Goal: Task Accomplishment & Management: Manage account settings

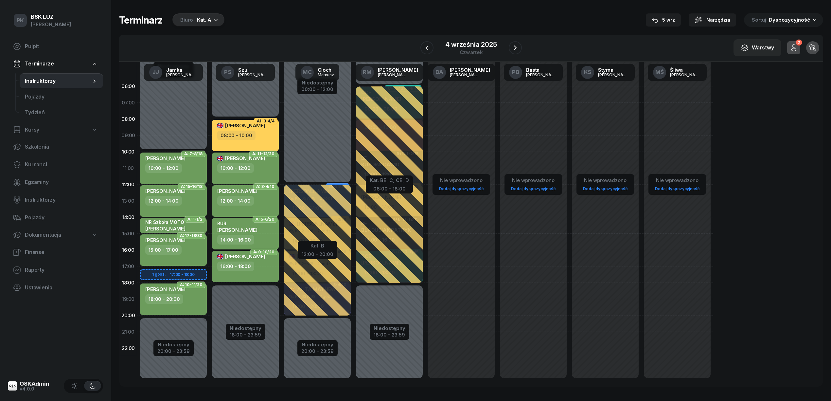
click at [197, 17] on div "Kat. A" at bounding box center [204, 20] width 14 height 8
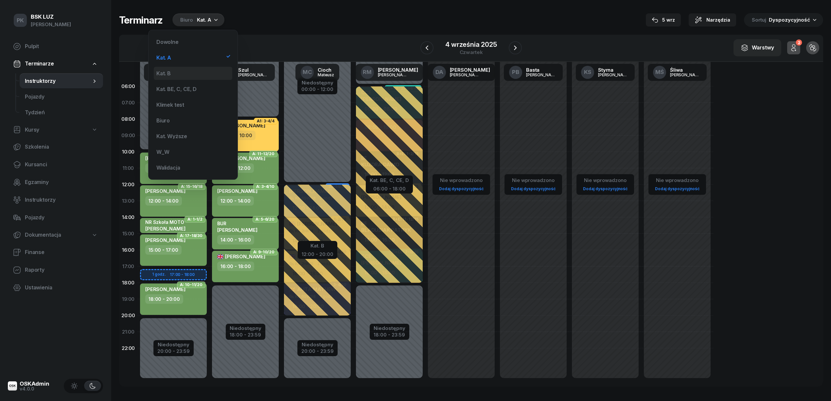
click at [196, 71] on div "Kat. B" at bounding box center [193, 73] width 79 height 13
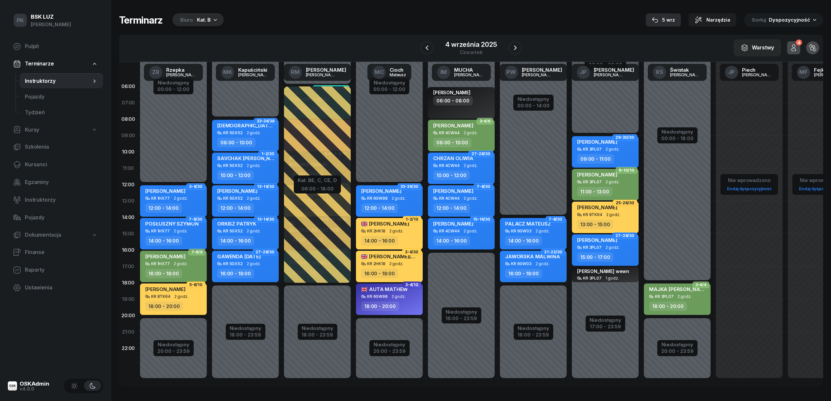
click at [668, 19] on div "5 wrz" at bounding box center [662, 20] width 25 height 8
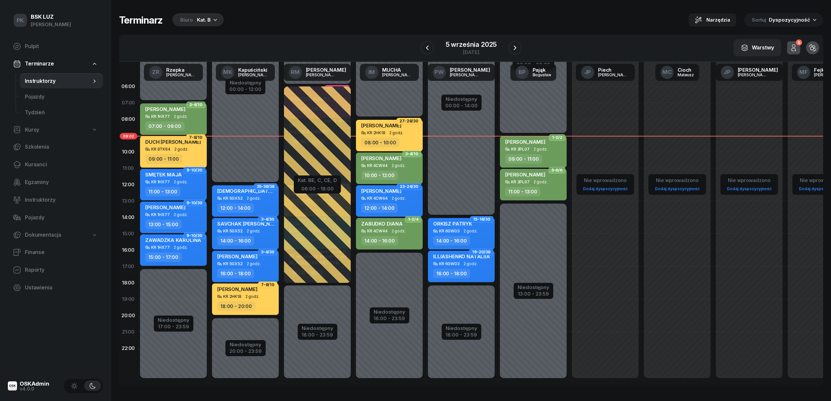
click at [215, 22] on icon "button" at bounding box center [215, 19] width 7 height 7
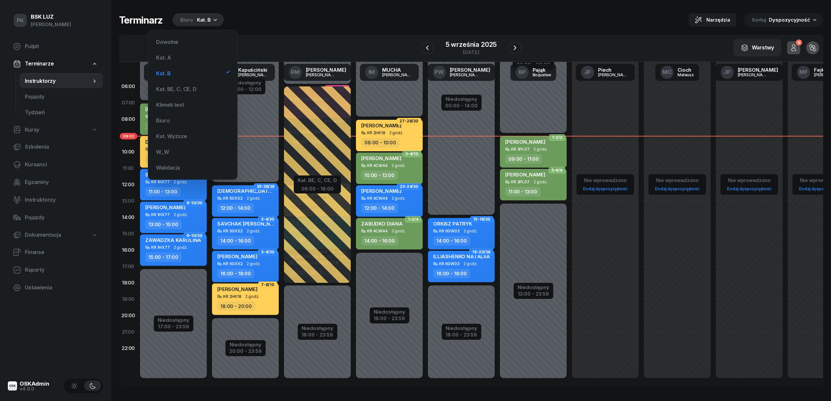
click at [281, 12] on div "Terminarz Biuro Kat. B Narzędzia Sortuj Dyspozycyjność W Wybierz AK Koryciński …" at bounding box center [471, 200] width 704 height 400
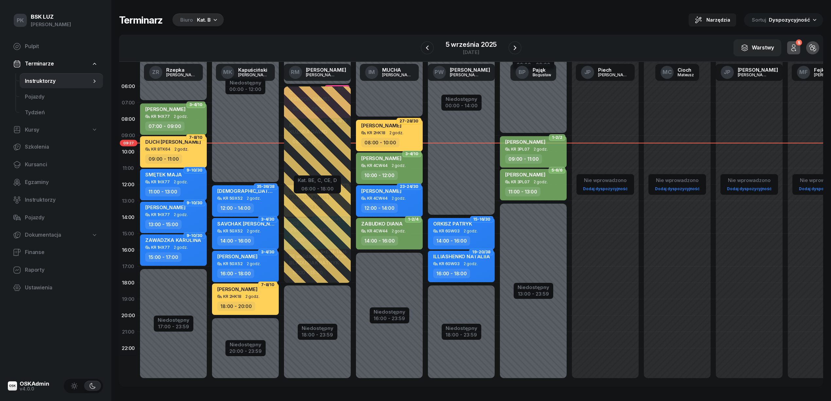
click at [33, 387] on div "v4.0.0" at bounding box center [35, 389] width 30 height 5
click at [36, 45] on span "Pulpit" at bounding box center [61, 46] width 73 height 9
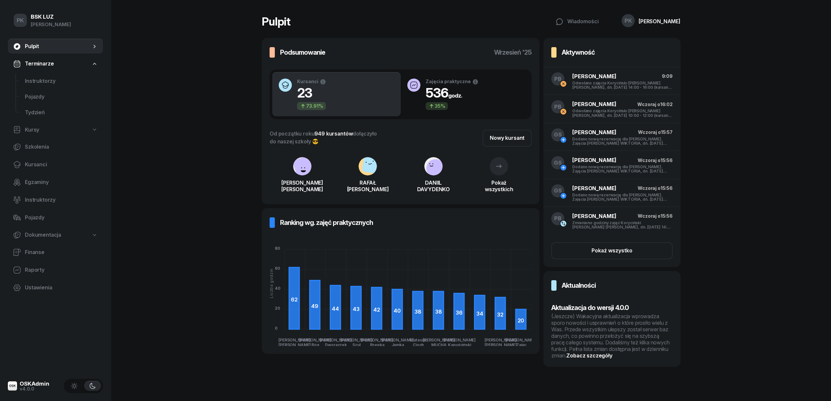
click at [605, 329] on div "(Jeszcze) Wakacyjna aktualizacja wprowadza sporo nowości i usprawnień o które p…" at bounding box center [612, 336] width 121 height 46
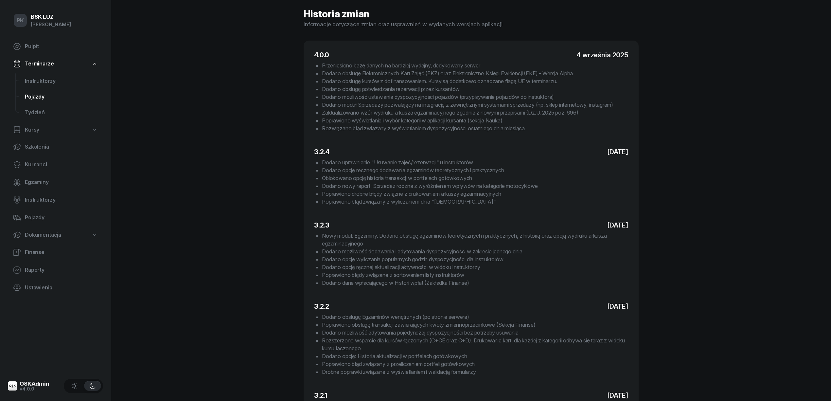
click at [44, 96] on span "Pojazdy" at bounding box center [61, 97] width 73 height 9
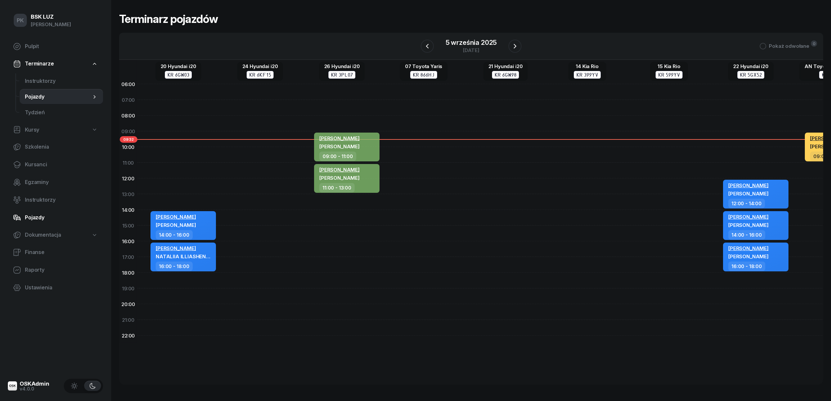
click at [43, 224] on link "Pojazdy" at bounding box center [55, 218] width 95 height 16
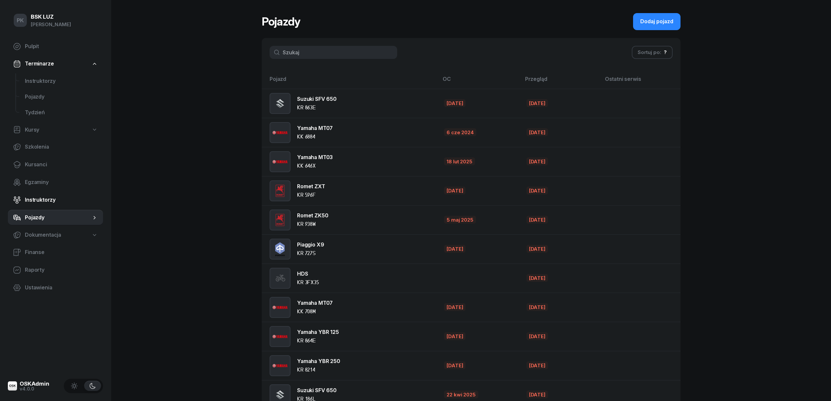
click at [40, 198] on span "Instruktorzy" at bounding box center [61, 200] width 73 height 9
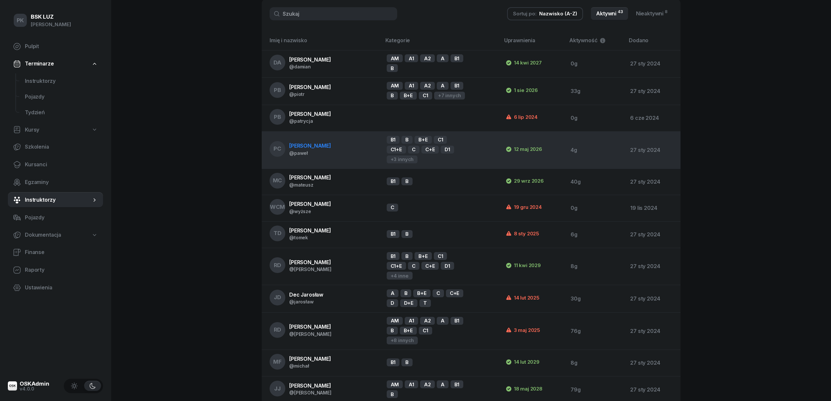
scroll to position [44, 0]
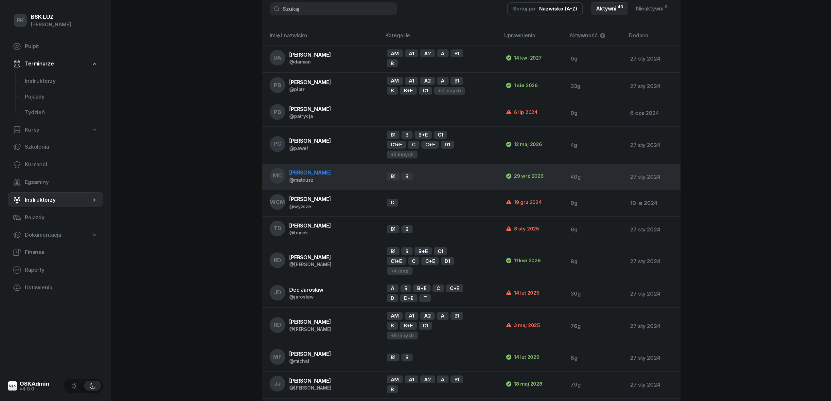
click at [340, 185] on td "MC Cioch Mateusz @mateusz" at bounding box center [322, 177] width 120 height 27
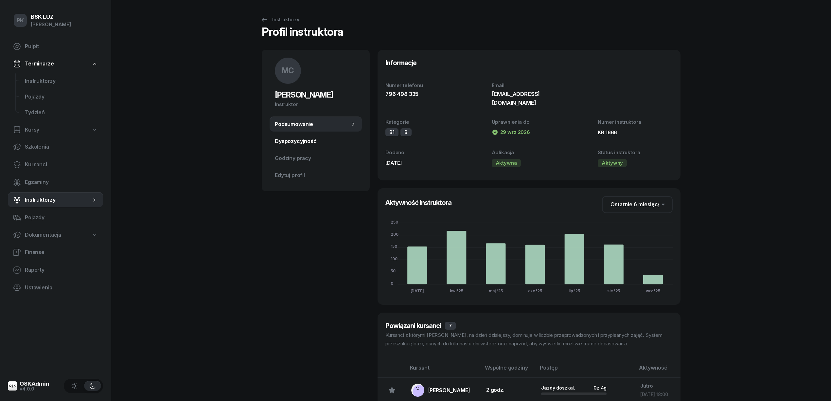
click at [293, 144] on span "Dyspozycyjność" at bounding box center [316, 141] width 82 height 9
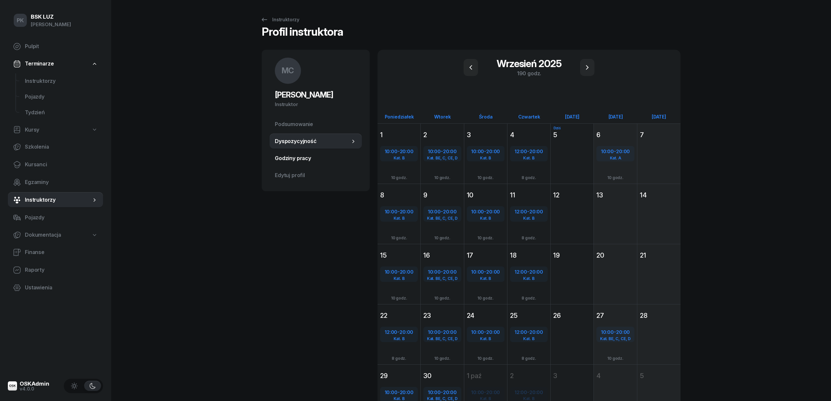
click at [297, 158] on span "Godziny pracy" at bounding box center [316, 158] width 82 height 9
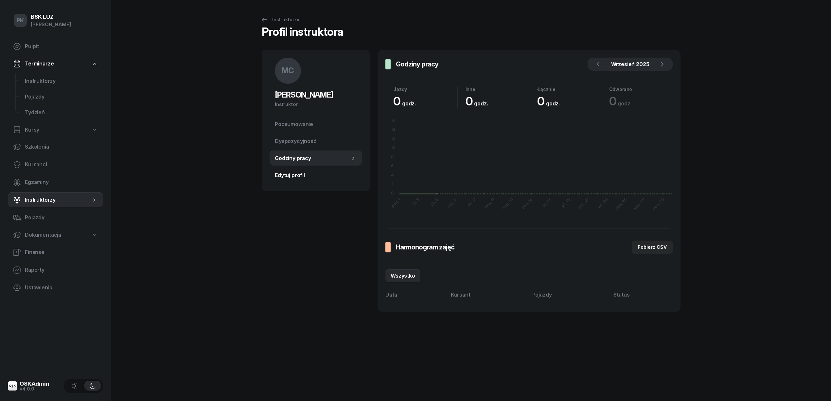
click at [300, 174] on span "Edytuj profil" at bounding box center [316, 175] width 82 height 9
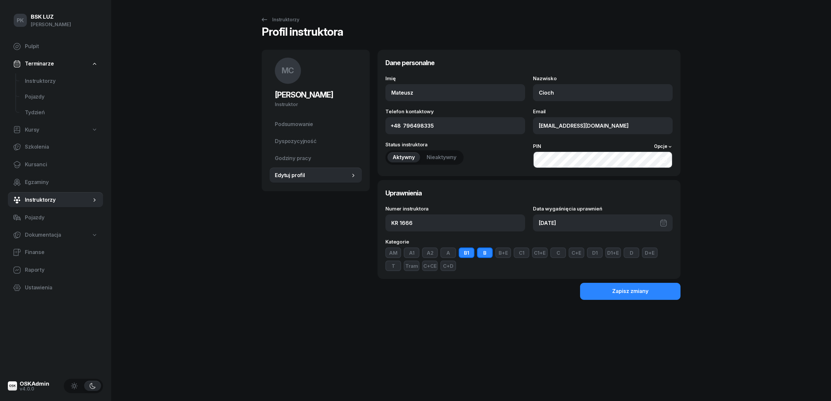
click at [555, 255] on button "C" at bounding box center [559, 252] width 16 height 10
click at [573, 253] on button "C+E" at bounding box center [577, 252] width 16 height 10
drag, startPoint x: 525, startPoint y: 253, endPoint x: 536, endPoint y: 253, distance: 10.5
click at [525, 253] on button "C1" at bounding box center [522, 252] width 16 height 10
click at [537, 253] on button "C1+E" at bounding box center [540, 252] width 16 height 10
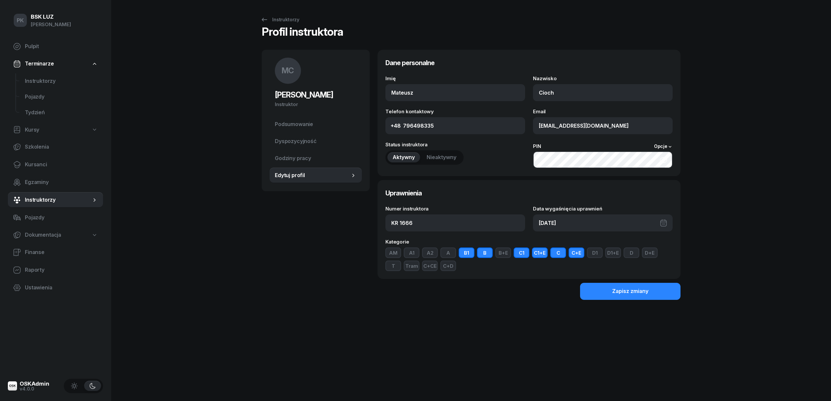
click at [442, 249] on button "A" at bounding box center [449, 252] width 16 height 10
click at [418, 250] on button "A1" at bounding box center [412, 252] width 16 height 10
click at [388, 249] on button "AM" at bounding box center [394, 252] width 16 height 10
click at [432, 253] on button "A2" at bounding box center [430, 252] width 16 height 10
click at [435, 268] on button "C+CE" at bounding box center [430, 266] width 16 height 10
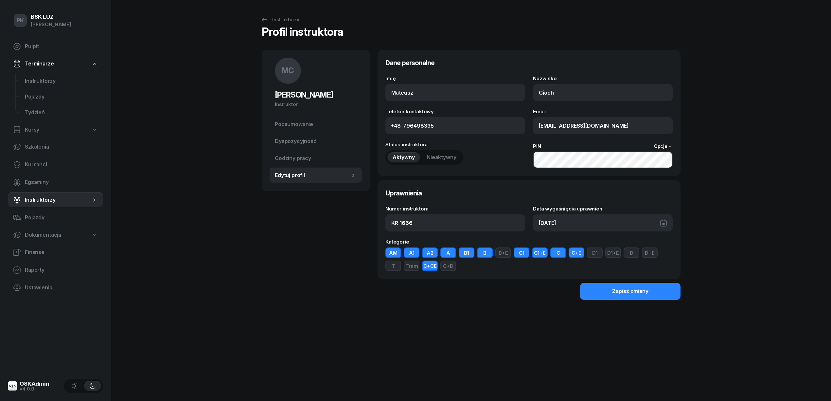
click at [507, 255] on button "B+E" at bounding box center [504, 252] width 16 height 10
click at [602, 293] on button "Zapisz zmiany" at bounding box center [630, 291] width 100 height 17
click at [307, 126] on span "Podsumowanie" at bounding box center [316, 124] width 82 height 9
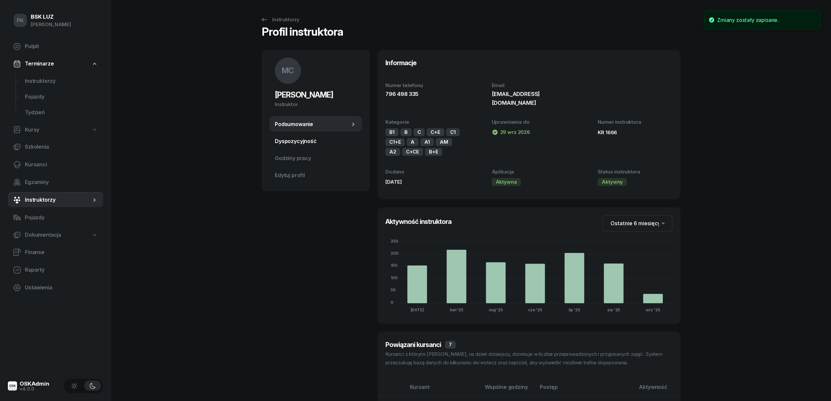
click at [307, 142] on span "Dyspozycyjność" at bounding box center [316, 141] width 82 height 9
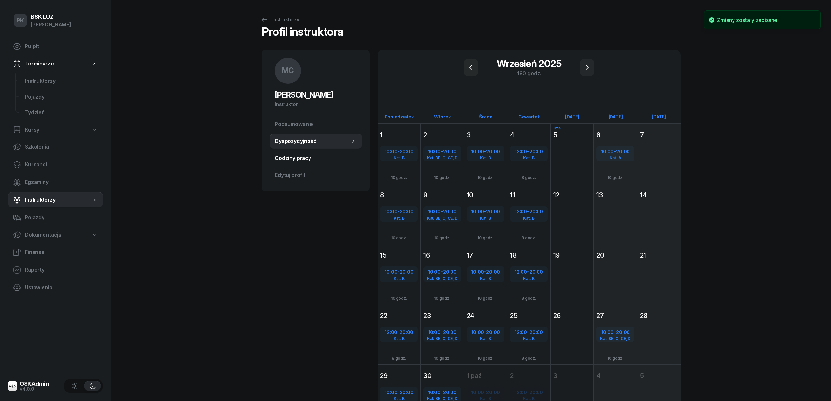
click at [304, 155] on span "Godziny pracy" at bounding box center [316, 158] width 82 height 9
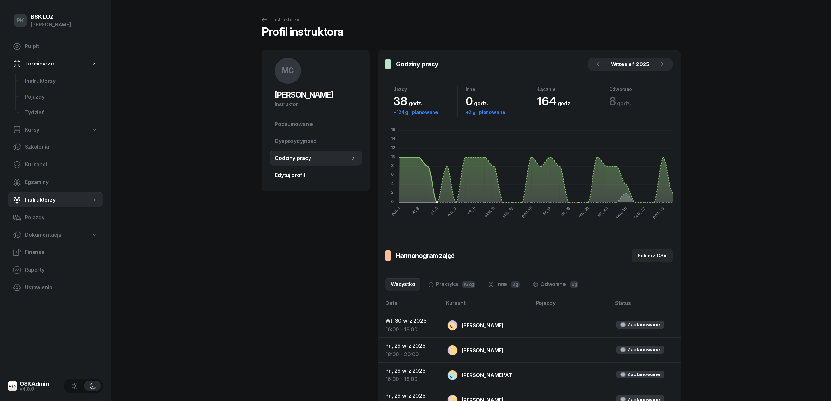
click at [299, 176] on span "Edytuj profil" at bounding box center [316, 175] width 82 height 9
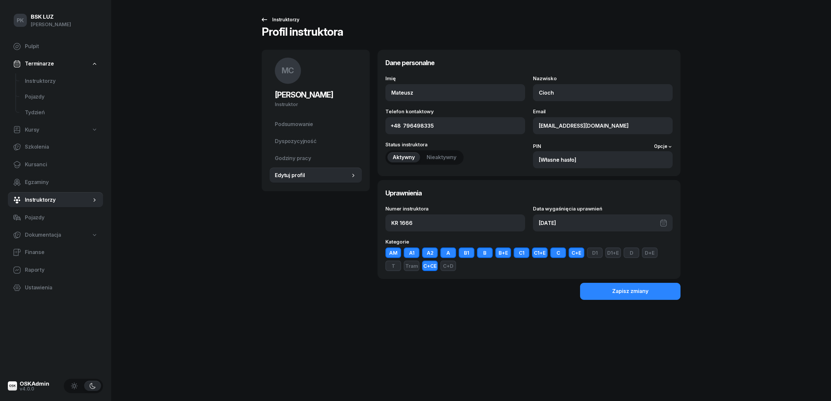
click at [284, 20] on div "Instruktorzy" at bounding box center [280, 20] width 39 height 8
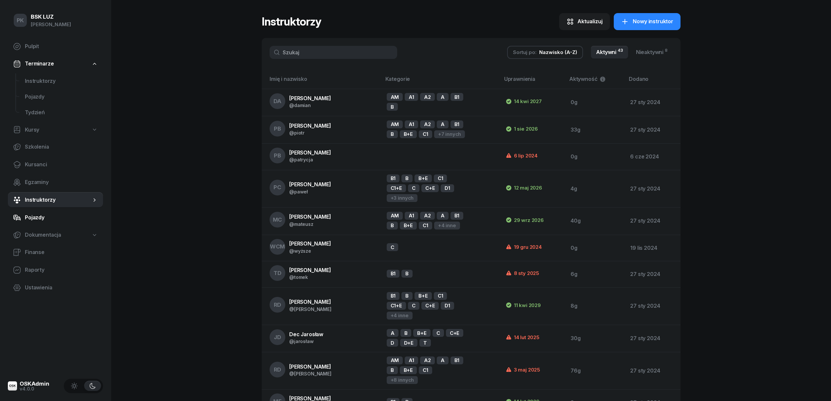
click at [44, 220] on span "Pojazdy" at bounding box center [61, 217] width 73 height 9
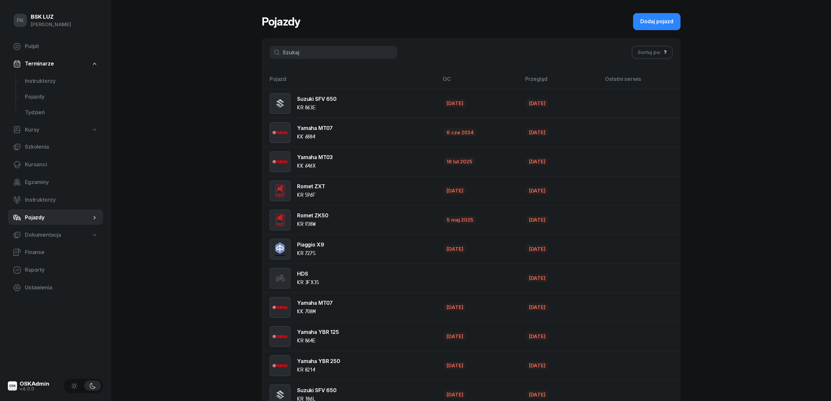
click at [45, 235] on span "Dokumentacja" at bounding box center [43, 235] width 36 height 9
click at [44, 164] on span "Kursanci" at bounding box center [61, 164] width 73 height 9
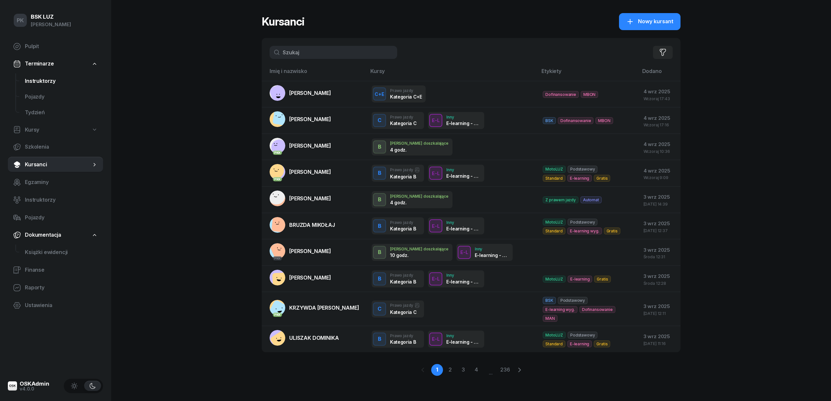
click at [48, 78] on span "Instruktorzy" at bounding box center [61, 81] width 73 height 9
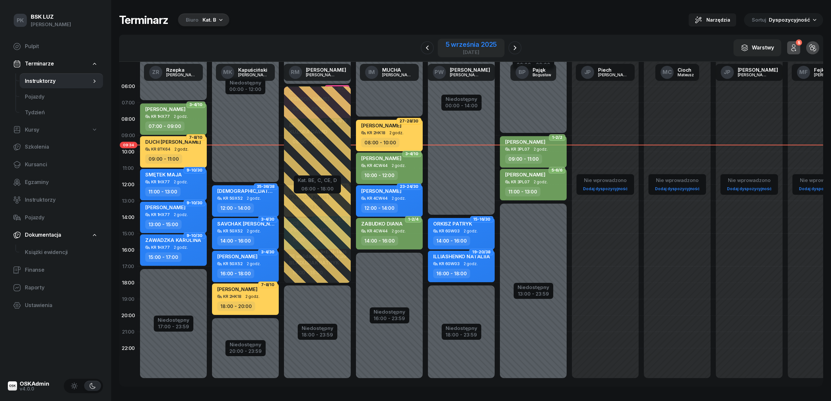
click at [486, 47] on div "5 września 2025" at bounding box center [471, 44] width 51 height 7
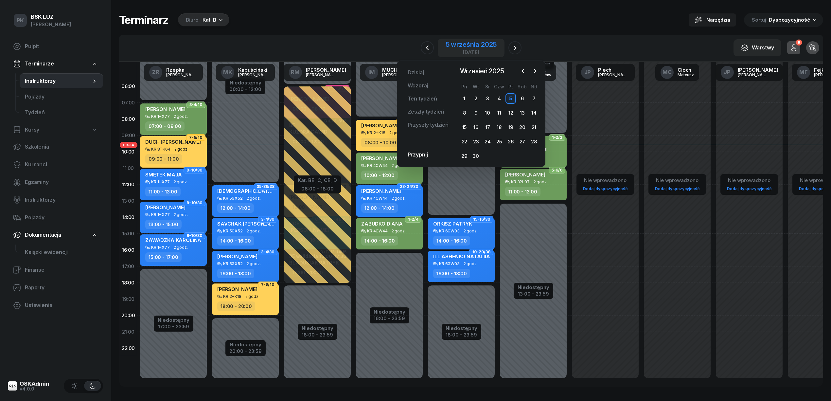
click at [486, 47] on div "5 września 2025" at bounding box center [471, 44] width 51 height 7
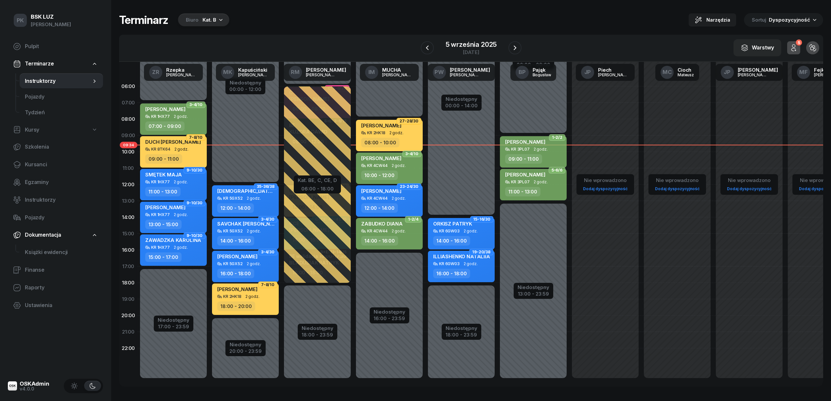
click at [203, 185] on div "SMĘTEK MAJA KR 1HX77 2 godz. 11:00 - 13:00" at bounding box center [173, 184] width 67 height 31
select select "11"
select select "13"
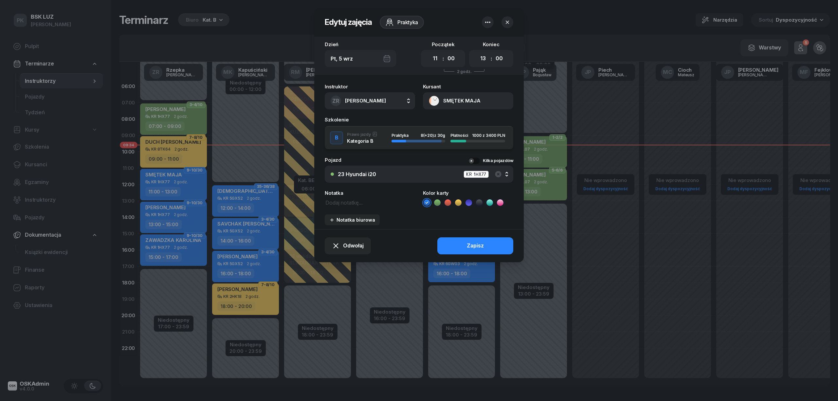
click at [508, 19] on icon "button" at bounding box center [507, 22] width 7 height 7
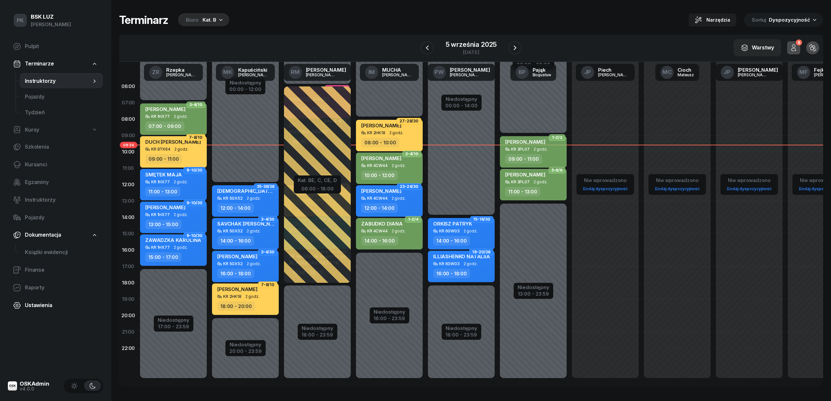
click at [41, 303] on span "Ustawienia" at bounding box center [61, 305] width 73 height 9
select select "06:00"
select select "22:00"
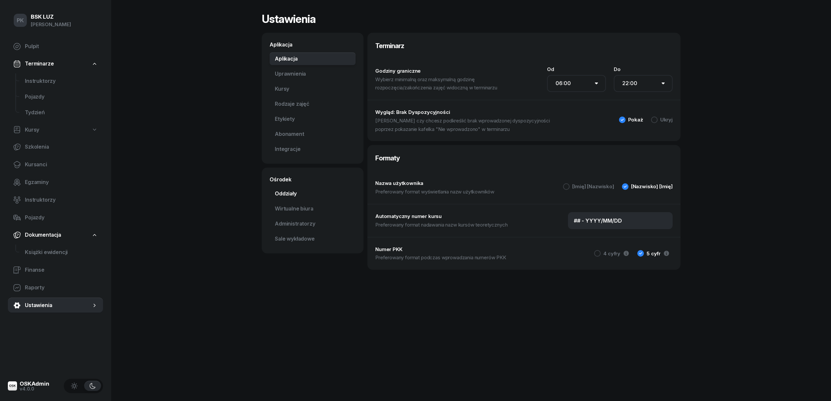
click at [288, 192] on link "Oddziały" at bounding box center [313, 193] width 86 height 13
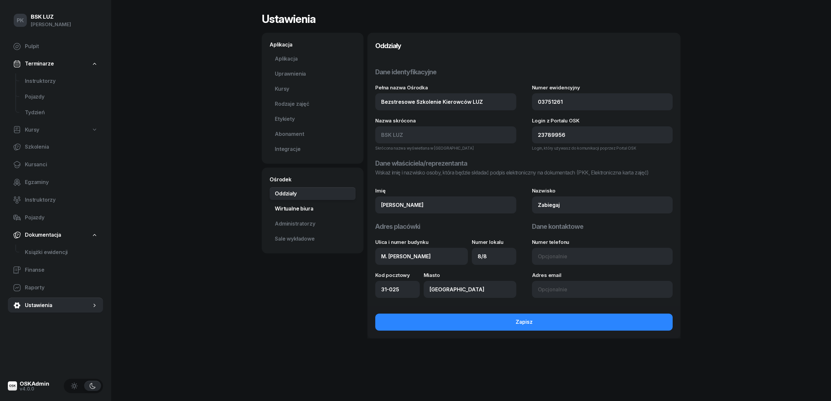
click at [290, 209] on link "Wirtualne biura" at bounding box center [313, 208] width 86 height 13
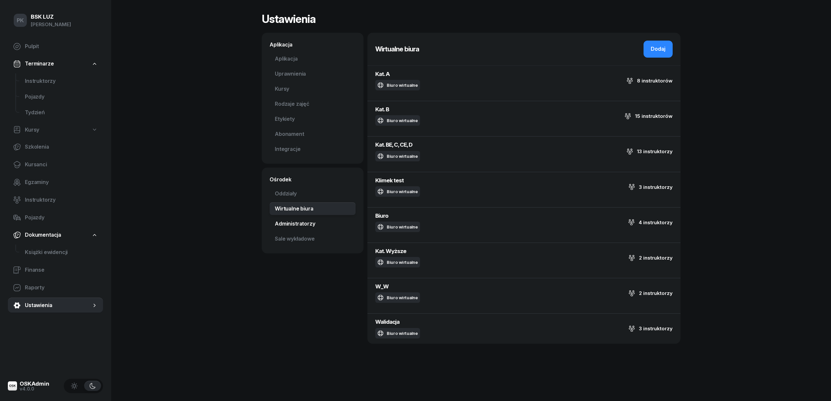
click at [296, 225] on link "Administratorzy" at bounding box center [313, 223] width 86 height 13
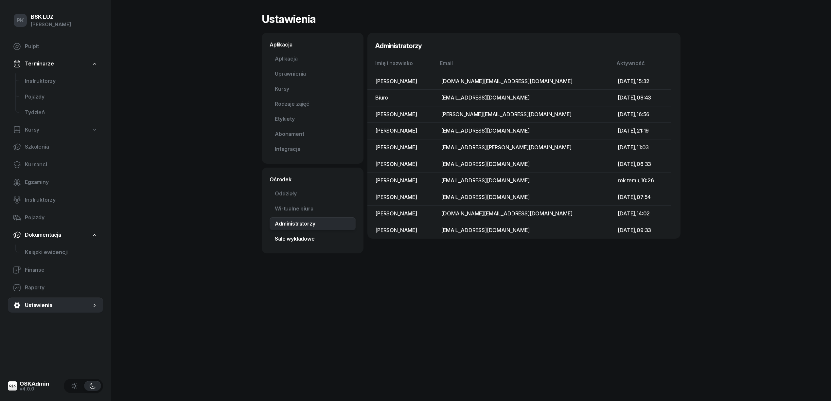
click at [296, 235] on link "Sale wykładowe" at bounding box center [313, 238] width 86 height 13
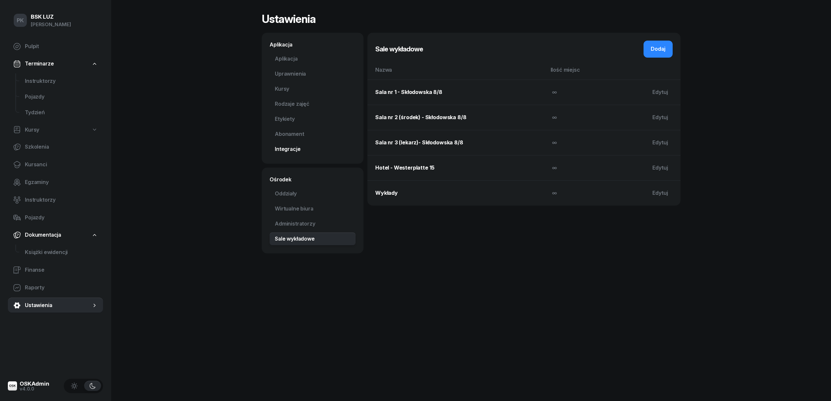
click at [286, 151] on link "Integracje" at bounding box center [313, 149] width 86 height 13
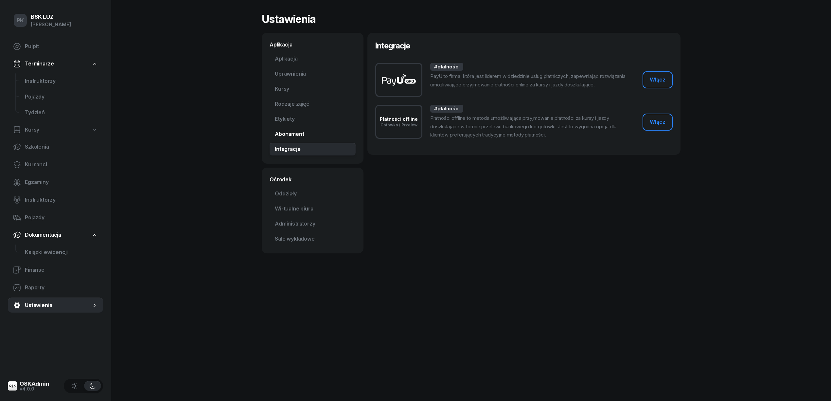
click at [289, 134] on link "Abonament Nowość" at bounding box center [313, 134] width 86 height 13
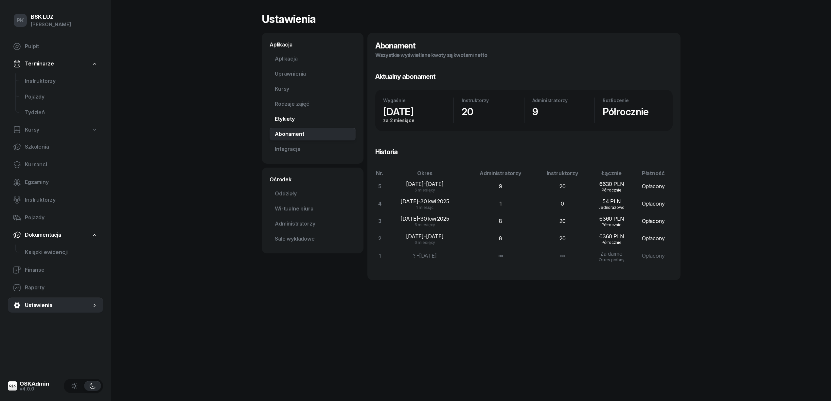
click at [284, 118] on link "Etykiety" at bounding box center [313, 119] width 86 height 13
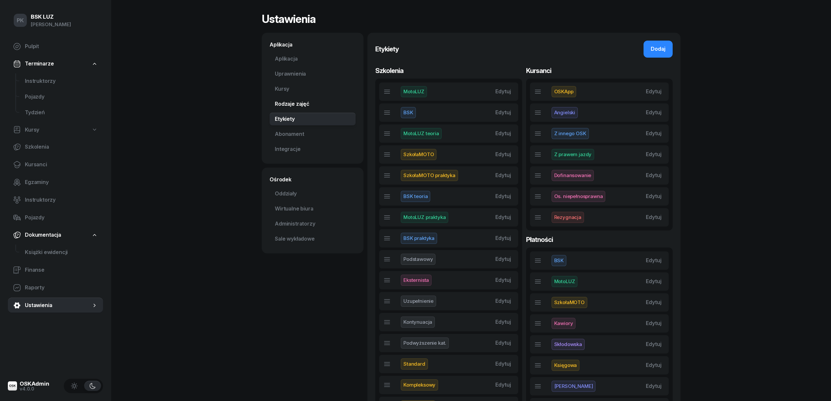
click at [290, 107] on link "Rodzaje zajęć" at bounding box center [313, 104] width 86 height 13
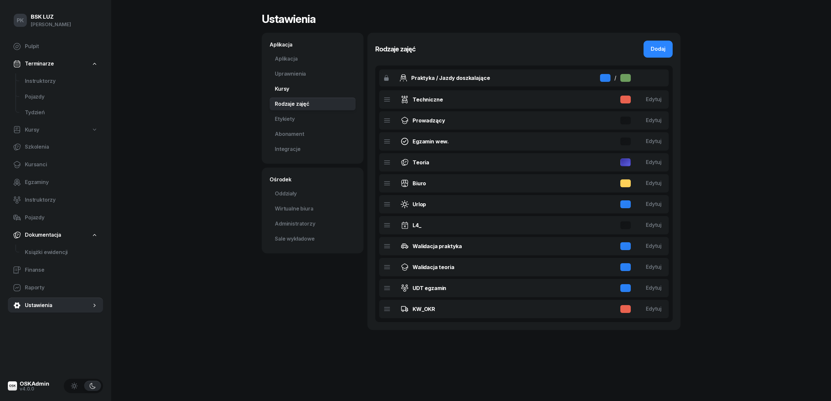
click at [284, 95] on link "Kursy" at bounding box center [313, 88] width 86 height 13
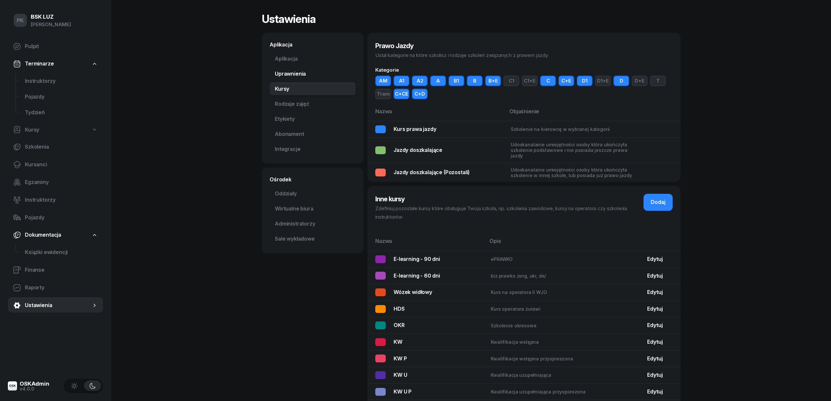
click at [290, 73] on link "Uprawnienia" at bounding box center [313, 73] width 86 height 13
select select "7"
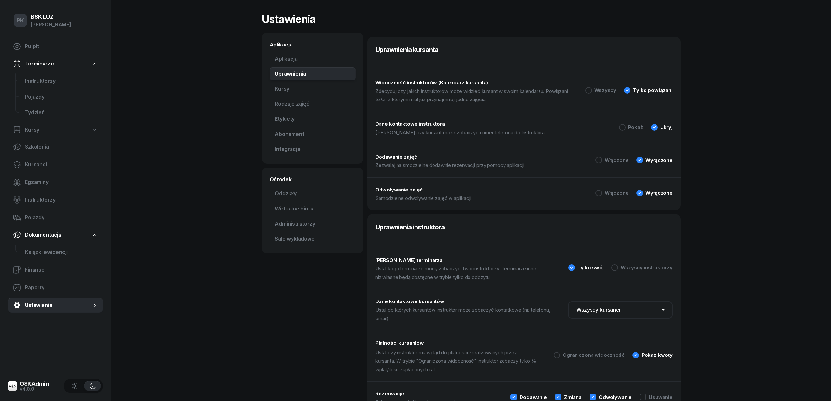
click at [292, 46] on div "Aplikacja" at bounding box center [313, 45] width 86 height 8
click at [291, 45] on div "Aplikacja" at bounding box center [313, 45] width 86 height 8
click at [292, 61] on link "Aplikacja" at bounding box center [313, 58] width 86 height 13
select select "06:00"
select select "22:00"
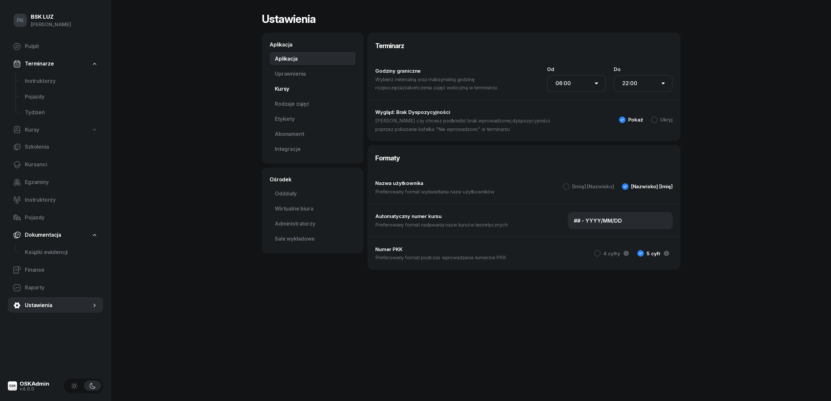
click at [289, 91] on link "Kursy" at bounding box center [313, 88] width 86 height 13
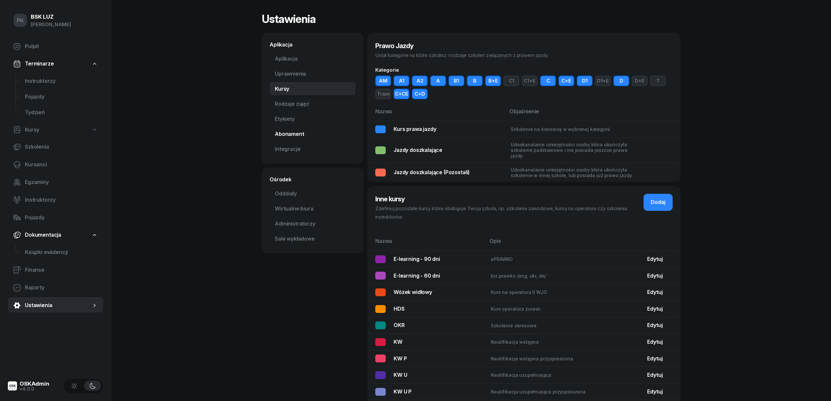
click at [290, 139] on link "Abonament Nowość" at bounding box center [313, 134] width 86 height 13
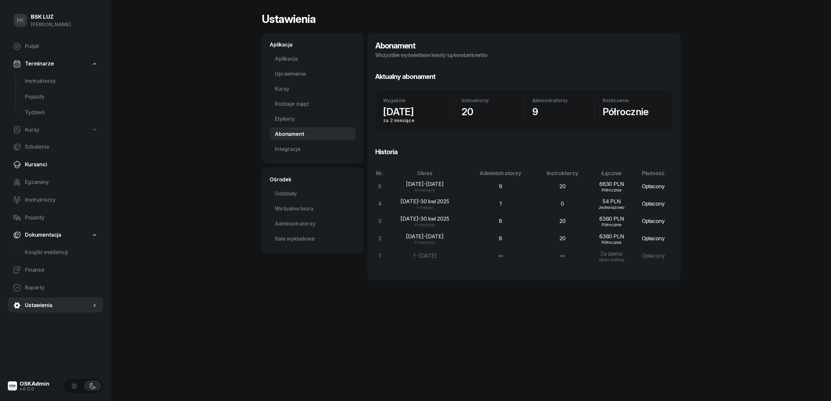
click at [36, 165] on span "Kursanci" at bounding box center [61, 164] width 73 height 9
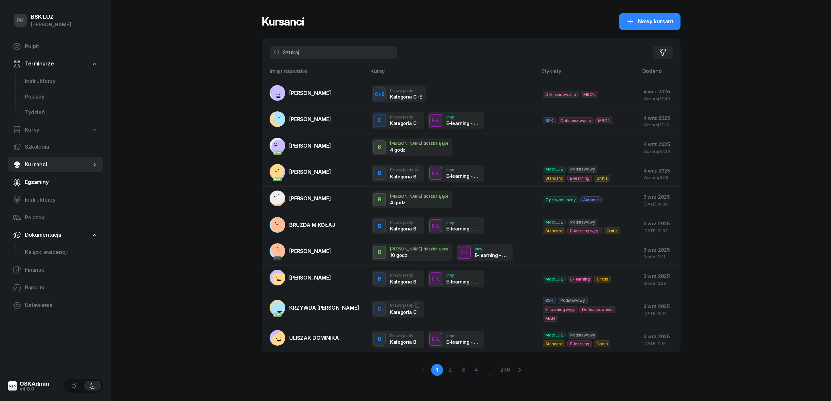
click at [39, 180] on span "Egzaminy" at bounding box center [61, 182] width 73 height 9
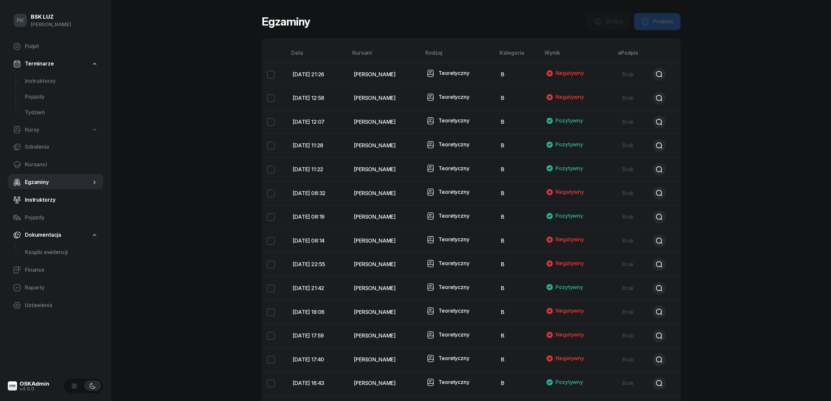
click at [41, 195] on link "Instruktorzy" at bounding box center [55, 200] width 95 height 16
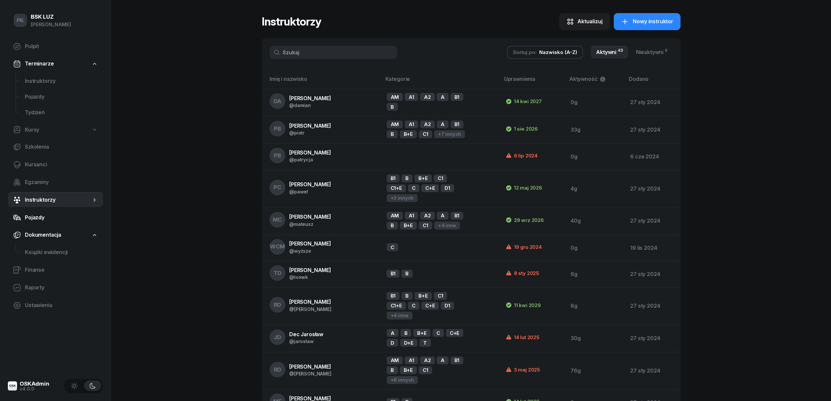
click at [37, 218] on span "Pojazdy" at bounding box center [61, 217] width 73 height 9
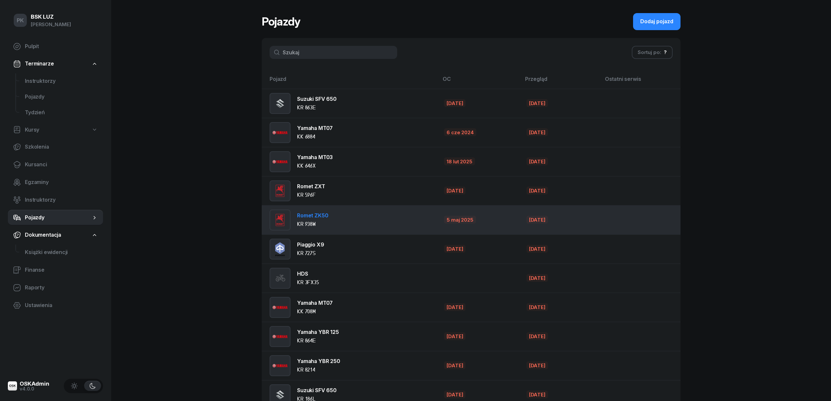
click at [373, 226] on td "Romet ZK50 KR 938W" at bounding box center [350, 219] width 177 height 29
select select "motorcycle"
select select
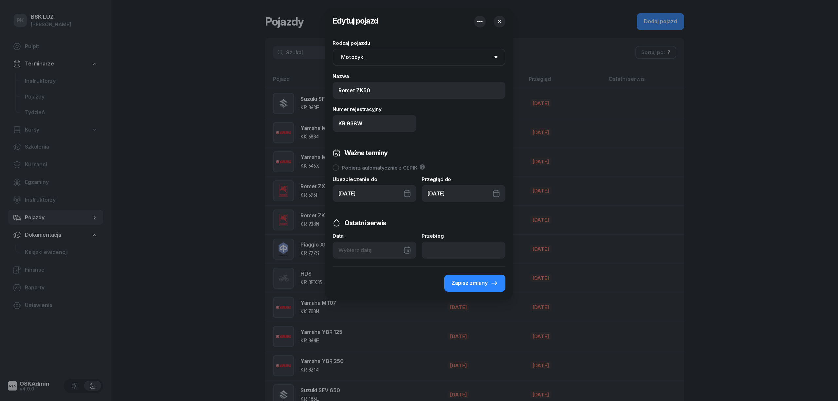
click at [498, 21] on icon "button" at bounding box center [499, 21] width 7 height 7
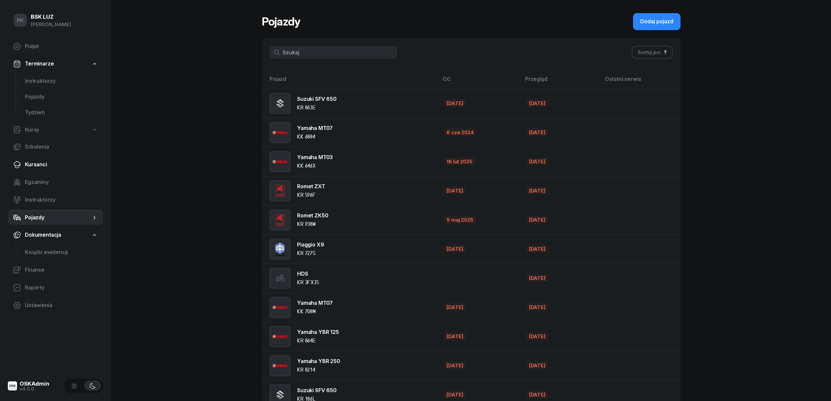
click at [38, 163] on span "Kursanci" at bounding box center [61, 164] width 73 height 9
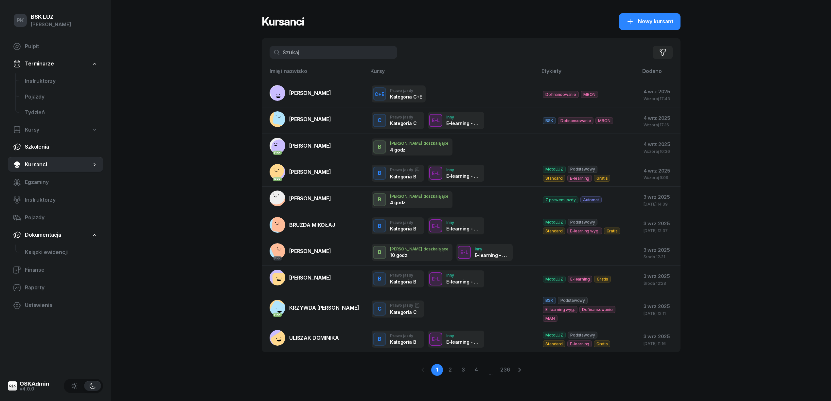
click at [38, 144] on span "Szkolenia" at bounding box center [61, 147] width 73 height 9
select select "createdAt-desc"
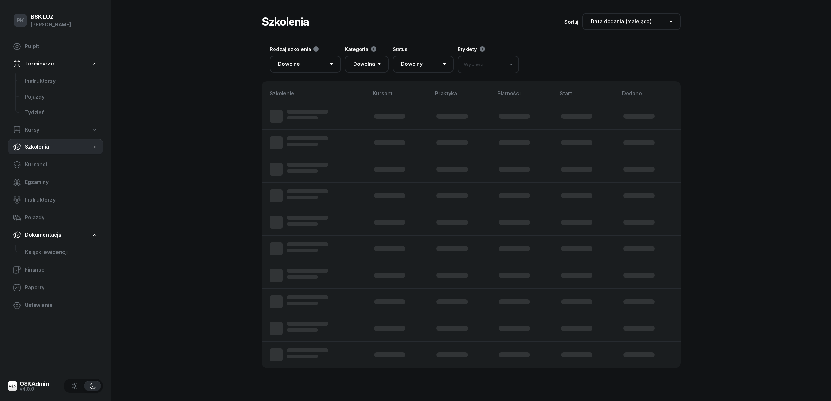
click at [38, 133] on span "Kursy" at bounding box center [32, 130] width 14 height 9
select select
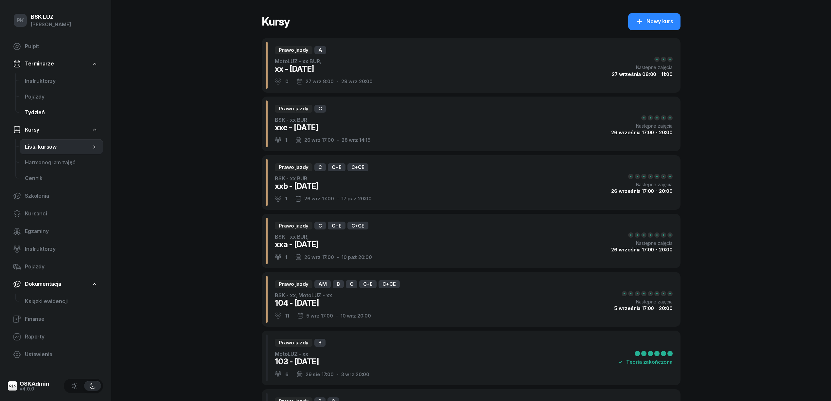
click at [36, 114] on span "Tydzień" at bounding box center [61, 112] width 73 height 9
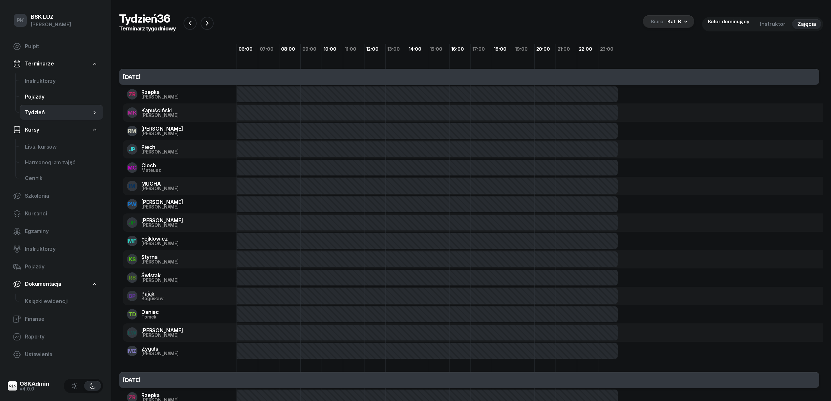
click at [39, 96] on span "Pojazdy" at bounding box center [61, 97] width 73 height 9
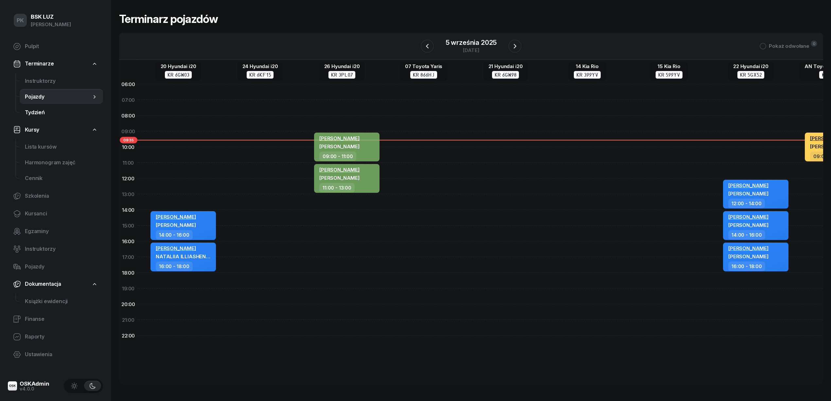
click at [43, 111] on span "Tydzień" at bounding box center [61, 112] width 73 height 9
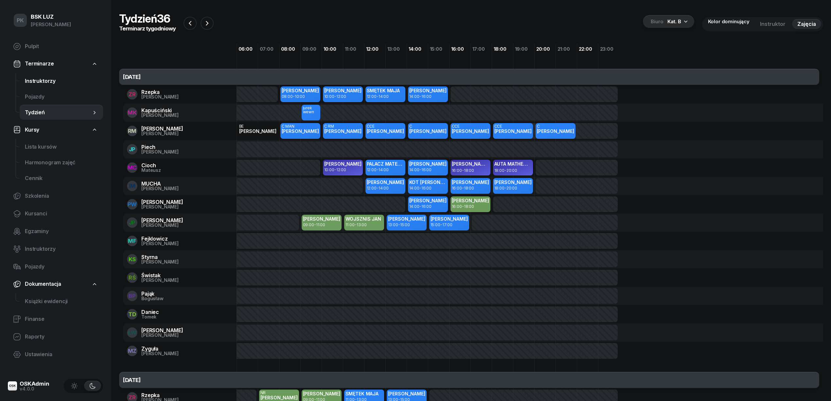
click at [45, 79] on span "Instruktorzy" at bounding box center [61, 81] width 73 height 9
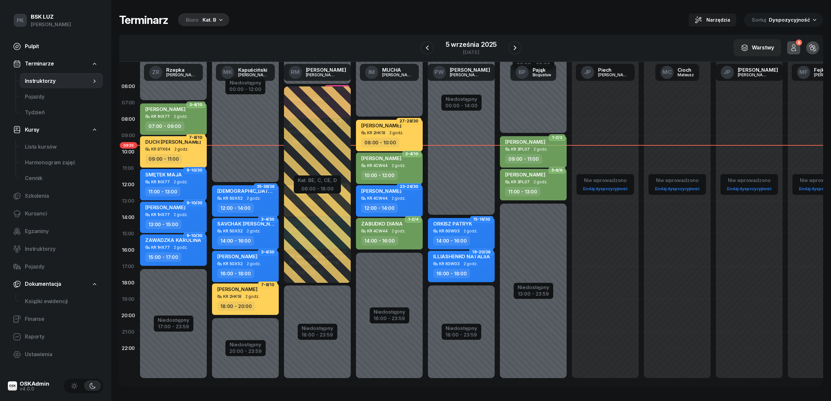
click at [41, 42] on span "Pulpit" at bounding box center [61, 46] width 73 height 9
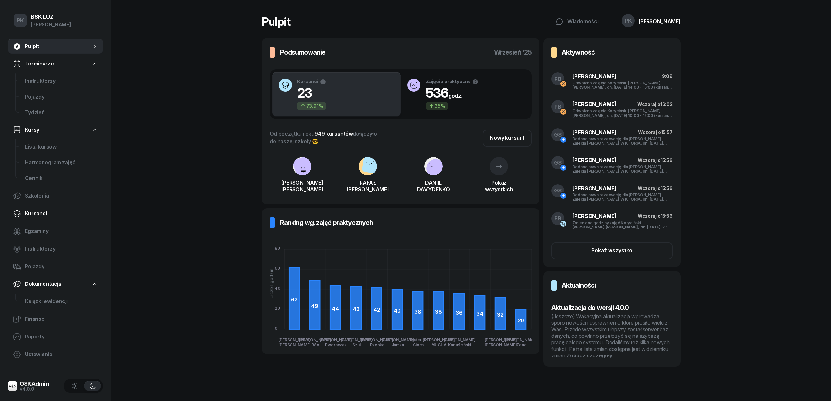
click at [46, 217] on span "Kursanci" at bounding box center [61, 213] width 73 height 9
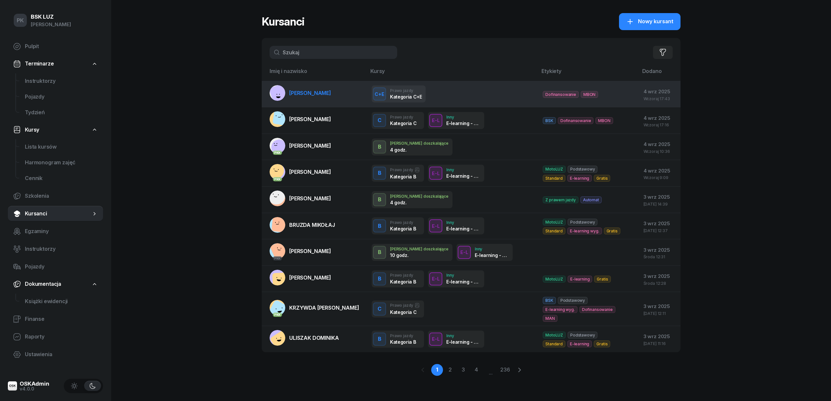
click at [316, 97] on link "[PERSON_NAME]" at bounding box center [301, 93] width 62 height 16
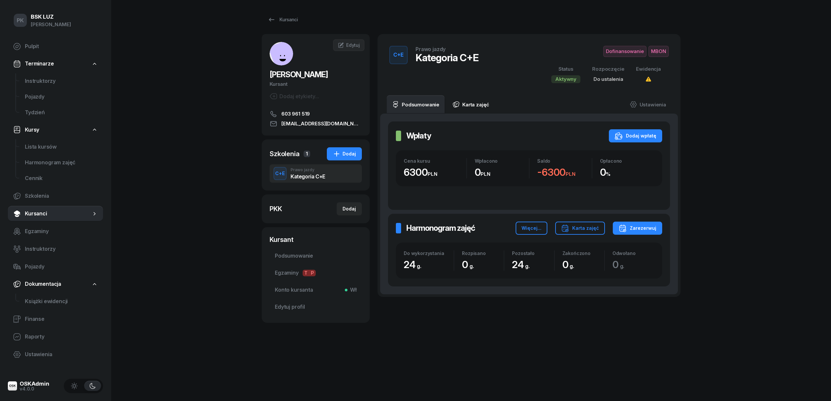
click at [472, 102] on link "Karta zajęć" at bounding box center [470, 104] width 47 height 18
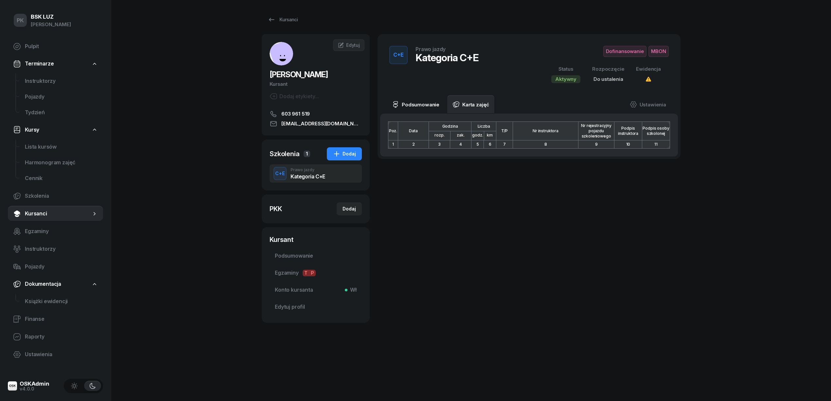
click at [410, 101] on link "Podsumowanie" at bounding box center [416, 104] width 58 height 18
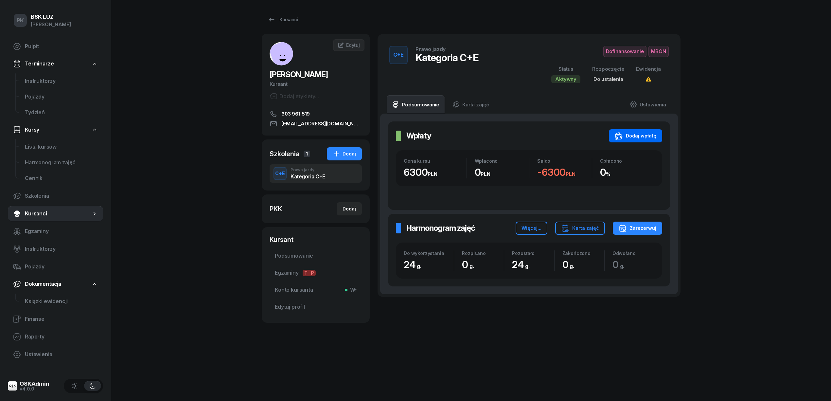
click at [646, 137] on div "Dodaj wpłatę" at bounding box center [636, 136] width 42 height 8
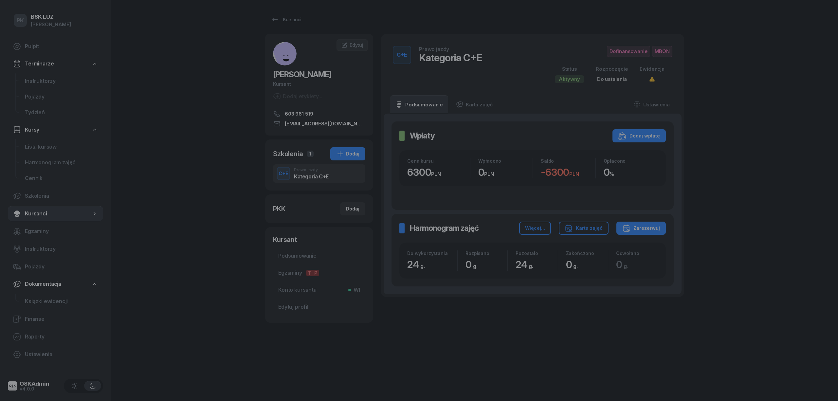
click at [747, 145] on div at bounding box center [419, 200] width 838 height 401
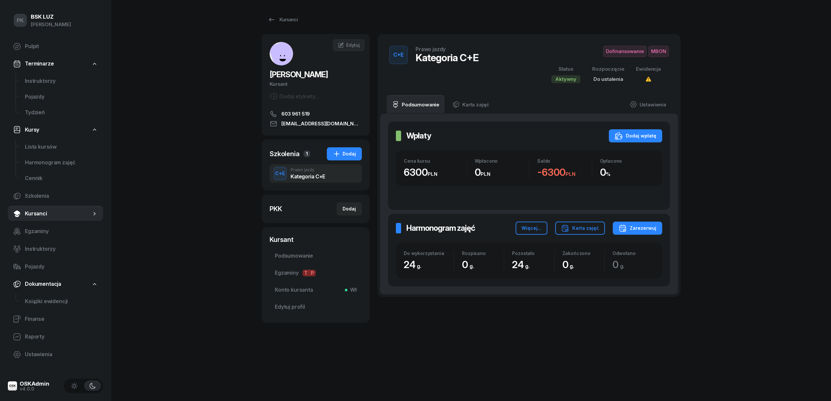
click at [605, 141] on div "Wpłaty Wpłaty Dodaj wpłatę" at bounding box center [529, 135] width 266 height 13
click at [622, 135] on icon "button" at bounding box center [619, 136] width 8 height 8
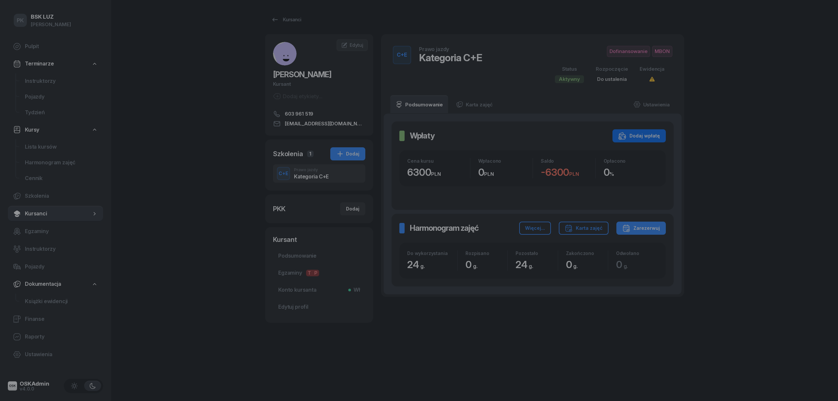
click at [622, 135] on div at bounding box center [419, 200] width 838 height 401
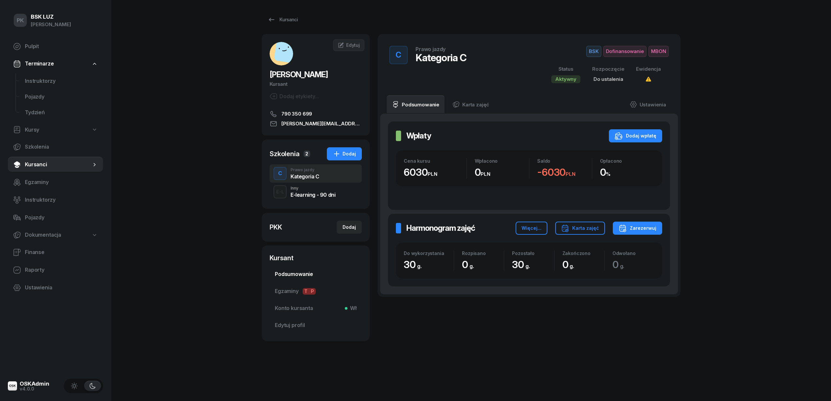
click at [313, 268] on link "Podsumowanie" at bounding box center [316, 274] width 92 height 16
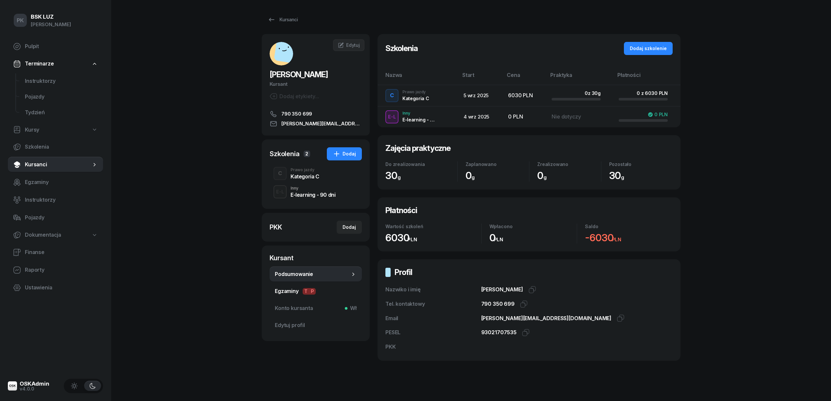
click at [289, 295] on span "Egzaminy T P" at bounding box center [316, 291] width 82 height 9
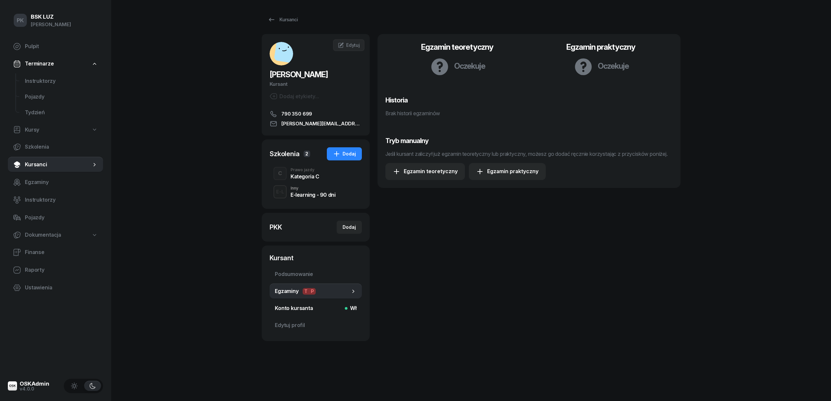
click at [302, 314] on link "Konto kursanta Wł" at bounding box center [316, 308] width 92 height 16
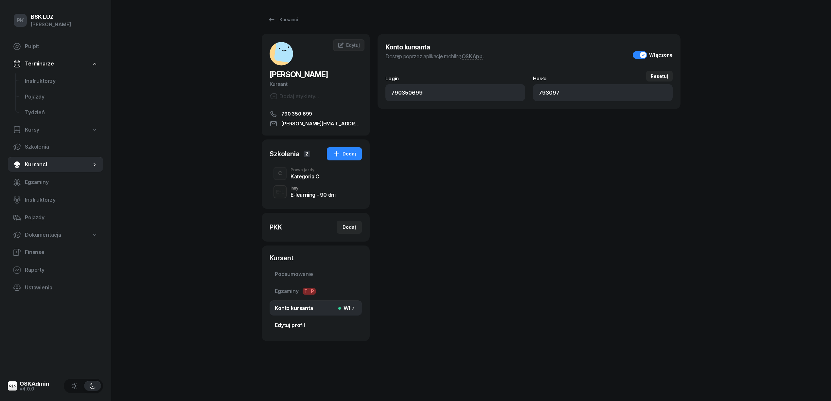
click at [300, 329] on span "Edytuj profil" at bounding box center [316, 325] width 82 height 9
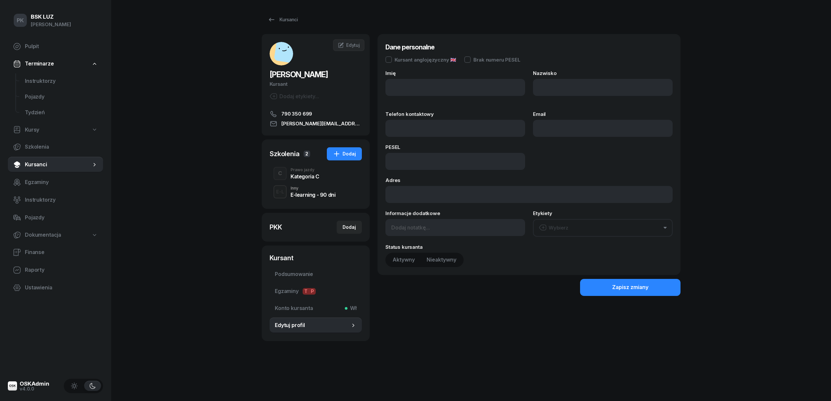
type input "RAFAŁ"
type input "WOŹNIAK"
type input "790350699"
type input "rafal.wozniak93@onet.pl"
type input "93021707535"
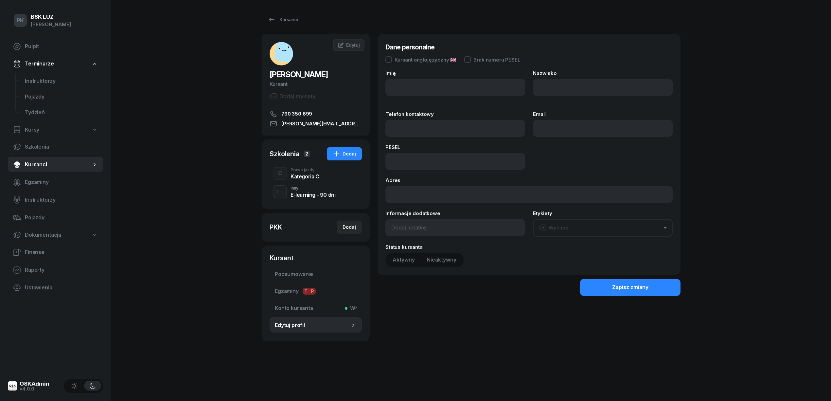
type input "Urocza 6; 32-089 Wielka Wieś"
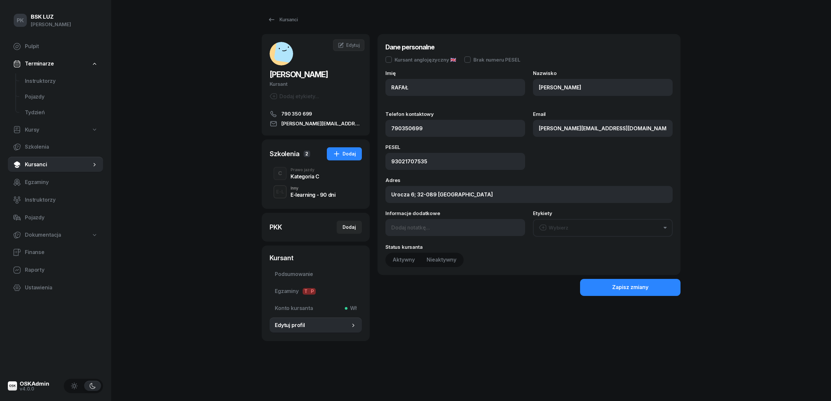
type input "790 350 699"
click at [301, 174] on div "Kategoria C" at bounding box center [305, 176] width 29 height 5
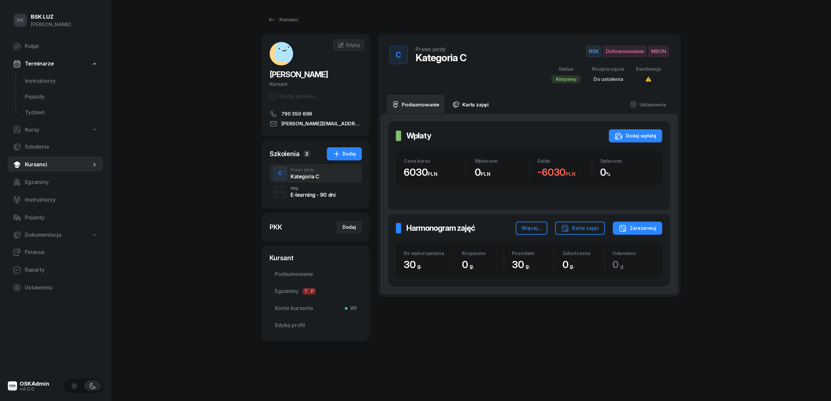
click at [469, 109] on link "Karta zajęć" at bounding box center [470, 104] width 47 height 18
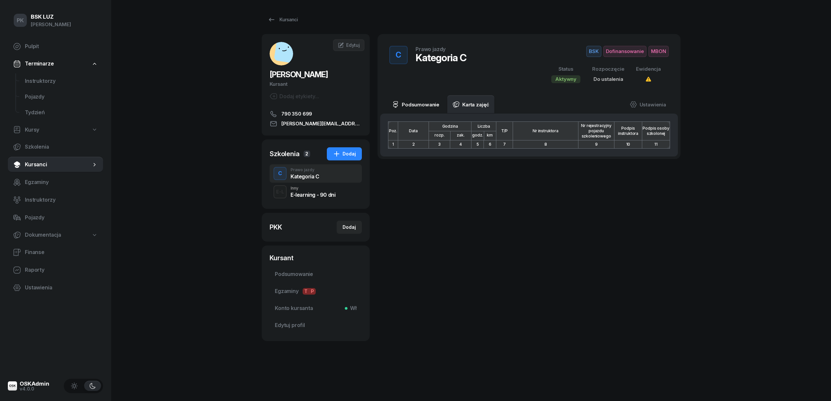
click at [439, 108] on link "Podsumowanie" at bounding box center [416, 104] width 58 height 18
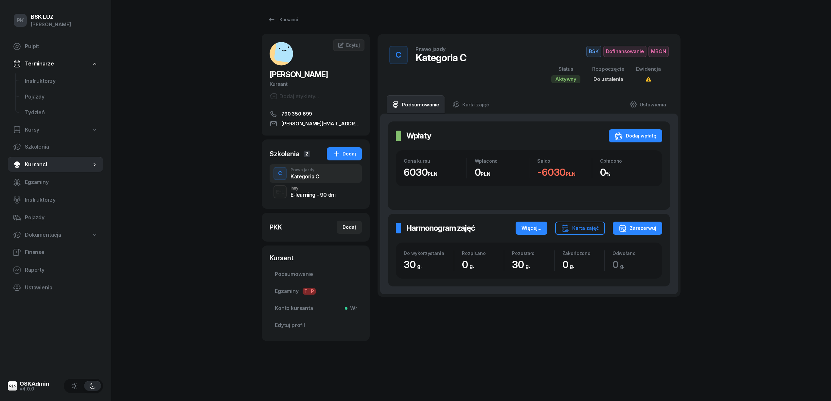
click at [533, 225] on button "Więcej..." at bounding box center [532, 228] width 32 height 13
click at [534, 225] on div "Więcej..." at bounding box center [532, 228] width 20 height 8
click at [583, 225] on div "Karta zajęć" at bounding box center [580, 228] width 38 height 8
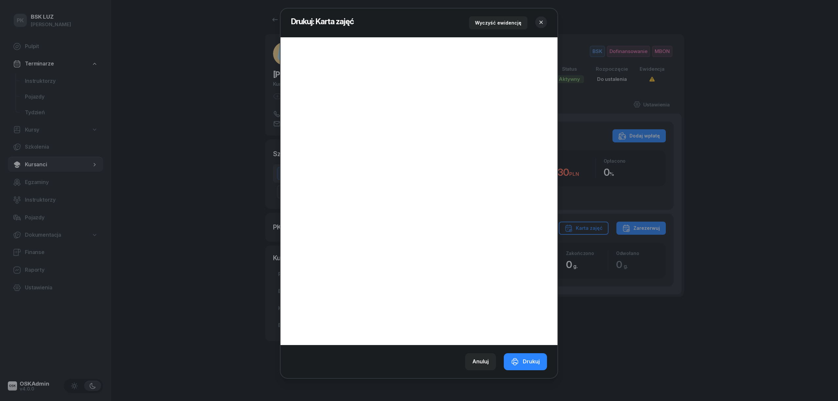
click at [546, 19] on button "button" at bounding box center [541, 22] width 12 height 12
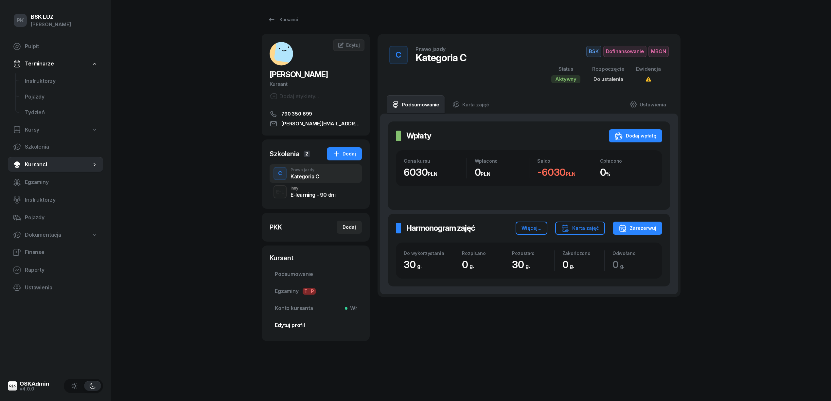
click at [289, 320] on link "Edytuj profil" at bounding box center [316, 326] width 92 height 16
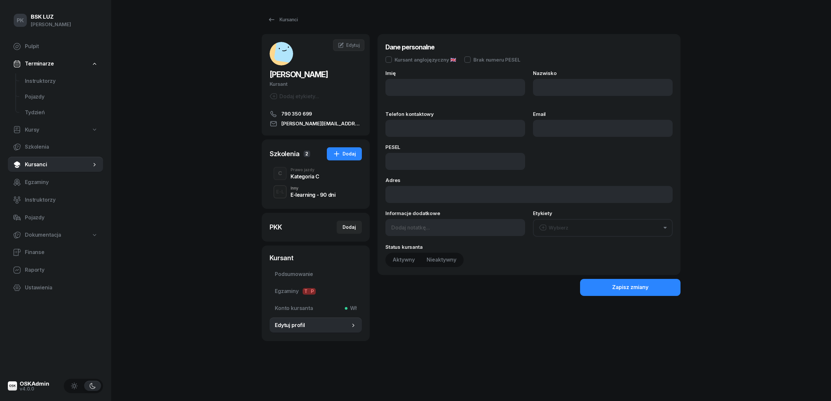
type input "RAFAŁ"
type input "WOŹNIAK"
type input "790350699"
type input "rafal.wozniak93@onet.pl"
type input "93021707535"
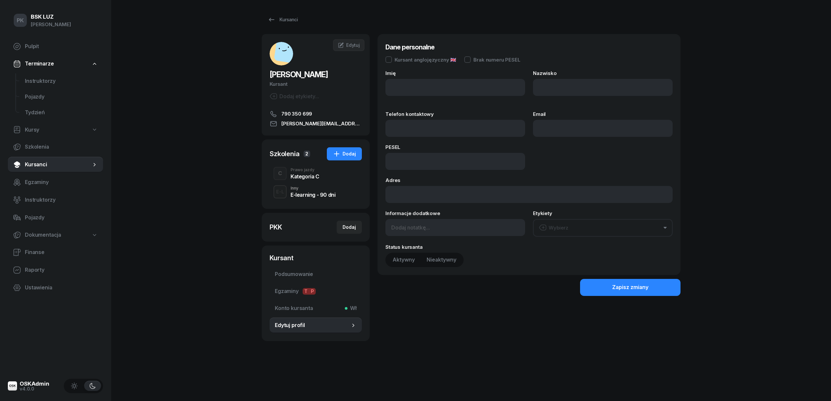
type input "Urocza 6; 32-089 Wielka Wieś"
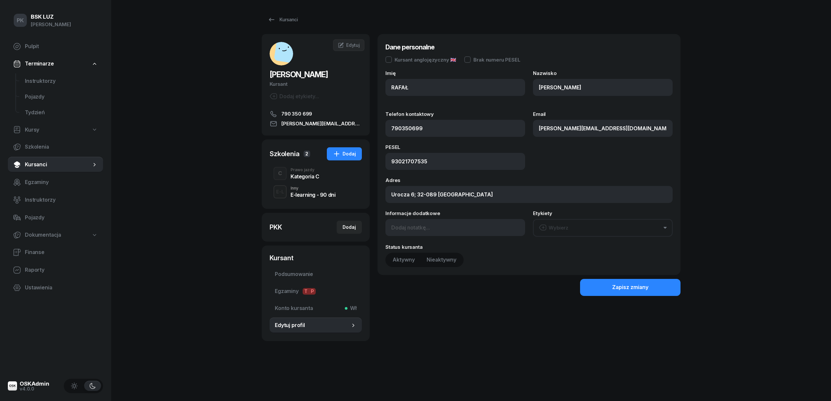
type input "790 350 699"
click at [594, 219] on button "Wybierz" at bounding box center [603, 228] width 140 height 18
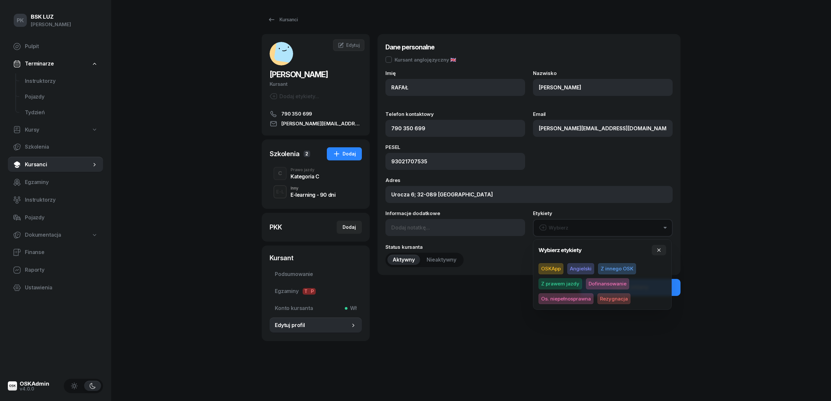
click at [602, 227] on button "Wybierz" at bounding box center [603, 228] width 140 height 18
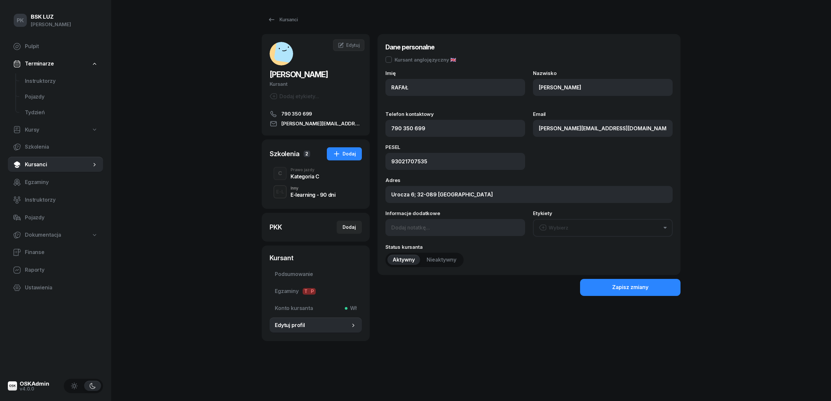
click at [586, 224] on button "Wybierz" at bounding box center [603, 228] width 140 height 18
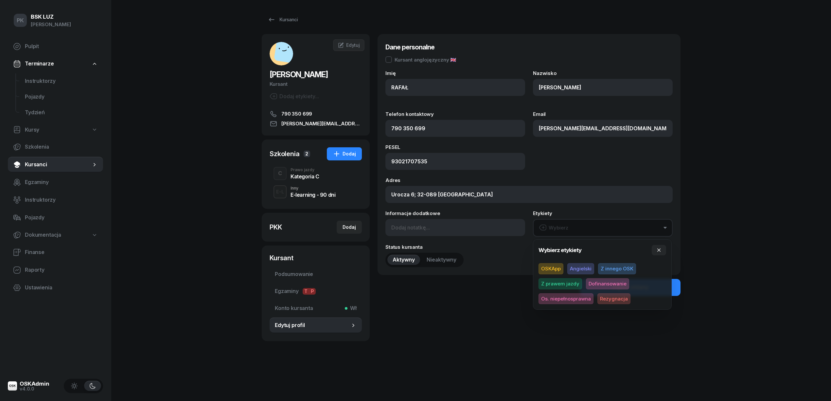
click at [586, 224] on button "Wybierz" at bounding box center [603, 228] width 140 height 18
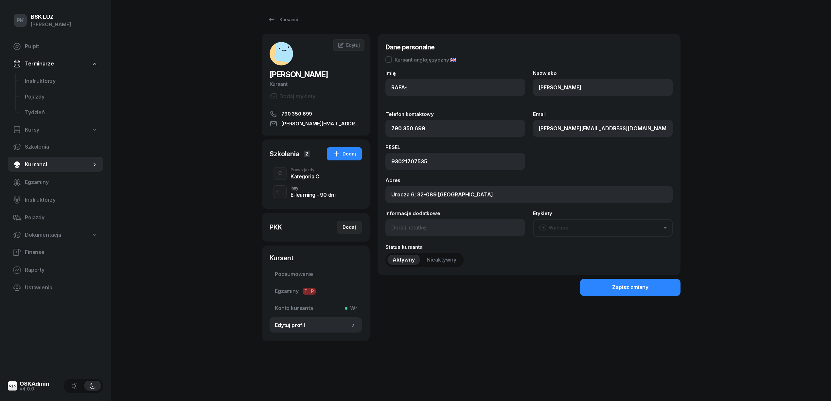
click at [304, 174] on div "Kategoria C" at bounding box center [305, 176] width 29 height 5
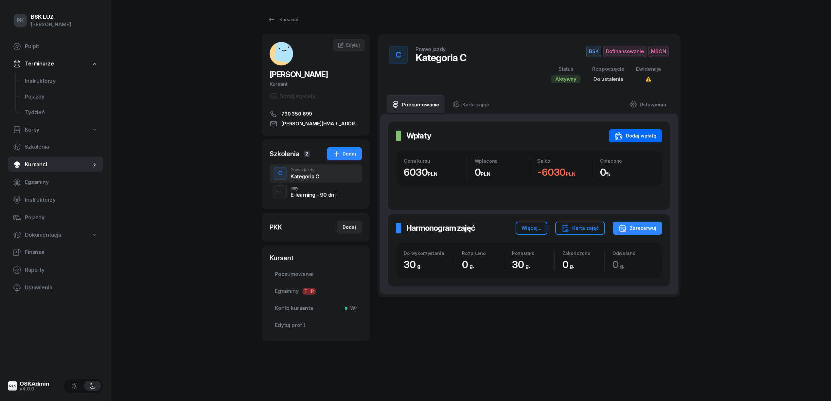
click at [650, 139] on div "Dodaj wpłatę" at bounding box center [636, 136] width 42 height 8
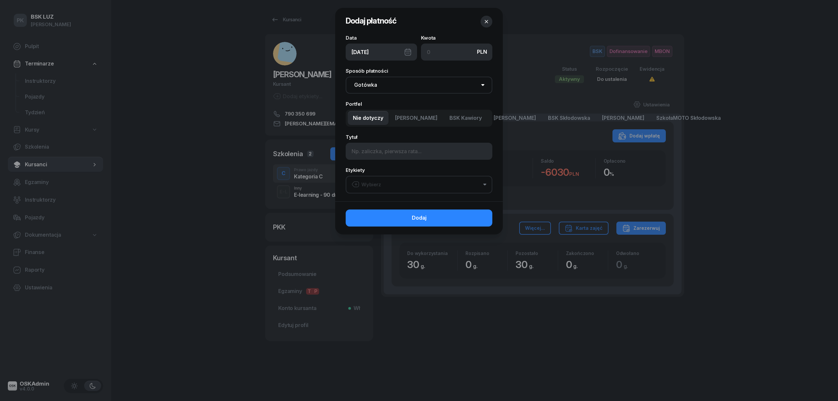
click at [488, 19] on icon "button" at bounding box center [486, 21] width 7 height 7
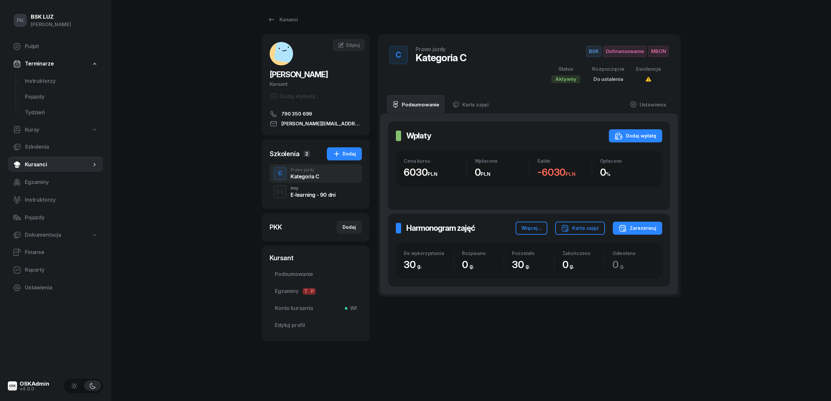
click at [34, 128] on span "Kursy" at bounding box center [32, 130] width 14 height 9
select select
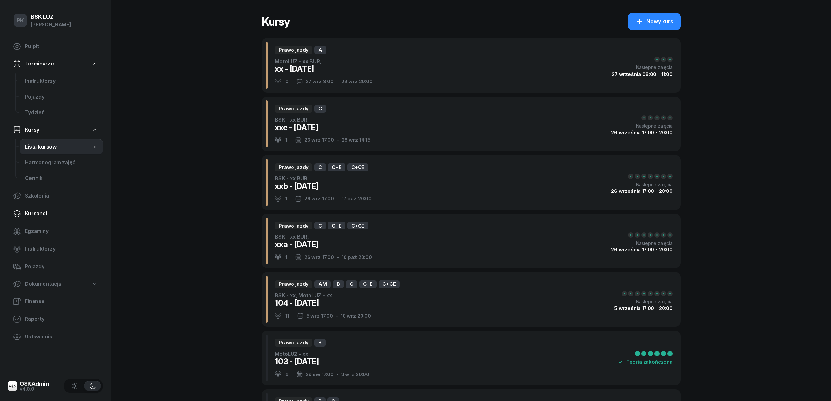
click at [37, 213] on span "Kursanci" at bounding box center [61, 213] width 73 height 9
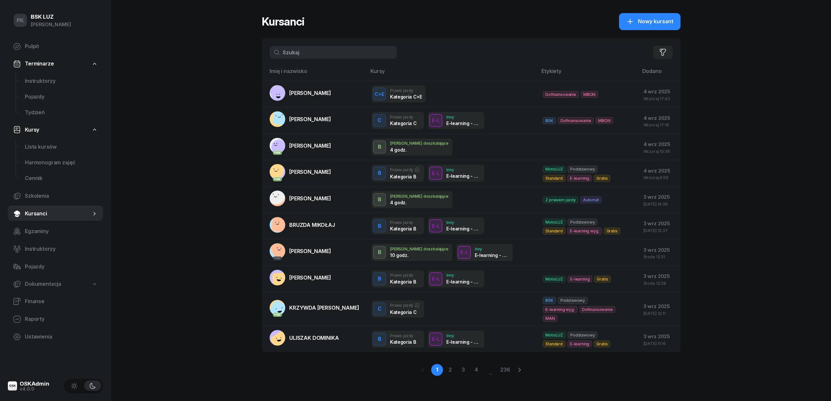
click at [450, 370] on link "2" at bounding box center [451, 370] width 12 height 12
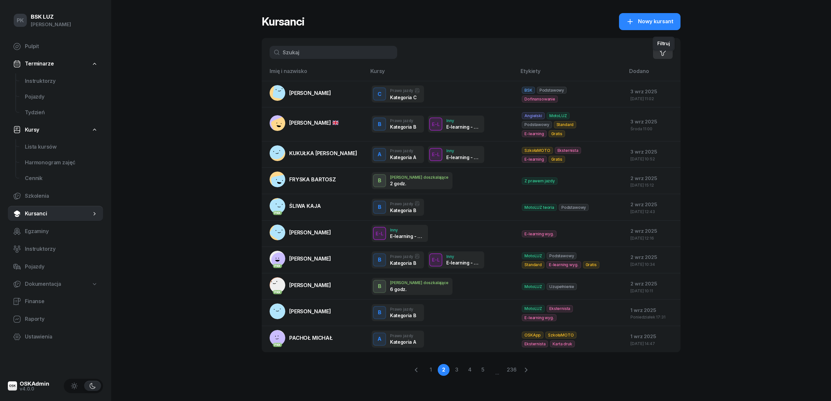
click at [668, 50] on button "button" at bounding box center [663, 52] width 20 height 13
select select "createdAt-desc"
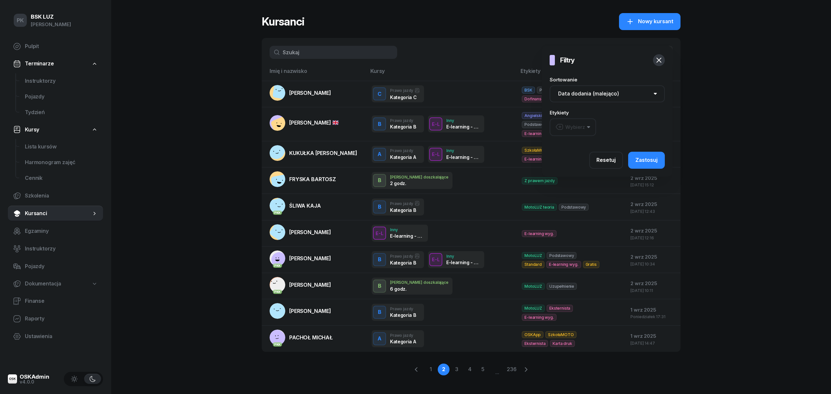
click at [586, 124] on button "Wybierz" at bounding box center [573, 127] width 46 height 18
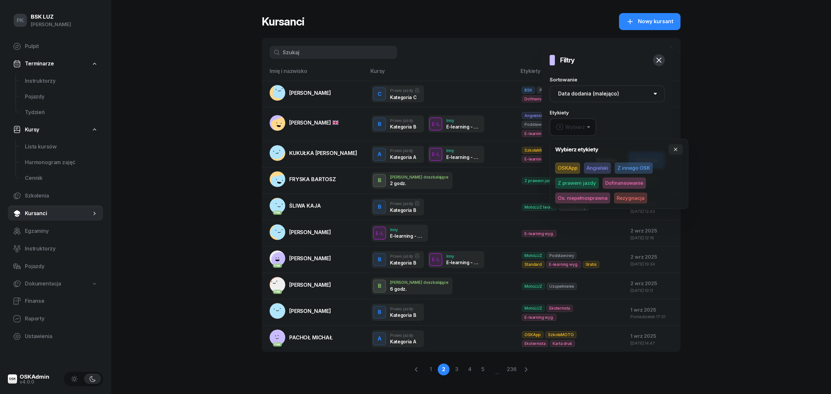
click at [610, 184] on span "Dofinansowanie" at bounding box center [624, 183] width 43 height 11
click at [726, 144] on div at bounding box center [677, 235] width 831 height 394
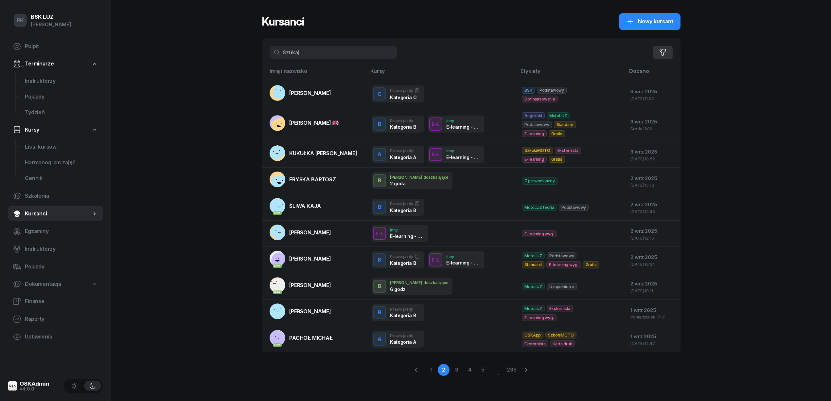
click at [666, 49] on icon "button" at bounding box center [663, 52] width 8 height 8
select select "createdAt-desc"
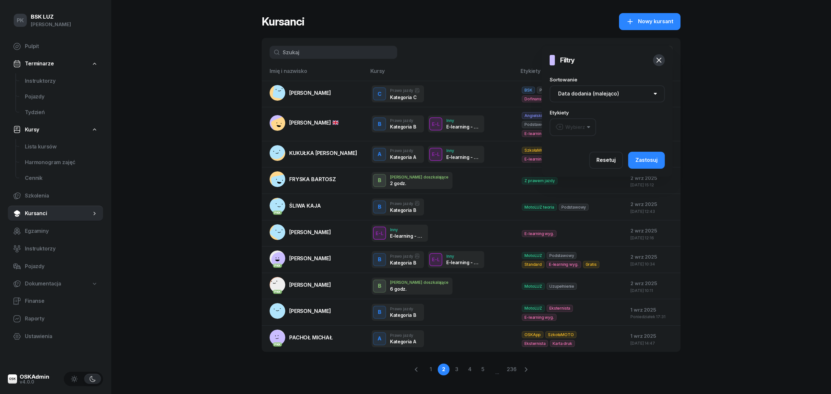
click at [585, 128] on div "Wybierz" at bounding box center [570, 127] width 29 height 9
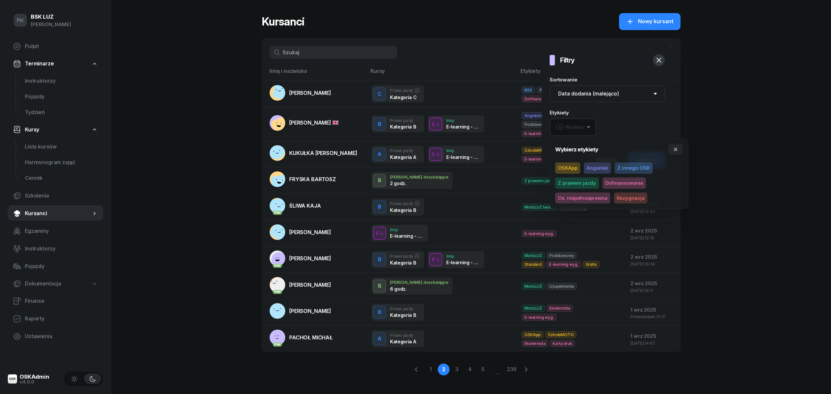
drag, startPoint x: 618, startPoint y: 181, endPoint x: 620, endPoint y: 178, distance: 3.4
click at [619, 181] on span "Dofinansowanie" at bounding box center [624, 183] width 43 height 11
click at [680, 144] on div "Wybierz etykiety OSKApp Angielski Z innego OSK Z prawem jazdy Dofinansowanie Os…" at bounding box center [619, 174] width 139 height 70
click at [677, 148] on icon "button" at bounding box center [675, 149] width 3 height 3
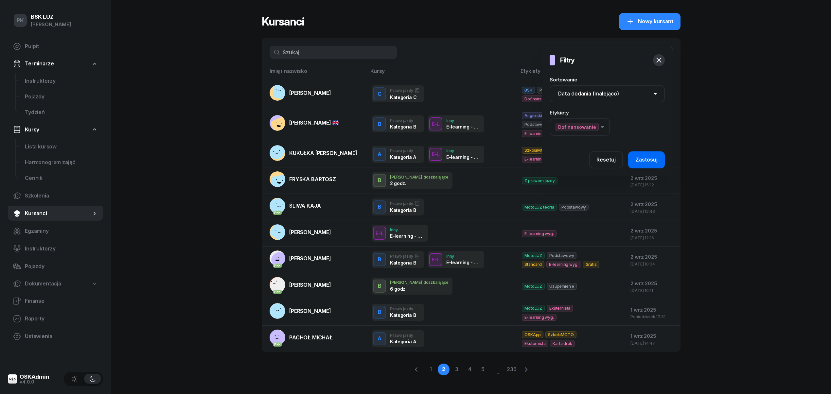
click at [653, 160] on div "Zastosuj" at bounding box center [647, 160] width 22 height 9
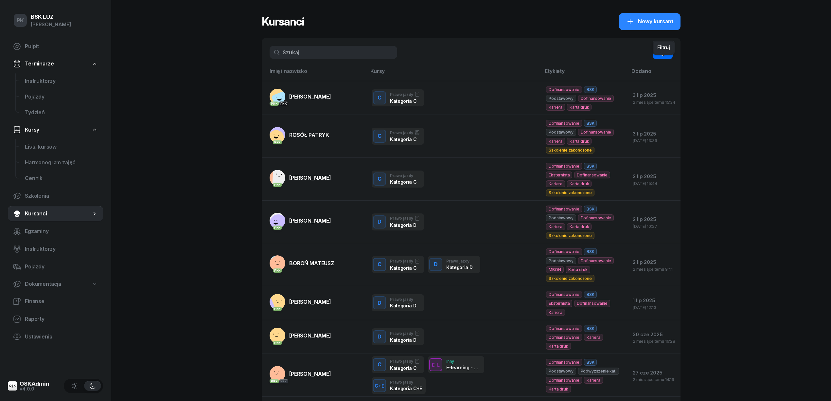
click at [659, 54] on button "button" at bounding box center [663, 52] width 20 height 13
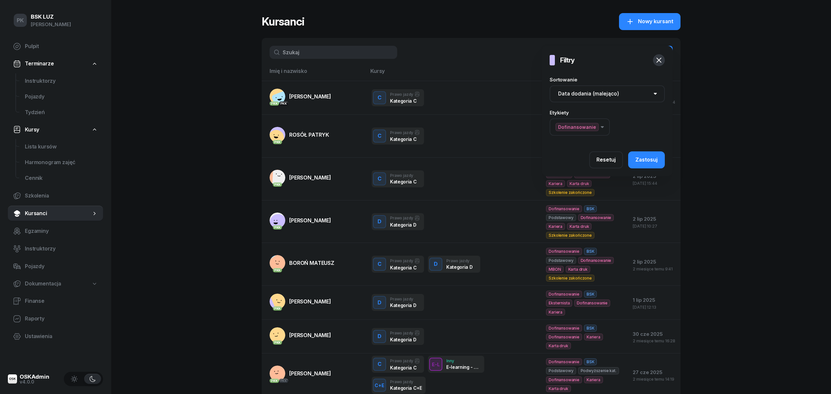
click at [640, 88] on select "Nazwisko (A-Z) Nazwisko (Z-A) Data dodania (rosnąco) Data dodania (malejąco)" at bounding box center [607, 93] width 115 height 17
select select "createdAt-asc"
click at [550, 85] on select "Nazwisko (A-Z) Nazwisko (Z-A) Data dodania (rosnąco) Data dodania (malejąco)" at bounding box center [607, 93] width 115 height 17
click at [635, 157] on button "Zastosuj" at bounding box center [646, 160] width 37 height 17
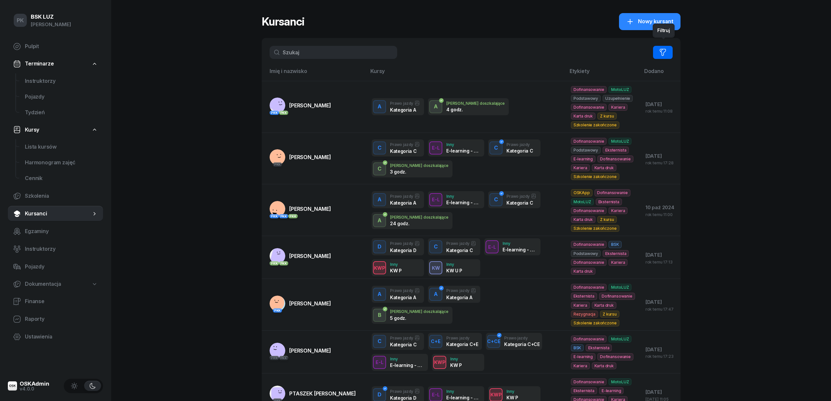
click at [667, 54] on button "button" at bounding box center [663, 52] width 20 height 13
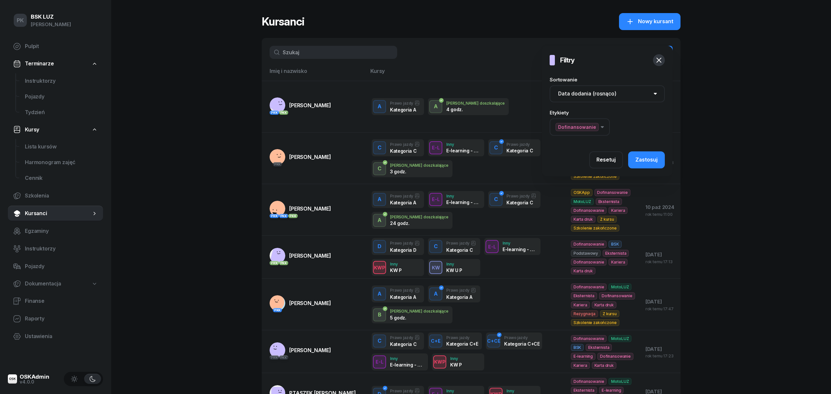
click at [650, 95] on select "Nazwisko (A-Z) Nazwisko (Z-A) Data dodania (rosnąco) Data dodania (malejąco)" at bounding box center [607, 93] width 115 height 17
select select "createdAt-desc"
click at [550, 85] on select "Nazwisko (A-Z) Nazwisko (Z-A) Data dodania (rosnąco) Data dodania (malejąco)" at bounding box center [607, 93] width 115 height 17
click at [642, 157] on div "Zastosuj" at bounding box center [647, 160] width 22 height 9
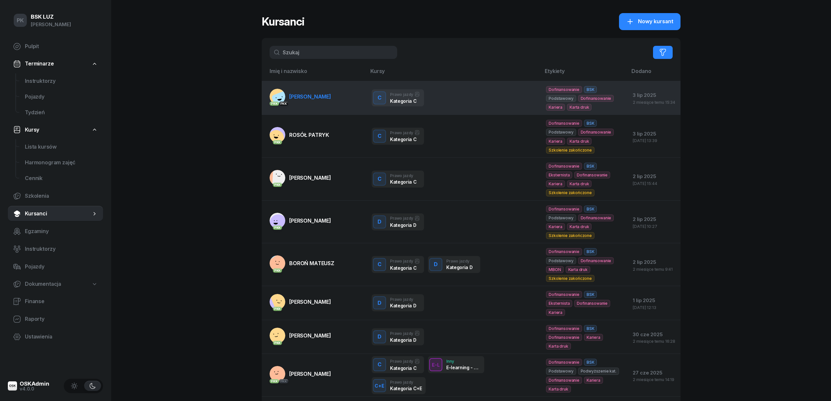
click at [322, 96] on span "[PERSON_NAME]" at bounding box center [310, 96] width 42 height 7
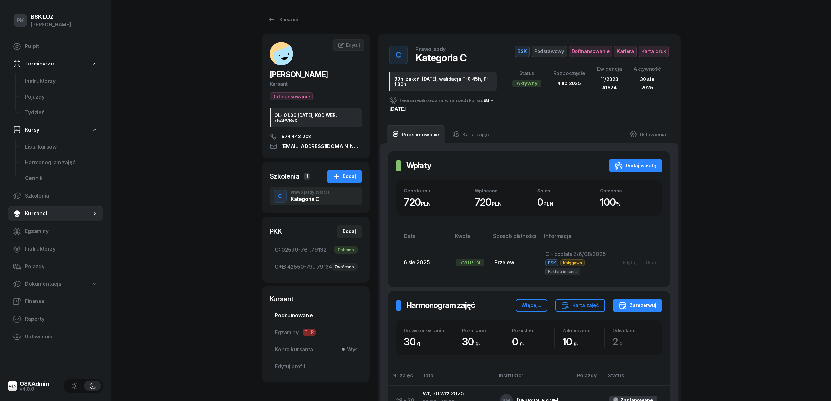
click at [300, 313] on span "Podsumowanie" at bounding box center [316, 315] width 82 height 9
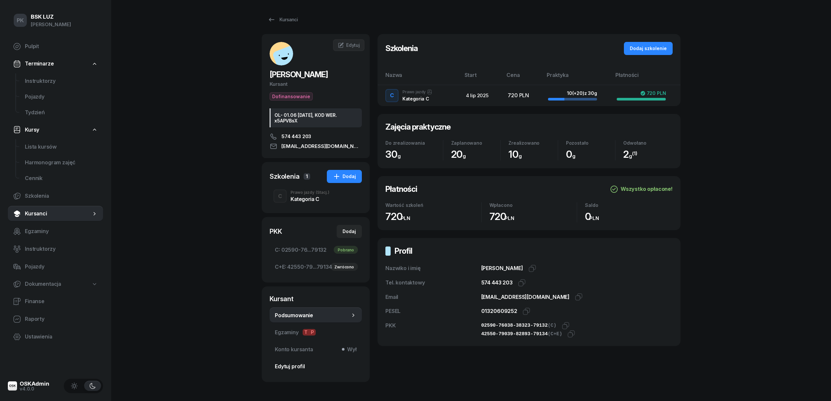
click at [295, 363] on span "Edytuj profil" at bounding box center [316, 366] width 82 height 9
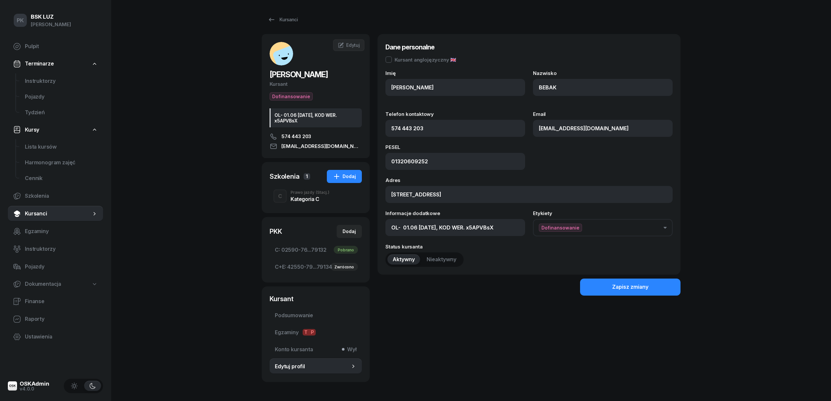
click at [350, 74] on h2 "[PERSON_NAME]" at bounding box center [316, 74] width 92 height 10
click at [319, 101] on div "BEBAK MARCIN Kursant Dofinansowanie OL- 01.06 2030-06-03, KOD WER. x5APVBsX 574…" at bounding box center [316, 96] width 108 height 108
click at [299, 97] on span "Dofinansowanie" at bounding box center [291, 96] width 43 height 8
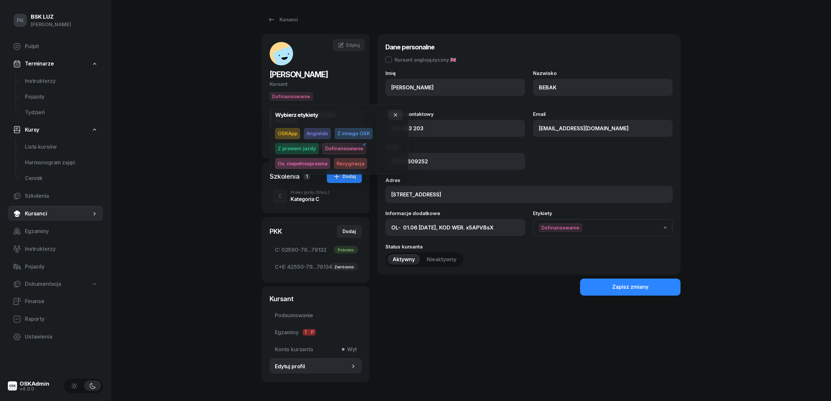
click at [299, 97] on span "Dofinansowanie" at bounding box center [291, 96] width 43 height 8
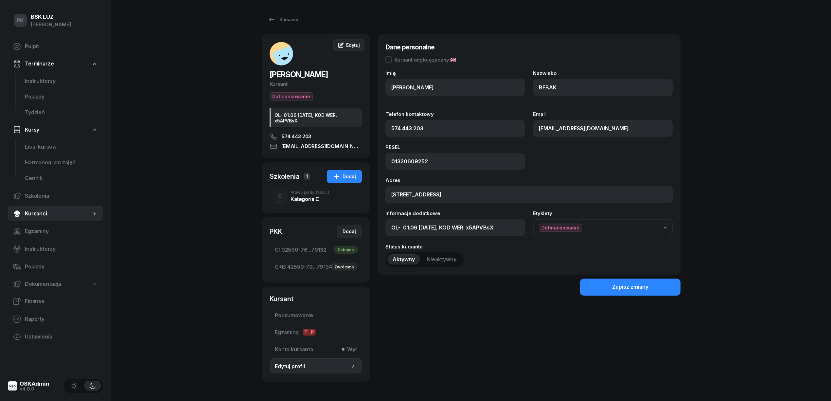
click at [347, 44] on span "Edytuj" at bounding box center [353, 45] width 14 height 6
click at [319, 191] on span "(Stacj.)" at bounding box center [323, 193] width 14 height 4
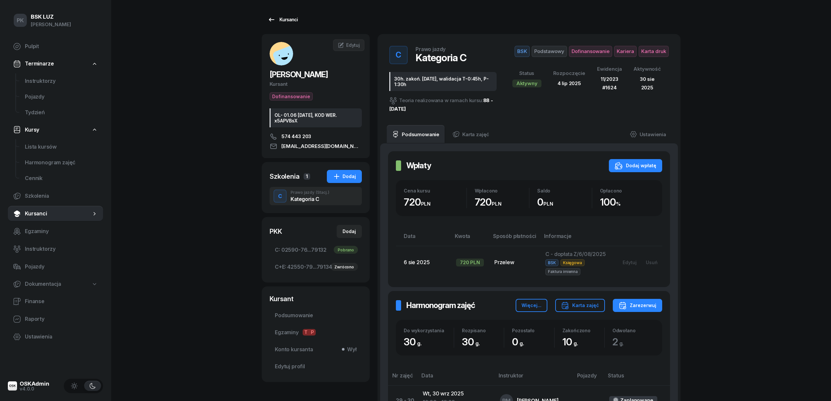
click at [285, 22] on div "Kursanci" at bounding box center [283, 20] width 30 height 8
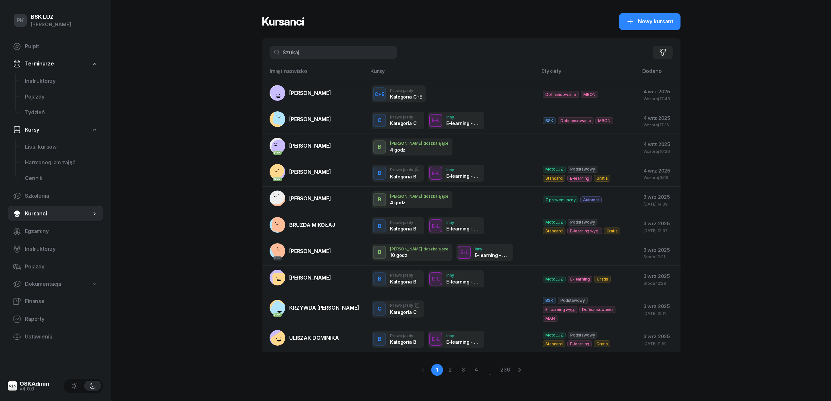
click at [649, 9] on div "Kursanci Nowy kursant Filtruj Imię i nazwisko Kursy Etykiety Dodano KUBICKI KRZ…" at bounding box center [471, 200] width 419 height 401
click at [651, 16] on button "Nowy kursant" at bounding box center [650, 21] width 62 height 17
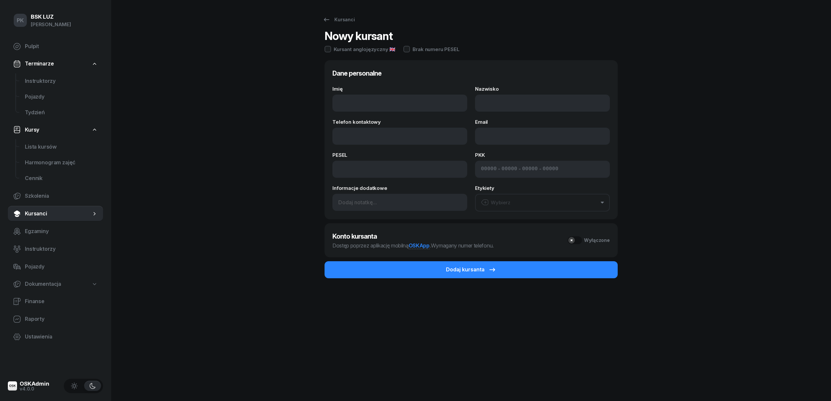
drag, startPoint x: 519, startPoint y: 209, endPoint x: 522, endPoint y: 205, distance: 5.4
click at [519, 209] on button "Wybierz" at bounding box center [542, 203] width 135 height 18
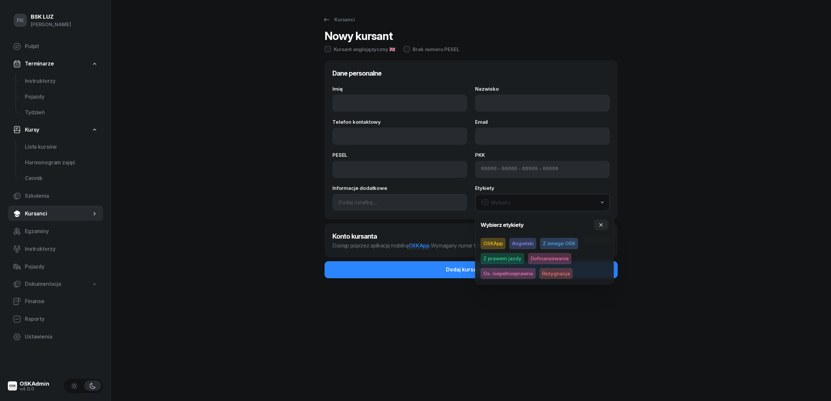
click at [522, 205] on button "Wybierz" at bounding box center [542, 203] width 135 height 18
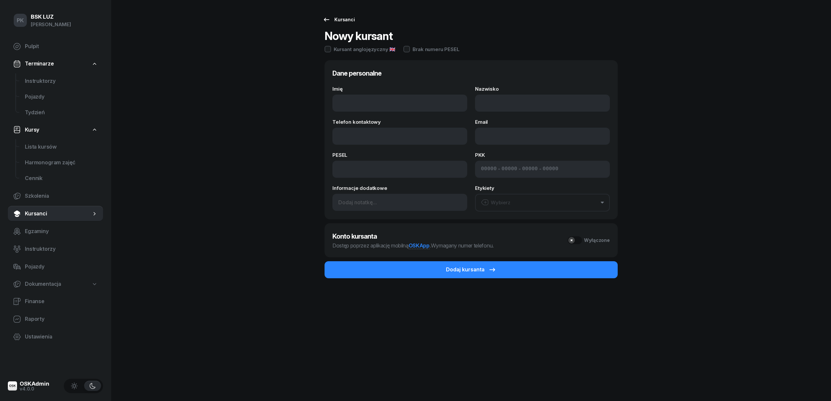
click at [353, 20] on div "Kursanci" at bounding box center [339, 20] width 32 height 8
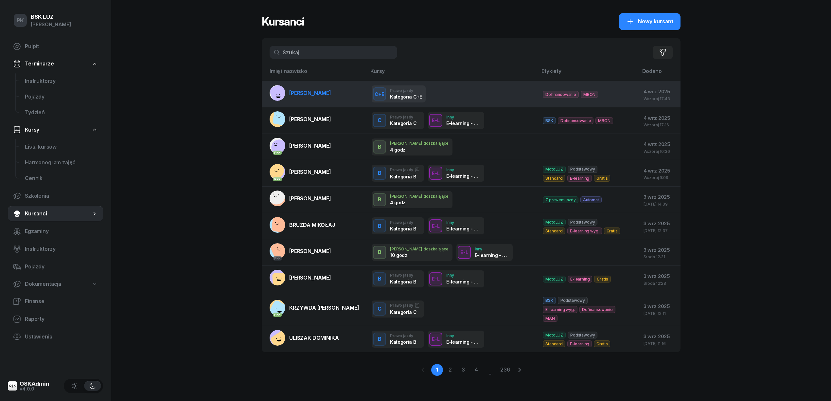
click at [298, 100] on link "[PERSON_NAME]" at bounding box center [301, 93] width 62 height 16
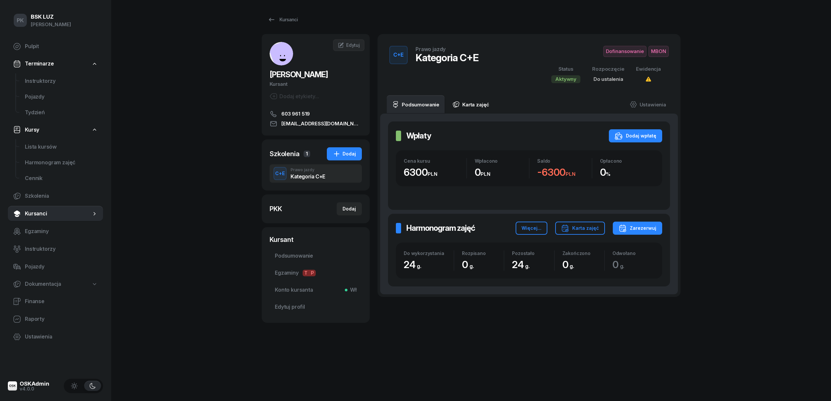
click at [476, 109] on link "Karta zajęć" at bounding box center [470, 104] width 47 height 18
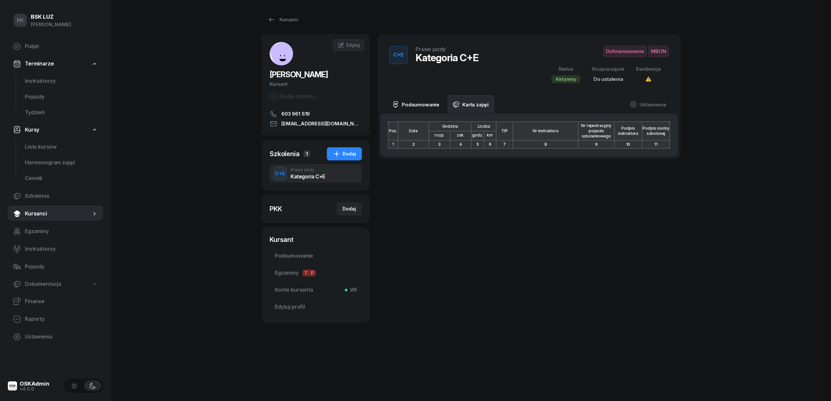
click at [427, 109] on link "Podsumowanie" at bounding box center [416, 104] width 58 height 18
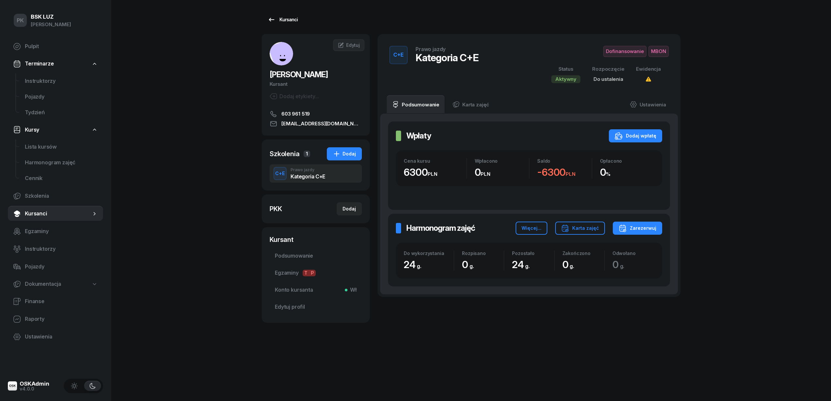
click at [285, 14] on link "Kursanci" at bounding box center [283, 19] width 42 height 13
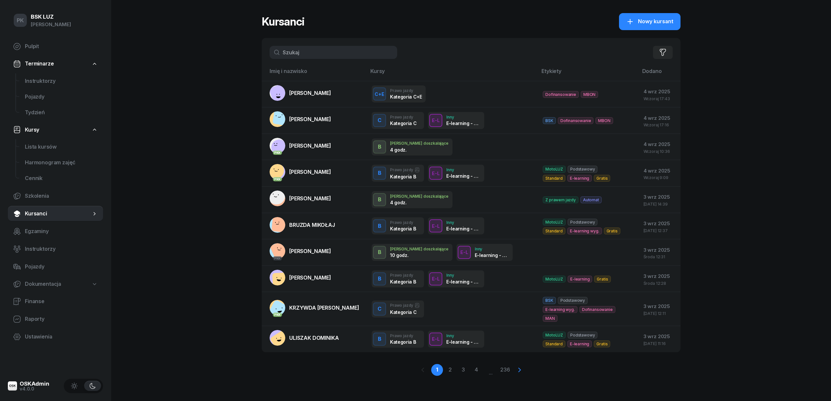
click at [522, 371] on icon at bounding box center [520, 370] width 8 height 8
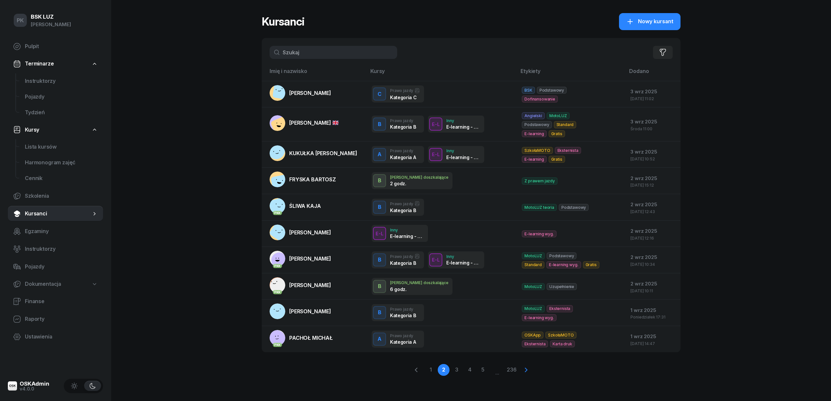
click at [524, 366] on icon at bounding box center [526, 370] width 8 height 8
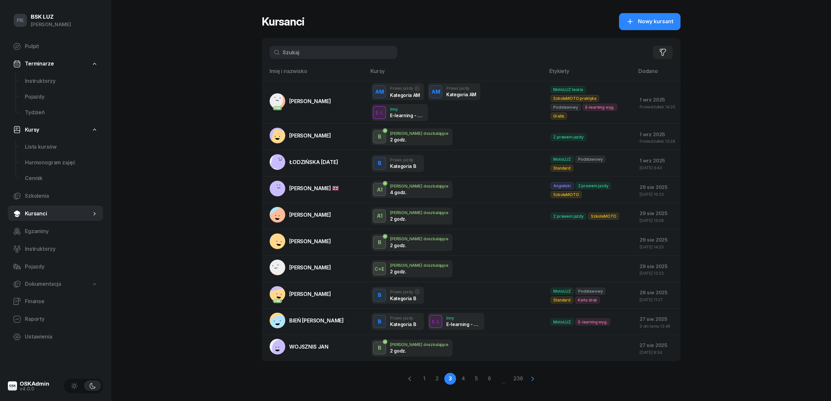
click at [532, 375] on icon at bounding box center [533, 379] width 8 height 8
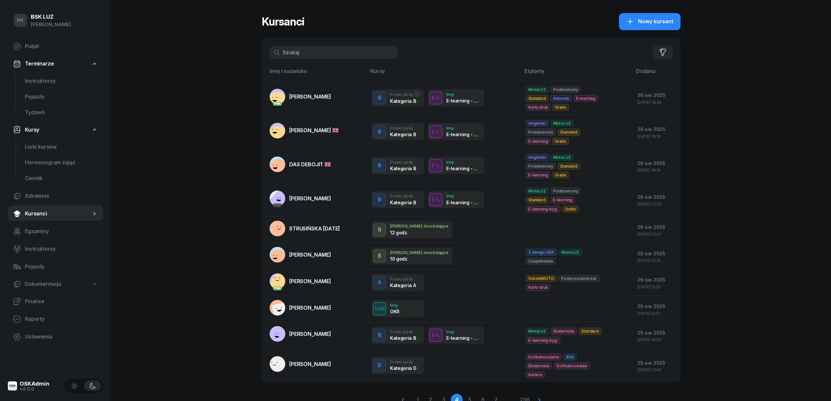
click at [542, 396] on icon at bounding box center [540, 400] width 8 height 8
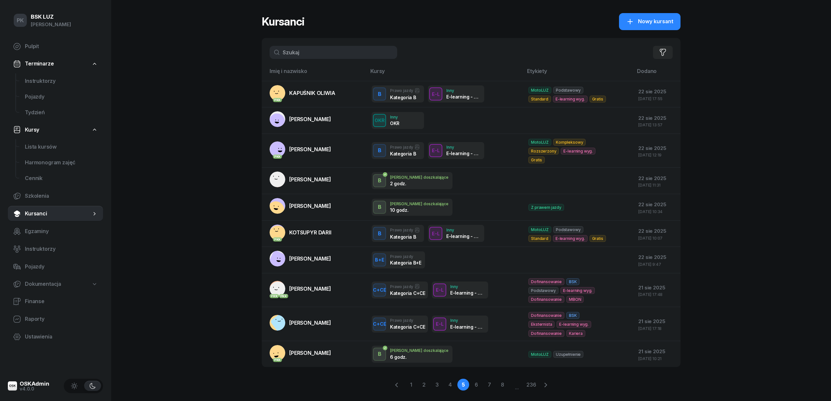
click at [321, 325] on span "BORATYŃSKI JAKUB" at bounding box center [310, 322] width 42 height 7
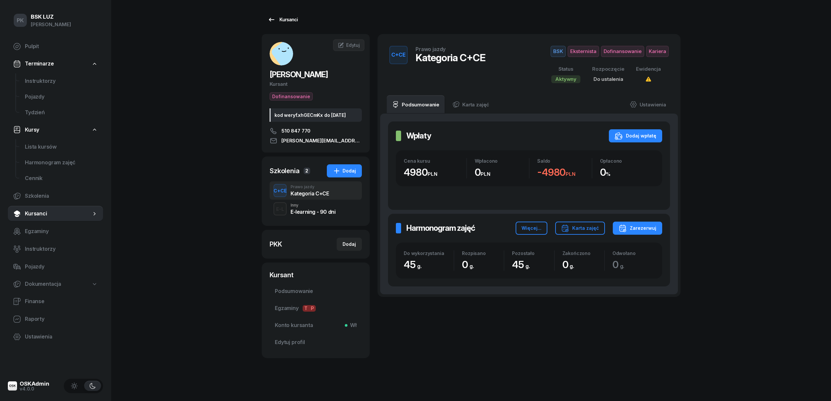
click at [288, 18] on div "Kursanci" at bounding box center [283, 20] width 30 height 8
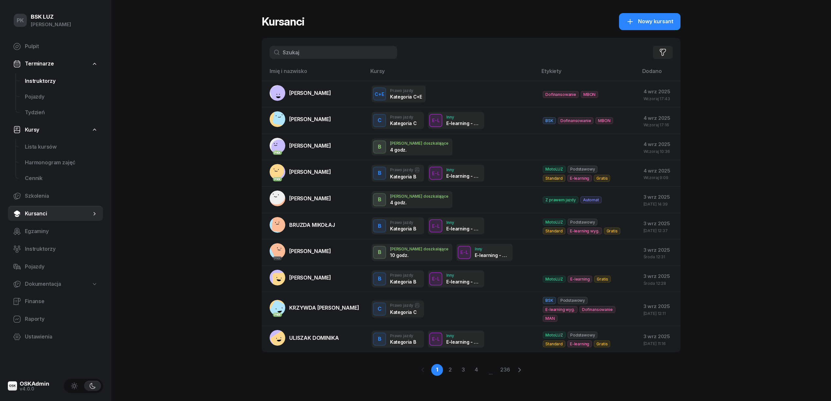
click at [46, 83] on span "Instruktorzy" at bounding box center [61, 81] width 73 height 9
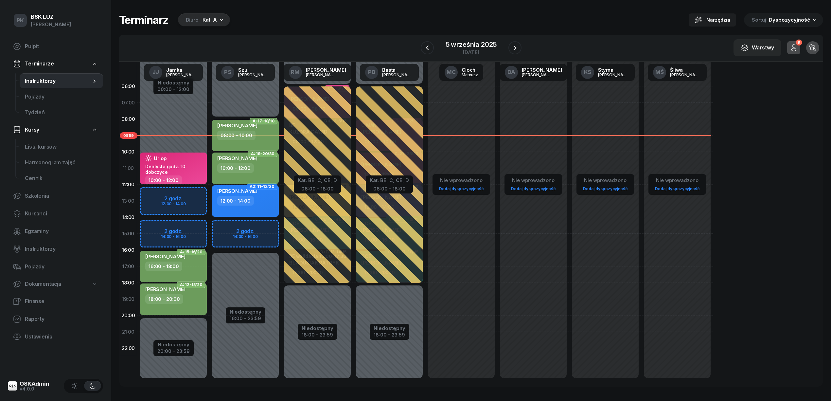
click at [262, 165] on div "10:00 - 12:00" at bounding box center [246, 167] width 58 height 9
select select "10"
select select "12"
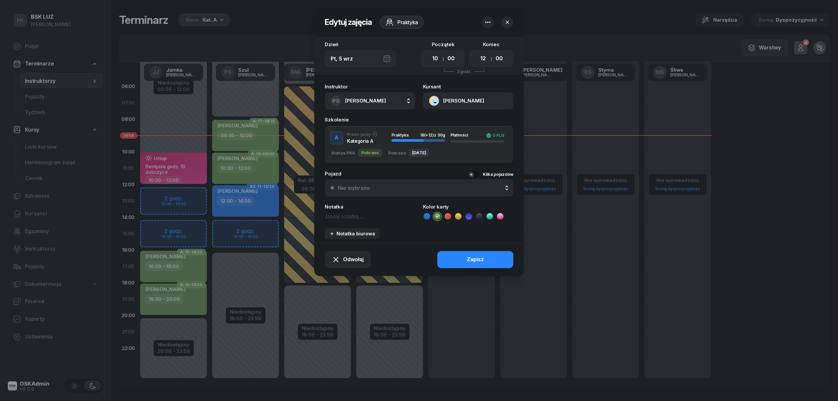
click at [469, 101] on button "CHLEBDA JOANNA" at bounding box center [468, 100] width 90 height 17
click at [472, 122] on link "Otwórz profil" at bounding box center [468, 123] width 86 height 16
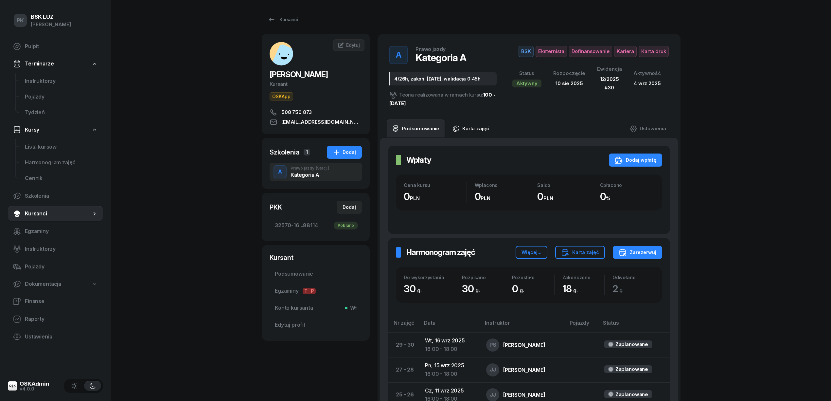
click at [465, 128] on link "Karta zajęć" at bounding box center [470, 128] width 47 height 18
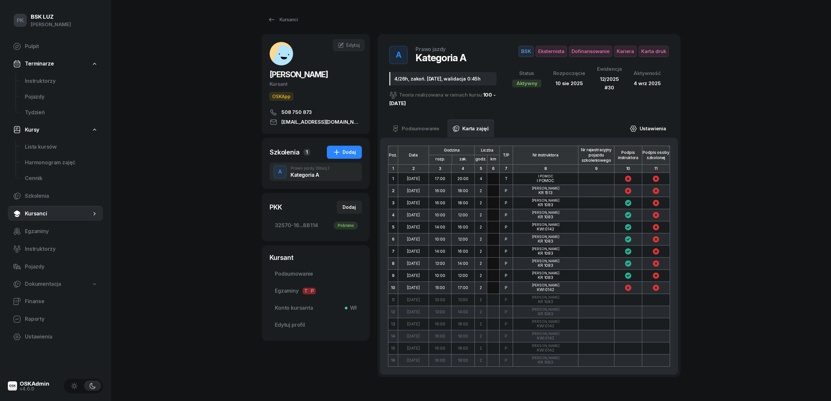
click at [659, 130] on link "Ustawienia" at bounding box center [648, 128] width 47 height 18
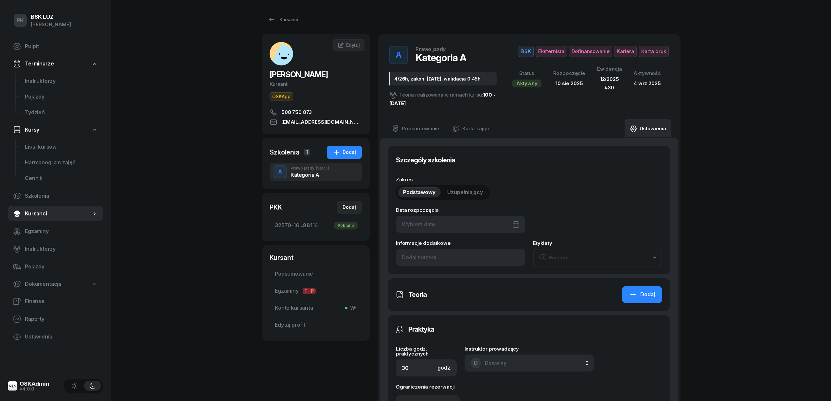
type input "10/08/2025"
type input "4/26h, zakoń. 30-09-2025, walidacja 0:45h"
type input "32570"
type input "16226"
type input "42042"
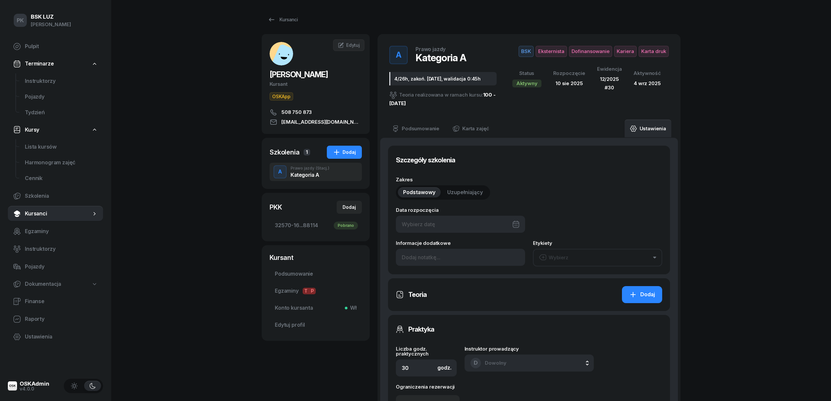
type input "88114"
type input "12/2025"
type input "30"
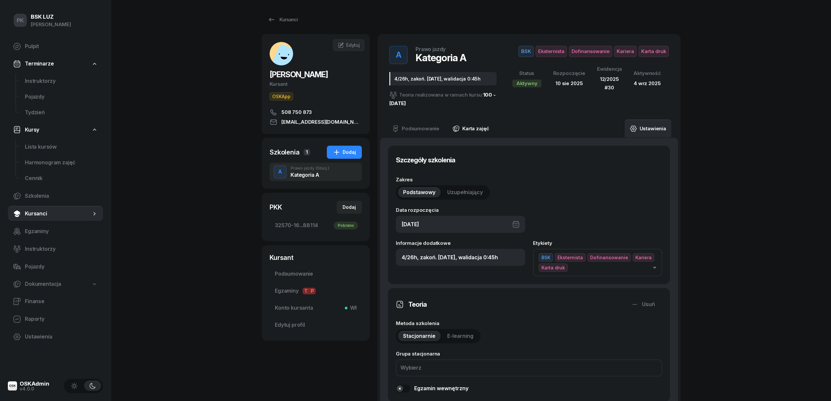
click at [475, 137] on link "Karta zajęć" at bounding box center [470, 128] width 47 height 18
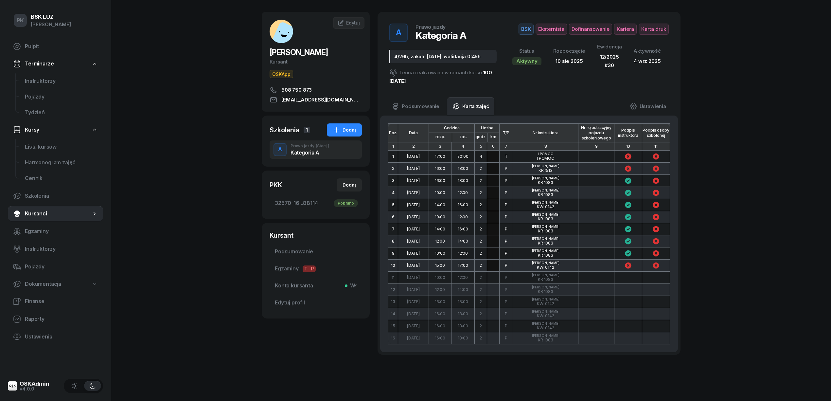
scroll to position [42, 0]
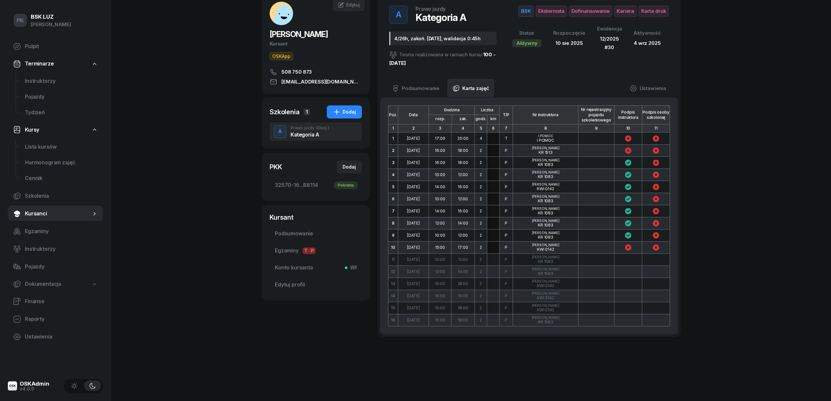
click at [497, 248] on input "text" at bounding box center [493, 248] width 12 height 12
click at [497, 232] on input "text" at bounding box center [493, 235] width 12 height 12
click at [494, 221] on input "text" at bounding box center [493, 223] width 12 height 12
click at [494, 210] on input "text" at bounding box center [493, 211] width 12 height 12
click at [494, 200] on input "text" at bounding box center [493, 199] width 12 height 12
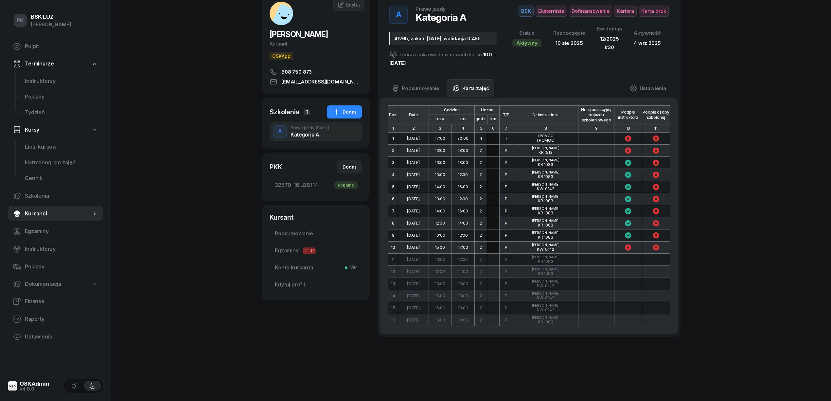
drag, startPoint x: 496, startPoint y: 181, endPoint x: 494, endPoint y: 177, distance: 4.3
click at [496, 181] on input "text" at bounding box center [493, 187] width 12 height 12
click at [493, 170] on input "text" at bounding box center [493, 175] width 12 height 12
click at [491, 161] on input "text" at bounding box center [493, 163] width 12 height 12
click at [494, 147] on input "text" at bounding box center [493, 151] width 12 height 12
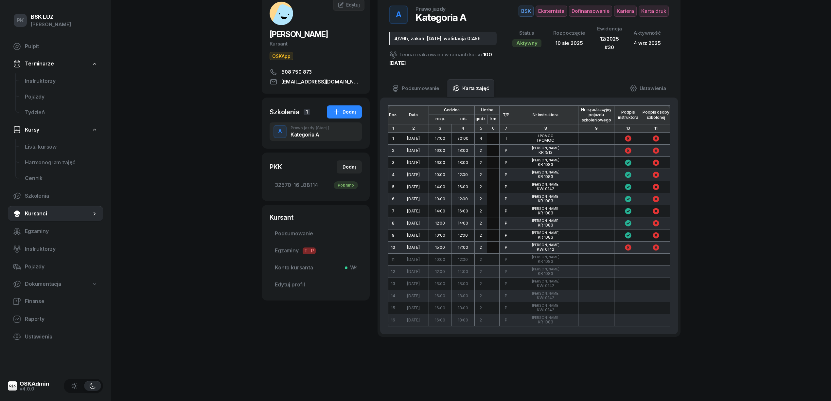
click at [495, 136] on input "text" at bounding box center [493, 139] width 12 height 12
click at [497, 248] on input "text" at bounding box center [493, 248] width 12 height 12
click at [428, 86] on link "Podsumowanie" at bounding box center [416, 88] width 58 height 18
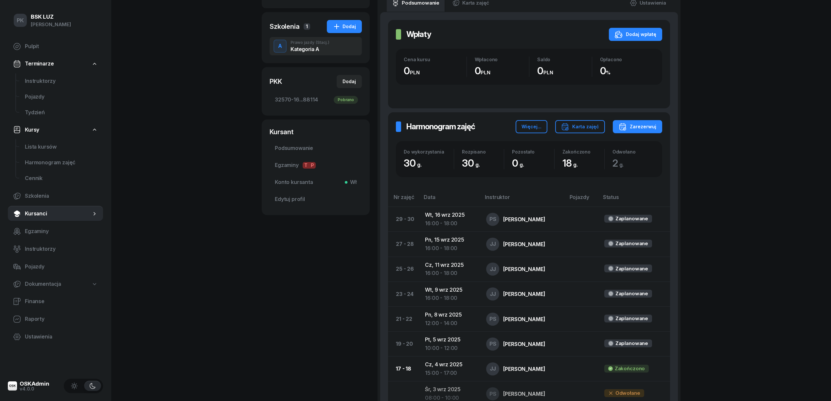
scroll to position [129, 0]
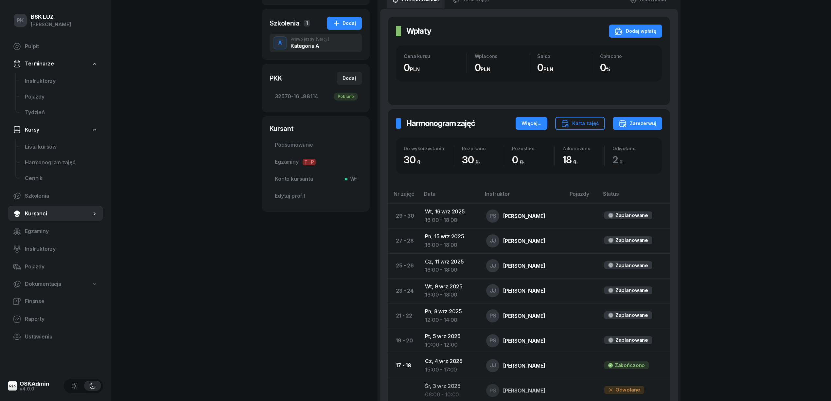
click at [533, 125] on div "Więcej..." at bounding box center [532, 123] width 20 height 8
click at [719, 153] on div "PK BSK LUZ Piotr Klimek Pulpit Terminarze Instruktorzy Pojazdy Tydzień Kursy Li…" at bounding box center [415, 297] width 831 height 853
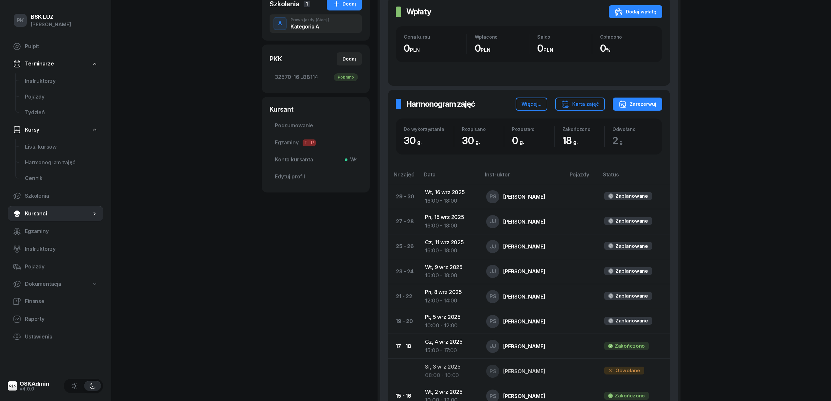
scroll to position [17, 0]
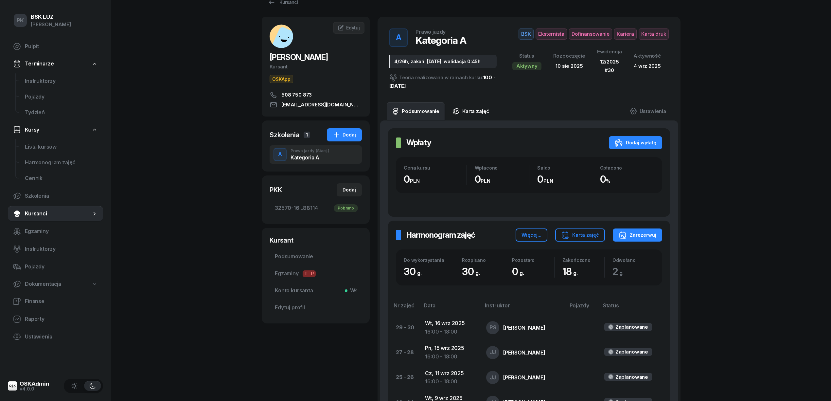
click at [474, 106] on link "Karta zajęć" at bounding box center [470, 111] width 47 height 18
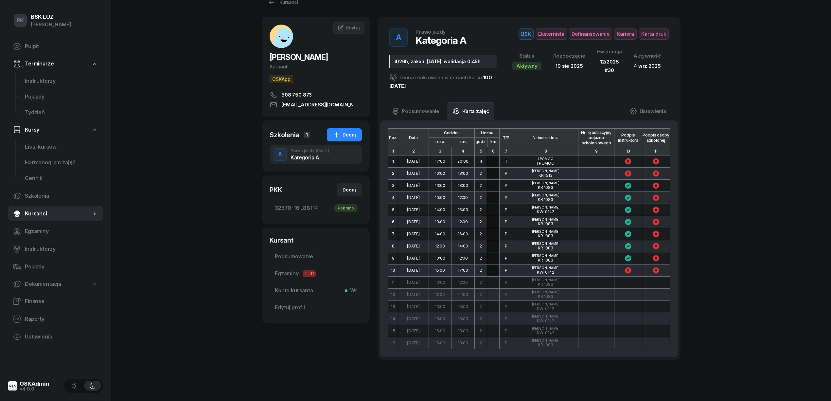
scroll to position [0, 0]
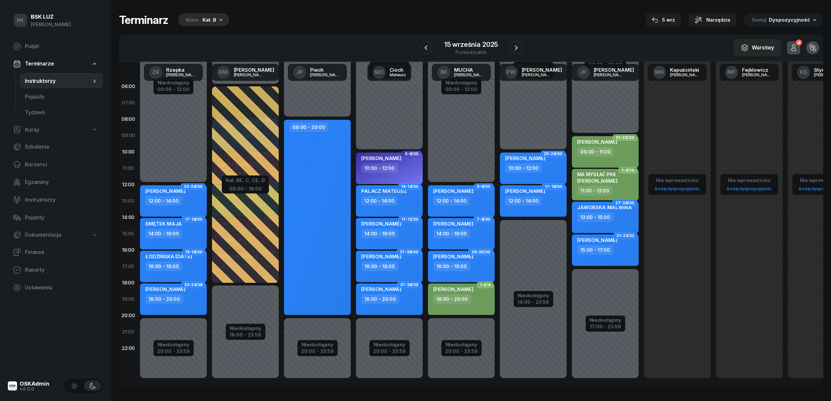
click at [203, 23] on div "Kat. B" at bounding box center [210, 20] width 14 height 8
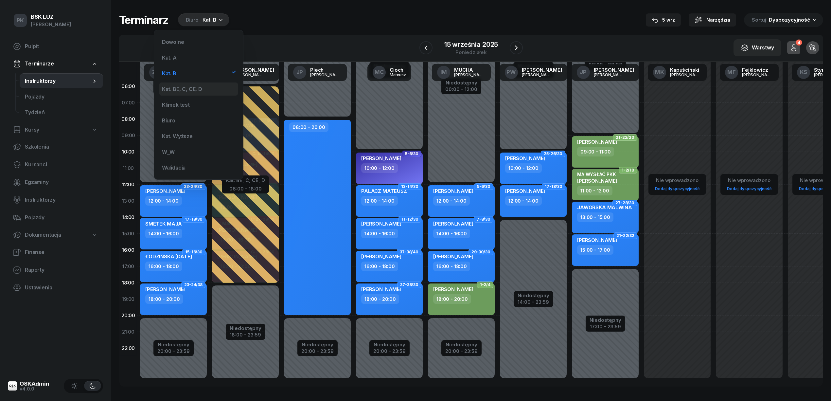
click at [196, 87] on div "Kat. BE, C, CE, D" at bounding box center [182, 88] width 40 height 5
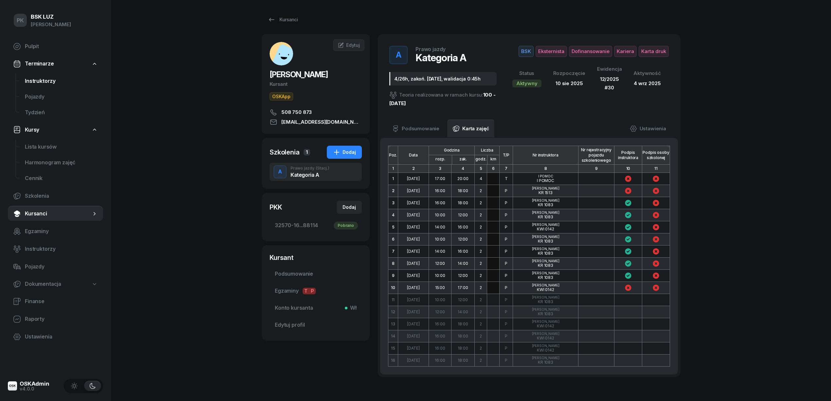
click at [45, 79] on span "Instruktorzy" at bounding box center [61, 81] width 73 height 9
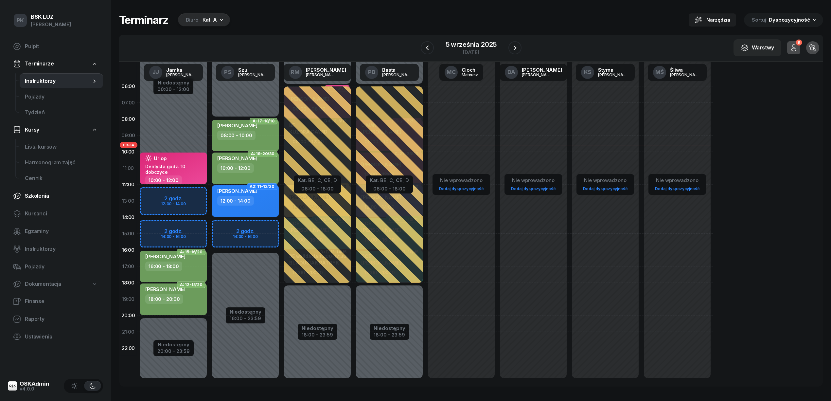
click at [49, 195] on span "Szkolenia" at bounding box center [61, 196] width 73 height 9
select select "createdAt-desc"
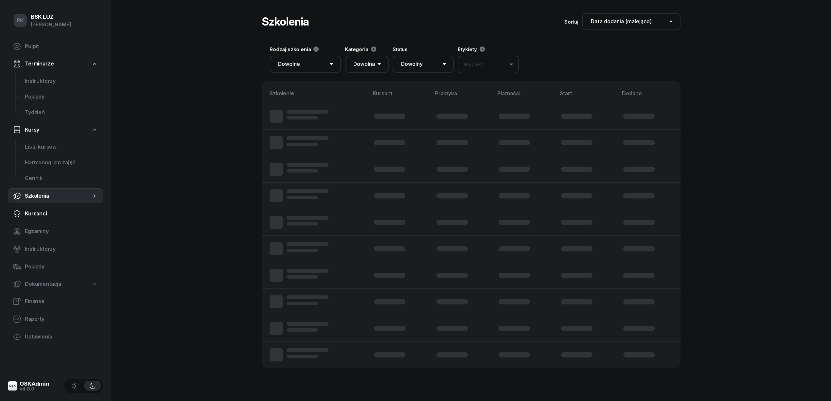
click at [46, 210] on span "Kursanci" at bounding box center [61, 213] width 73 height 9
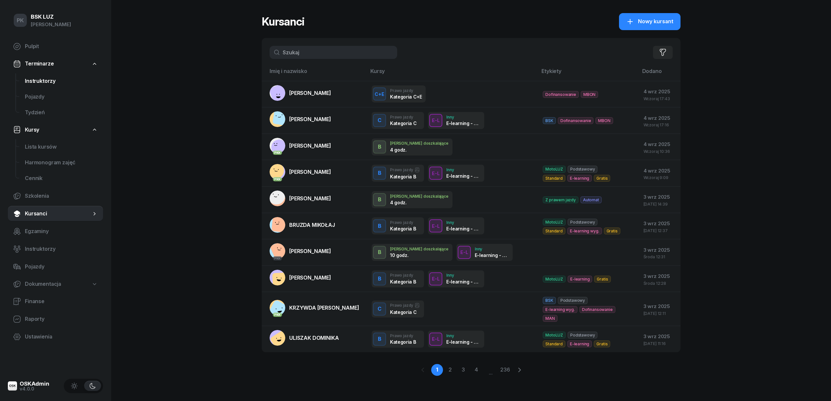
click at [50, 82] on span "Instruktorzy" at bounding box center [61, 81] width 73 height 9
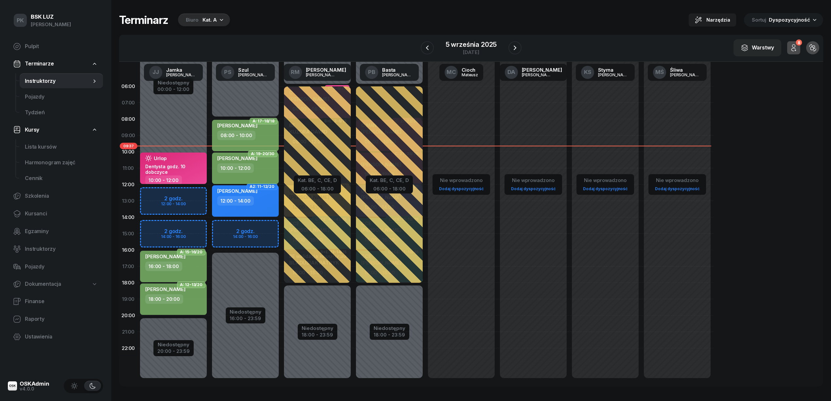
click at [263, 172] on div "10:00 - 12:00" at bounding box center [246, 167] width 58 height 9
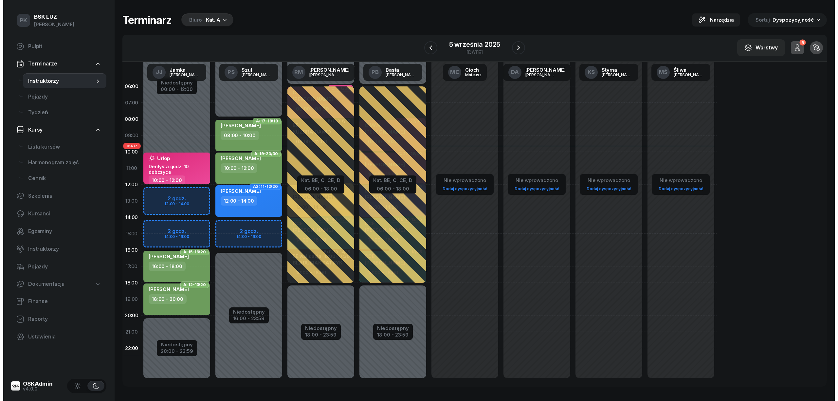
select select "10"
select select "12"
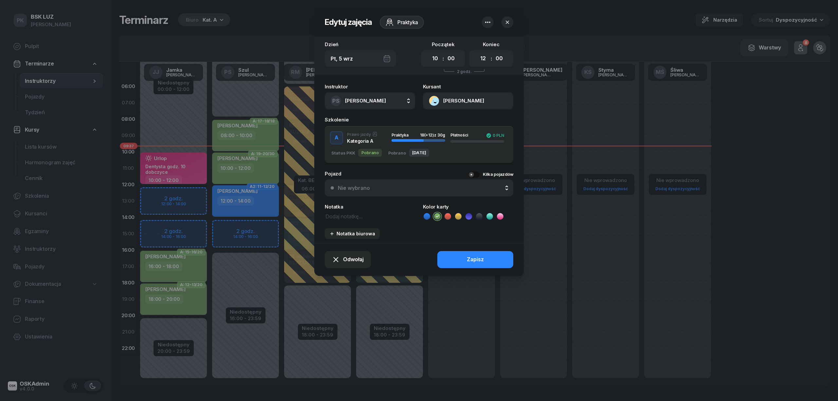
click at [454, 99] on button "CHLEBDA JOANNA" at bounding box center [468, 100] width 90 height 17
click at [452, 120] on div "Otwórz profil" at bounding box center [444, 123] width 32 height 9
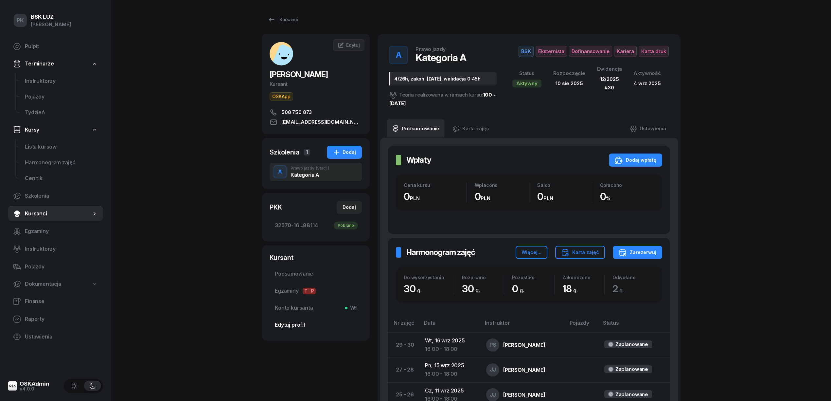
click at [295, 324] on span "Edytuj profil" at bounding box center [316, 325] width 82 height 9
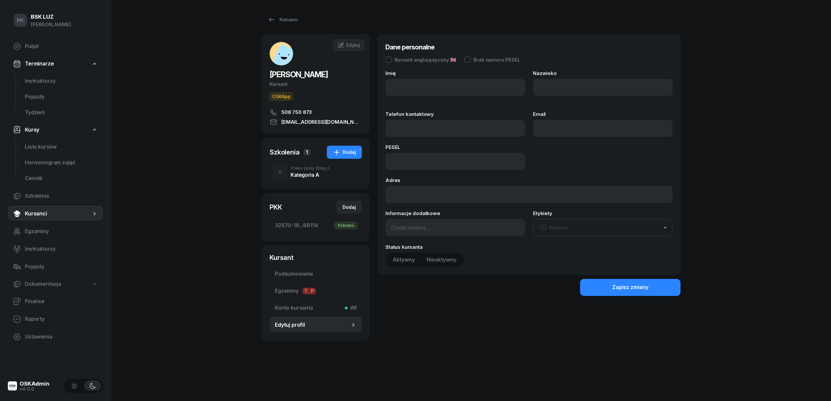
type input "JOANNA"
type input "CHLEBDA"
type input "508750873"
type input "chlebdaa@interia.pl"
type input "99071103789"
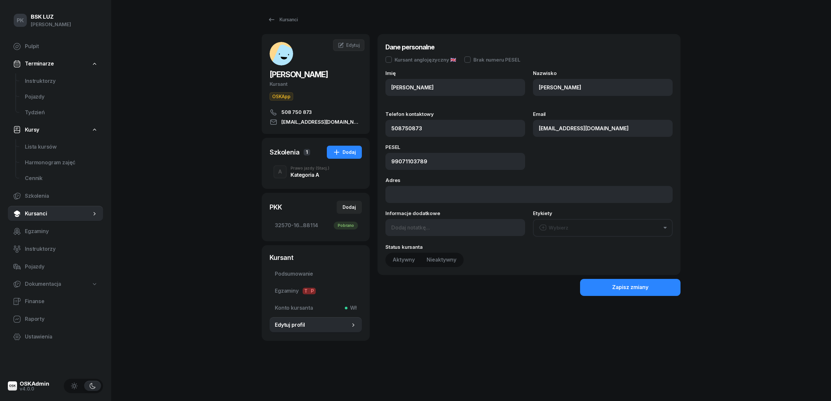
type input "508 750 873"
click at [310, 177] on div "Kategoria A" at bounding box center [310, 174] width 39 height 5
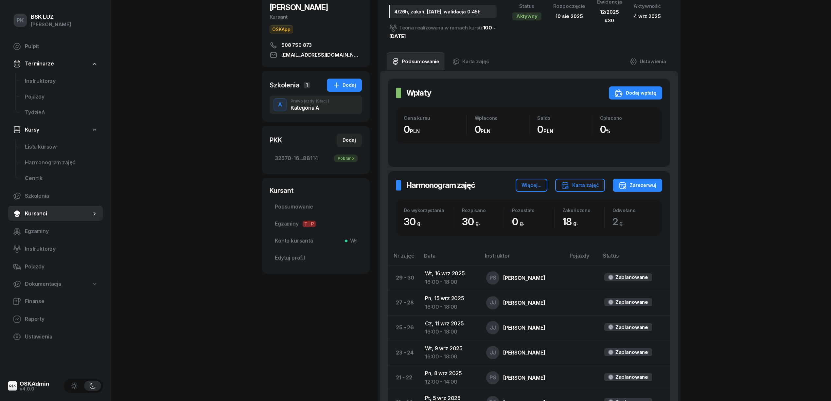
scroll to position [17, 0]
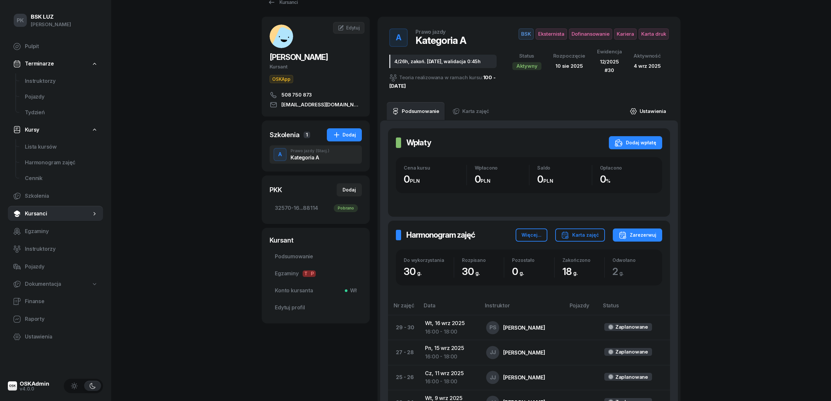
click at [654, 105] on link "Ustawienia" at bounding box center [648, 111] width 47 height 18
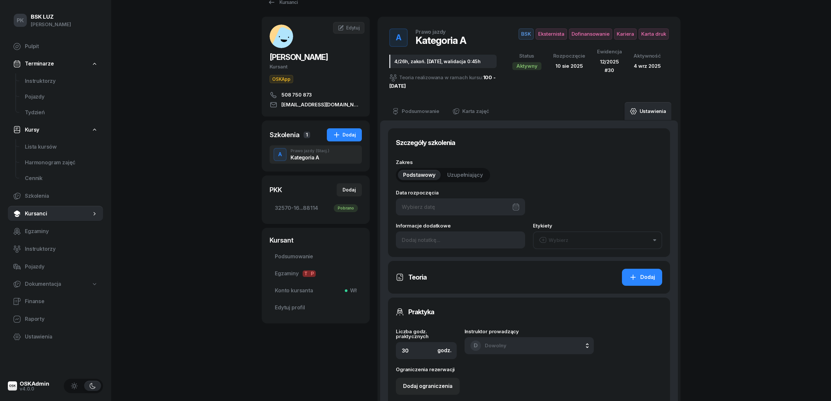
type input "10/08/2025"
type input "4/26h, zakoń. 30-09-2025, walidacja 0:45h"
type input "32570"
type input "16226"
type input "42042"
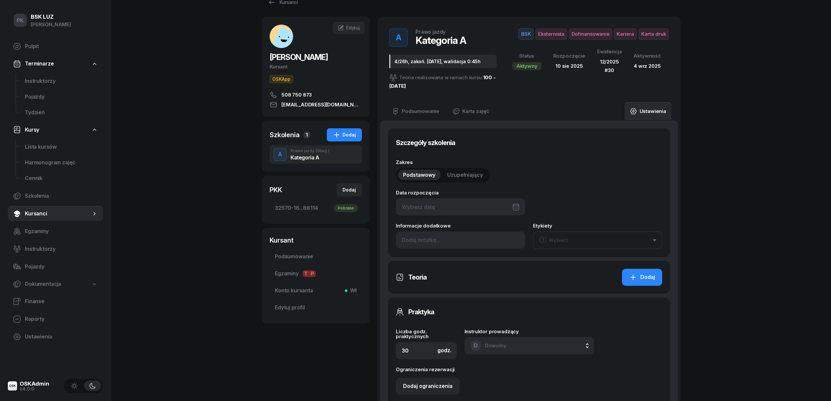
type input "88114"
type input "12/2025"
type input "30"
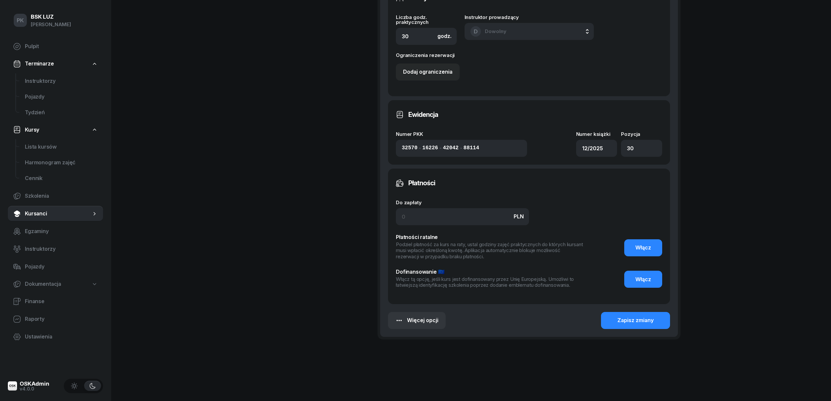
scroll to position [424, 0]
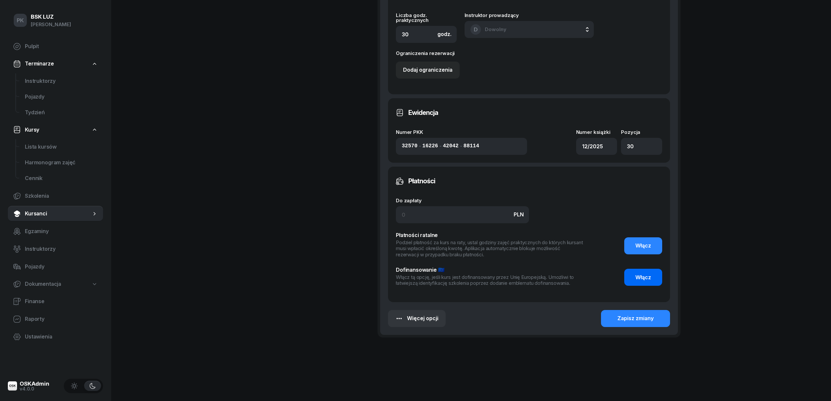
click at [644, 281] on span "Włącz" at bounding box center [644, 277] width 16 height 9
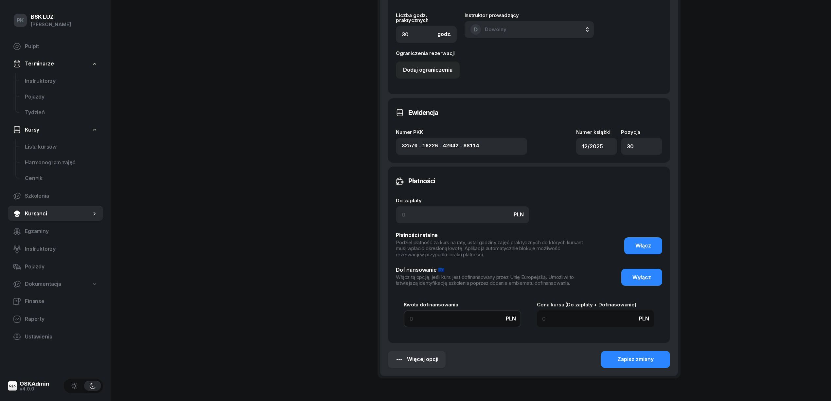
click at [453, 322] on input at bounding box center [463, 318] width 118 height 17
type input "3"
type input "37"
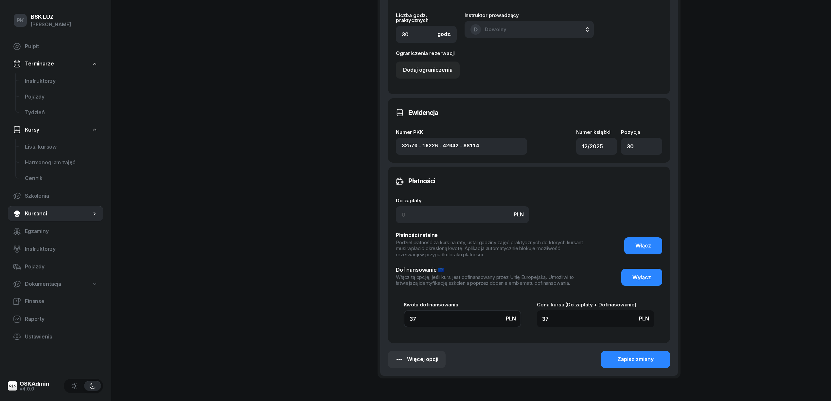
type input "372"
type input "3720"
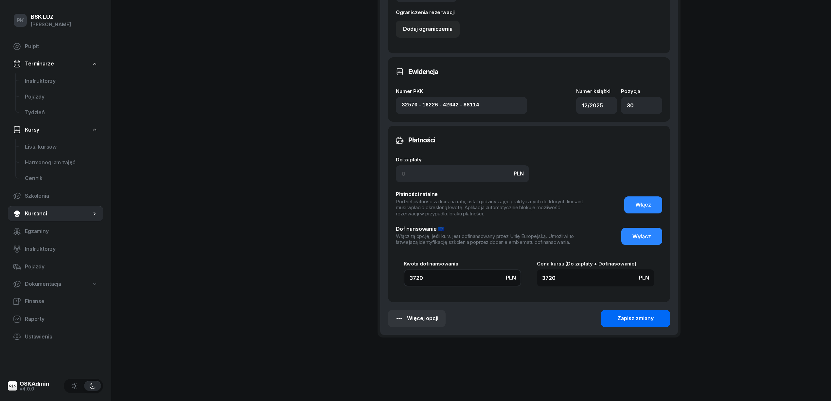
type input "3720"
click at [628, 319] on div "Zapisz zmiany" at bounding box center [636, 318] width 36 height 9
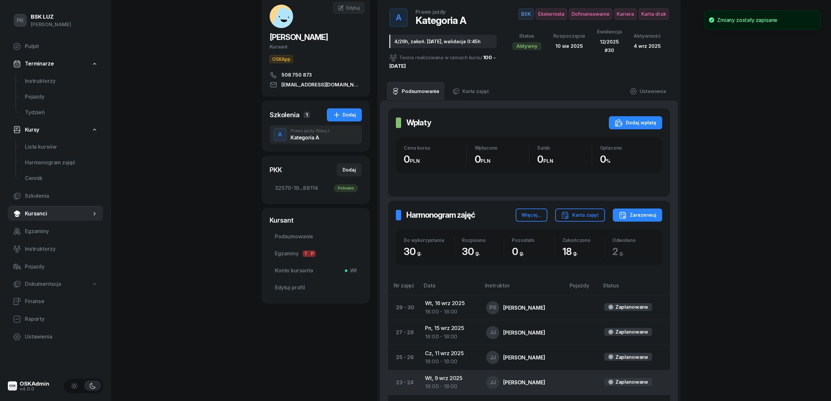
scroll to position [17, 0]
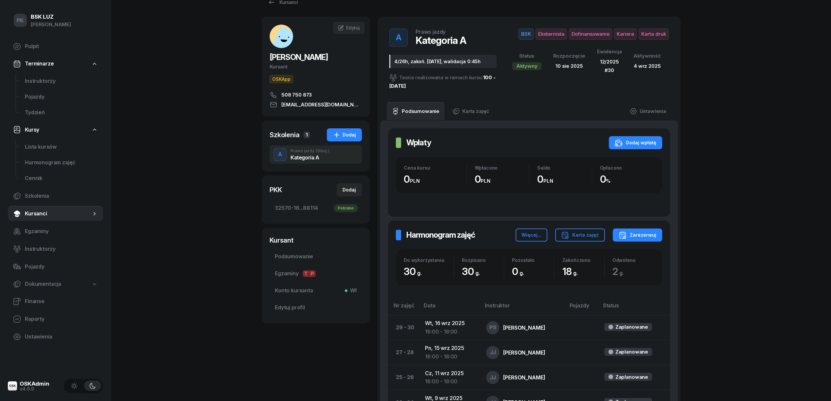
click at [316, 155] on div "Kategoria A" at bounding box center [310, 157] width 39 height 5
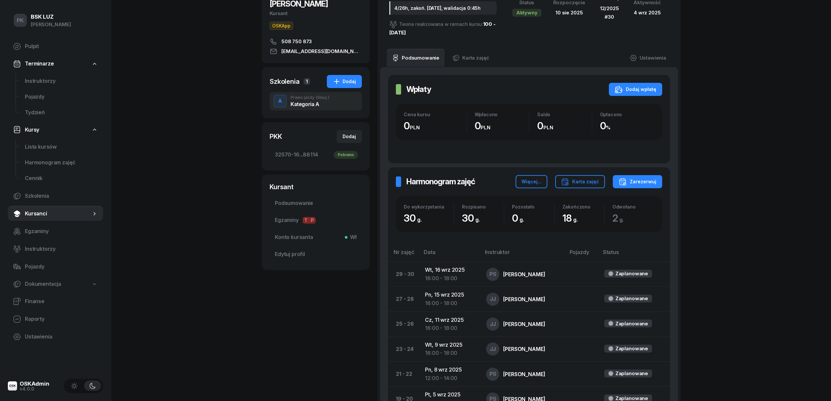
scroll to position [0, 0]
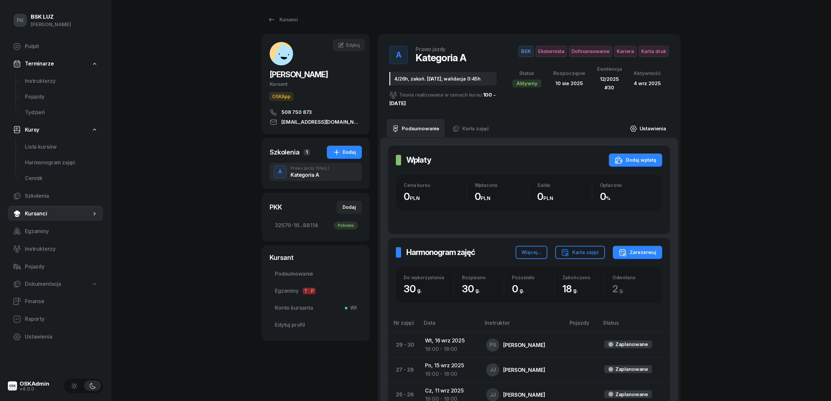
click at [657, 128] on link "Ustawienia" at bounding box center [648, 128] width 47 height 18
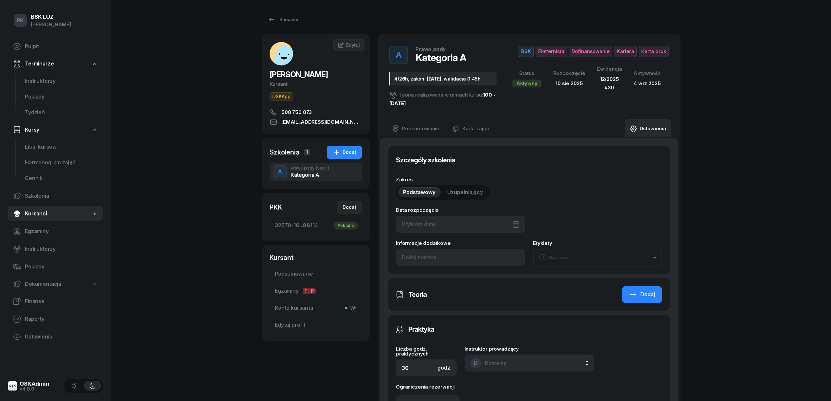
type input "10/08/2025"
type input "4/26h, zakoń. 30-09-2025, walidacja 0:45h"
type input "32570"
type input "16226"
type input "42042"
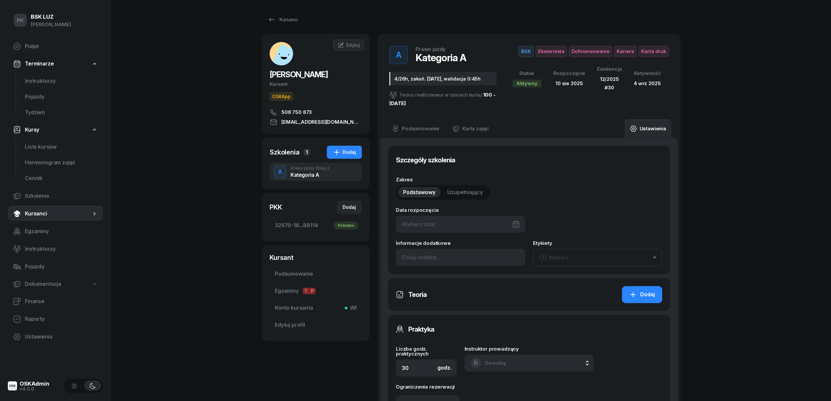
type input "88114"
type input "12/2025"
type input "30"
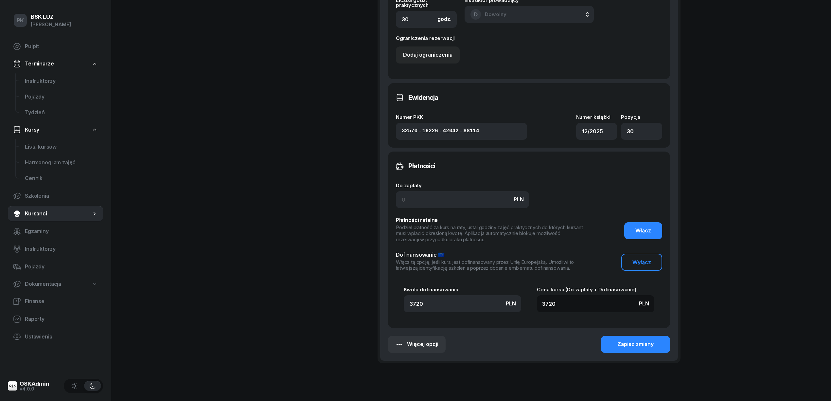
scroll to position [465, 0]
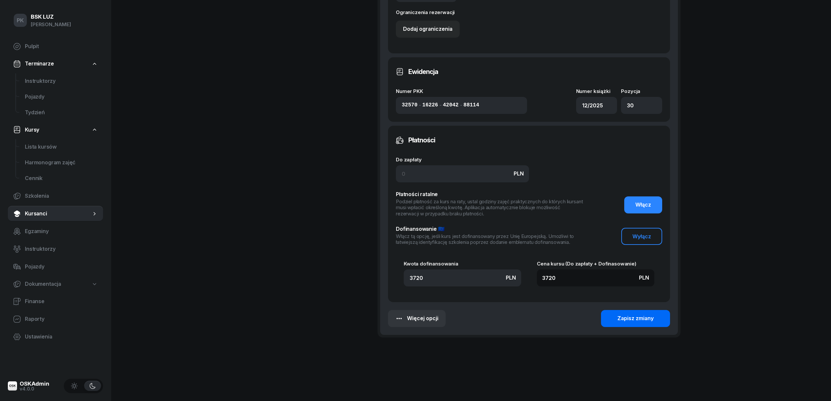
click at [634, 321] on div "Zapisz zmiany" at bounding box center [636, 318] width 36 height 9
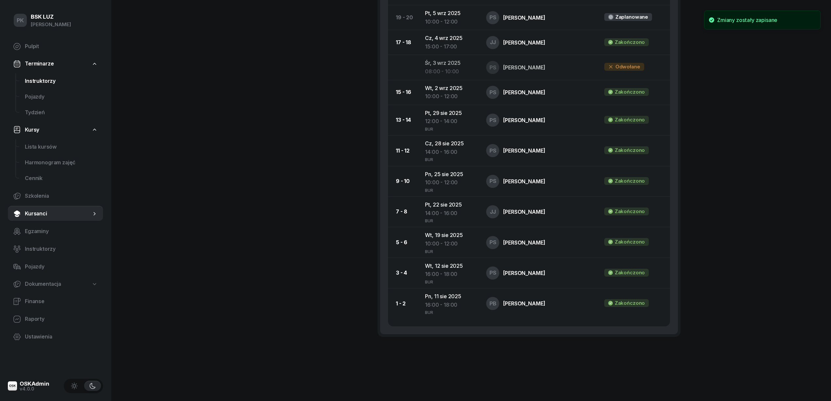
click at [42, 81] on span "Instruktorzy" at bounding box center [61, 81] width 73 height 9
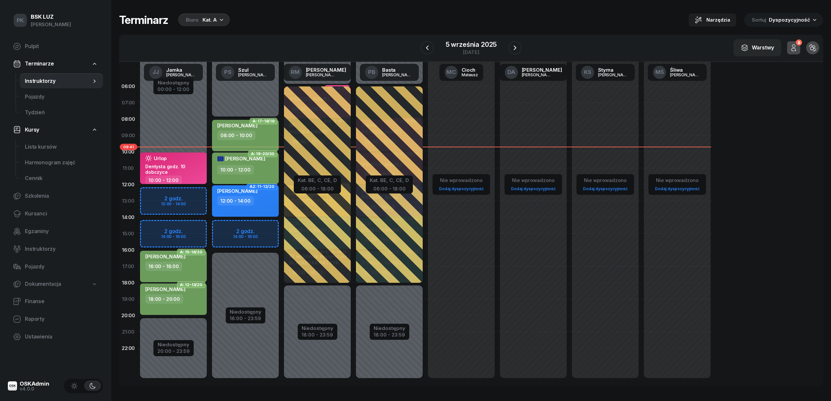
click at [241, 173] on div "10:00 - 12:00" at bounding box center [235, 169] width 37 height 9
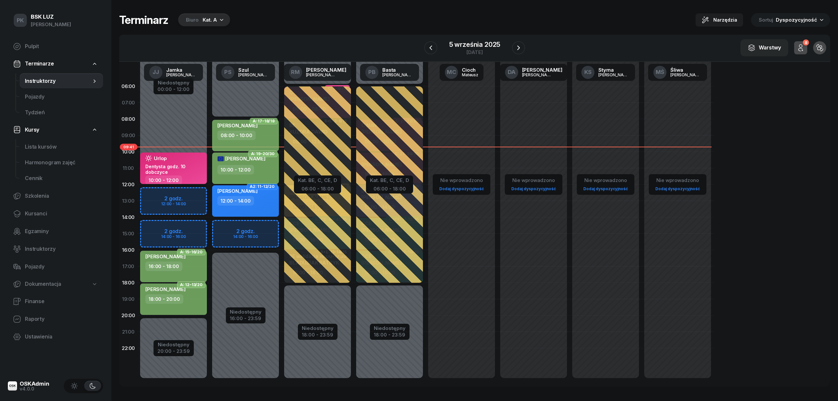
select select "10"
select select "12"
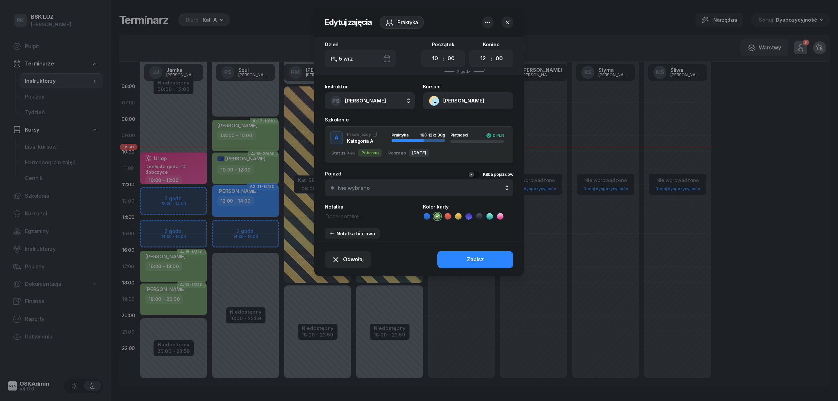
click at [244, 173] on div at bounding box center [419, 200] width 838 height 401
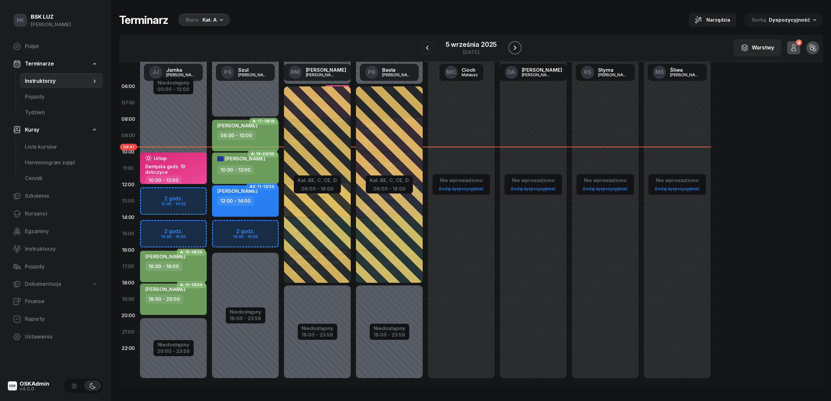
click at [516, 48] on icon "button" at bounding box center [515, 48] width 3 height 5
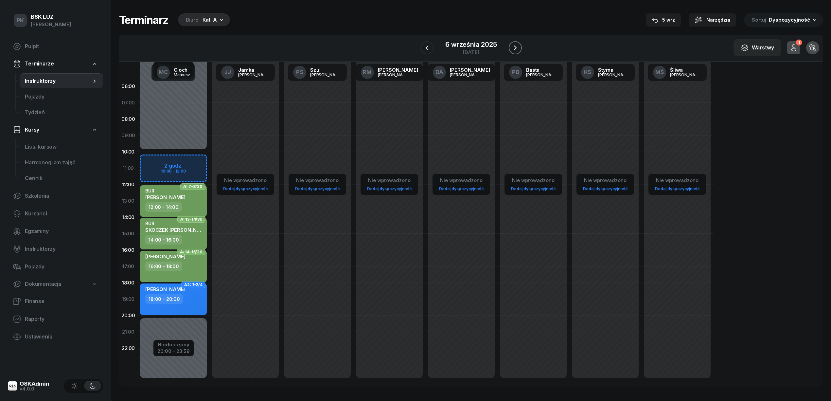
click at [516, 48] on icon "button" at bounding box center [515, 48] width 3 height 5
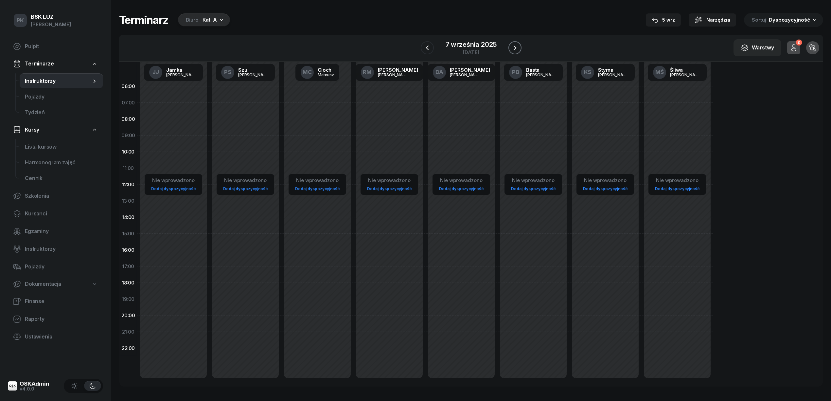
click at [516, 48] on icon "button" at bounding box center [515, 48] width 3 height 5
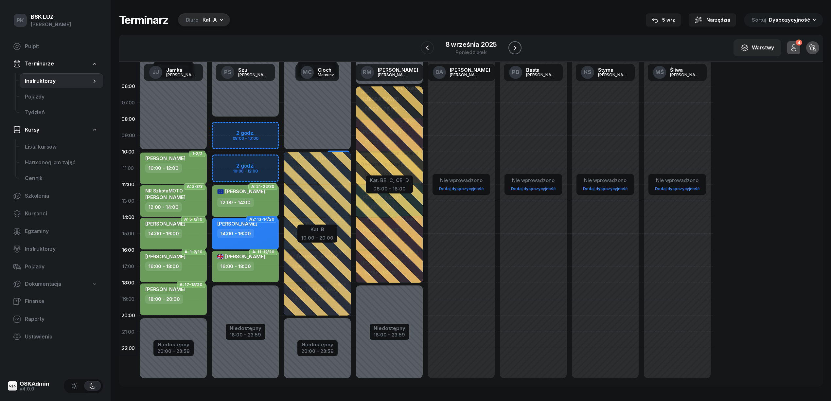
click at [516, 48] on icon "button" at bounding box center [515, 48] width 3 height 5
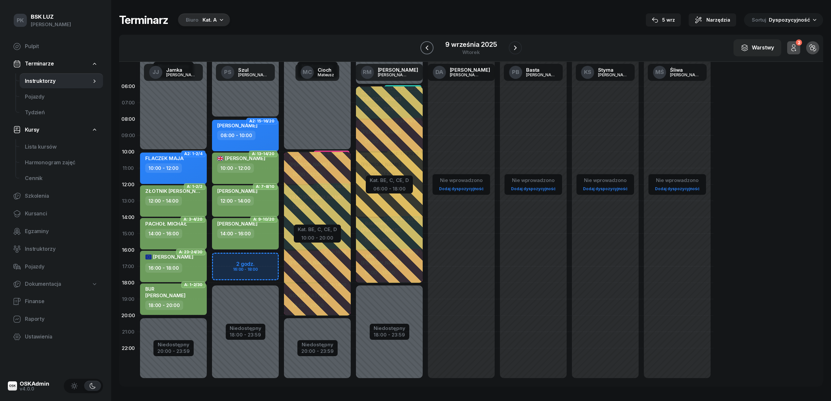
click at [433, 48] on button "button" at bounding box center [427, 47] width 13 height 13
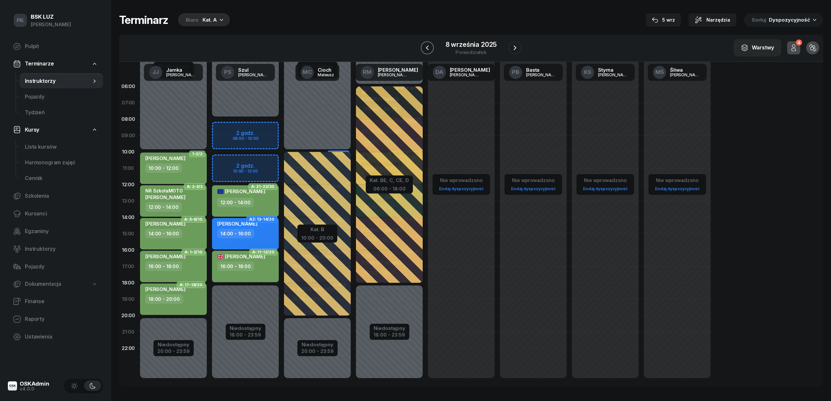
click at [433, 48] on button "button" at bounding box center [427, 47] width 13 height 13
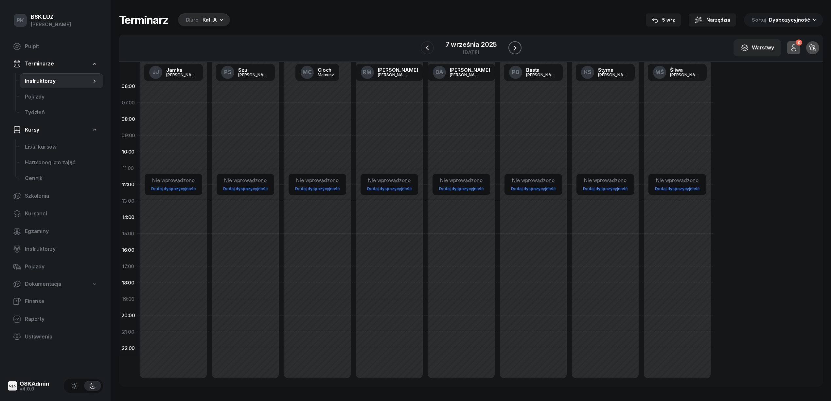
click at [518, 47] on icon "button" at bounding box center [515, 48] width 8 height 8
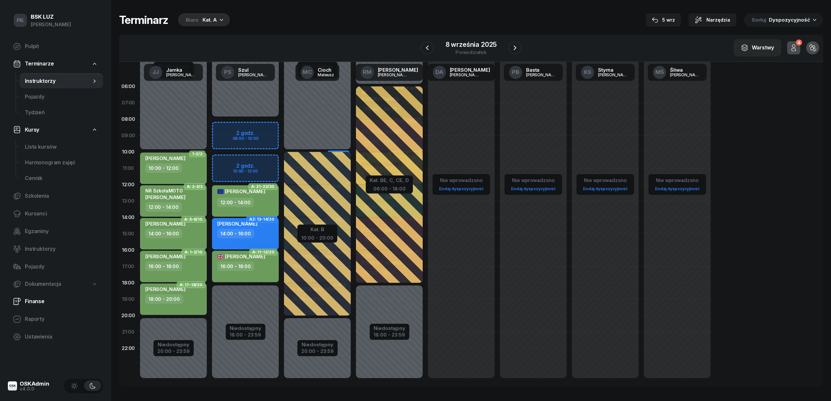
click at [35, 297] on span "Finanse" at bounding box center [61, 301] width 73 height 9
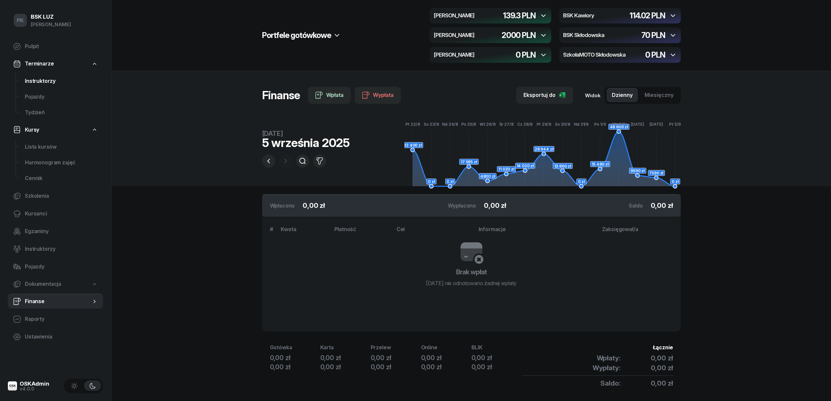
click at [42, 79] on span "Instruktorzy" at bounding box center [61, 81] width 73 height 9
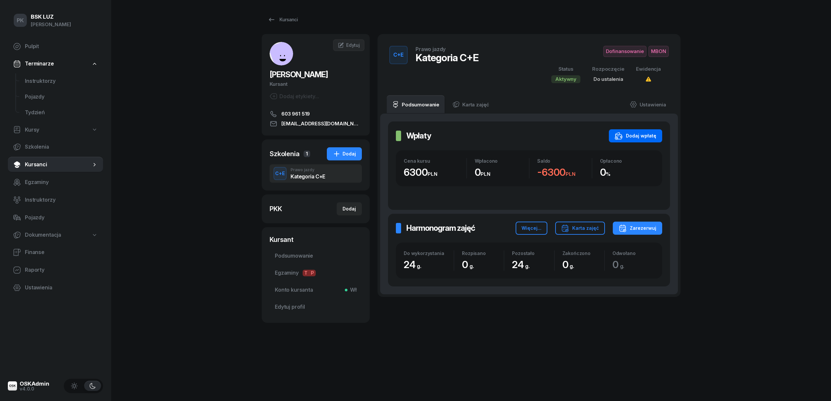
click at [661, 137] on button "Dodaj wpłatę" at bounding box center [635, 135] width 53 height 13
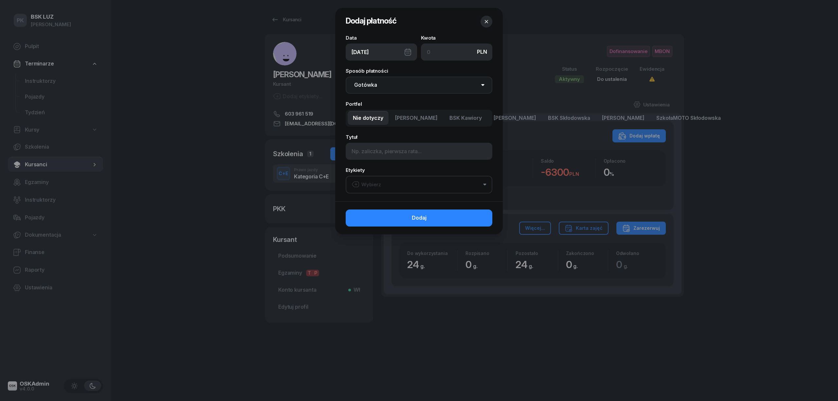
click at [389, 87] on select "Gotówka Karta Przelew Płatności online BLIK" at bounding box center [419, 85] width 147 height 17
click at [167, 135] on div at bounding box center [419, 200] width 838 height 401
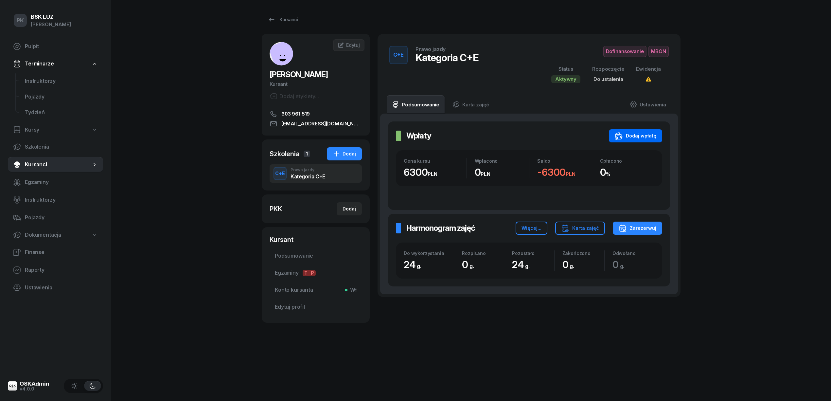
click at [643, 139] on div "Dodaj wpłatę" at bounding box center [636, 136] width 42 height 8
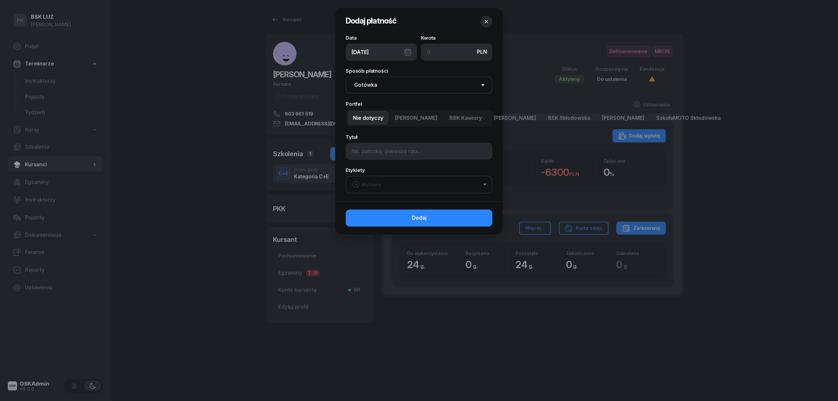
click at [407, 120] on span "MotoLUZ Kawiory" at bounding box center [416, 118] width 43 height 9
click at [481, 117] on span "BSK Kawiory" at bounding box center [465, 118] width 32 height 9
click at [364, 116] on span "Nie dotyczy" at bounding box center [368, 118] width 30 height 9
click at [379, 183] on div "Wybierz" at bounding box center [366, 184] width 29 height 9
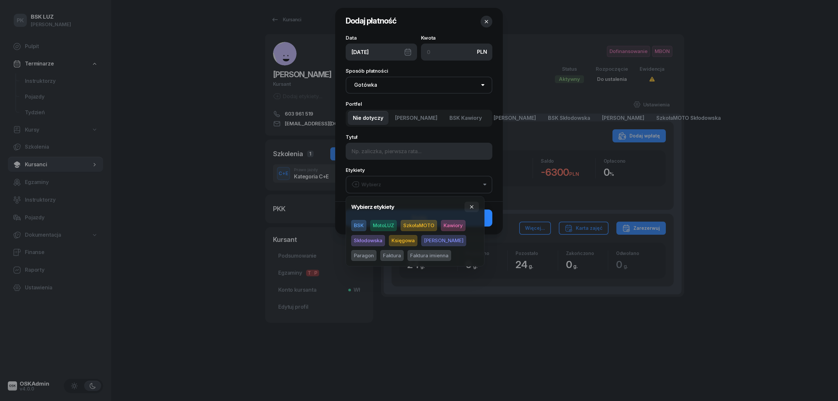
click at [380, 183] on div "Wybierz" at bounding box center [366, 184] width 29 height 9
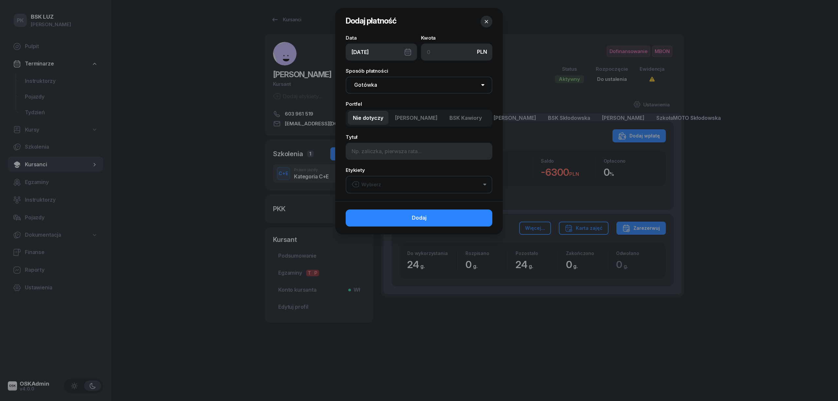
click at [481, 22] on button "button" at bounding box center [487, 22] width 12 height 12
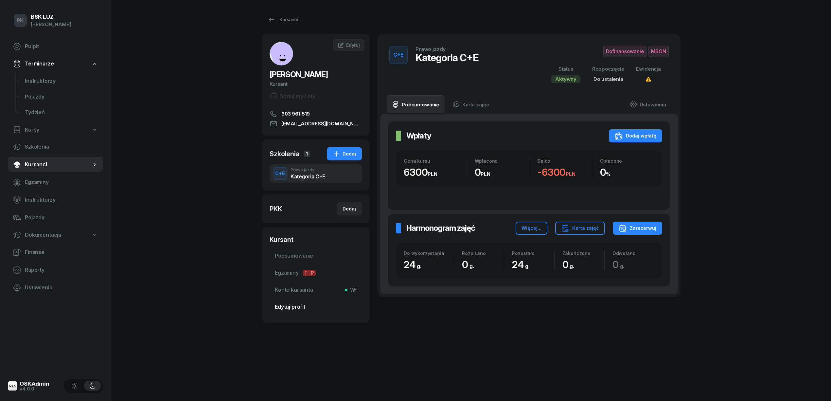
click at [300, 303] on span "Edytuj profil" at bounding box center [316, 307] width 82 height 9
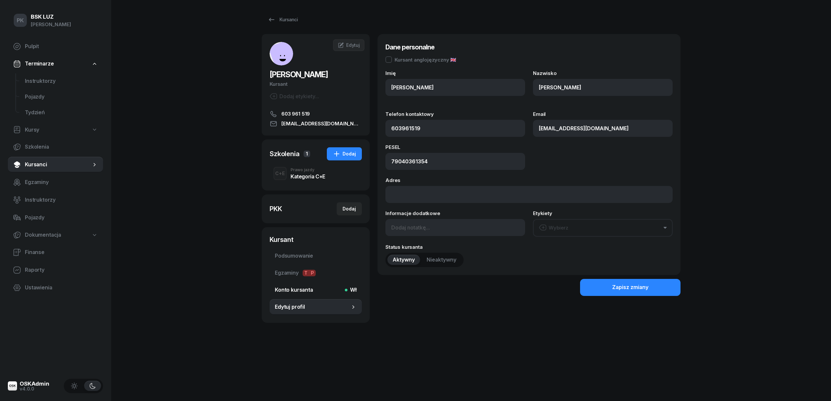
click at [294, 287] on span "Konto kursanta Wł" at bounding box center [316, 290] width 82 height 9
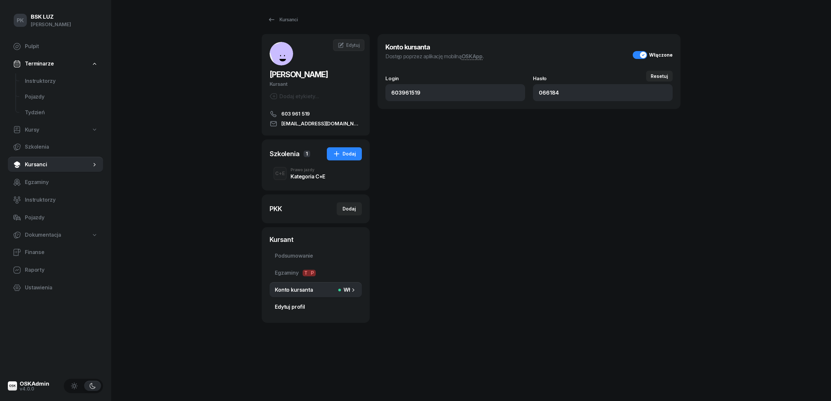
click at [302, 302] on link "Edytuj profil" at bounding box center [316, 307] width 92 height 16
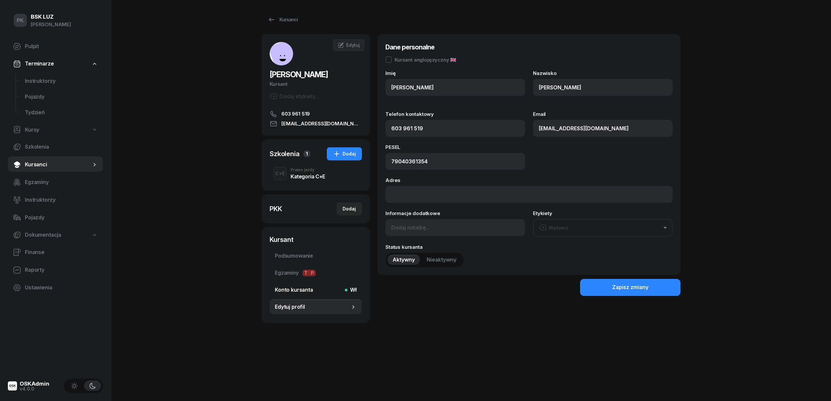
click at [303, 292] on span "Konto kursanta Wł" at bounding box center [316, 290] width 82 height 9
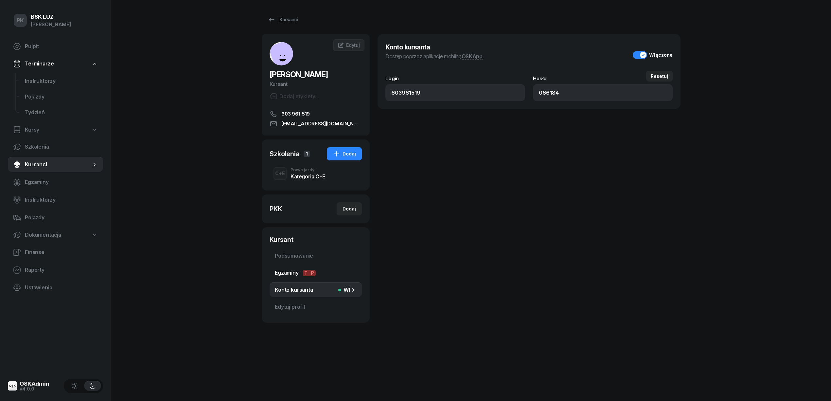
click at [283, 274] on span "Egzaminy T P" at bounding box center [316, 273] width 82 height 9
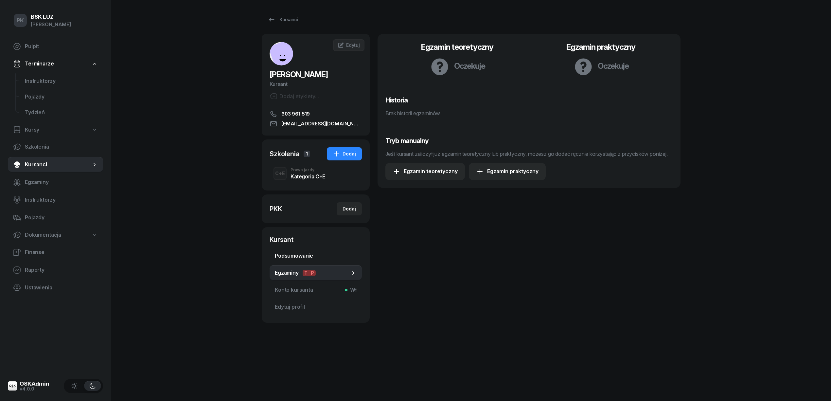
click at [283, 259] on span "Podsumowanie" at bounding box center [316, 256] width 82 height 9
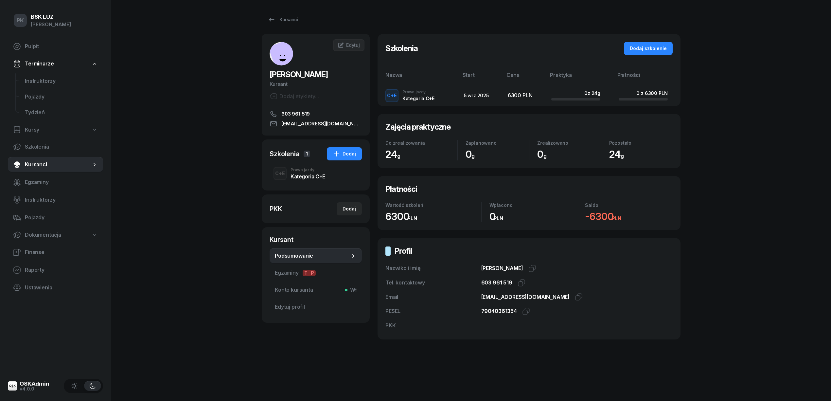
click at [295, 174] on div "Kategoria C+E" at bounding box center [308, 176] width 35 height 5
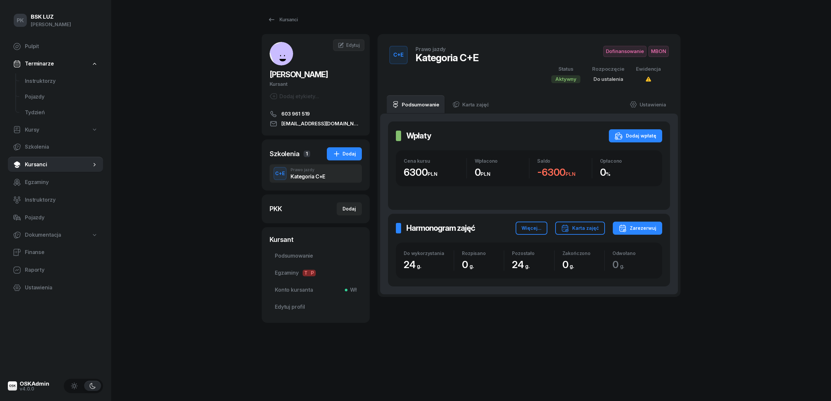
click at [302, 208] on div "PKK Dodaj" at bounding box center [316, 208] width 92 height 13
click at [348, 209] on div "Dodaj" at bounding box center [349, 209] width 13 height 8
select select
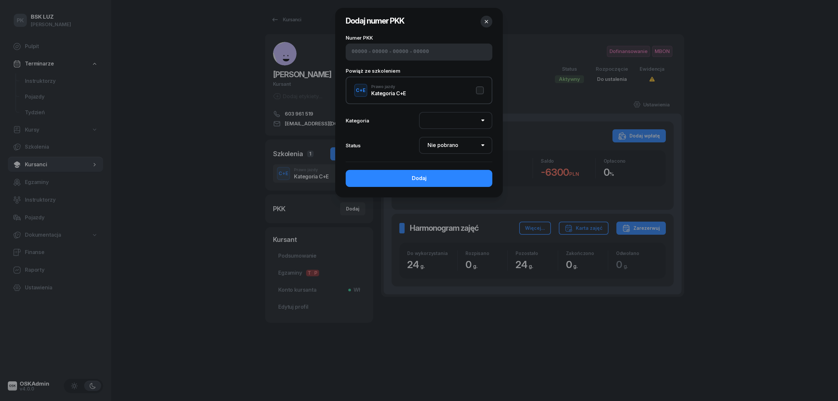
click at [486, 21] on icon "button" at bounding box center [486, 21] width 3 height 3
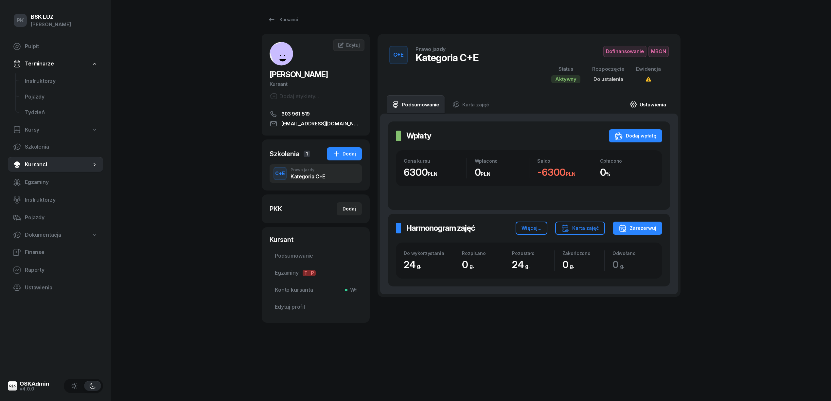
click at [662, 103] on link "Ustawienia" at bounding box center [648, 104] width 47 height 18
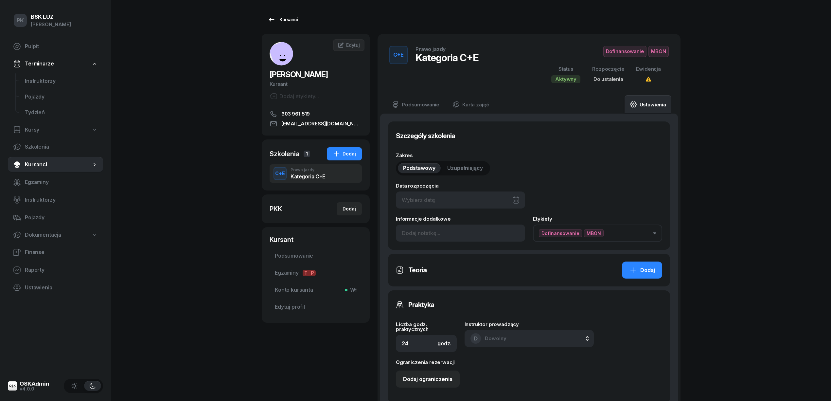
click at [282, 20] on div "Kursanci" at bounding box center [283, 20] width 30 height 8
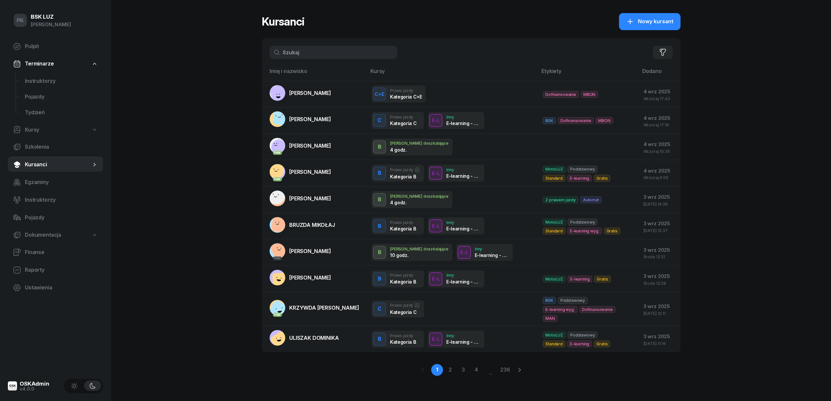
click at [51, 168] on span "Kursanci" at bounding box center [58, 164] width 66 height 9
click at [45, 78] on span "Instruktorzy" at bounding box center [61, 81] width 73 height 9
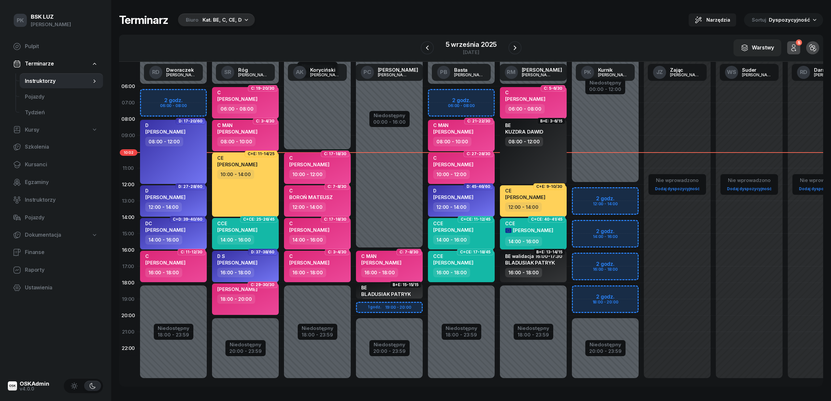
click at [232, 18] on div "Kat. BE, C, CE, D" at bounding box center [222, 20] width 39 height 8
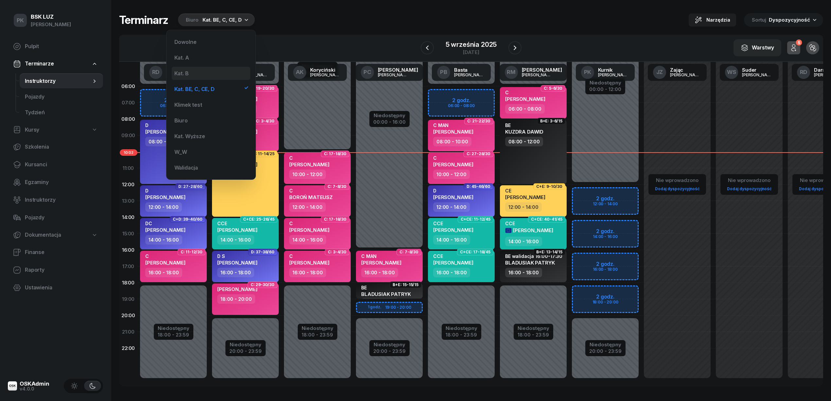
click at [215, 68] on div "Kat. B" at bounding box center [211, 73] width 79 height 13
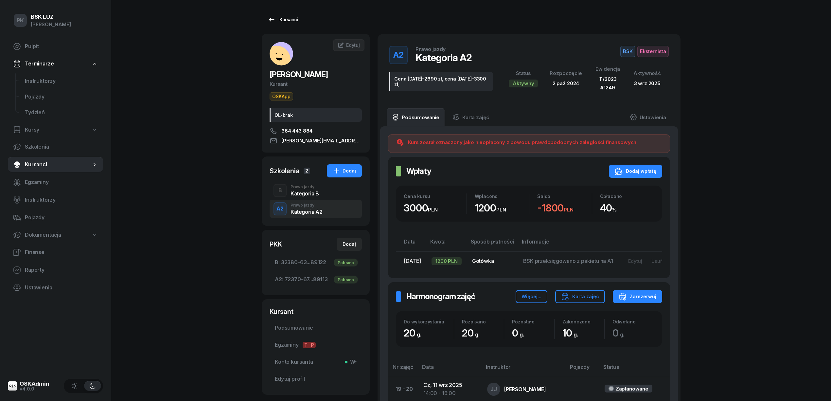
click at [285, 18] on div "Kursanci" at bounding box center [283, 20] width 30 height 8
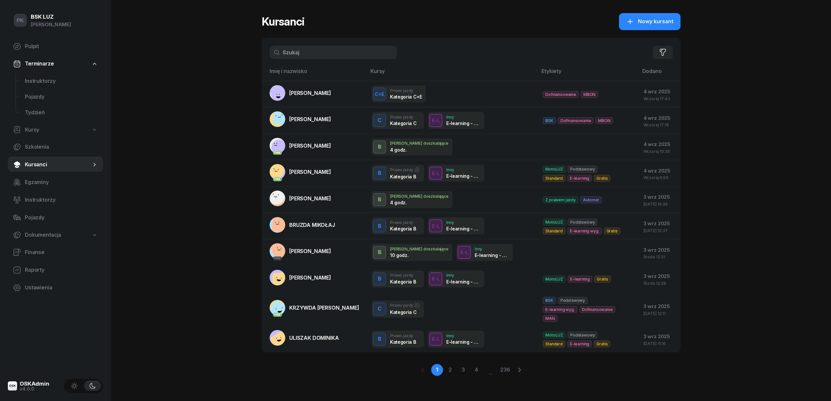
click at [168, 68] on div "PK BSK [PERSON_NAME] Pulpit Terminarze Instruktorzy Pojazdy Tydzień Kursy Szkol…" at bounding box center [415, 200] width 831 height 401
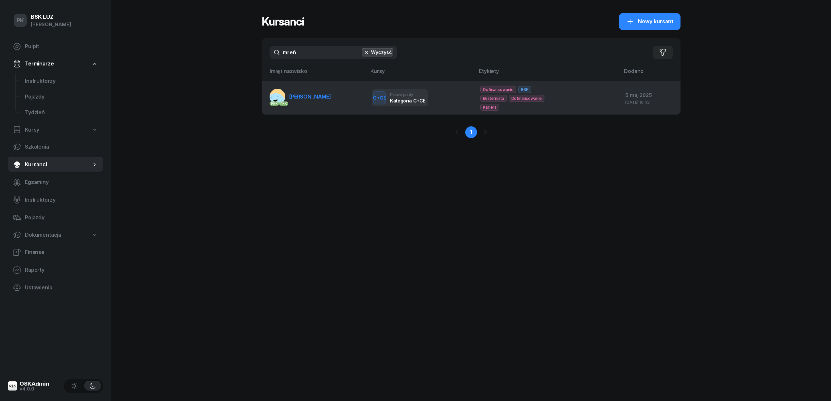
type input "mreń"
click at [329, 84] on td "PKK PKK [GEOGRAPHIC_DATA][PERSON_NAME][GEOGRAPHIC_DATA]" at bounding box center [314, 98] width 105 height 34
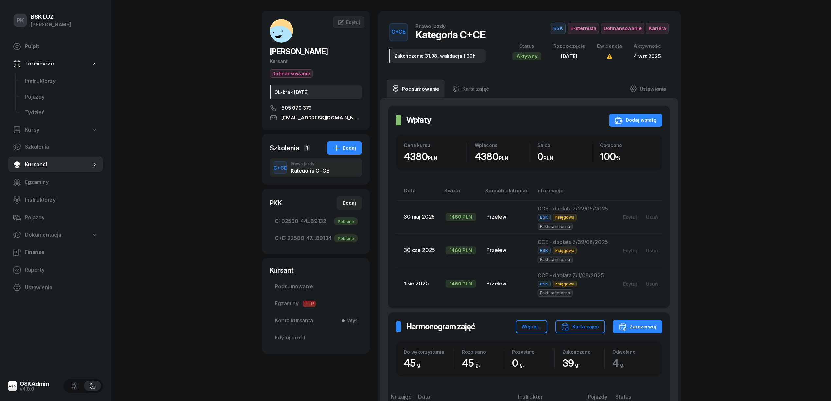
scroll to position [44, 0]
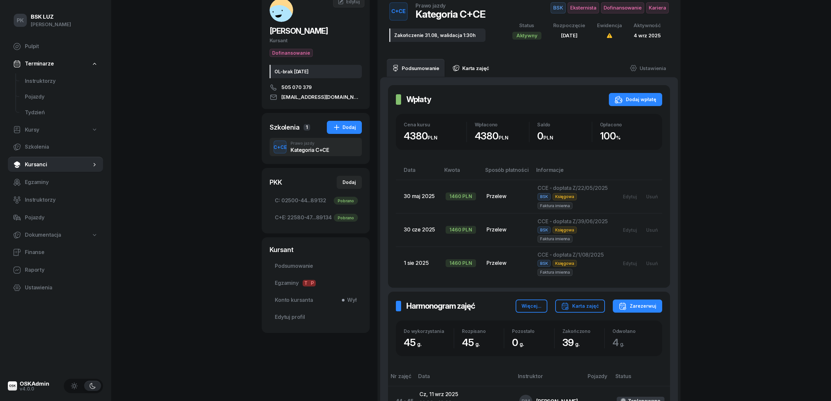
click at [477, 70] on link "Karta zajęć" at bounding box center [470, 68] width 47 height 18
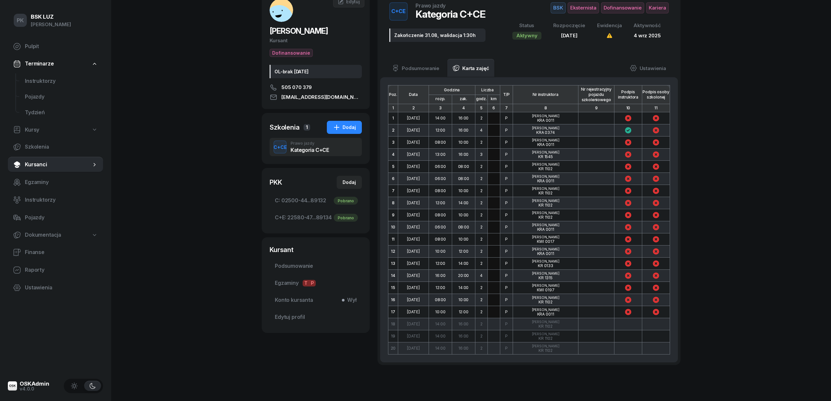
drag, startPoint x: 581, startPoint y: 118, endPoint x: 584, endPoint y: 116, distance: 3.7
click at [583, 117] on td at bounding box center [597, 118] width 36 height 12
click at [584, 116] on td at bounding box center [597, 118] width 36 height 12
click at [494, 118] on input "text" at bounding box center [494, 118] width 12 height 12
type input "5"
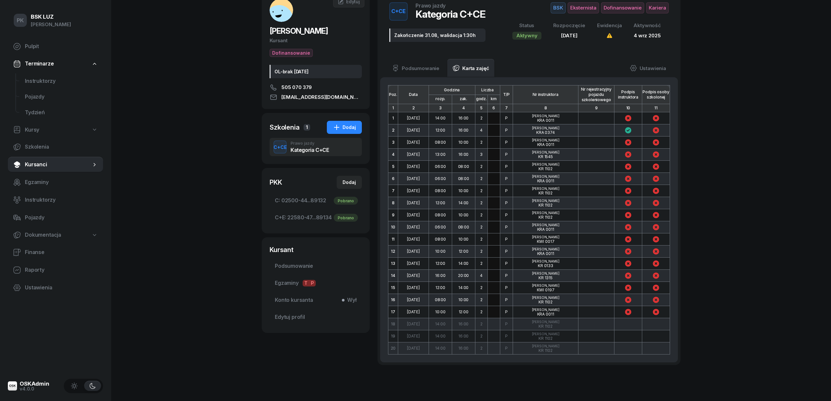
click at [598, 99] on th "Nr rejestracyjny pojazdu szkoleniowego" at bounding box center [597, 94] width 36 height 19
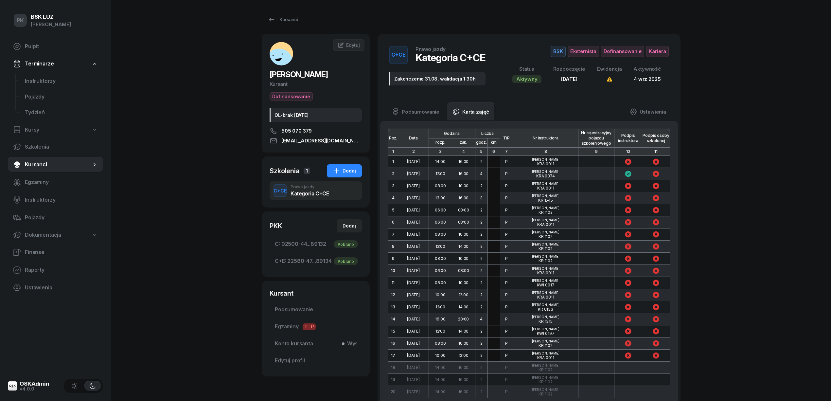
click at [304, 192] on div "Kategoria C+CE" at bounding box center [310, 193] width 38 height 5
click at [413, 113] on link "Podsumowanie" at bounding box center [416, 111] width 58 height 18
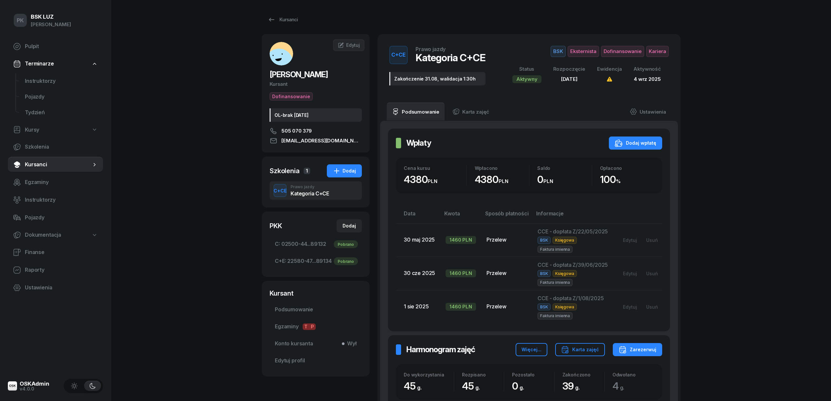
drag, startPoint x: 323, startPoint y: 186, endPoint x: 324, endPoint y: 190, distance: 4.0
click at [323, 187] on div "Prawo jazdy" at bounding box center [310, 187] width 38 height 4
click at [468, 114] on link "Karta zajęć" at bounding box center [470, 111] width 47 height 18
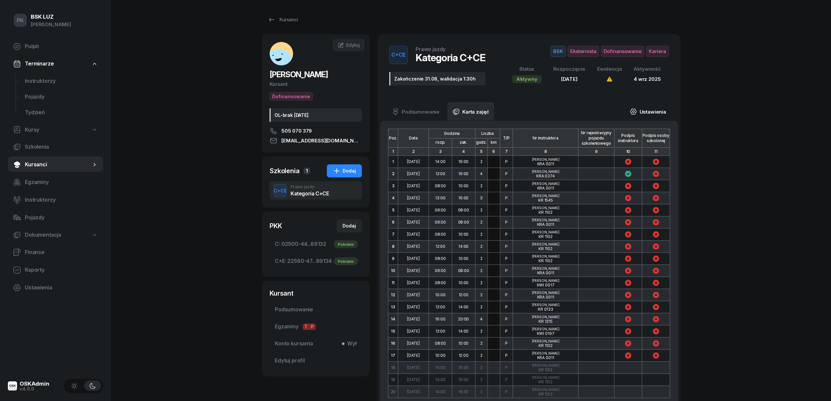
click at [648, 105] on link "Ustawienia" at bounding box center [648, 111] width 47 height 18
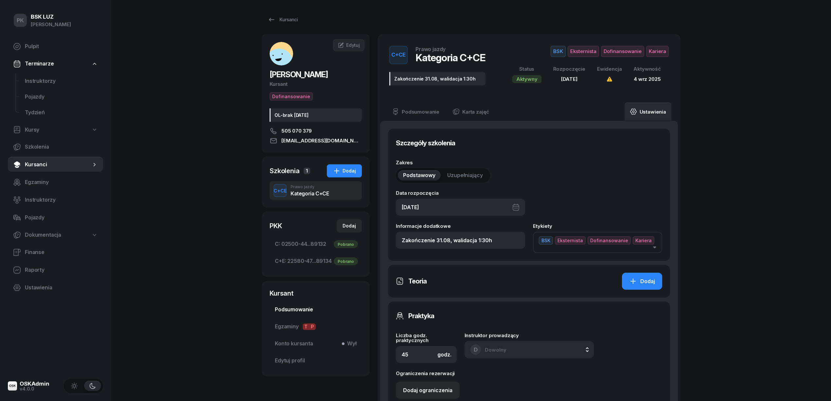
click at [295, 309] on span "Podsumowanie" at bounding box center [316, 309] width 82 height 9
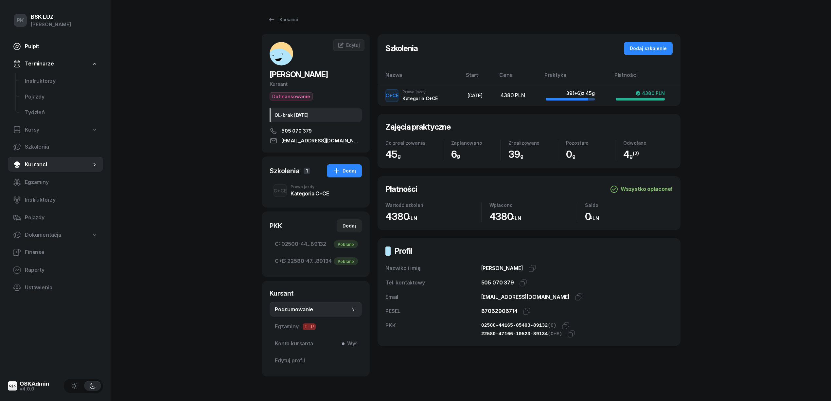
click at [35, 44] on span "Pulpit" at bounding box center [61, 46] width 73 height 9
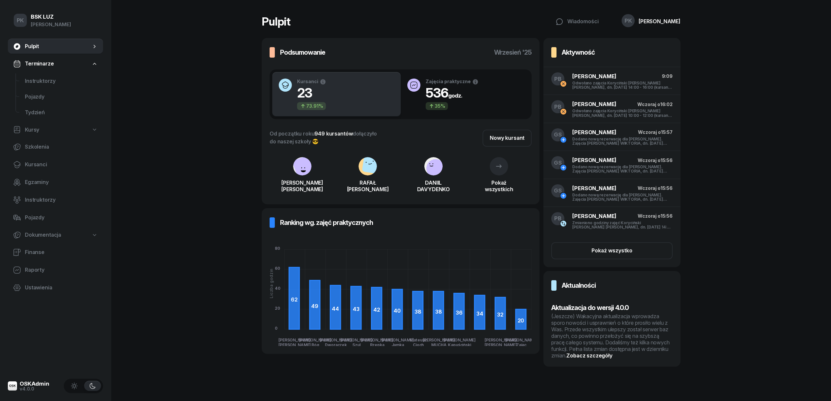
click at [619, 323] on div "(Jeszcze) Wakacyjna aktualizacja wprowadza sporo nowości i usprawnień o które p…" at bounding box center [612, 336] width 121 height 46
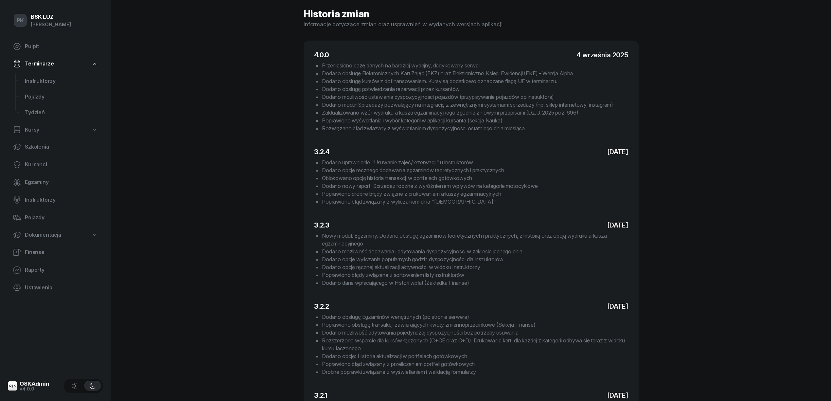
click at [56, 233] on span "Dokumentacja" at bounding box center [43, 235] width 36 height 9
click at [54, 247] on link "Książki ewidencji" at bounding box center [61, 253] width 83 height 16
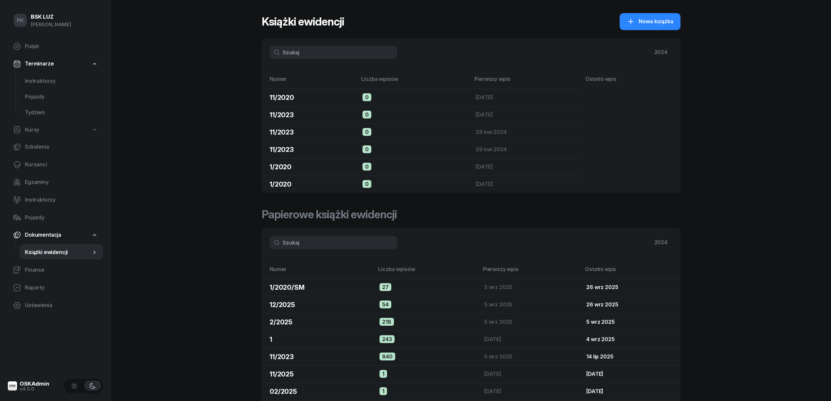
click at [365, 244] on input "text" at bounding box center [334, 242] width 128 height 13
click at [331, 219] on span "Papierowe książki ewidencji" at bounding box center [329, 214] width 135 height 11
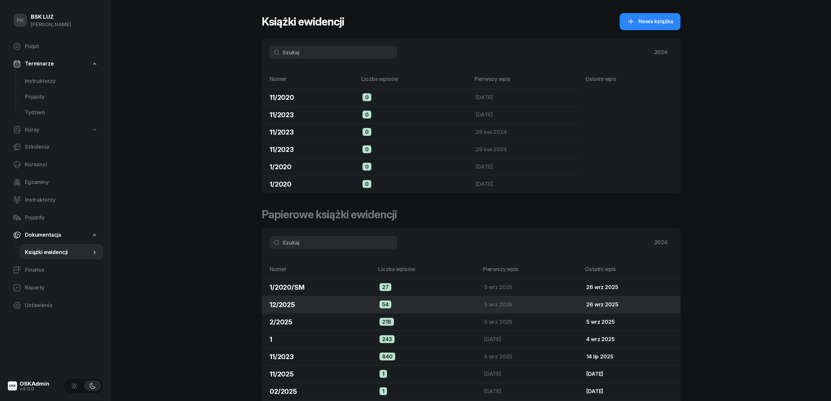
click at [309, 305] on div "12/2025" at bounding box center [320, 304] width 100 height 9
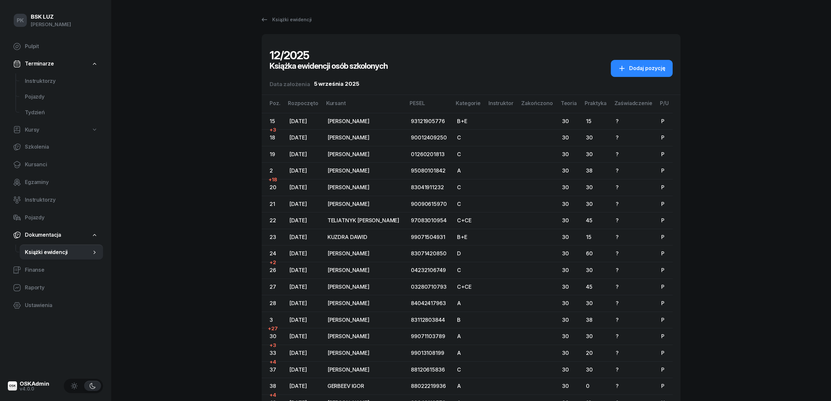
click at [273, 125] on div "15" at bounding box center [274, 121] width 9 height 9
click at [270, 23] on div "Książki ewidencji" at bounding box center [286, 20] width 51 height 8
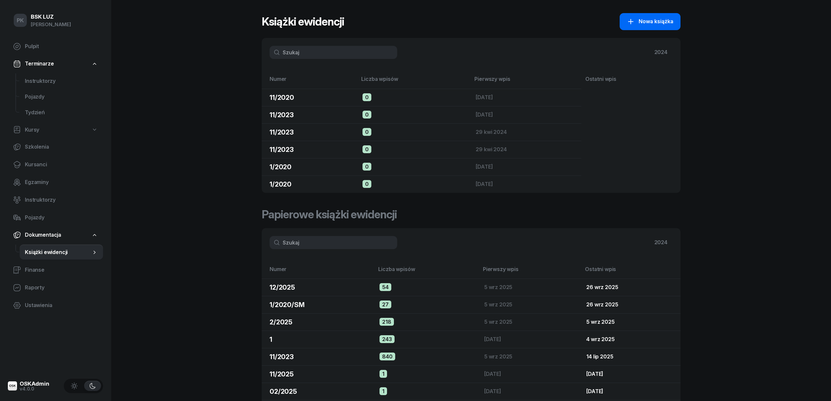
click at [641, 24] on span "Nowa książka" at bounding box center [656, 21] width 35 height 9
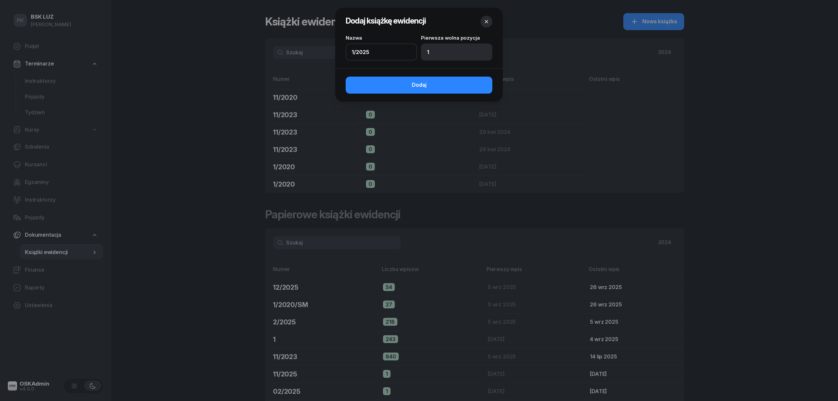
click at [380, 52] on input "1/2025" at bounding box center [381, 52] width 71 height 17
click at [440, 53] on input "1" at bounding box center [456, 52] width 71 height 17
drag, startPoint x: 393, startPoint y: 50, endPoint x: 327, endPoint y: 52, distance: 66.1
click at [327, 52] on div "Dodaj książkę ewidencji Nazwa 1/2025 Pierwsza wolna pozycja 1 Dodaj" at bounding box center [419, 200] width 838 height 401
type input "12/2025"
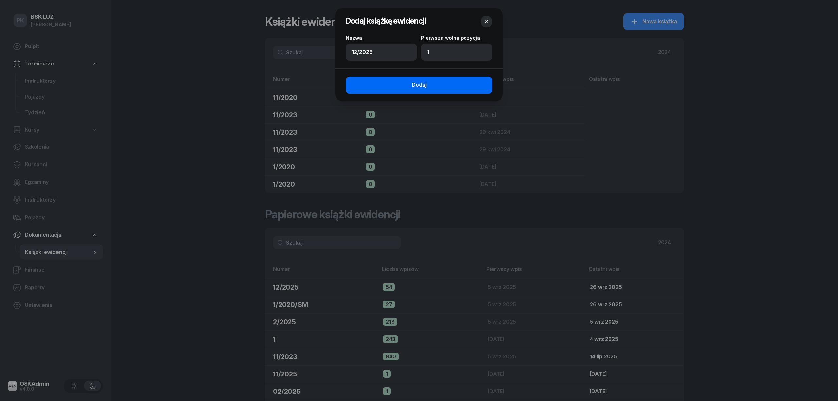
click at [399, 81] on button "Dodaj" at bounding box center [419, 85] width 147 height 17
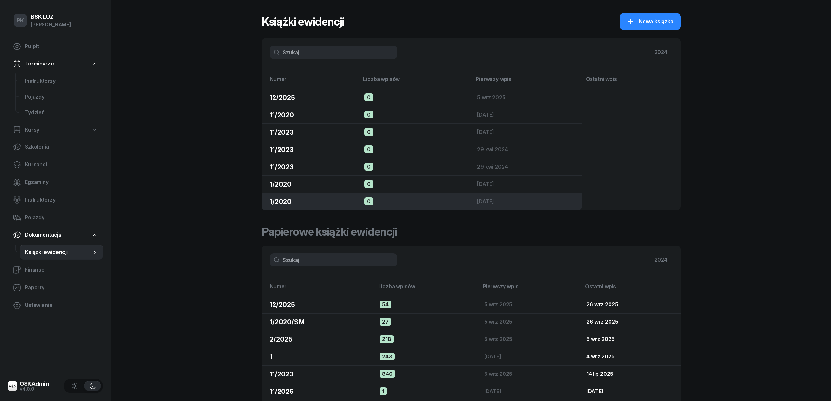
click at [388, 203] on td "0" at bounding box center [415, 201] width 113 height 17
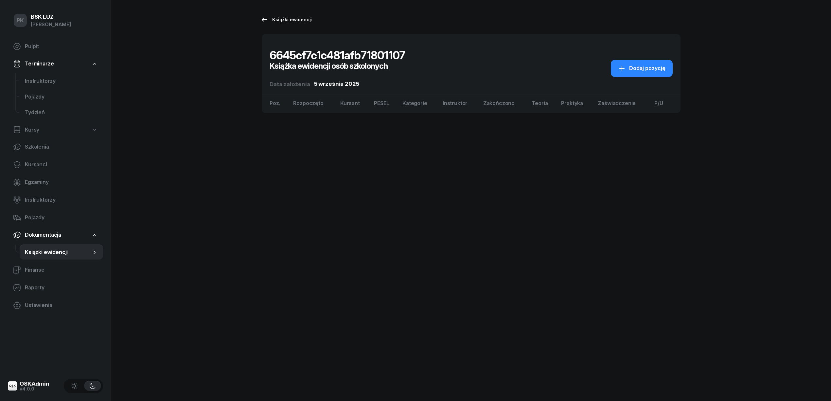
click at [291, 23] on div "Książki ewidencji" at bounding box center [286, 20] width 51 height 8
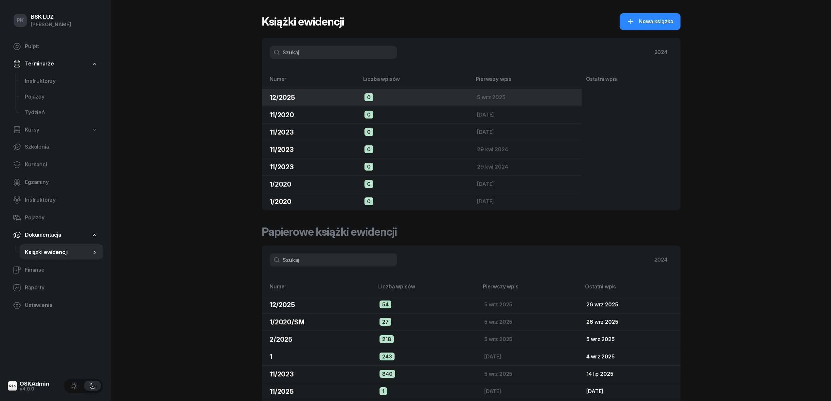
click at [322, 97] on div "12/2025" at bounding box center [312, 97] width 84 height 9
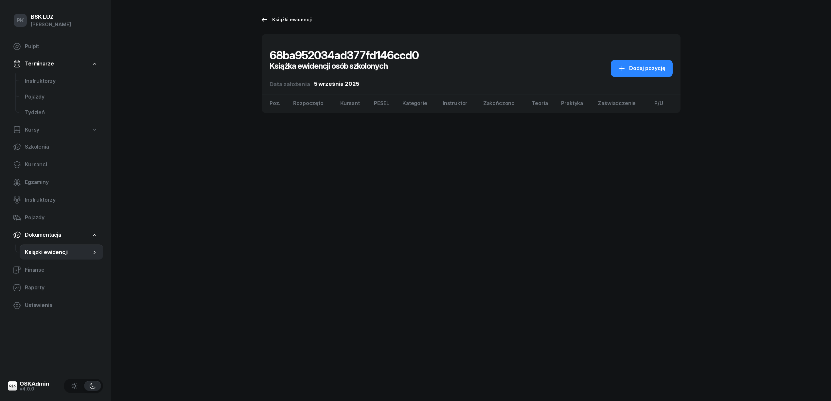
click at [291, 19] on div "Książki ewidencji" at bounding box center [286, 20] width 51 height 8
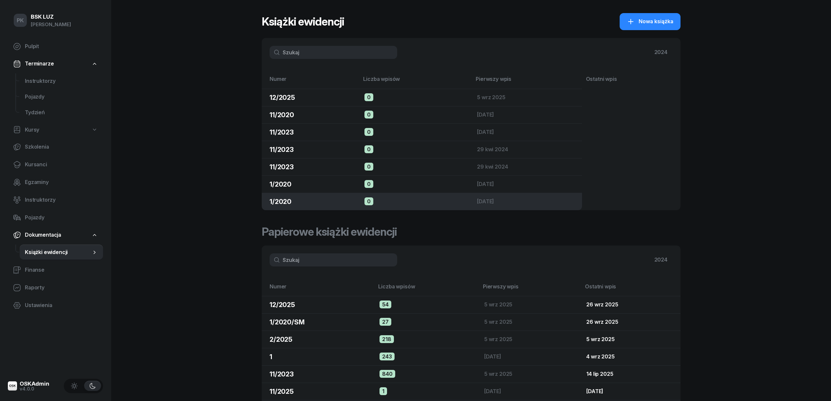
click at [359, 200] on td "1/2020" at bounding box center [311, 201] width 98 height 17
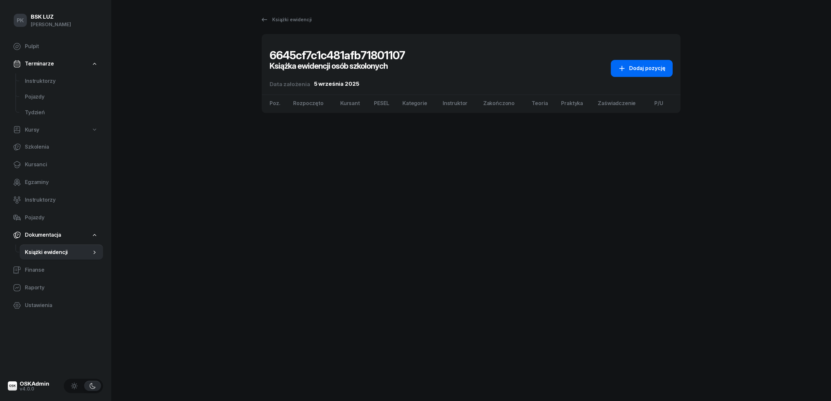
click at [637, 71] on div "Dodaj pozycję" at bounding box center [641, 68] width 47 height 9
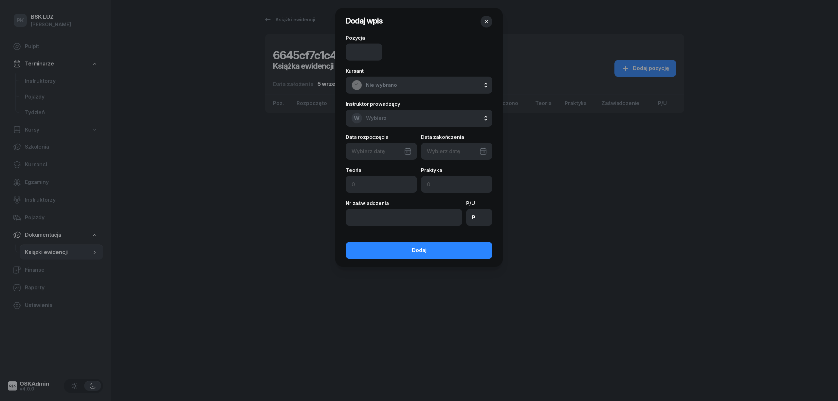
click at [418, 83] on span "Nie wybrano" at bounding box center [426, 85] width 120 height 9
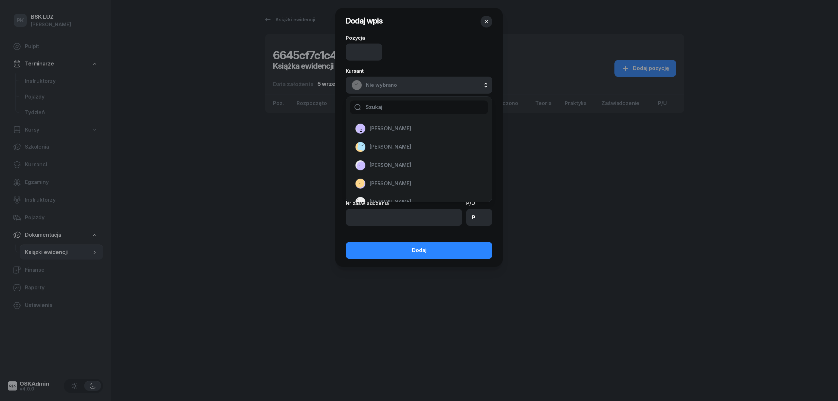
click at [418, 83] on span "Nie wybrano" at bounding box center [426, 85] width 120 height 9
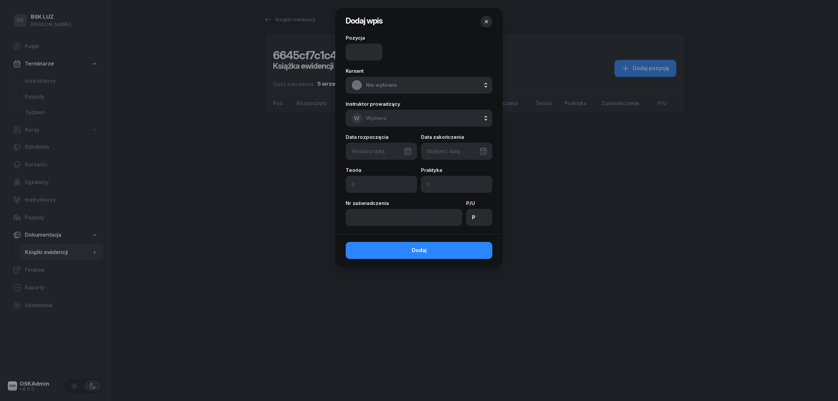
click at [486, 22] on icon "button" at bounding box center [486, 21] width 3 height 3
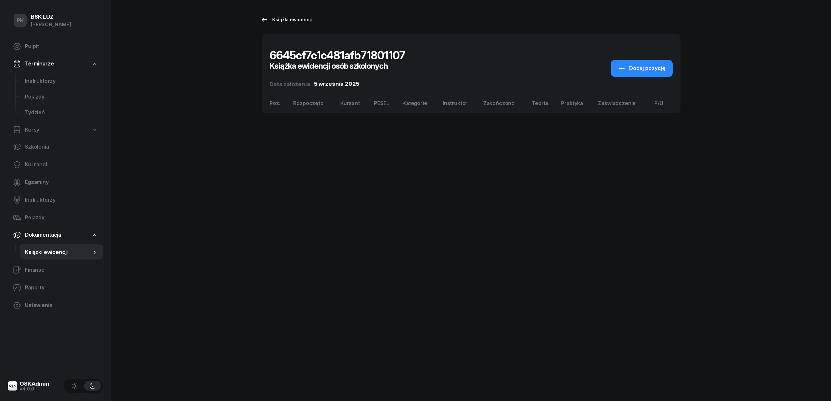
click at [301, 18] on div "Książki ewidencji" at bounding box center [286, 20] width 51 height 8
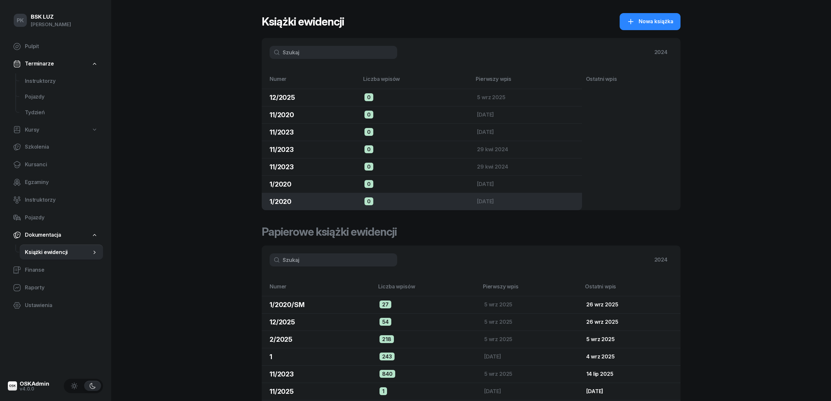
click at [321, 202] on div "1/2020" at bounding box center [312, 201] width 84 height 9
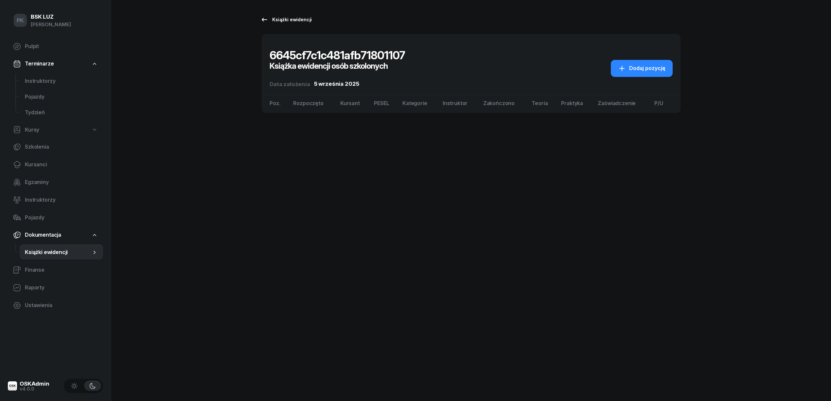
click at [278, 21] on div "Książki ewidencji" at bounding box center [286, 20] width 51 height 8
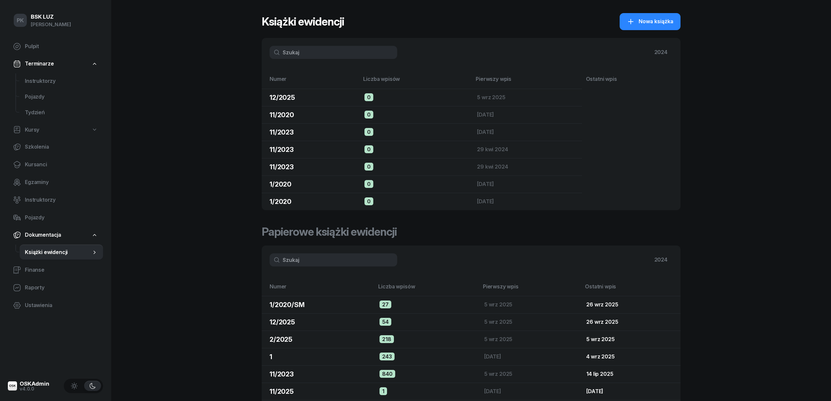
drag, startPoint x: 300, startPoint y: 202, endPoint x: 296, endPoint y: 199, distance: 4.8
click at [296, 198] on div "1/2020" at bounding box center [312, 201] width 84 height 9
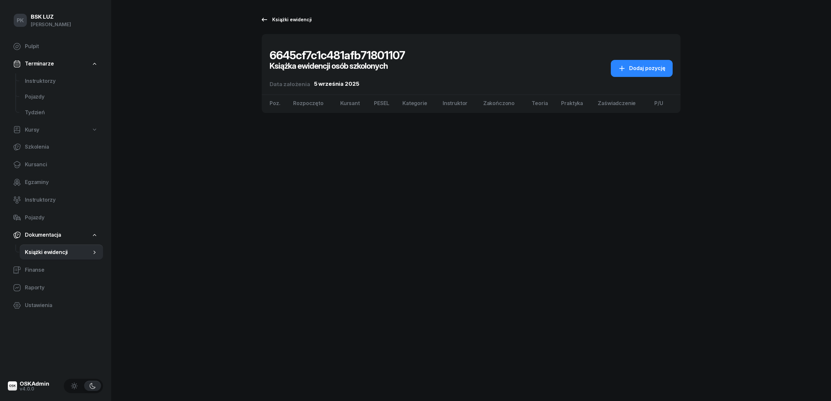
click at [287, 22] on div "Książki ewidencji" at bounding box center [286, 20] width 51 height 8
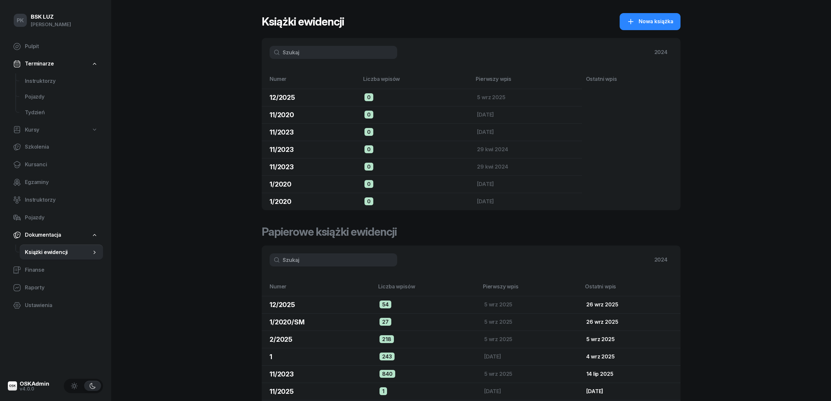
click at [321, 306] on div "12/2025" at bounding box center [320, 304] width 100 height 9
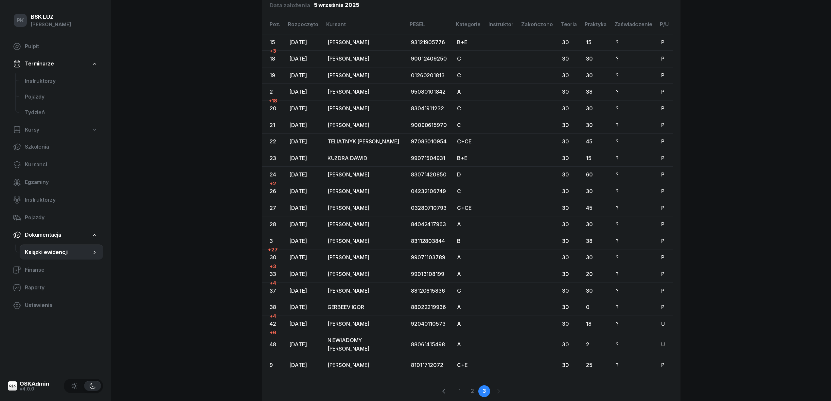
scroll to position [94, 0]
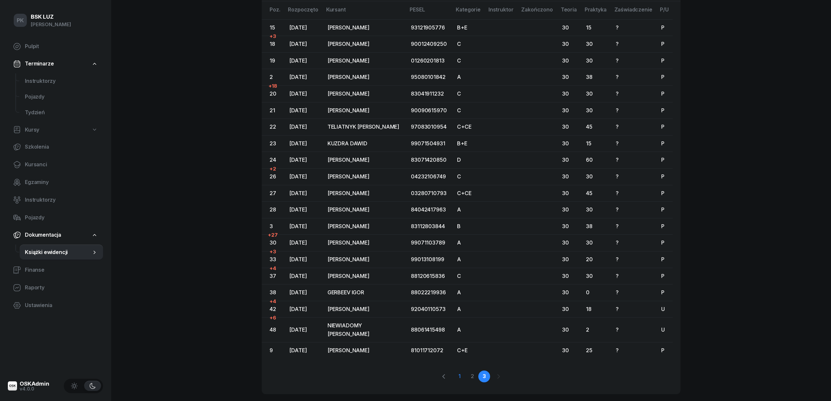
click at [461, 371] on link "1" at bounding box center [460, 377] width 12 height 12
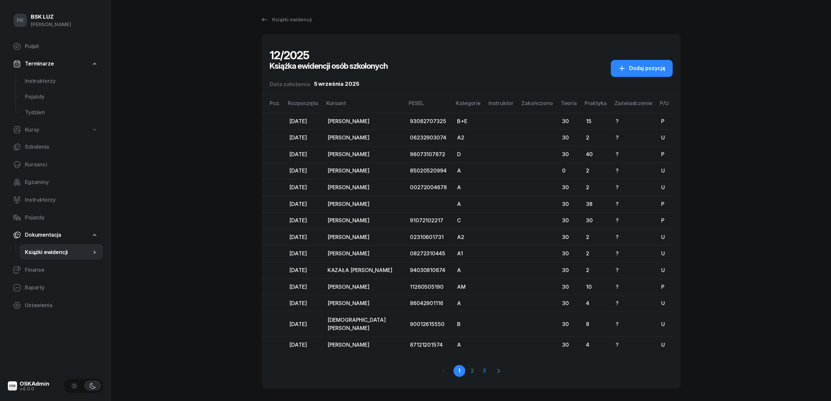
click at [485, 365] on link "3" at bounding box center [485, 371] width 12 height 12
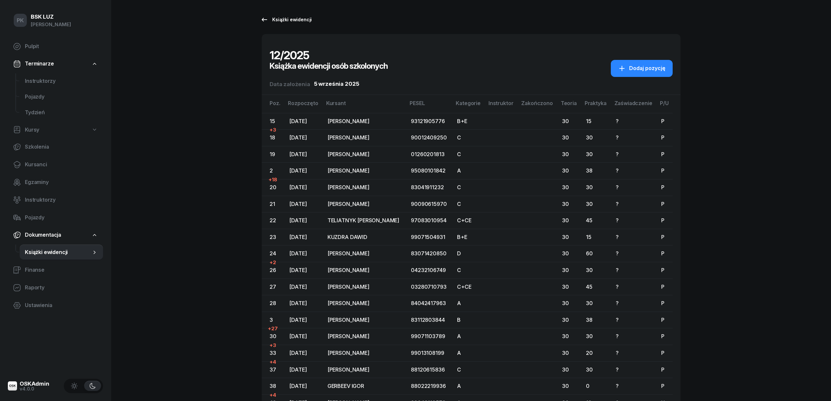
click at [294, 20] on div "Książki ewidencji" at bounding box center [286, 20] width 51 height 8
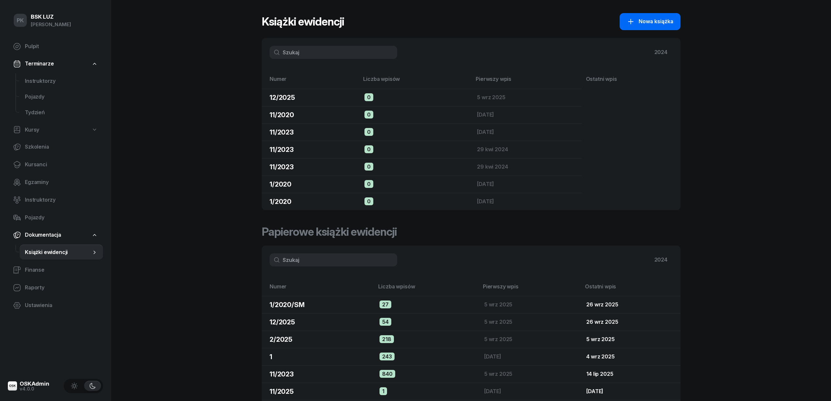
click at [633, 21] on icon "button" at bounding box center [631, 22] width 8 height 8
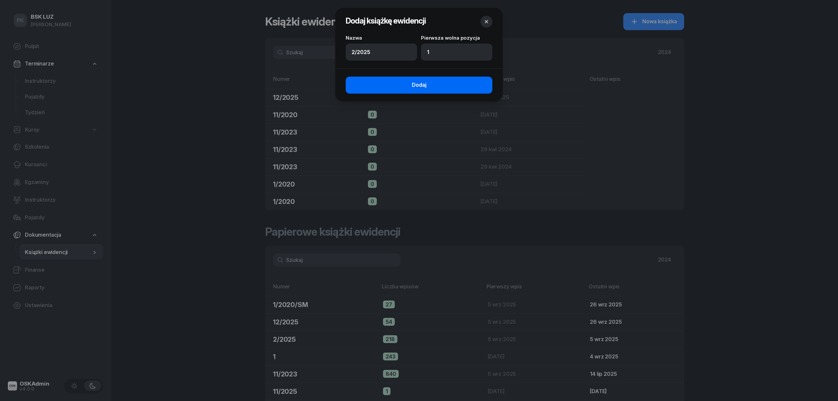
click at [394, 88] on button "Dodaj" at bounding box center [419, 85] width 147 height 17
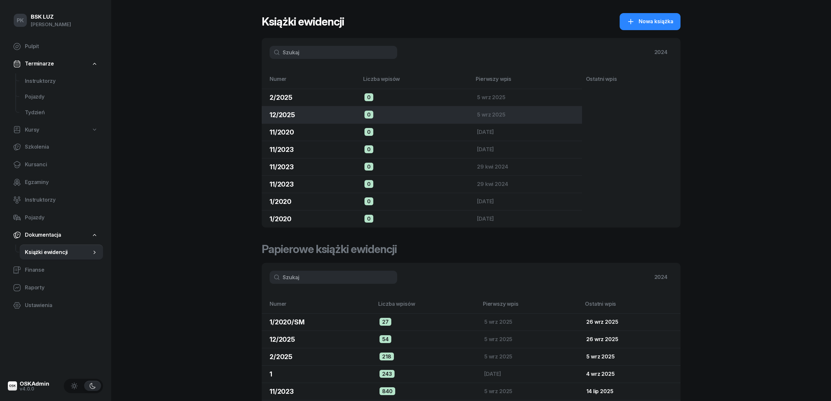
click at [329, 115] on div "12/2025" at bounding box center [312, 114] width 84 height 9
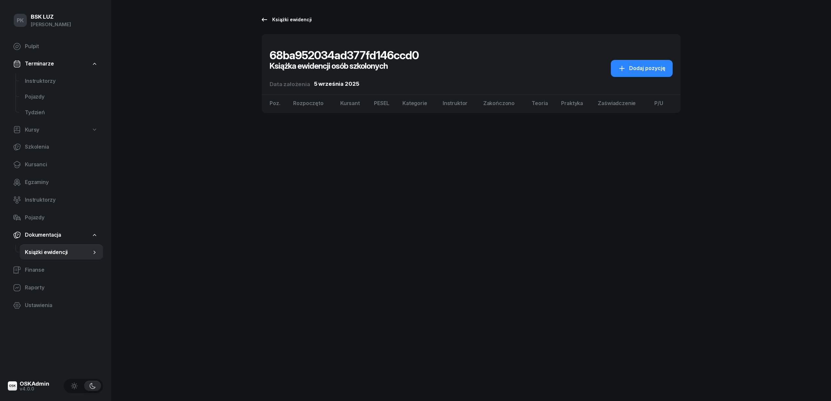
click at [302, 18] on div "Książki ewidencji" at bounding box center [286, 20] width 51 height 8
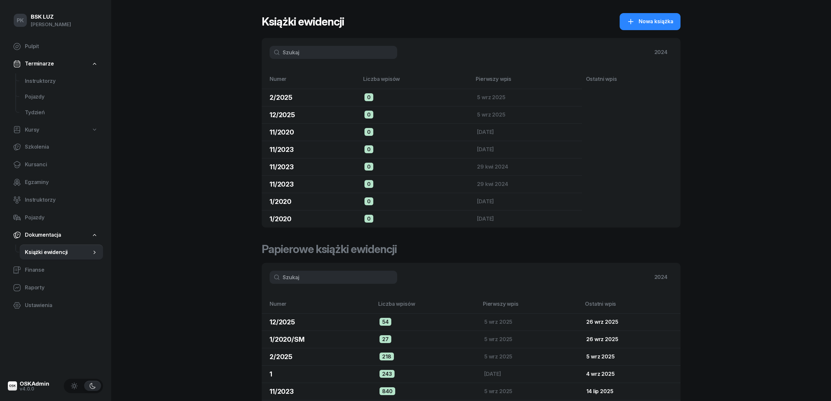
click at [600, 83] on th "Ostatni wpis" at bounding box center [631, 82] width 99 height 14
click at [33, 48] on span "Pulpit" at bounding box center [61, 46] width 73 height 9
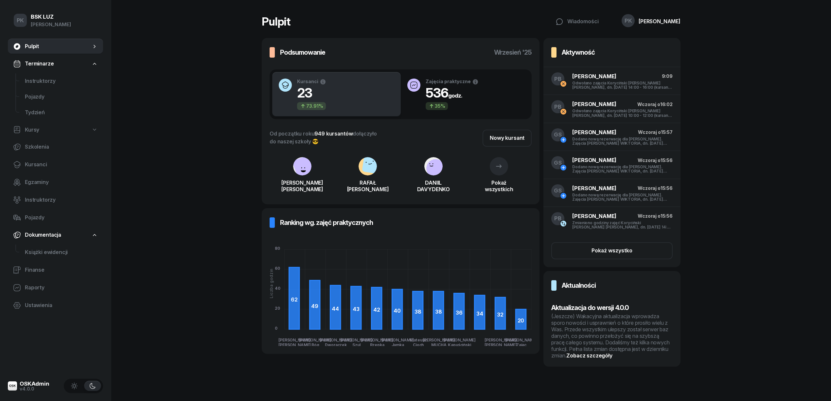
click at [638, 348] on div "(Jeszcze) Wakacyjna aktualizacja wprowadza sporo nowości i usprawnień o które p…" at bounding box center [612, 336] width 121 height 46
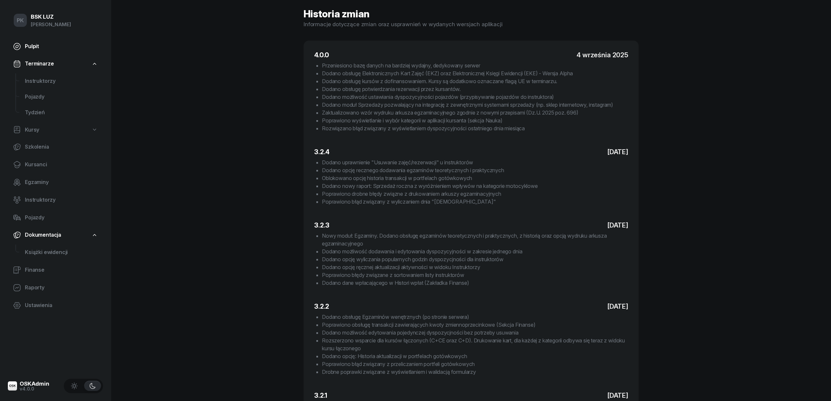
click at [33, 50] on span "Pulpit" at bounding box center [61, 46] width 73 height 9
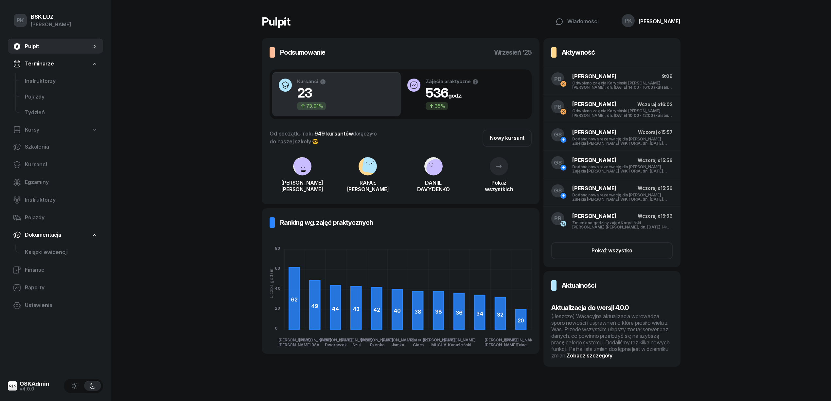
click at [617, 356] on div "(Jeszcze) Wakacyjna aktualizacja wprowadza sporo nowości i usprawnień o które p…" at bounding box center [612, 336] width 121 height 46
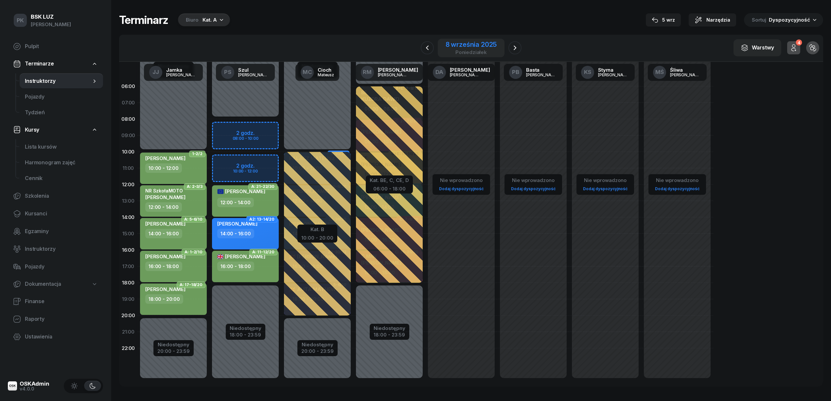
click at [485, 47] on div "8 września 2025" at bounding box center [471, 44] width 51 height 7
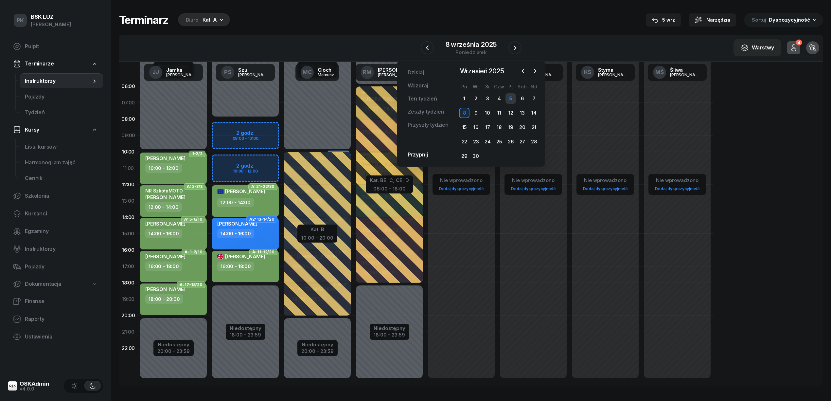
click at [514, 99] on div "5" at bounding box center [511, 98] width 10 height 10
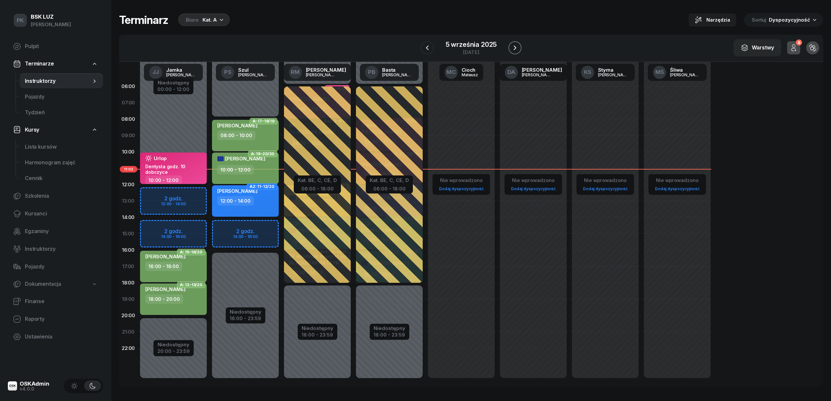
click at [517, 48] on icon "button" at bounding box center [515, 48] width 8 height 8
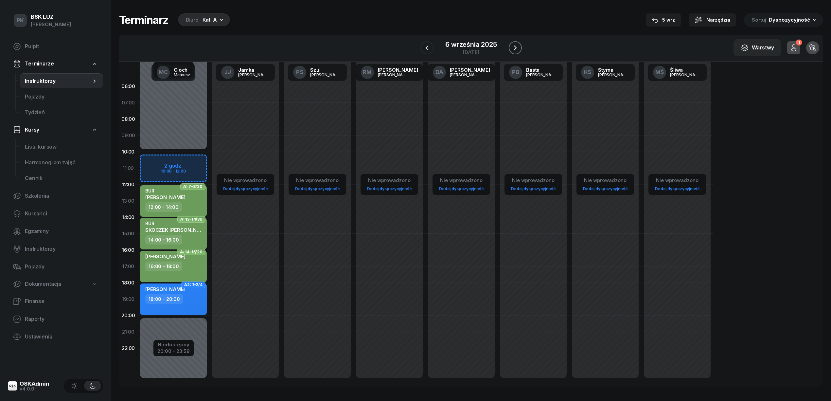
click at [517, 48] on icon "button" at bounding box center [516, 48] width 8 height 8
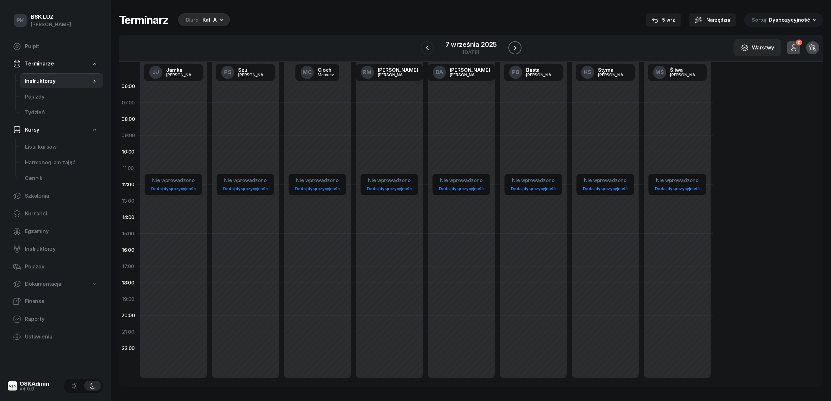
click at [517, 48] on icon "button" at bounding box center [515, 48] width 8 height 8
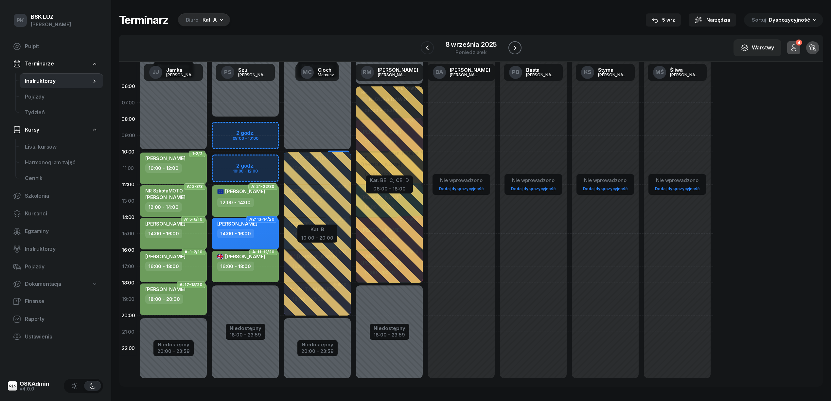
click at [517, 48] on icon "button" at bounding box center [515, 48] width 8 height 8
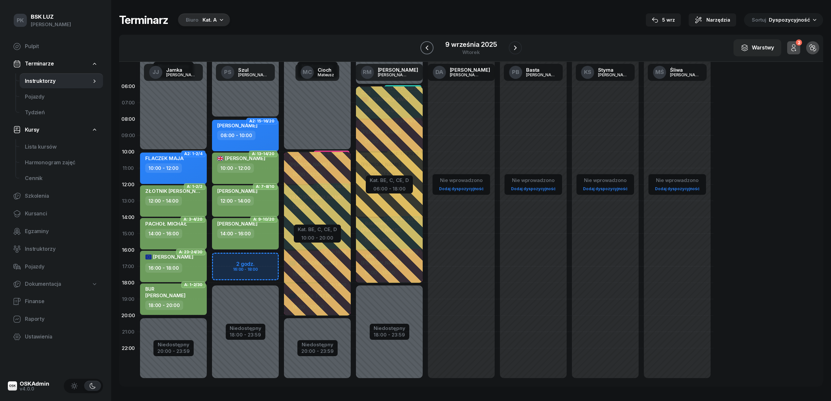
click at [430, 47] on icon "button" at bounding box center [427, 48] width 8 height 8
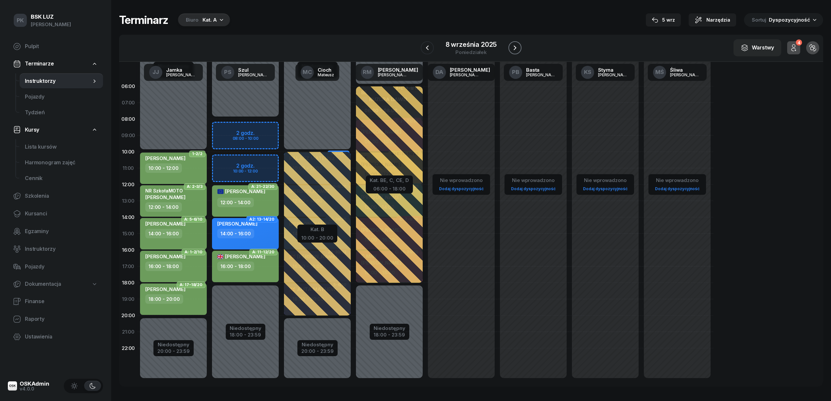
click at [516, 45] on icon "button" at bounding box center [515, 48] width 8 height 8
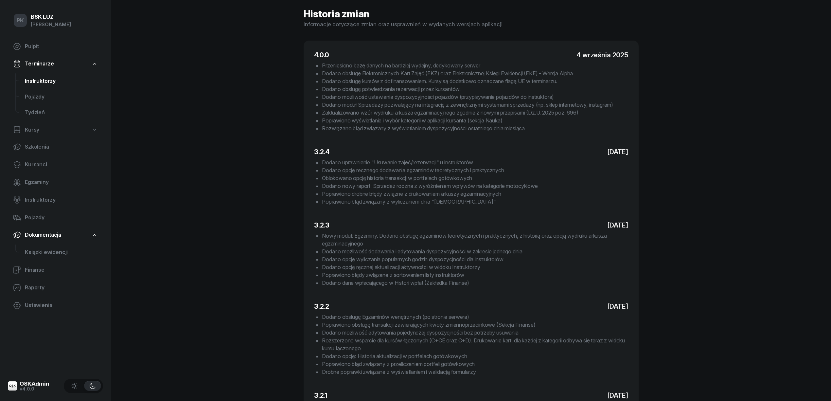
click at [29, 80] on span "Instruktorzy" at bounding box center [61, 81] width 73 height 9
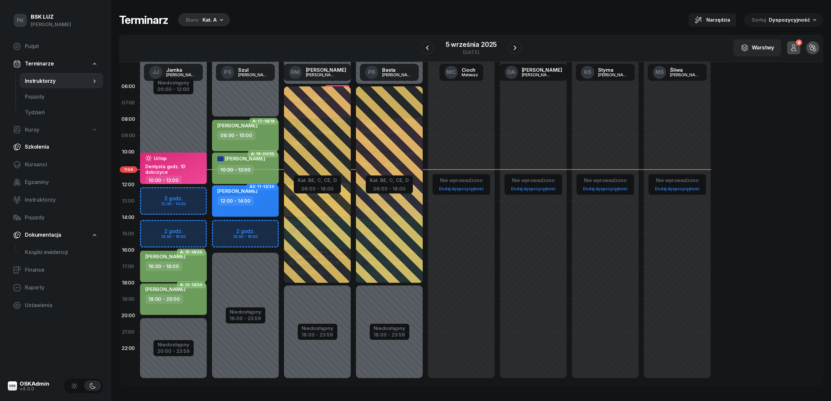
click at [39, 146] on span "Szkolenia" at bounding box center [61, 147] width 73 height 9
select select "createdAt-desc"
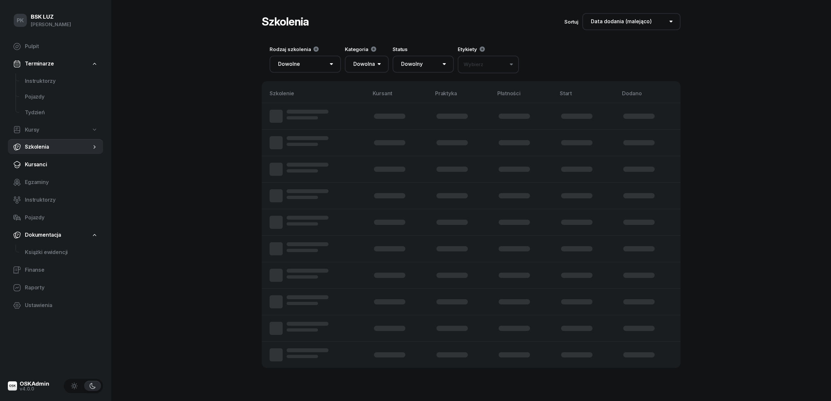
click at [40, 160] on link "Kursanci" at bounding box center [55, 165] width 95 height 16
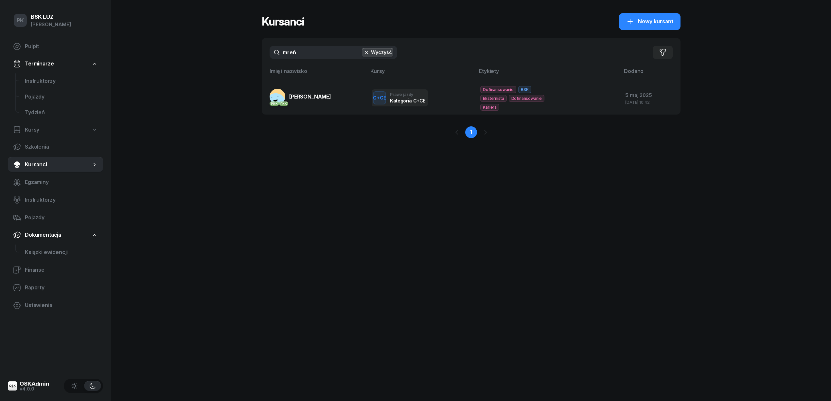
click at [294, 54] on input "mreń" at bounding box center [334, 52] width 128 height 13
drag, startPoint x: 304, startPoint y: 52, endPoint x: 224, endPoint y: 65, distance: 80.9
click at [223, 64] on div "PK BSK LUZ Piotr Klimek Pulpit Terminarze Instruktorzy Pojazdy Tydzień Kursy Sz…" at bounding box center [415, 200] width 831 height 401
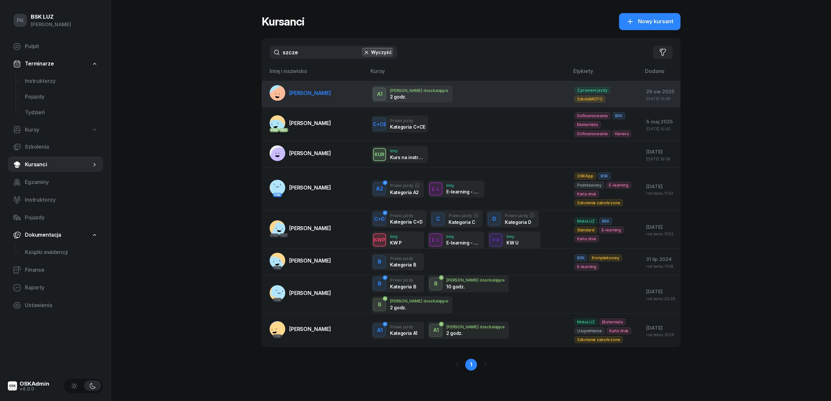
type input "szcze"
click at [300, 90] on span "[PERSON_NAME]" at bounding box center [310, 93] width 42 height 7
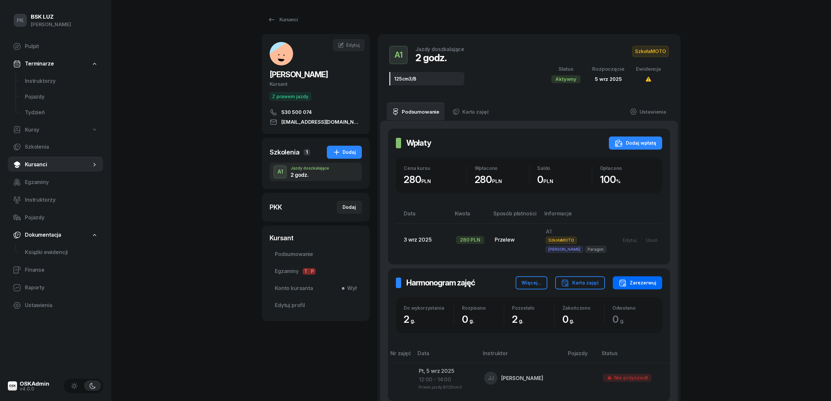
click at [637, 283] on div "Zarezerwuj" at bounding box center [638, 283] width 38 height 8
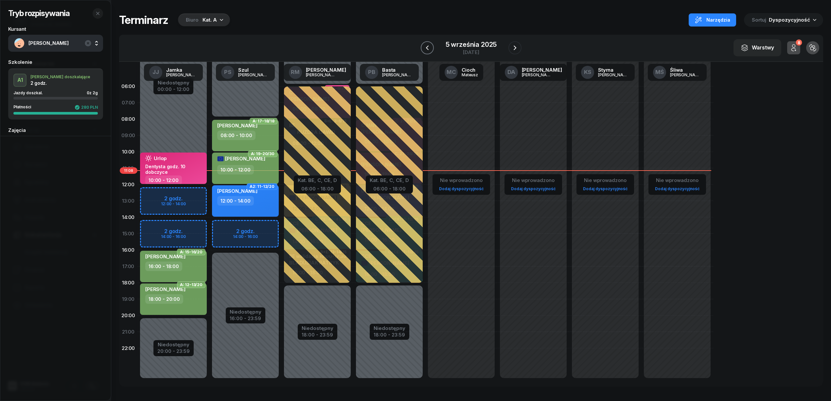
click at [431, 48] on icon "button" at bounding box center [428, 48] width 8 height 8
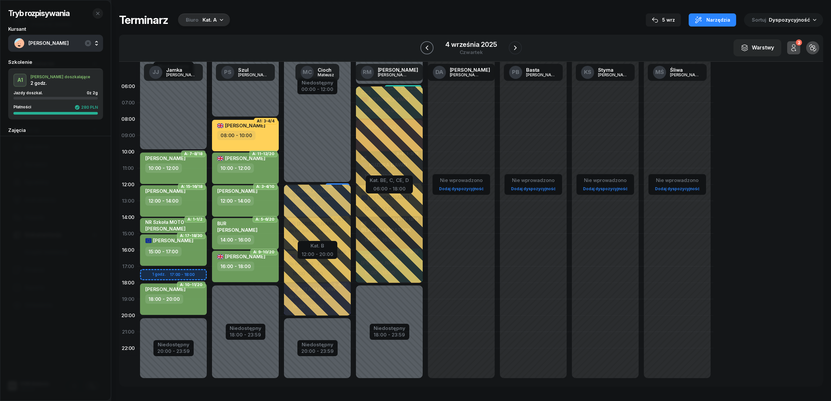
click at [431, 48] on icon "button" at bounding box center [427, 48] width 8 height 8
click at [431, 48] on icon "button" at bounding box center [428, 48] width 8 height 8
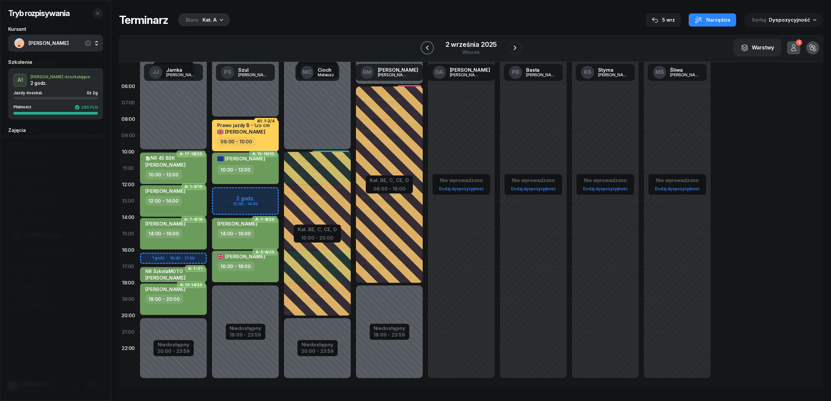
click at [431, 45] on icon "button" at bounding box center [428, 48] width 8 height 8
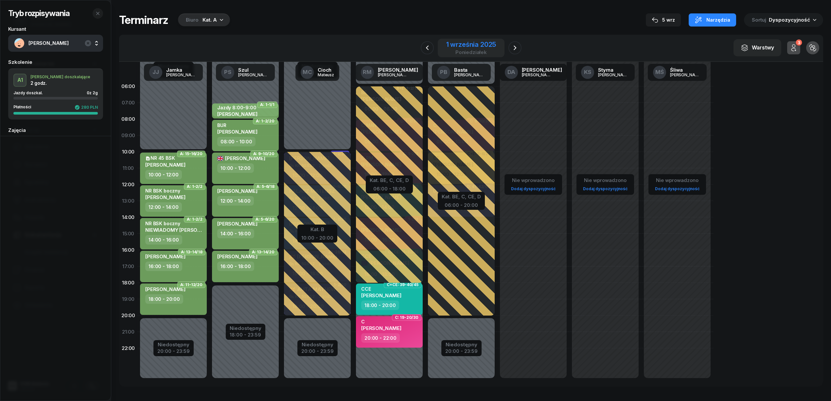
click at [488, 46] on div "1 września 2025" at bounding box center [471, 44] width 50 height 7
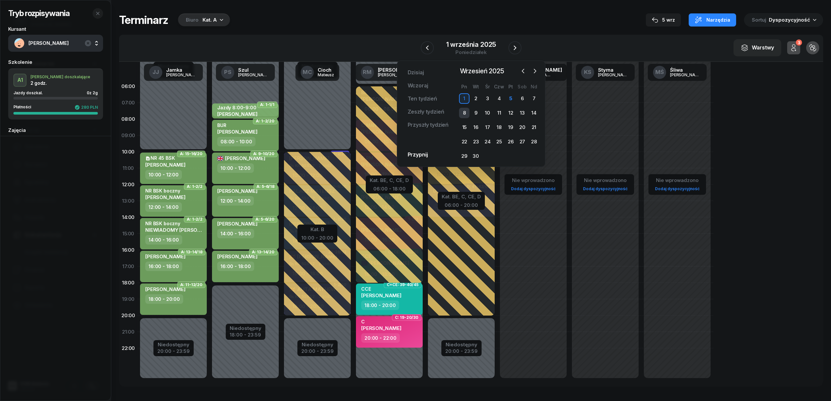
click at [463, 113] on div "8" at bounding box center [464, 113] width 10 height 10
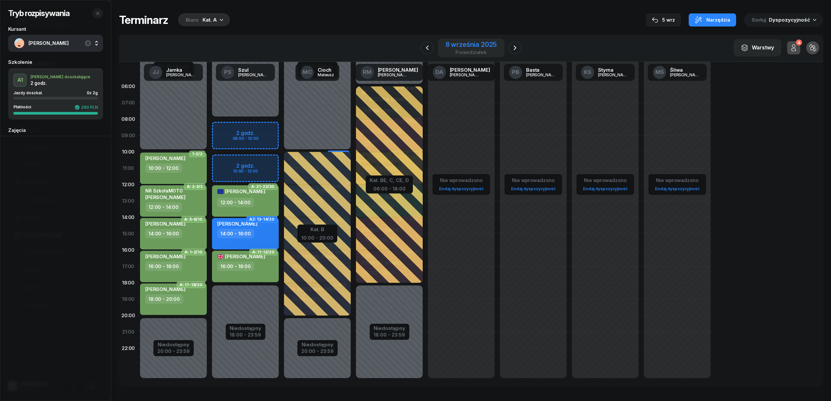
click at [470, 46] on div "8 września 2025" at bounding box center [471, 44] width 51 height 7
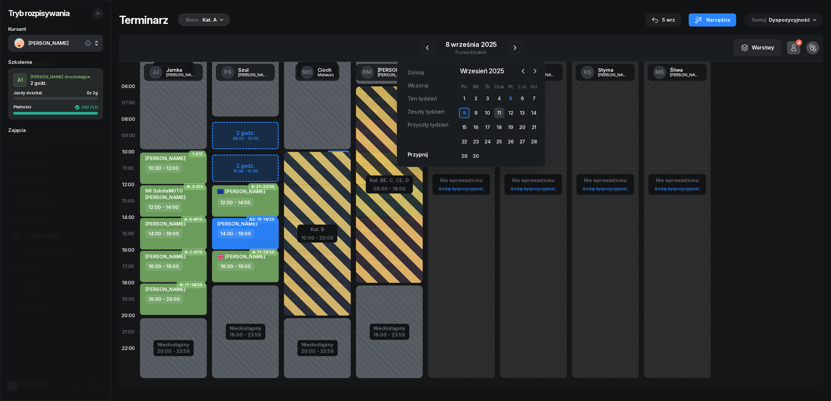
click at [499, 113] on div "11" at bounding box center [499, 113] width 10 height 10
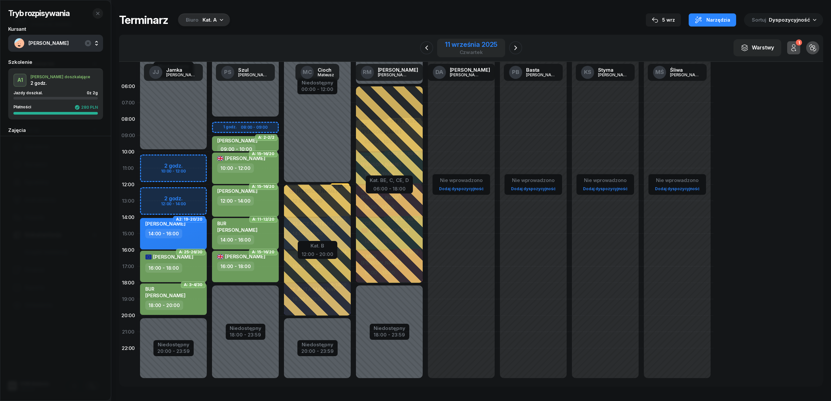
click at [475, 45] on div "11 września 2025" at bounding box center [471, 44] width 52 height 7
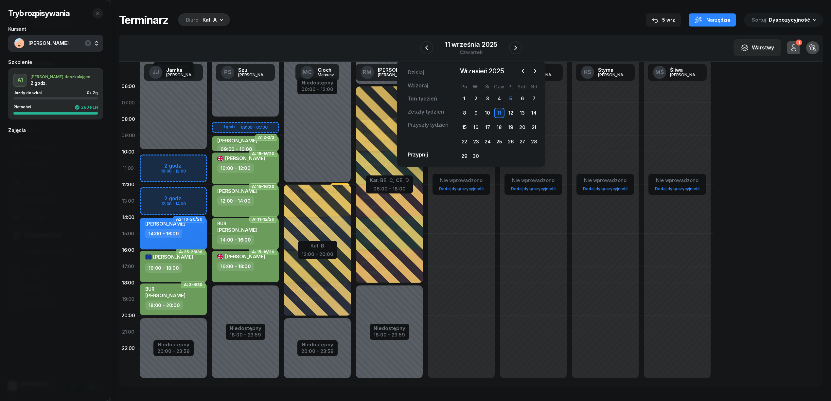
click at [197, 194] on div "Niedostępny 00:00 - 10:00 Niedostępny 20:00 - 23:59 2 godz. 10:00 - 12:00 2 god…" at bounding box center [173, 233] width 72 height 311
select select "12"
select select "14"
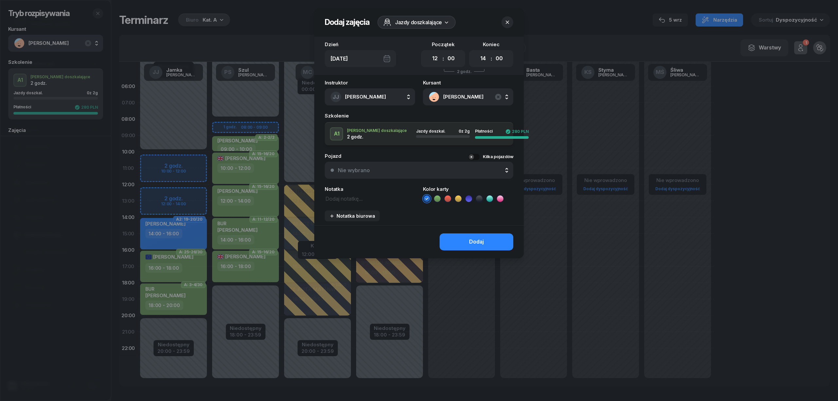
click at [509, 21] on icon "button" at bounding box center [507, 22] width 7 height 7
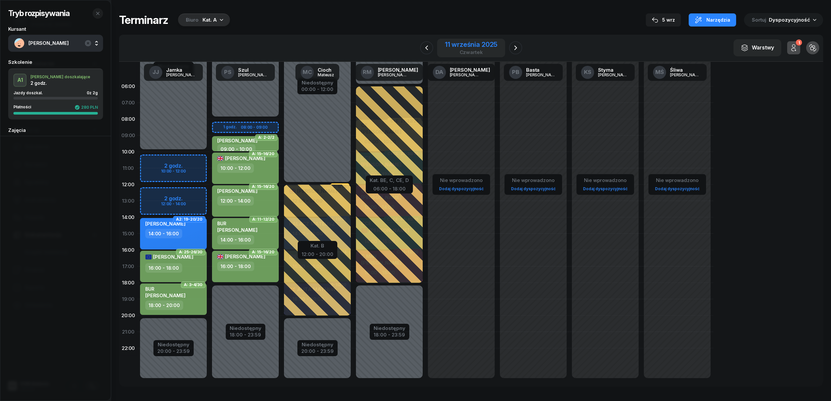
click at [455, 44] on div "11 września 2025" at bounding box center [471, 44] width 52 height 7
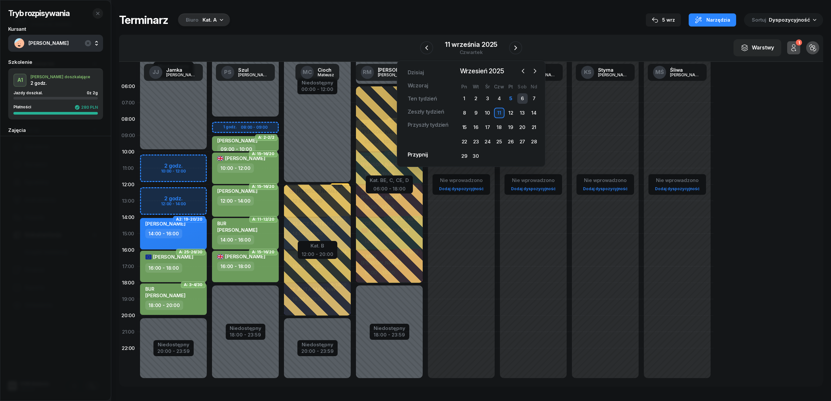
click at [522, 100] on div "6" at bounding box center [523, 98] width 10 height 10
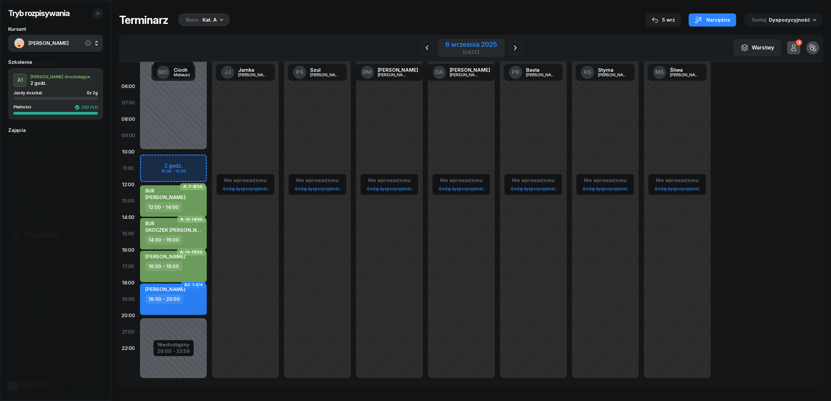
click at [477, 48] on div "6 września 2025" at bounding box center [472, 44] width 52 height 7
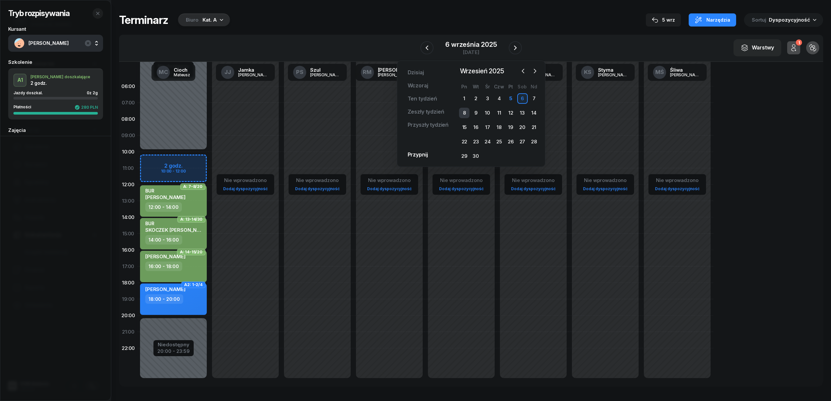
click at [465, 114] on div "8" at bounding box center [464, 113] width 10 height 10
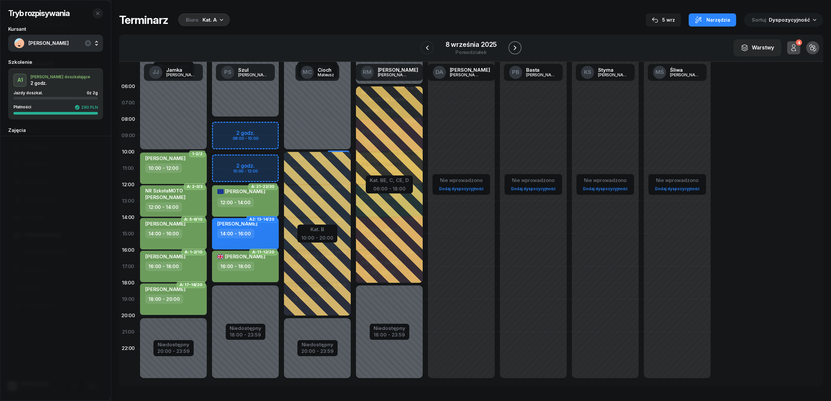
click at [516, 46] on icon "button" at bounding box center [515, 48] width 8 height 8
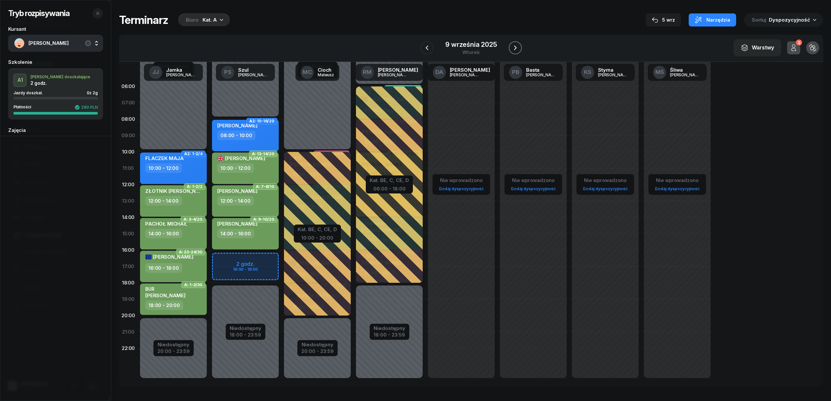
click at [516, 46] on icon "button" at bounding box center [516, 48] width 8 height 8
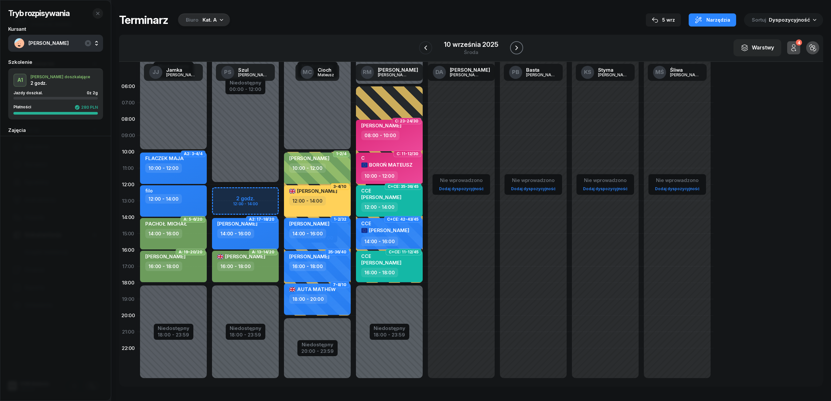
click at [516, 46] on icon "button" at bounding box center [517, 48] width 3 height 5
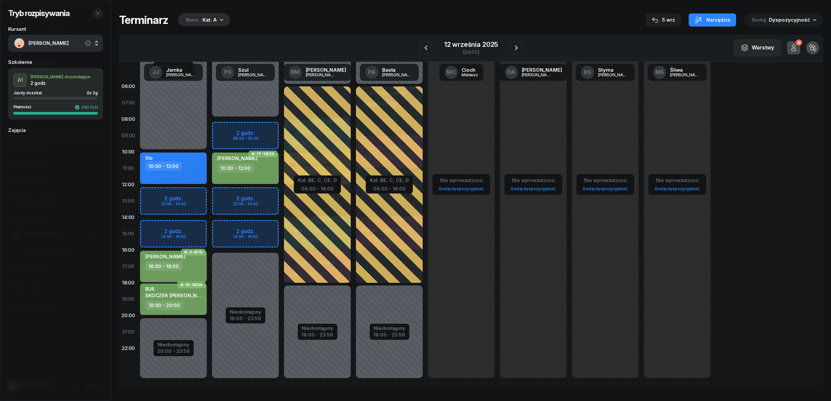
click at [185, 188] on div "Niedostępny 00:00 - 10:00 Niedostępny 20:00 - 23:59 2 godz. 12:00 - 14:00 2 god…" at bounding box center [173, 233] width 72 height 311
select select "12"
select select "14"
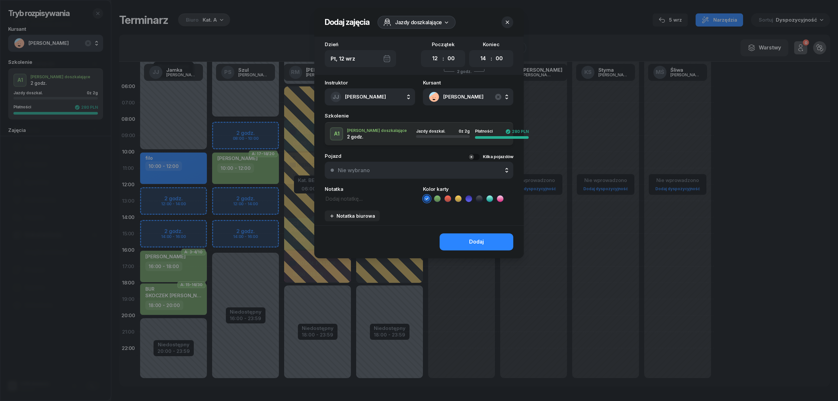
click at [436, 198] on icon at bounding box center [437, 198] width 3 height 2
click at [459, 198] on icon at bounding box center [458, 198] width 7 height 7
click at [461, 241] on button "Dodaj" at bounding box center [477, 241] width 74 height 17
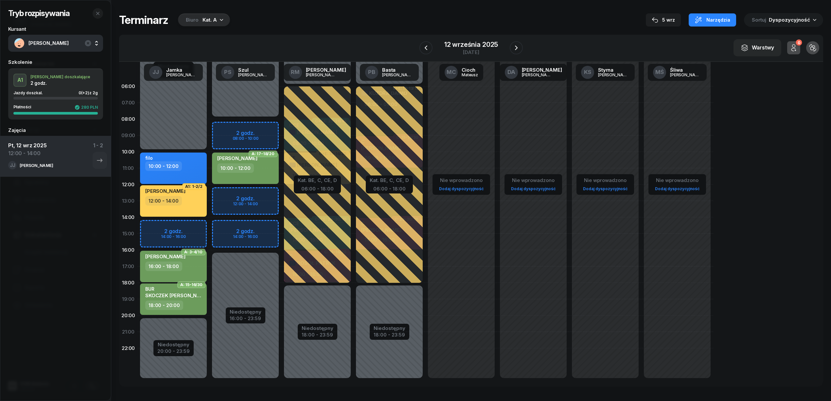
click at [194, 206] on div "NATALIA SZCZEPANEK 12:00 - 14:00" at bounding box center [173, 200] width 67 height 31
select select "12"
select select "14"
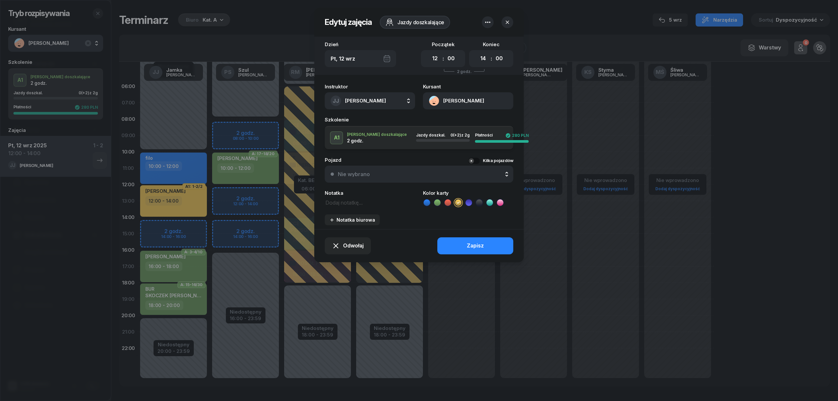
click at [350, 203] on textarea at bounding box center [370, 202] width 90 height 9
type textarea "125cm3 "B""
click at [466, 242] on button "Zapisz" at bounding box center [475, 245] width 76 height 17
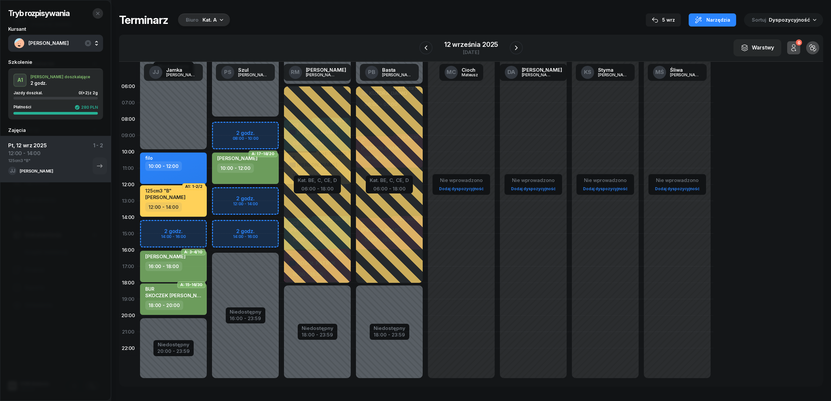
click at [94, 13] on button "button" at bounding box center [98, 13] width 10 height 10
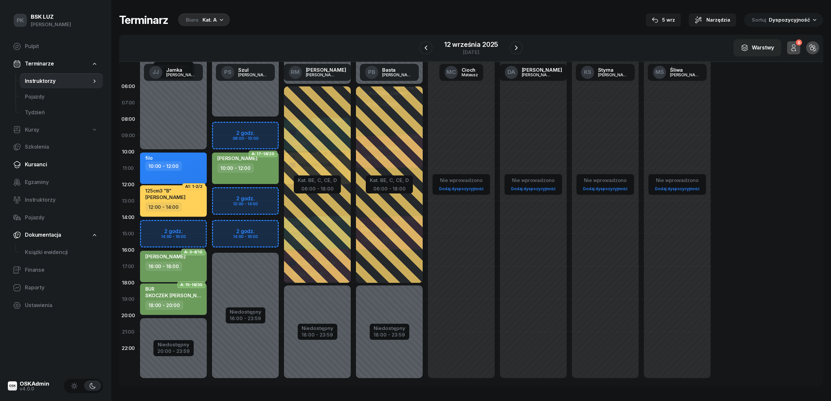
click at [40, 161] on span "Kursanci" at bounding box center [61, 164] width 73 height 9
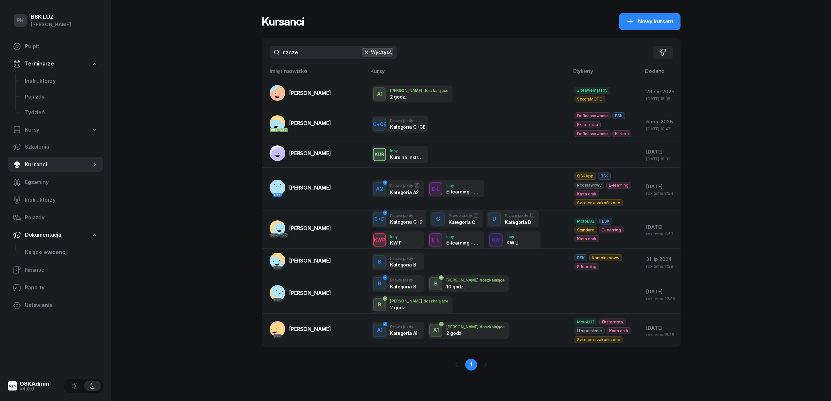
drag, startPoint x: 304, startPoint y: 52, endPoint x: 261, endPoint y: 52, distance: 43.5
click at [261, 52] on div "PK BSK LUZ Piotr Klimek Pulpit Terminarze Instruktorzy Pojazdy Tydzień Kursy Sz…" at bounding box center [415, 200] width 831 height 401
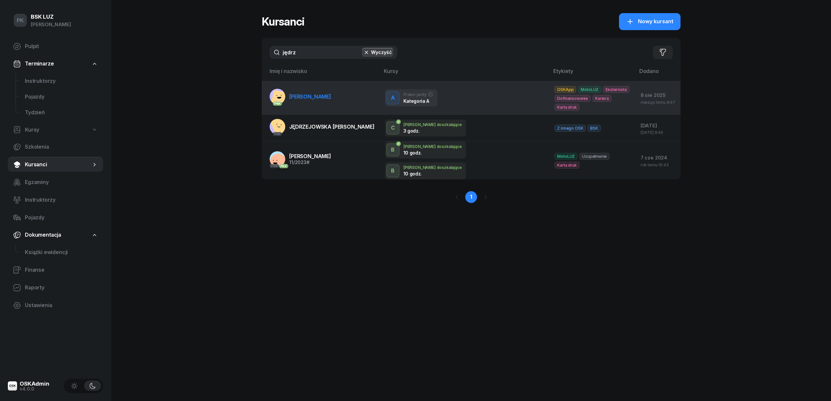
type input "jędrz"
click at [320, 101] on link "PKK JĘDRZEJEWSKI DARIUSZ" at bounding box center [301, 97] width 62 height 16
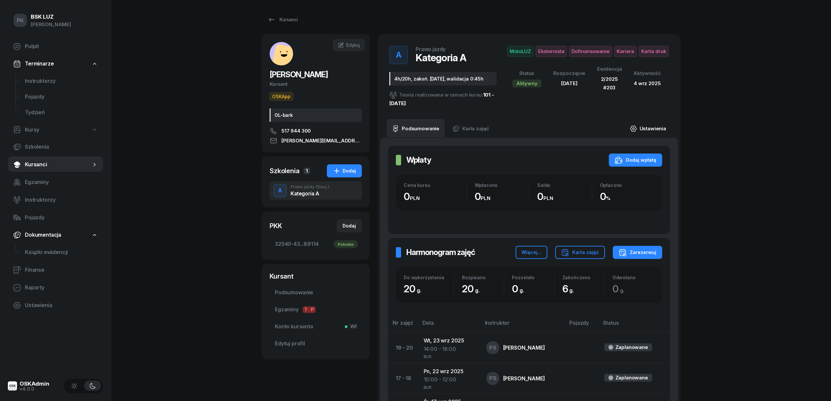
click at [660, 129] on link "Ustawienia" at bounding box center [648, 128] width 47 height 18
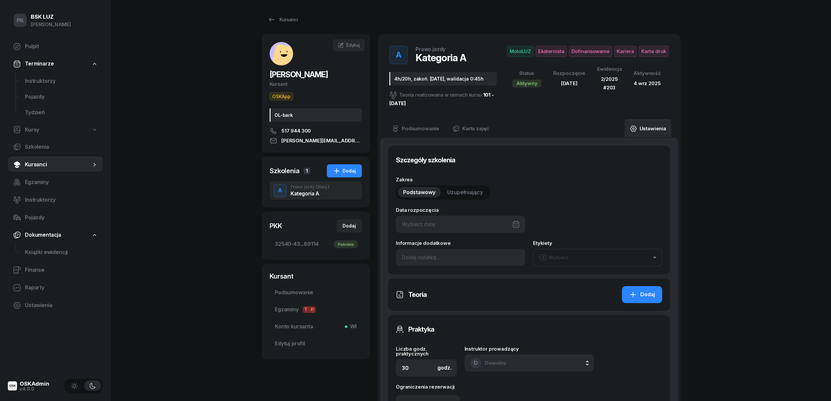
type input "15/08/2025"
type input "4h/20h, zakoń. 30.09.2025, walidacja 0:45h"
type input "20"
type input "32540"
type input "43102"
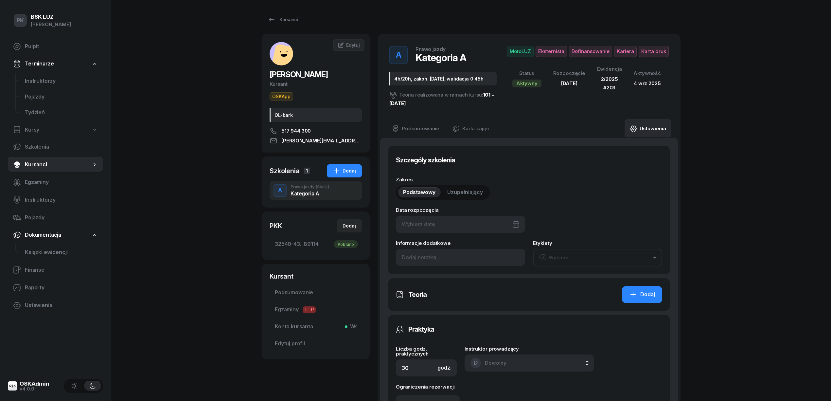
type input "90153"
type input "89114"
type input "2/2025"
type input "203"
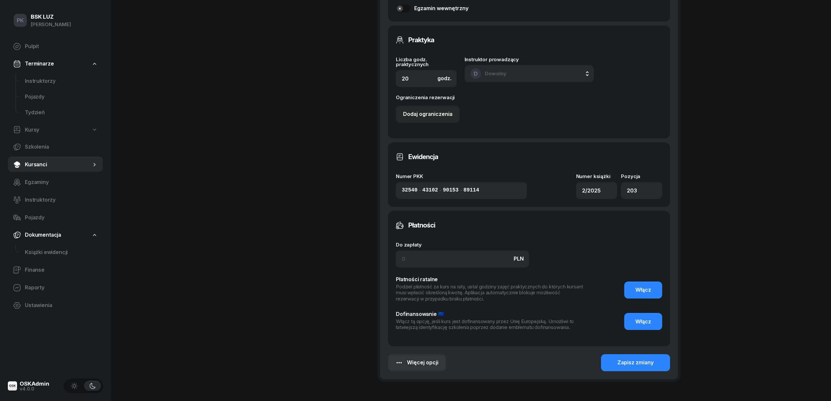
scroll to position [424, 0]
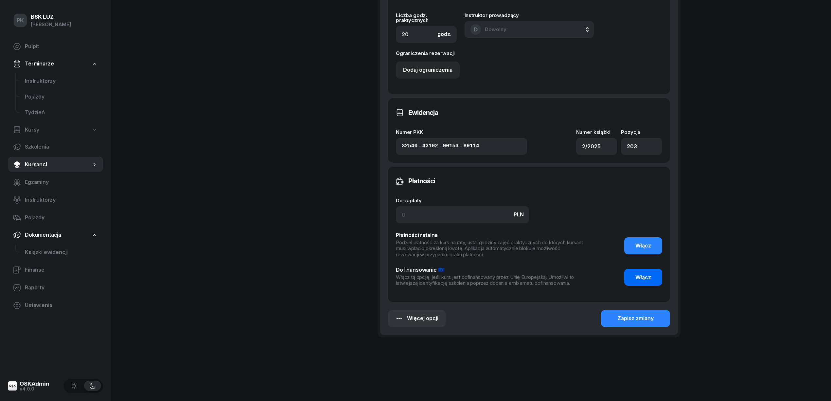
click at [646, 280] on span "Włącz" at bounding box center [644, 277] width 16 height 9
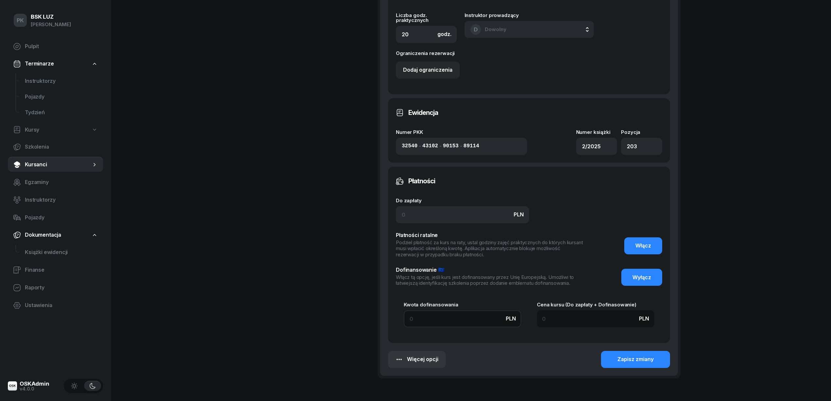
click at [404, 314] on input at bounding box center [463, 318] width 118 height 17
type input "3"
type input "37"
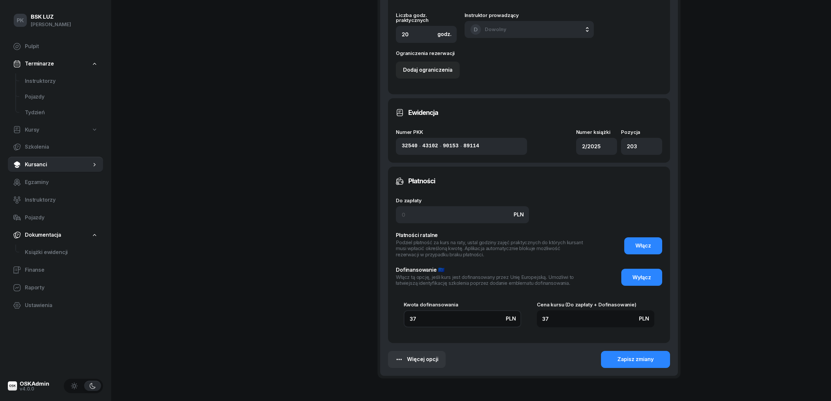
type input "372"
type input "3720"
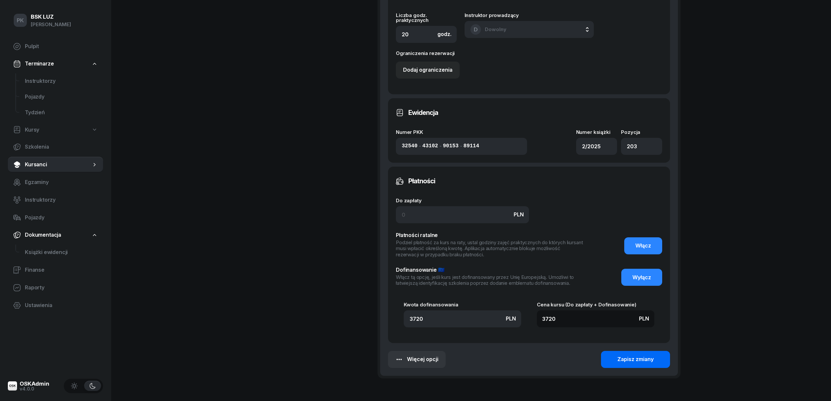
click at [647, 361] on div "Zapisz zmiany" at bounding box center [636, 359] width 36 height 9
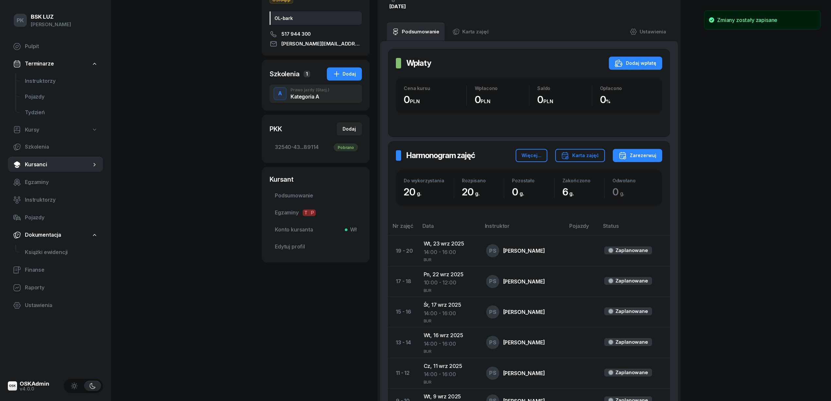
scroll to position [0, 0]
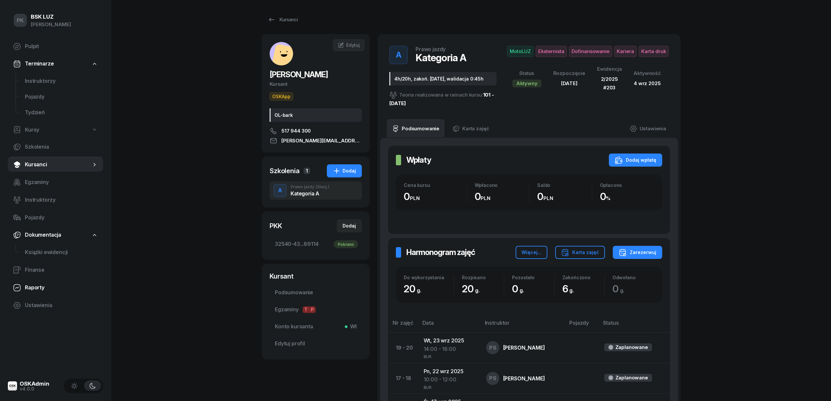
click at [43, 283] on span "Raporty" at bounding box center [61, 287] width 73 height 9
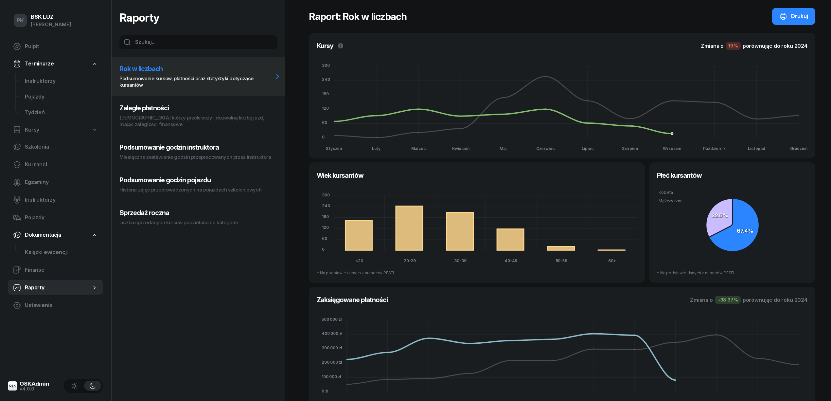
click at [140, 220] on p "Liczba sprzedanych kursów podzielona na kategorie" at bounding box center [196, 222] width 154 height 7
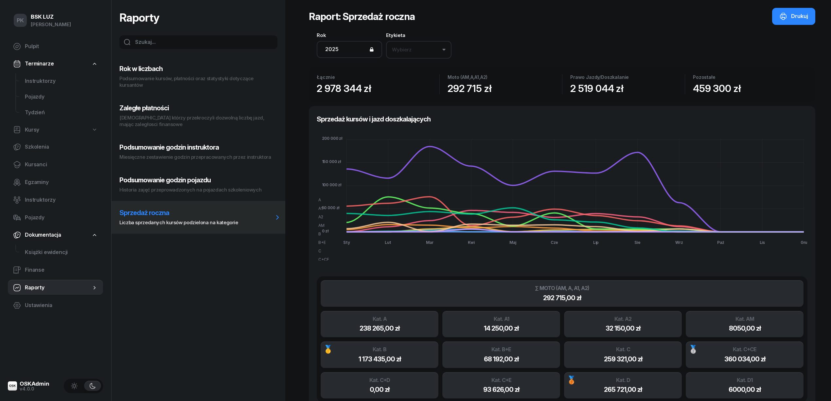
click at [151, 186] on button "Podsumowanie godzin pojazdu Historia zajęć przeprowadzonych na pojazdach szkole…" at bounding box center [199, 184] width 174 height 33
select select "week"
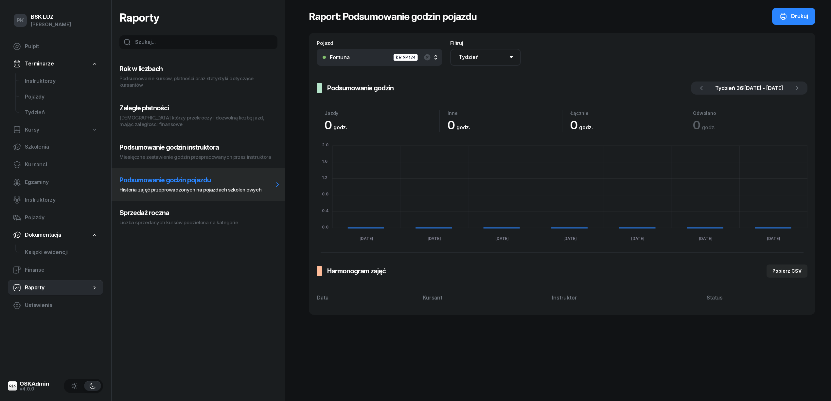
click at [164, 154] on p "Miesięczne zestawienie godzin przepracowanych przez instruktora" at bounding box center [196, 157] width 154 height 7
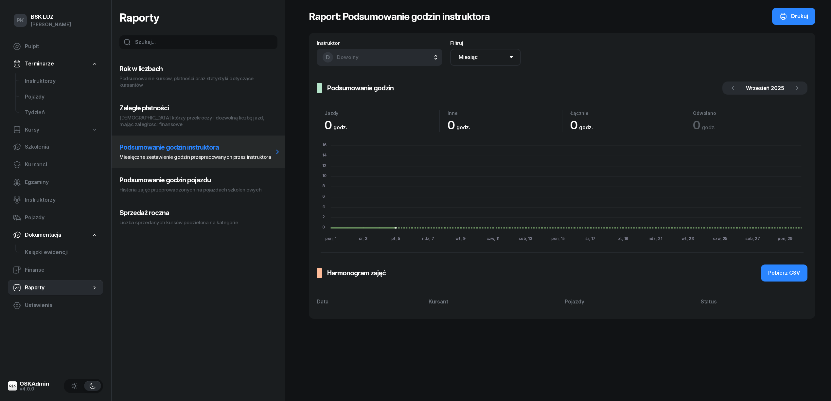
click at [169, 122] on p "Kursanci którzy przekroczyli dozwolną liczbę jazd, mając zaległosci finansowe" at bounding box center [196, 121] width 154 height 13
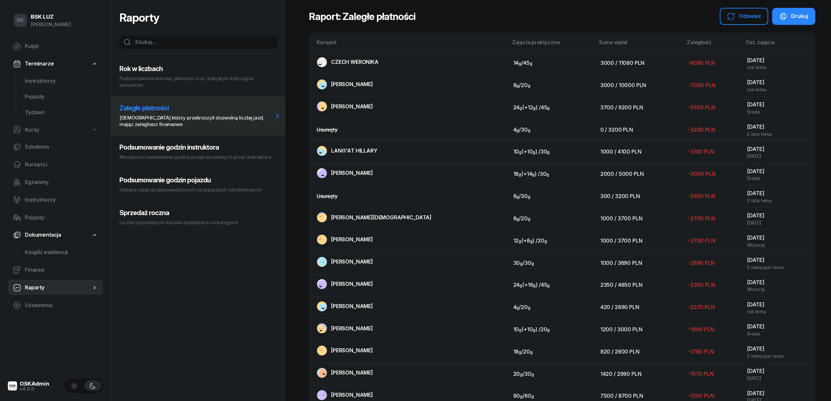
click at [193, 74] on button "Rok w liczbach Podsumowanie kursów, płatności oraz statystyki dotyczące kursant…" at bounding box center [199, 76] width 174 height 39
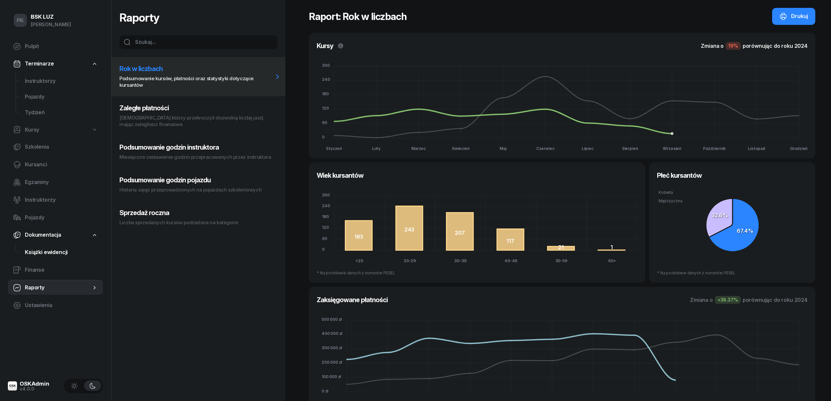
click at [33, 252] on span "Książki ewidencji" at bounding box center [61, 252] width 73 height 9
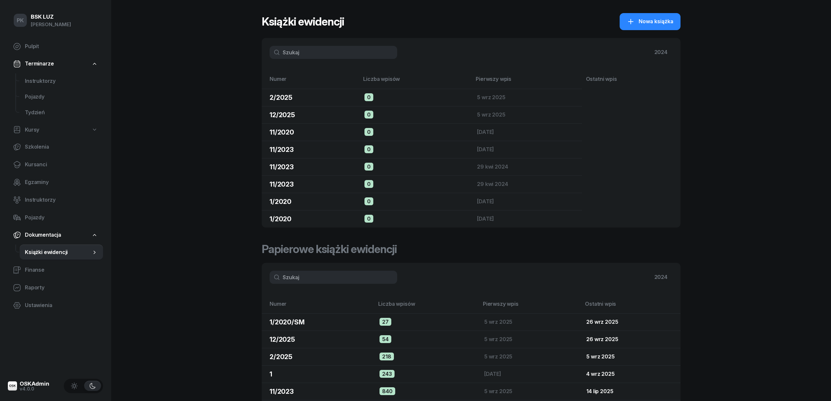
click at [33, 252] on span "Książki ewidencji" at bounding box center [58, 252] width 66 height 9
click at [44, 159] on link "Kursanci" at bounding box center [55, 165] width 95 height 16
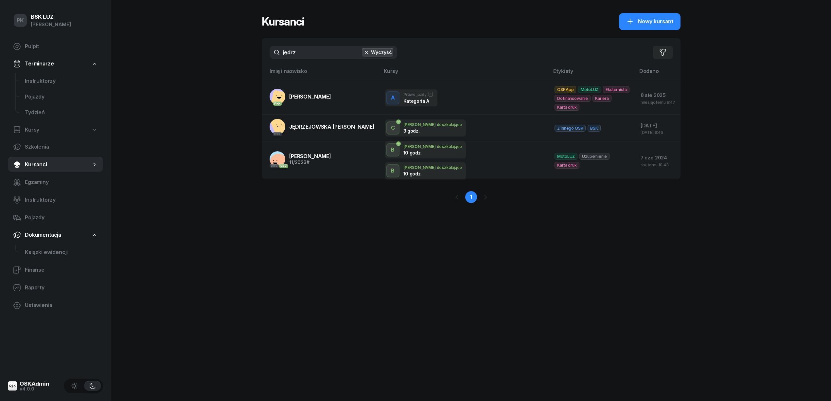
click at [436, 401] on html "PK Piotr PK BSK LUZ Piotr Klimek Pulpit Terminarze Instruktorzy Pojazdy Tydzień…" at bounding box center [415, 200] width 831 height 401
drag, startPoint x: 246, startPoint y: 51, endPoint x: 241, endPoint y: 51, distance: 5.2
click at [241, 51] on div "PK BSK LUZ Piotr Klimek Pulpit Terminarze Instruktorzy Pojazdy Tydzień Kursy Sz…" at bounding box center [415, 200] width 831 height 401
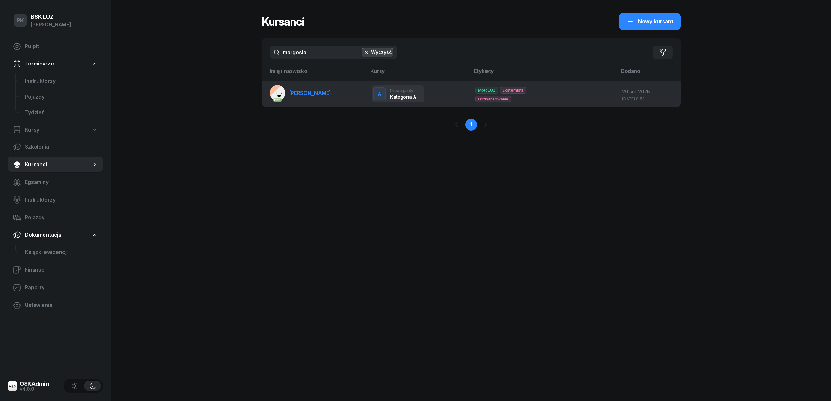
type input "margosia"
click at [319, 100] on link "PKK MARGOSIAK MAREK" at bounding box center [301, 93] width 62 height 16
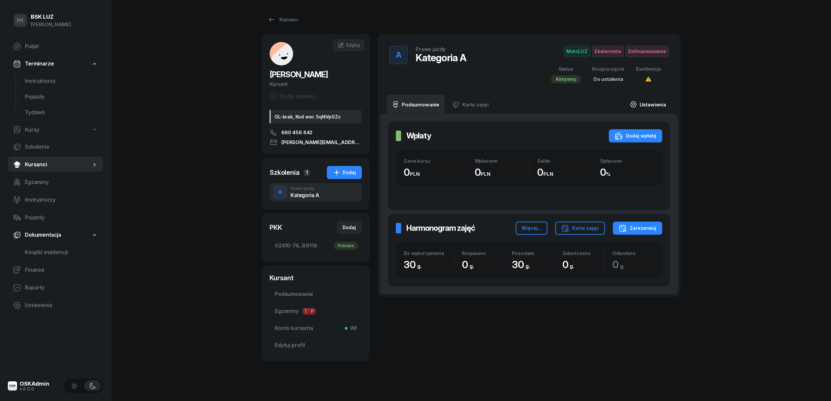
click at [654, 100] on link "Ustawienia" at bounding box center [648, 104] width 47 height 18
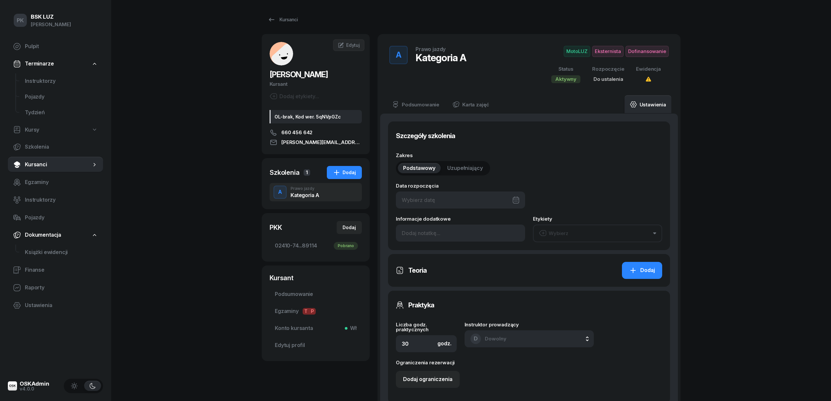
type input "02410"
type input "74114"
type input "48663"
type input "89114"
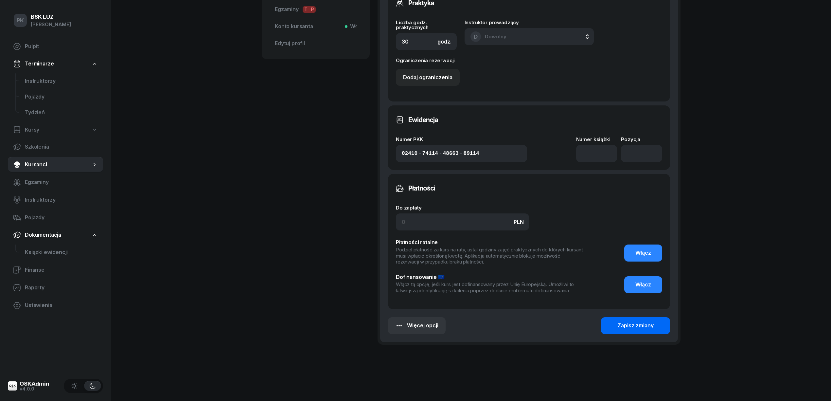
scroll to position [305, 0]
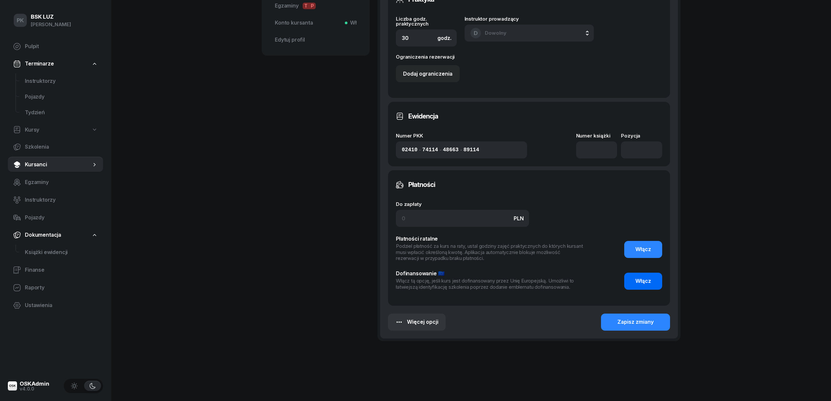
click at [643, 284] on span "Włącz" at bounding box center [644, 281] width 16 height 9
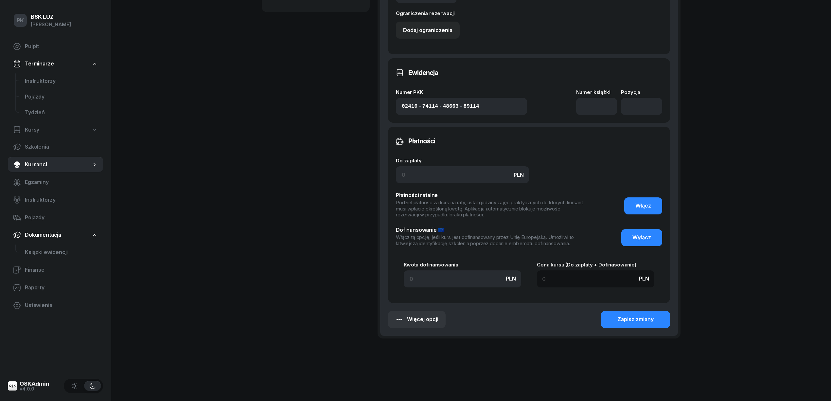
scroll to position [350, 0]
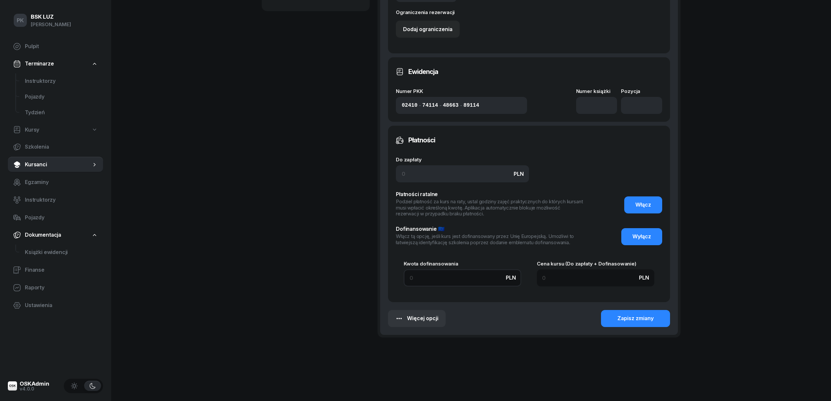
click at [436, 280] on input at bounding box center [463, 277] width 118 height 17
type input "4"
type input "48"
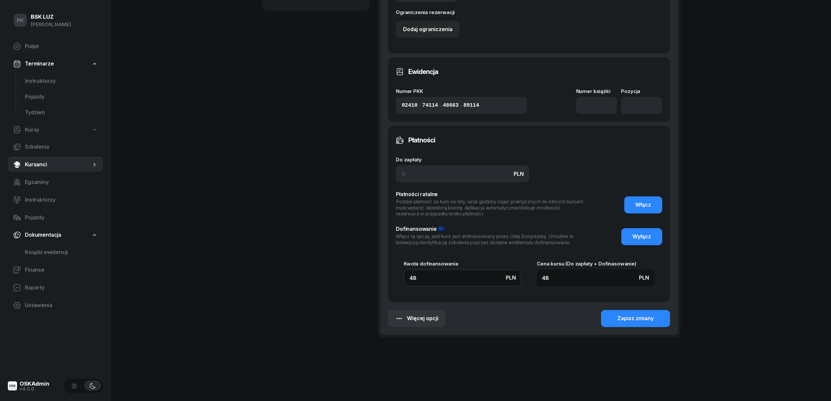
type input "486"
type input "4860"
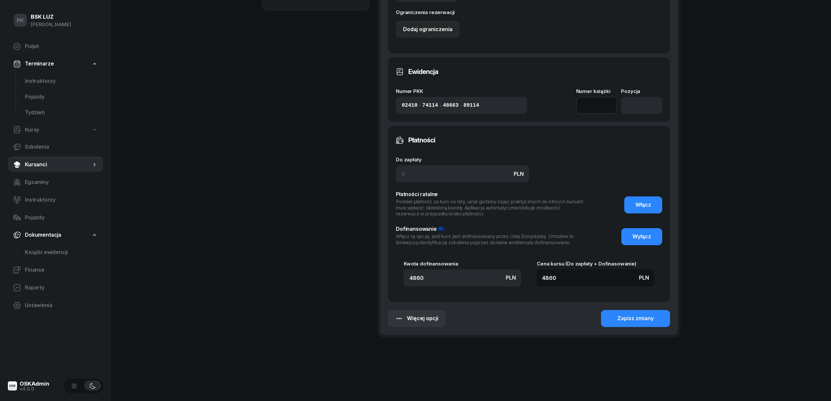
click at [588, 98] on input at bounding box center [596, 105] width 41 height 17
type input "1"
type input "2/2025"
click at [641, 314] on div "Zapisz zmiany" at bounding box center [636, 318] width 36 height 9
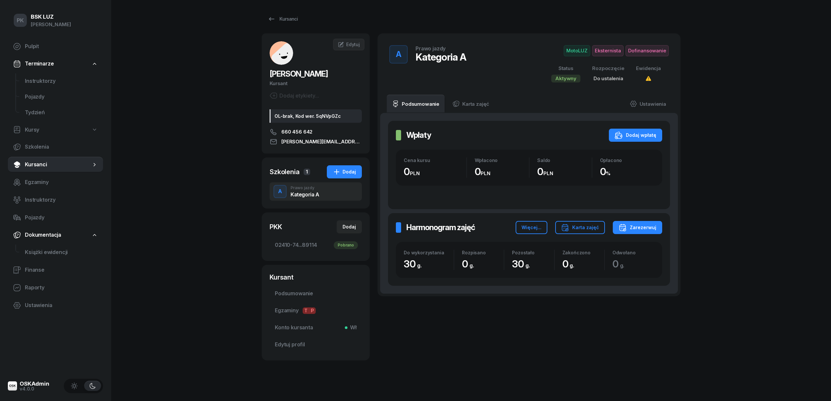
scroll to position [0, 0]
click at [465, 107] on link "Karta zajęć" at bounding box center [470, 104] width 47 height 18
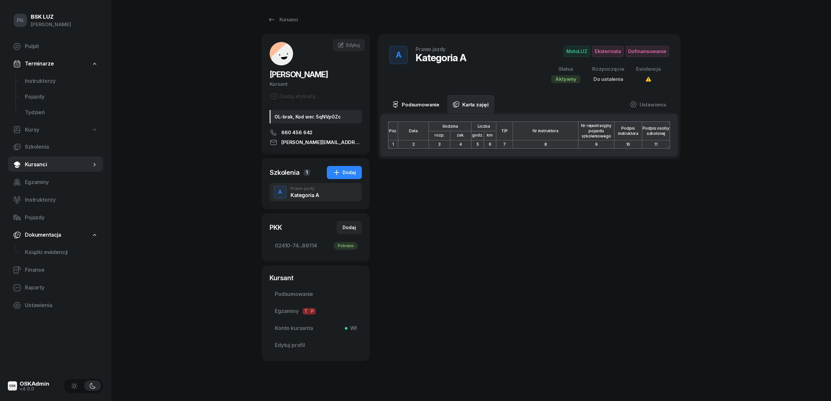
click at [426, 103] on link "Podsumowanie" at bounding box center [416, 104] width 58 height 18
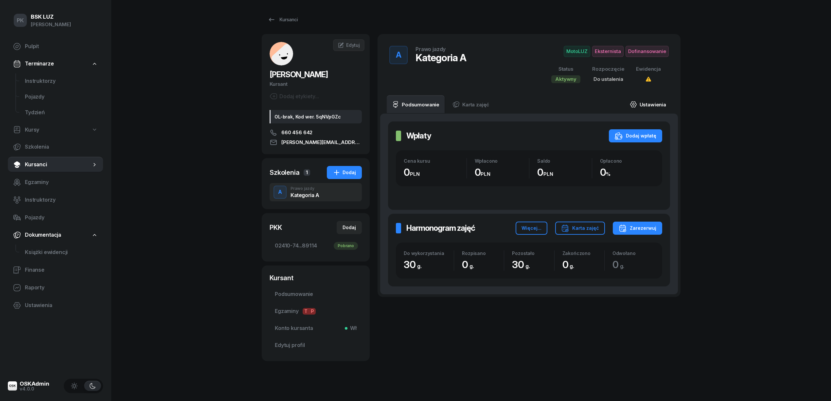
click at [647, 104] on link "Ustawienia" at bounding box center [648, 104] width 47 height 18
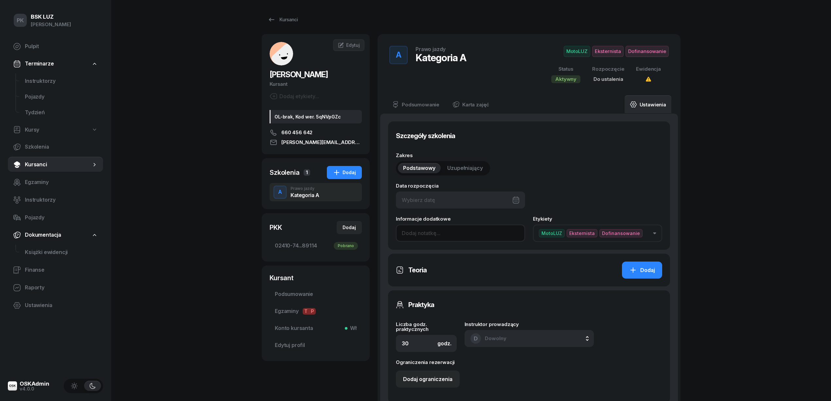
click at [405, 230] on input at bounding box center [460, 233] width 129 height 17
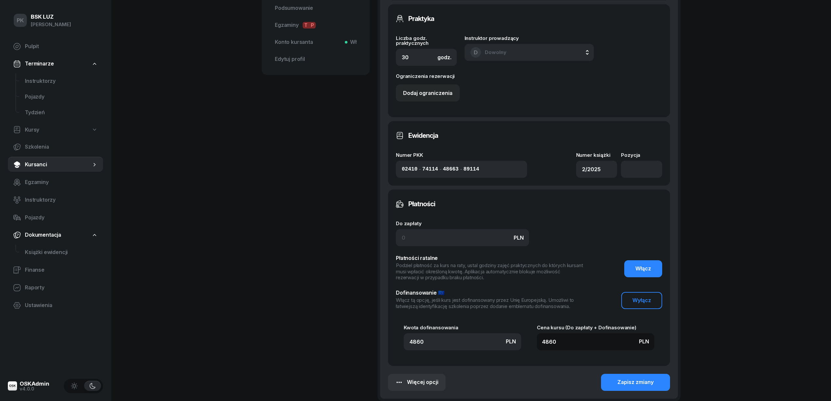
scroll to position [350, 0]
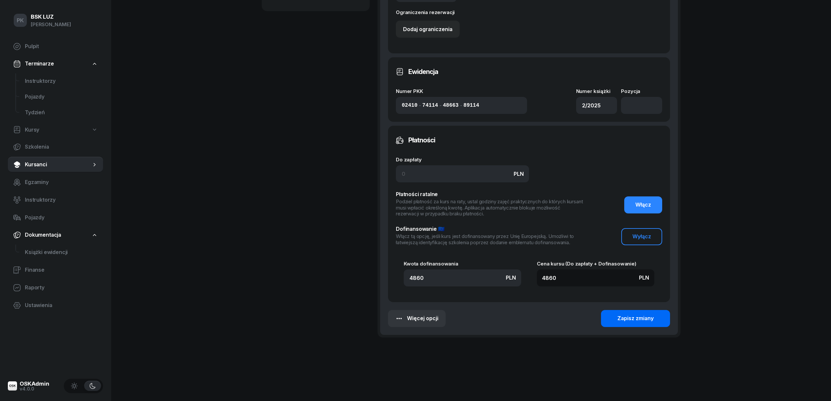
type input "12/30h zakon. 31.05.2025, walidacja P-1:30h"
click at [634, 320] on div "Zapisz zmiany" at bounding box center [636, 318] width 36 height 9
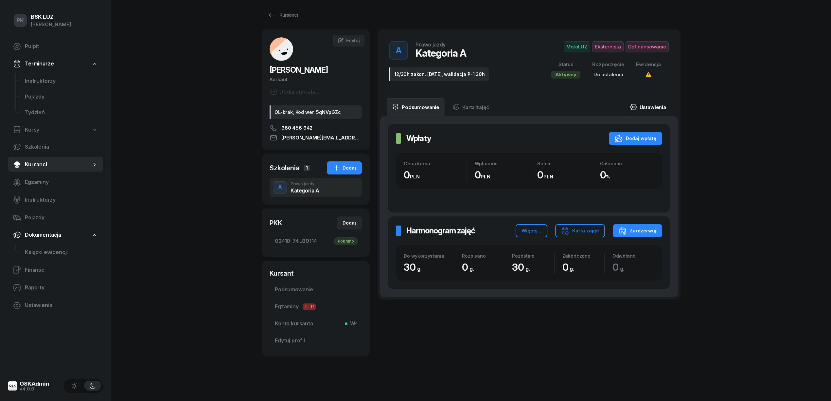
click at [654, 107] on link "Ustawienia" at bounding box center [648, 107] width 47 height 18
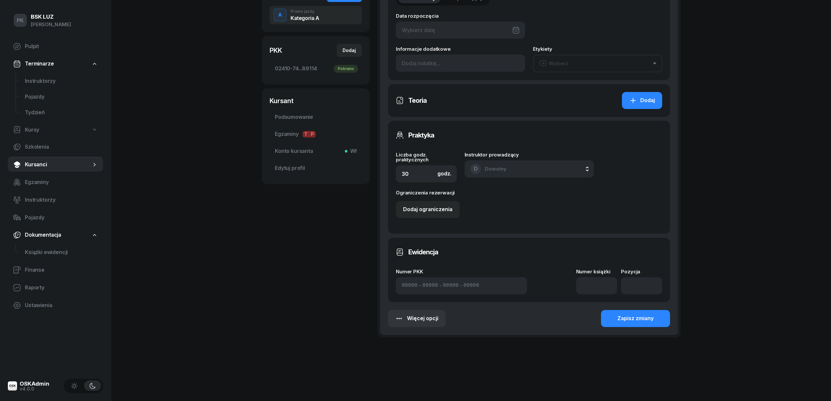
type input "12/30h zakon. 31.05.2025, walidacja P-1:30h"
type input "02410"
type input "74114"
type input "48663"
type input "89114"
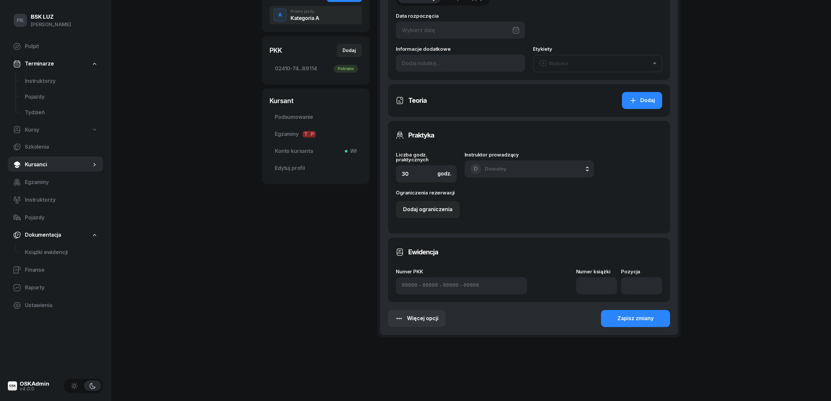
type input "2/2025"
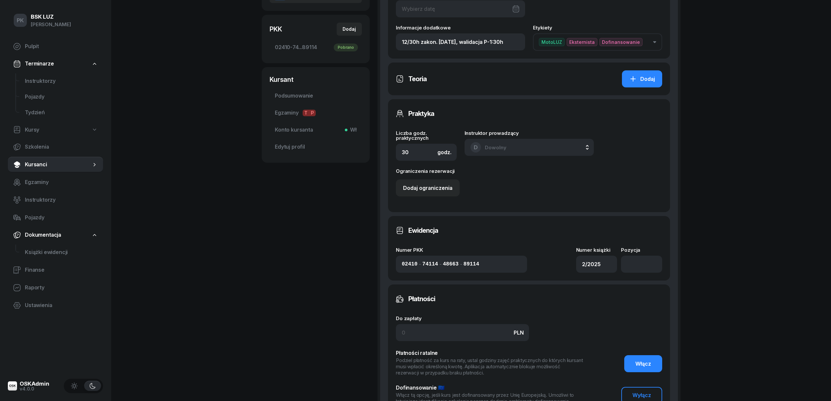
scroll to position [132, 0]
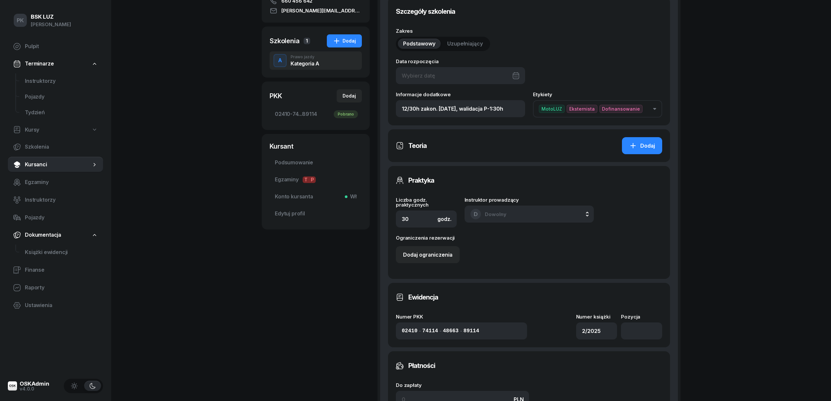
click at [461, 75] on div at bounding box center [460, 75] width 129 height 17
click at [503, 166] on div "27" at bounding box center [501, 168] width 10 height 10
type input "27/09/2025"
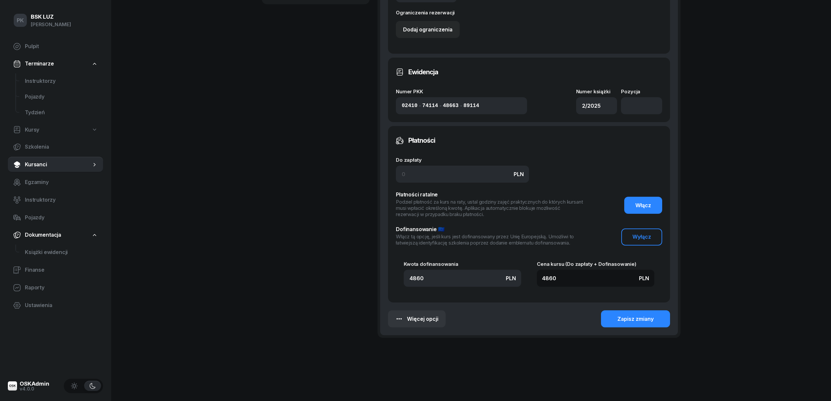
scroll to position [357, 0]
click at [615, 315] on button "Zapisz zmiany" at bounding box center [635, 318] width 69 height 17
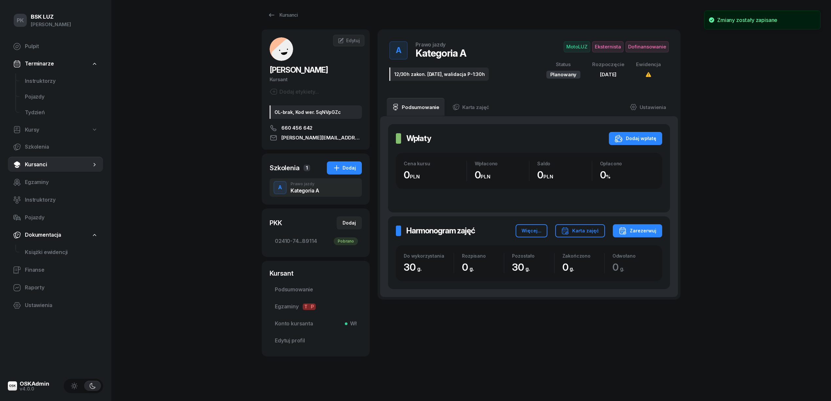
scroll to position [5, 0]
click at [659, 107] on link "Ustawienia" at bounding box center [648, 107] width 47 height 18
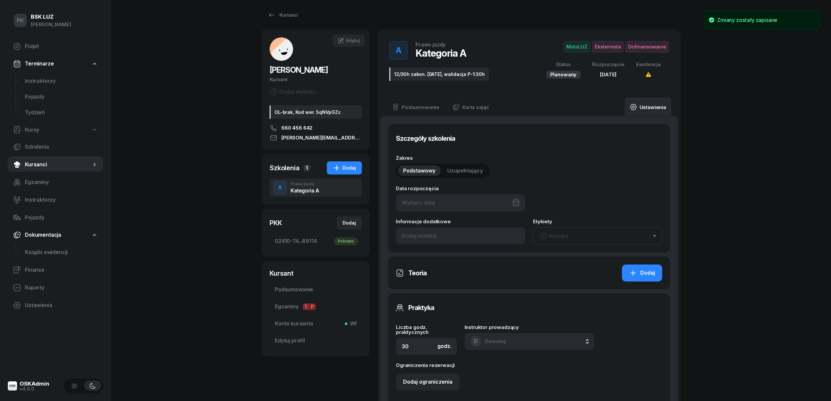
scroll to position [357, 0]
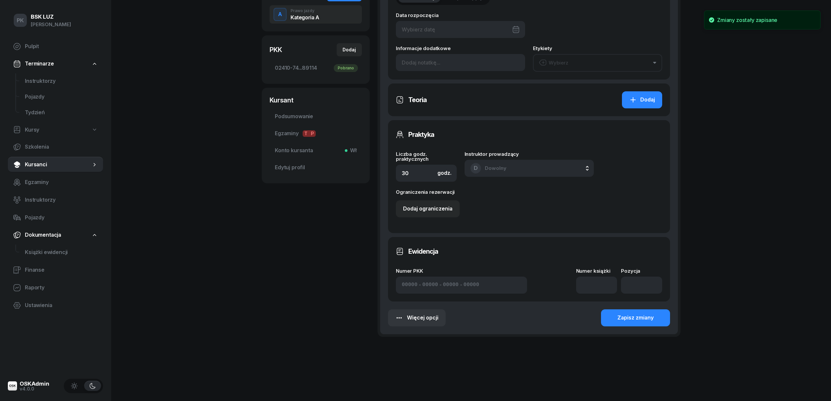
type input "27/09/2025"
type input "12/30h zakon. 31.05.2025, walidacja P-1:30h"
type input "02410"
type input "74114"
type input "48663"
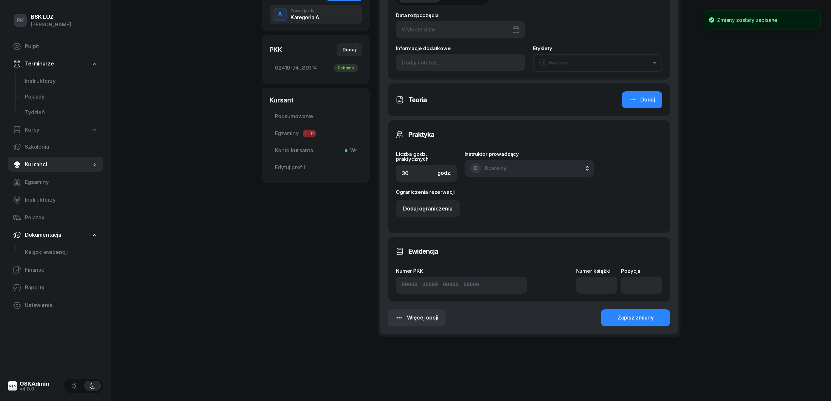
type input "89114"
type input "2/2025"
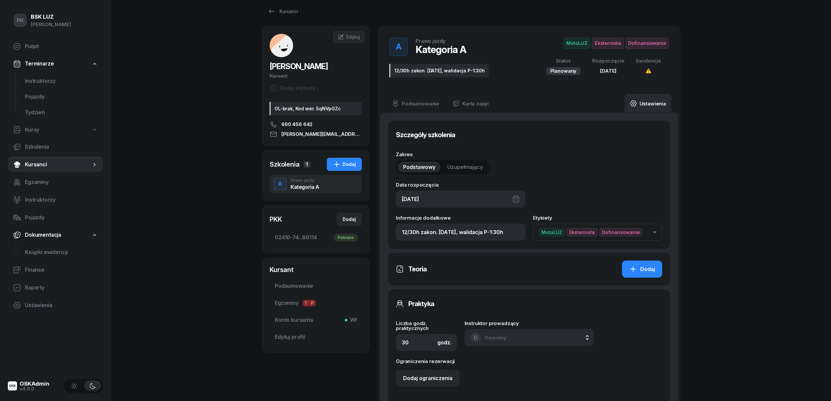
scroll to position [0, 0]
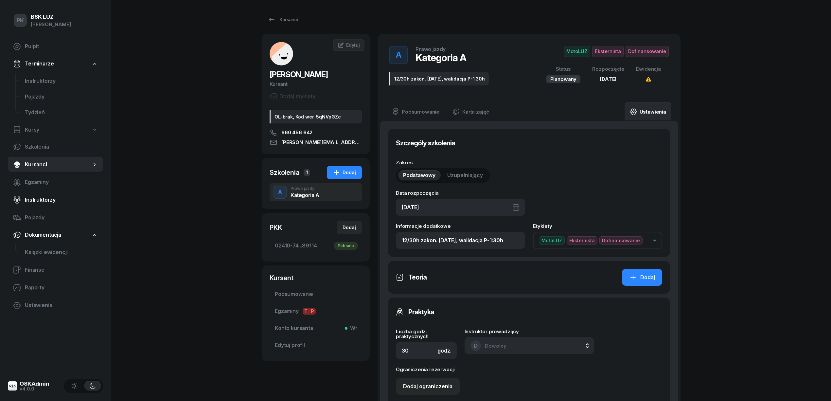
click at [41, 198] on span "Instruktorzy" at bounding box center [61, 200] width 73 height 9
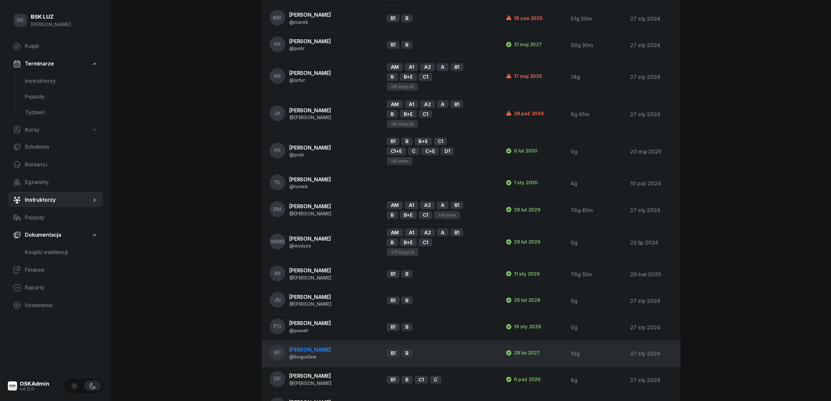
scroll to position [611, 0]
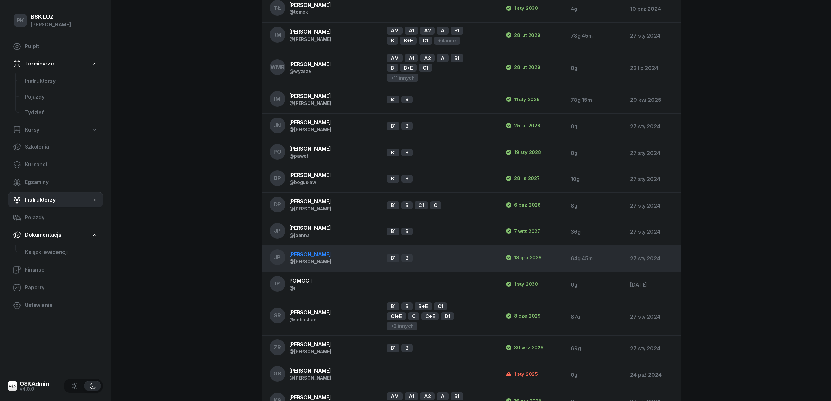
click at [309, 259] on div "@janusz" at bounding box center [310, 262] width 42 height 6
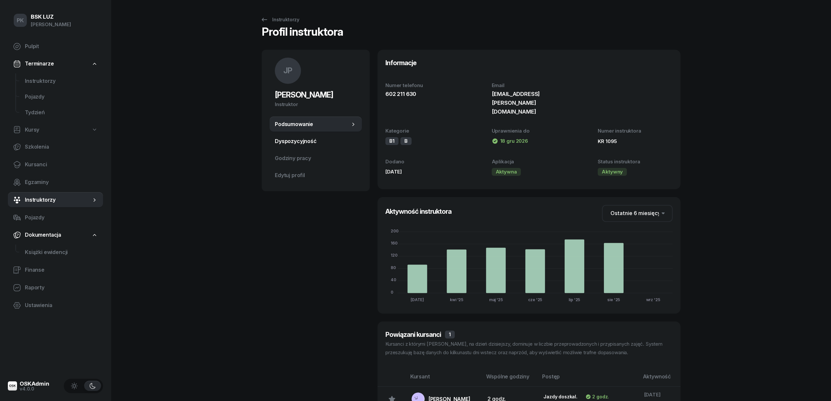
click at [316, 143] on span "Dyspozycyjność" at bounding box center [316, 141] width 82 height 9
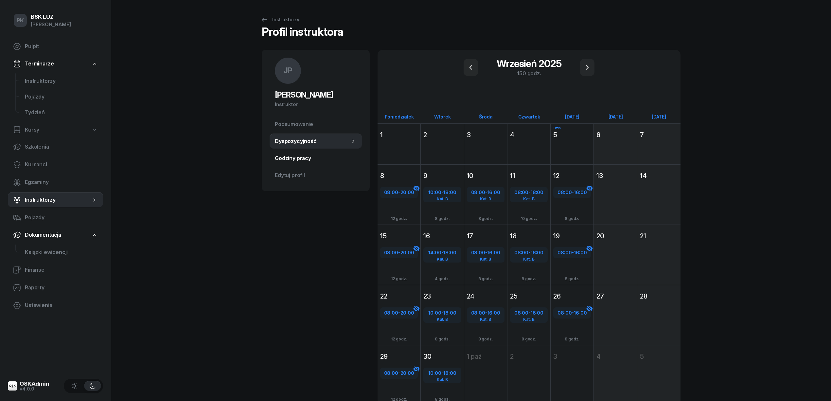
click at [306, 152] on link "Godziny pracy" at bounding box center [316, 159] width 92 height 16
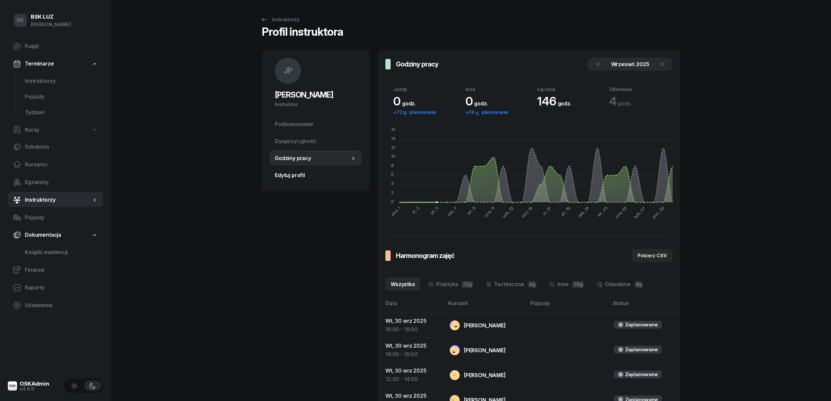
click at [300, 173] on span "Edytuj profil" at bounding box center [316, 175] width 82 height 9
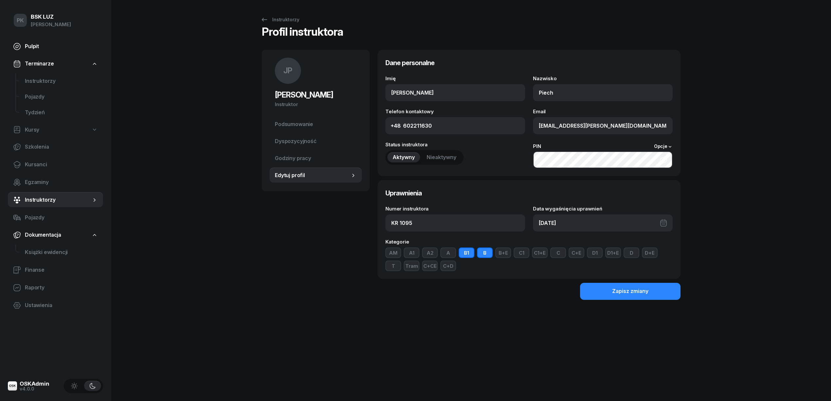
click at [39, 48] on span "Pulpit" at bounding box center [61, 46] width 73 height 9
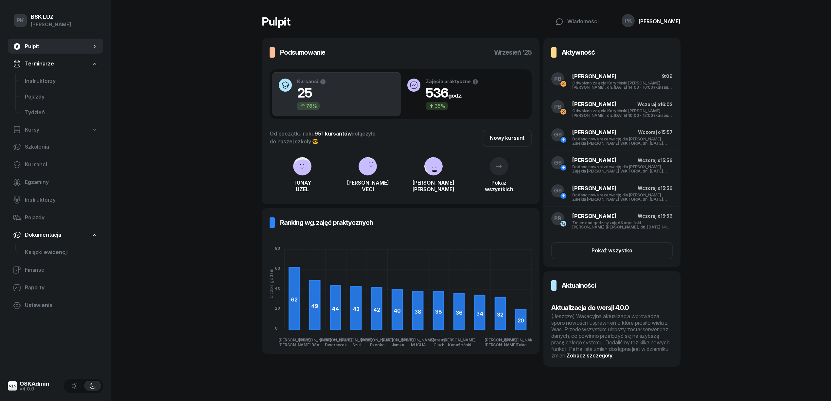
click at [584, 332] on div "(Jeszcze) Wakacyjna aktualizacja wprowadza sporo nowości i usprawnień o które p…" at bounding box center [612, 336] width 121 height 46
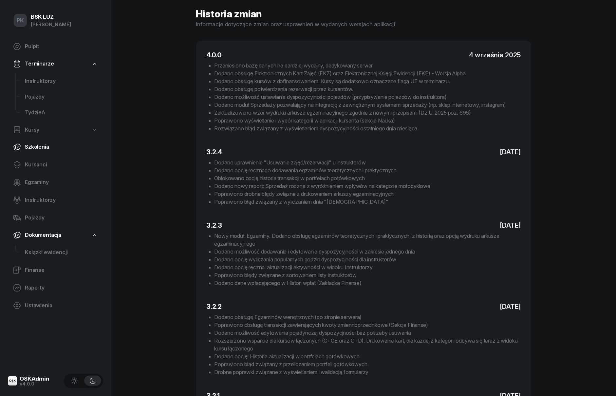
click at [40, 145] on span "Szkolenia" at bounding box center [61, 147] width 73 height 9
select select "createdAt-desc"
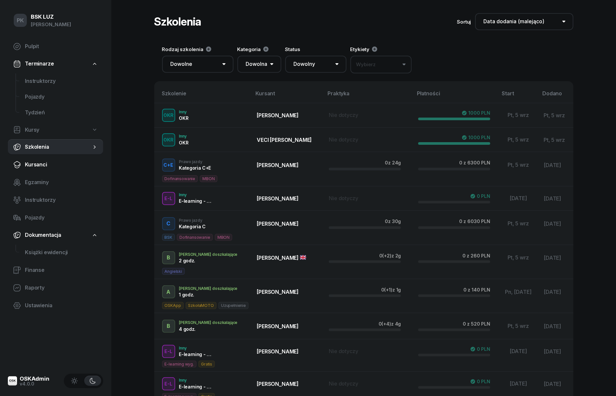
click at [40, 164] on span "Kursanci" at bounding box center [61, 164] width 73 height 9
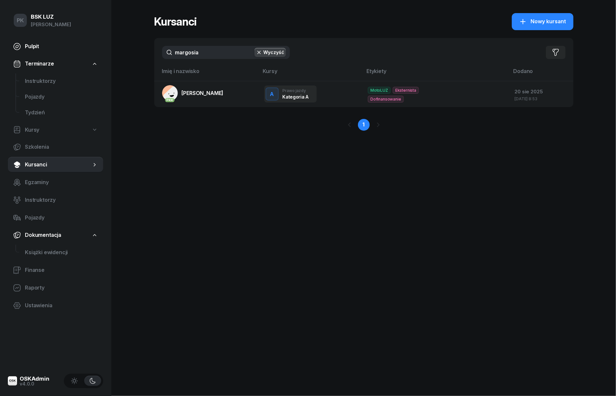
drag, startPoint x: 214, startPoint y: 55, endPoint x: 101, endPoint y: 53, distance: 112.3
click at [101, 53] on div "PK BSK LUZ Piotr Klimek Pulpit Terminarze Instruktorzy Pojazdy Tydzień Kursy Sz…" at bounding box center [308, 198] width 616 height 396
click at [226, 51] on input "margosia" at bounding box center [226, 52] width 128 height 13
click at [221, 52] on input "margosia" at bounding box center [226, 52] width 128 height 13
drag, startPoint x: 218, startPoint y: 55, endPoint x: 168, endPoint y: 52, distance: 50.5
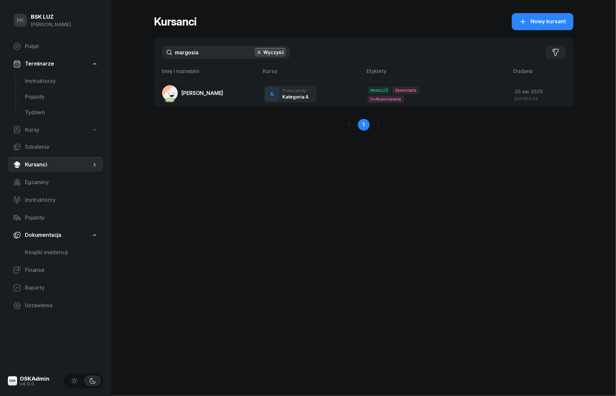
click at [168, 52] on input "margosia" at bounding box center [226, 52] width 128 height 13
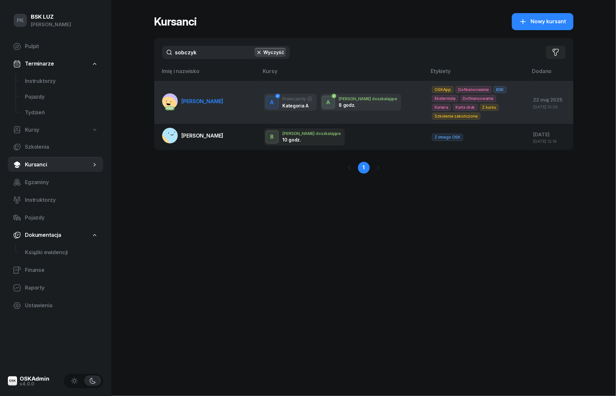
type input "sobczyk"
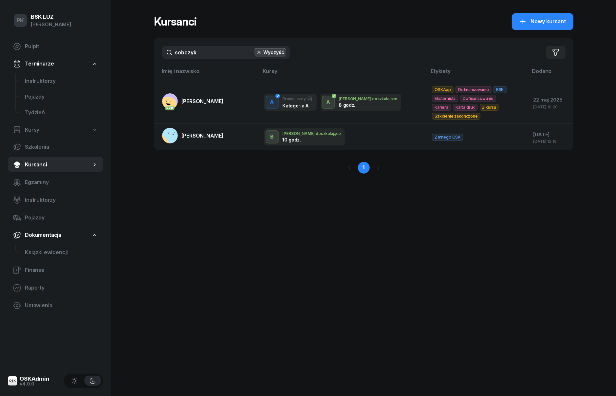
click at [215, 106] on link "PKK SOBCZYK ALEKSANDRA" at bounding box center [193, 101] width 62 height 16
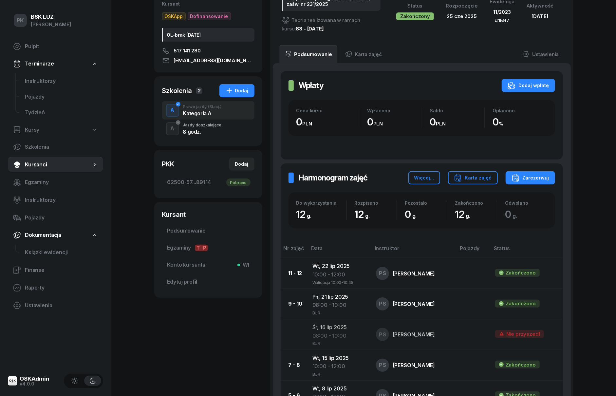
scroll to position [87, 0]
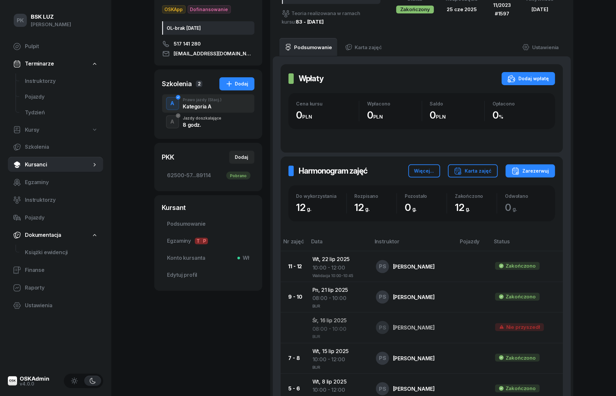
click at [204, 128] on div "A Jazdy doszkalające 8 godz." at bounding box center [208, 122] width 92 height 18
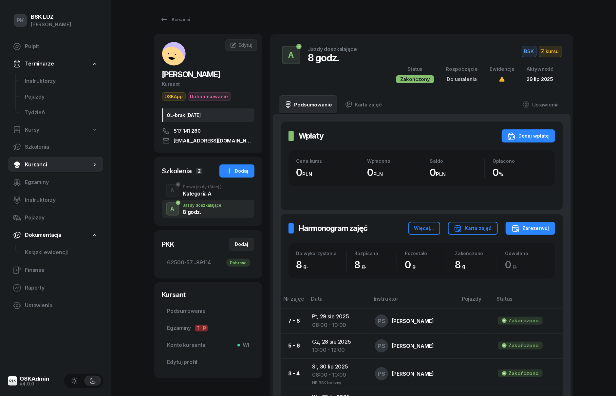
click at [205, 187] on div "Prawo jazdy (Stacj.)" at bounding box center [202, 187] width 39 height 4
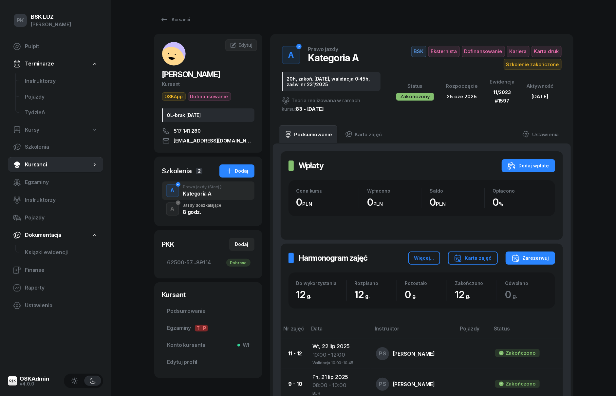
click at [205, 210] on div "8 godz." at bounding box center [202, 211] width 39 height 5
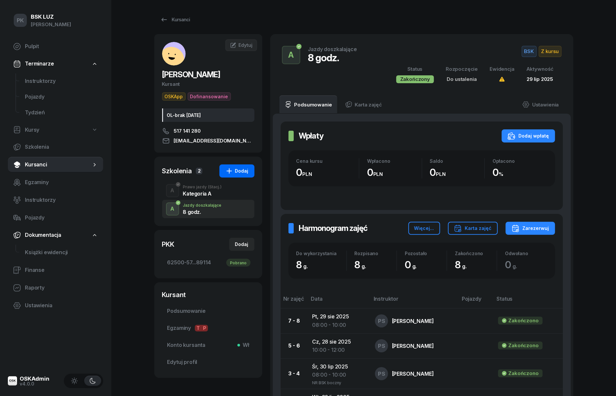
click at [235, 173] on div "Dodaj" at bounding box center [236, 171] width 23 height 8
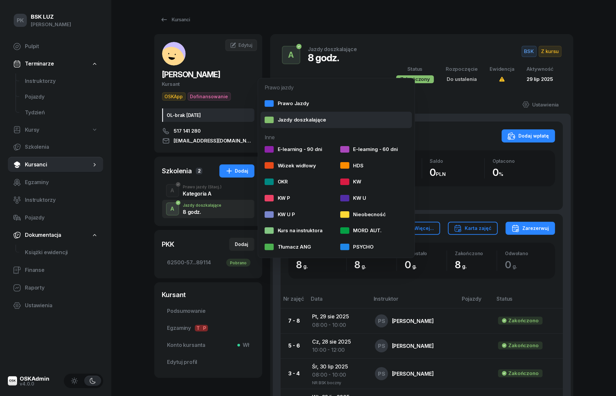
click at [288, 117] on div "Jazdy doszkalające" at bounding box center [295, 120] width 62 height 9
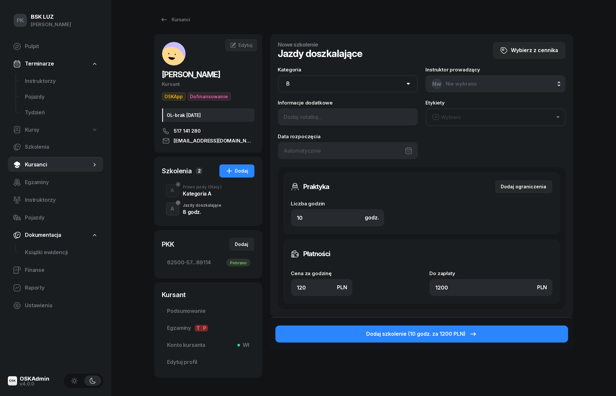
drag, startPoint x: 323, startPoint y: 88, endPoint x: 319, endPoint y: 92, distance: 5.4
click at [323, 88] on select "AM A1 A2 A B1 B B+E C1 C1+E C C+E D1 D1+E D D+E T Tram C+CE C+D" at bounding box center [348, 83] width 140 height 17
select select "A"
click at [278, 75] on select "AM A1 A2 A B1 B B+E C1 C1+E C C+E D1 D1+E D D+E T Tram C+CE C+D" at bounding box center [348, 83] width 140 height 17
drag, startPoint x: 317, startPoint y: 220, endPoint x: 230, endPoint y: 209, distance: 87.8
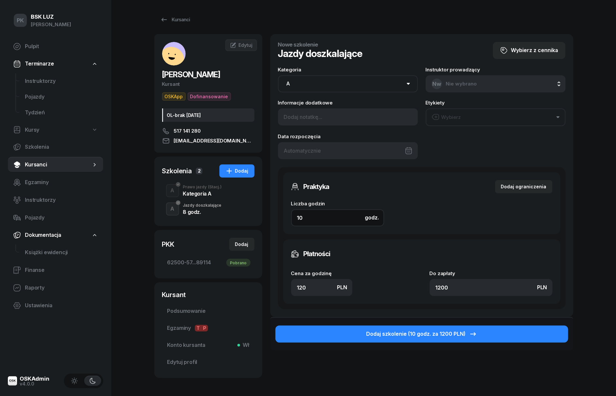
click at [249, 215] on div "SOBCZYK ALEKSANDRA Kursant OSKApp Dofinansowanie OL-brak 2035-05-21 517 141 280…" at bounding box center [363, 210] width 419 height 352
type input "2"
type input "240"
type input "2"
drag, startPoint x: 304, startPoint y: 281, endPoint x: 307, endPoint y: 283, distance: 3.5
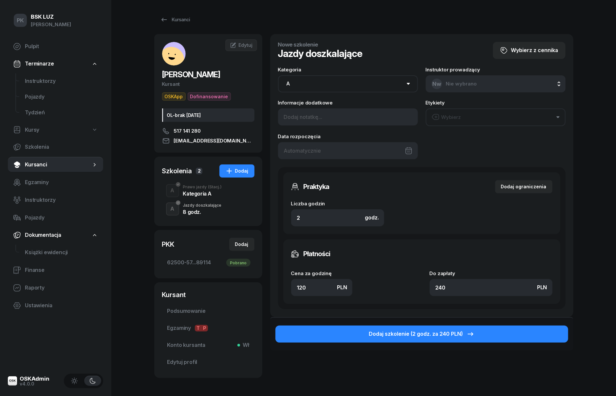
click at [306, 283] on input "120" at bounding box center [322, 287] width 62 height 17
drag, startPoint x: 308, startPoint y: 283, endPoint x: 253, endPoint y: 287, distance: 55.4
click at [253, 287] on div "SOBCZYK ALEKSANDRA Kursant OSKApp Dofinansowanie OL-brak 2035-05-21 517 141 280…" at bounding box center [363, 210] width 419 height 352
type input "1"
type input "2"
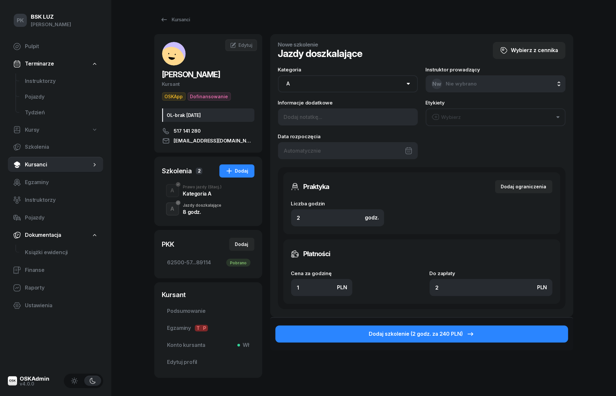
type input "14"
type input "28"
type input "140"
type input "280"
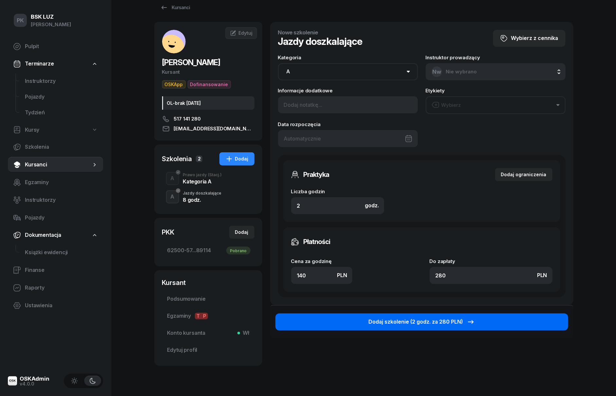
scroll to position [33, 0]
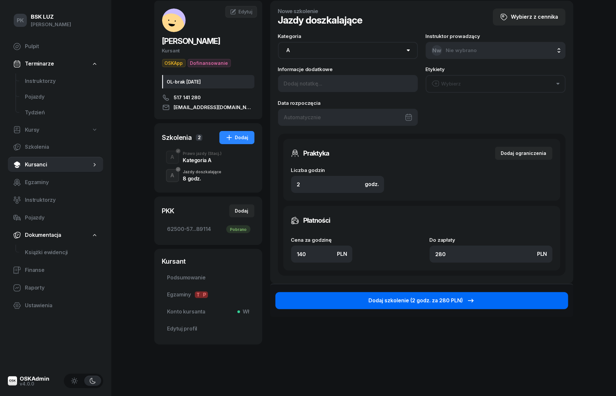
type input "140"
click at [465, 299] on div "Dodaj szkolenie (2 godz. za 280 PLN)" at bounding box center [422, 300] width 106 height 9
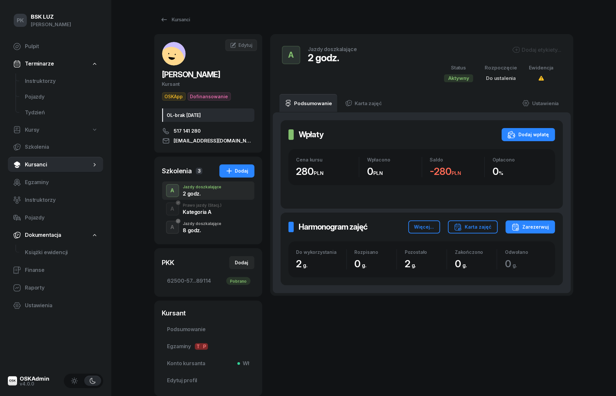
click at [544, 51] on div "Dodaj etykiety..." at bounding box center [536, 50] width 49 height 8
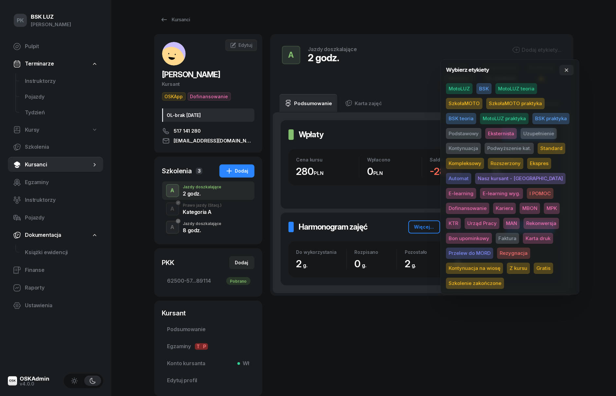
click at [473, 102] on span "SzkołaMOTO" at bounding box center [464, 103] width 36 height 11
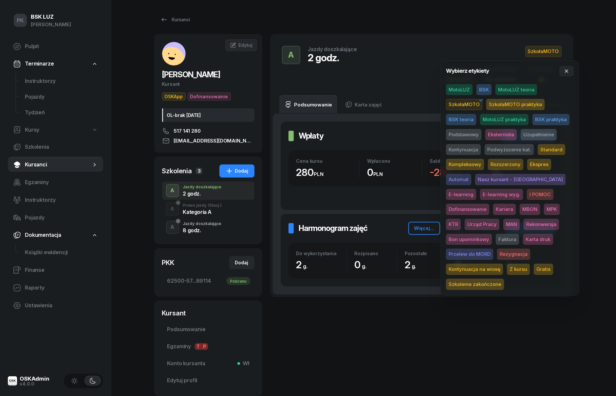
click at [545, 134] on span "Uzupełnienie" at bounding box center [538, 134] width 36 height 11
click at [592, 121] on div "PK BSK LUZ Piotr Klimek Pulpit Terminarze Instruktorzy Pojazdy Tydzień Kursy Sz…" at bounding box center [308, 220] width 616 height 441
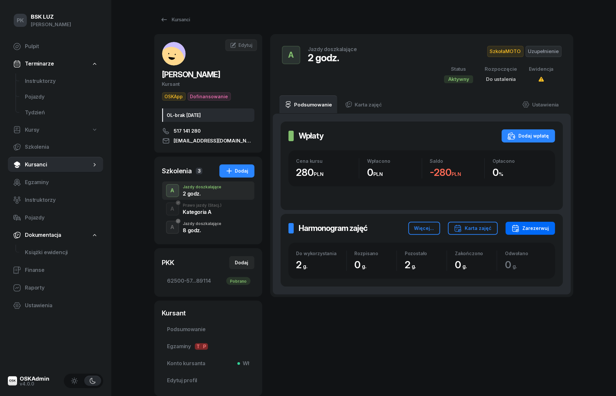
click at [532, 223] on button "Zarezerwuj" at bounding box center [529, 228] width 49 height 13
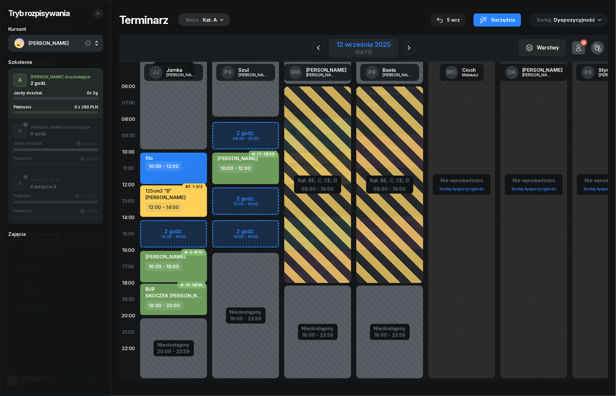
click at [380, 49] on div "12 września 2025 piątek" at bounding box center [364, 47] width 54 height 13
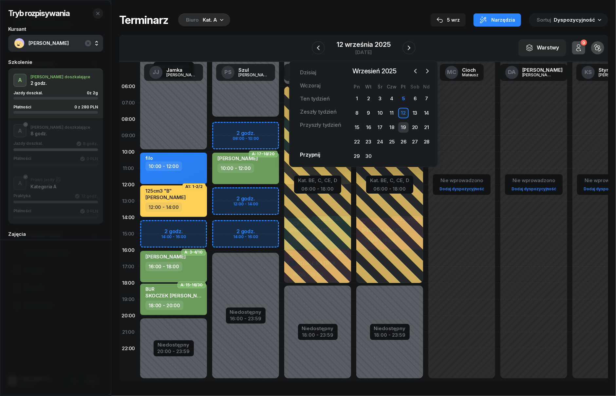
click at [401, 127] on div "19" at bounding box center [403, 127] width 10 height 10
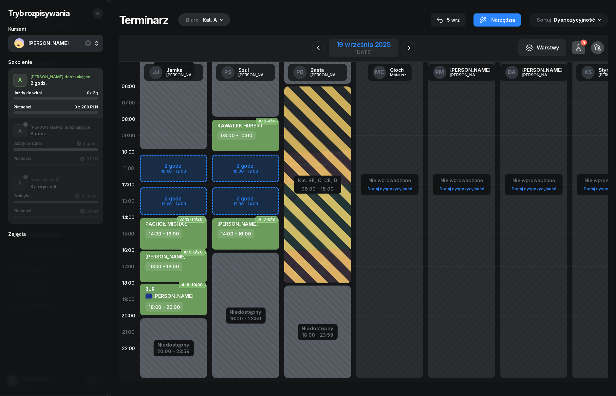
click at [378, 47] on div "19 września 2025" at bounding box center [364, 44] width 54 height 7
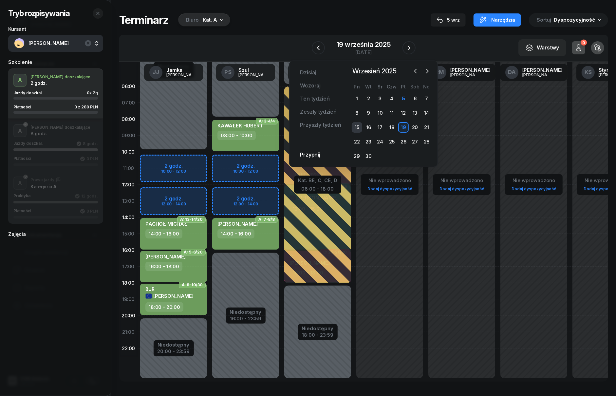
click at [358, 127] on div "15" at bounding box center [357, 127] width 10 height 10
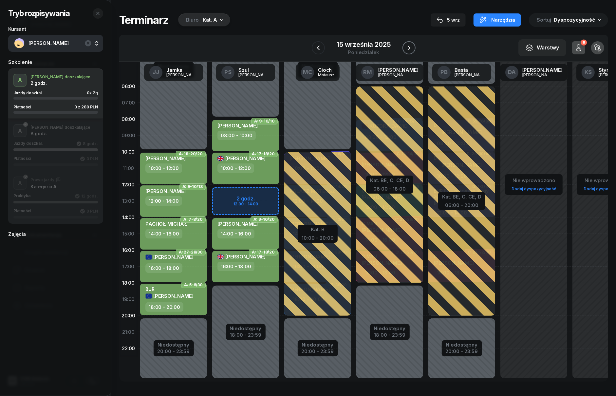
click at [411, 45] on icon "button" at bounding box center [409, 48] width 8 height 8
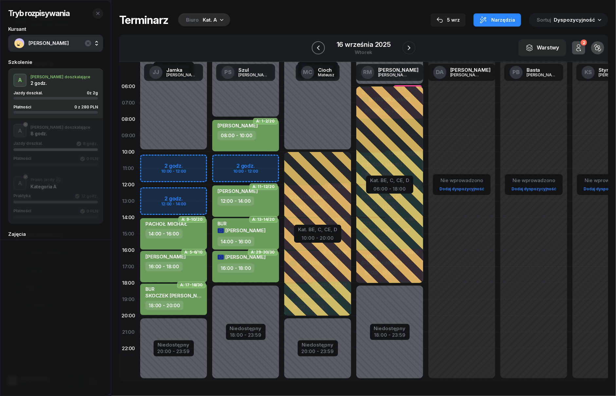
click at [322, 46] on button "button" at bounding box center [318, 47] width 13 height 13
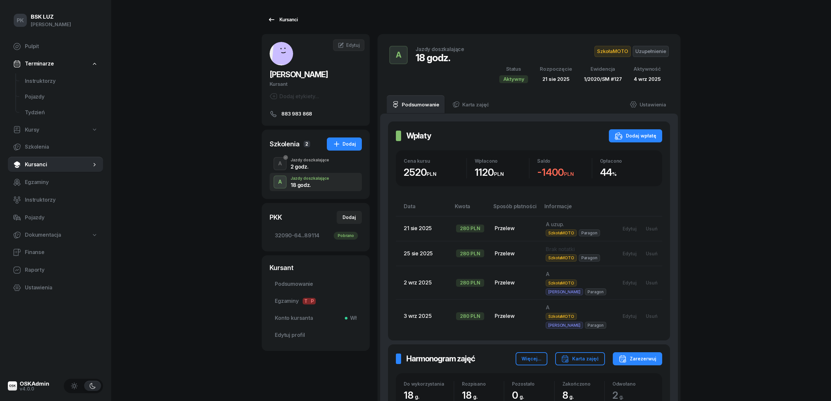
click at [290, 19] on div "Kursanci" at bounding box center [283, 20] width 30 height 8
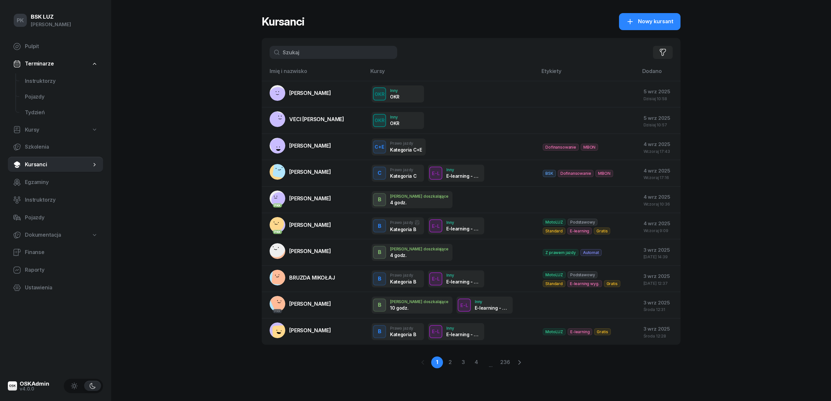
drag, startPoint x: 322, startPoint y: 50, endPoint x: 294, endPoint y: 53, distance: 28.6
click at [294, 53] on input "text" at bounding box center [334, 52] width 128 height 13
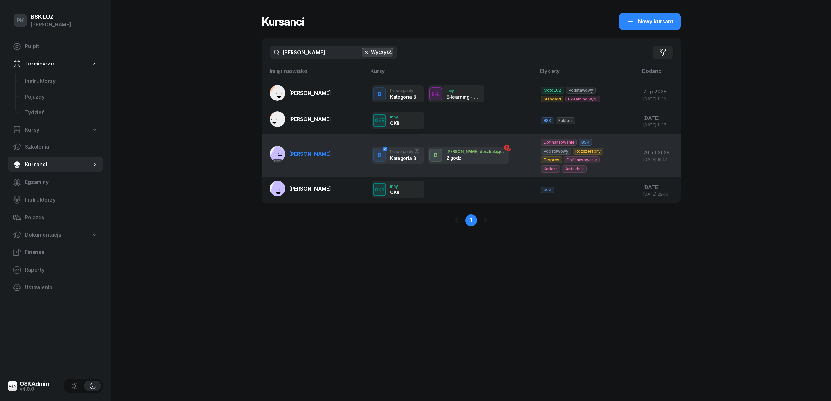
type input "lewandowski"
click at [328, 165] on td "PKK LEWANDOWSKI KAMIL" at bounding box center [314, 155] width 105 height 43
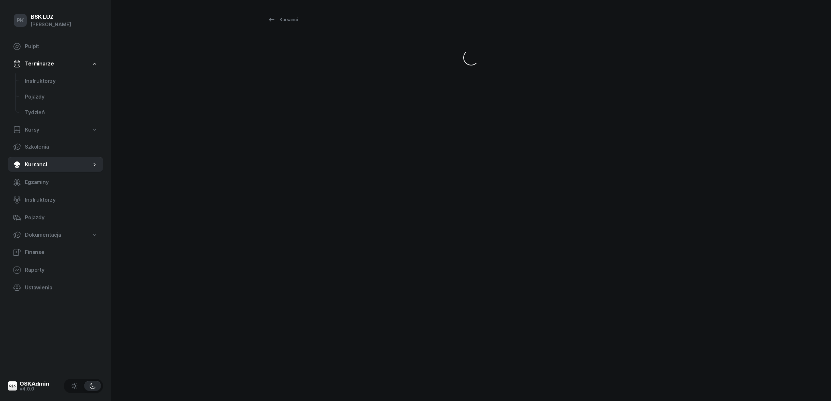
click at [327, 165] on div "Kursanci" at bounding box center [471, 200] width 419 height 401
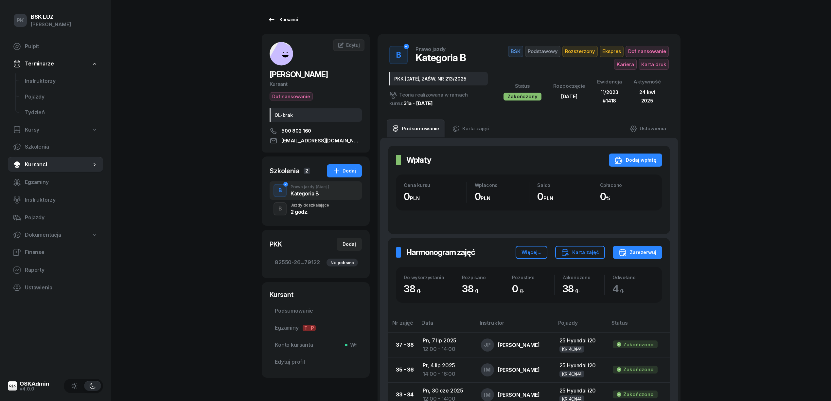
click at [283, 14] on link "Kursanci" at bounding box center [283, 19] width 42 height 13
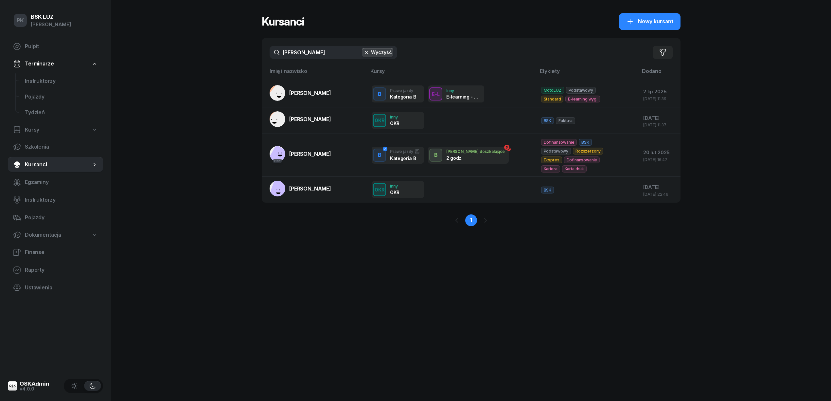
drag, startPoint x: 305, startPoint y: 52, endPoint x: 151, endPoint y: 55, distance: 154.2
click at [151, 55] on div "PK BSK LUZ Piotr Klimek Pulpit Terminarze Instruktorzy Pojazdy Tydzień Kursy Sz…" at bounding box center [415, 200] width 831 height 401
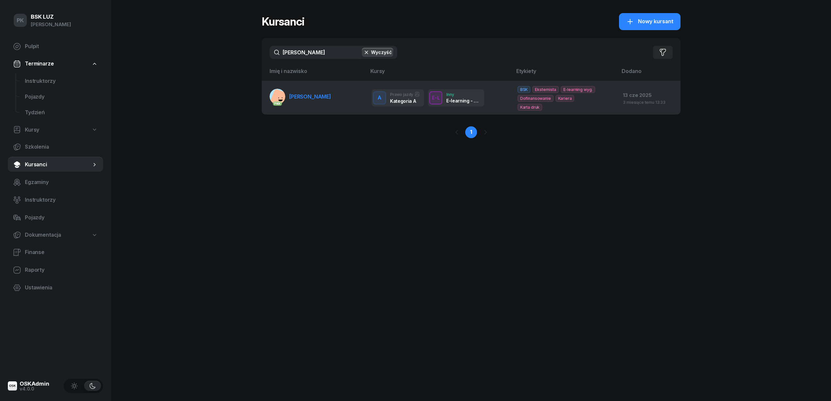
type input "gorczowska"
click at [295, 101] on link "PKK GORCZOWSKA DANUTA" at bounding box center [301, 97] width 62 height 16
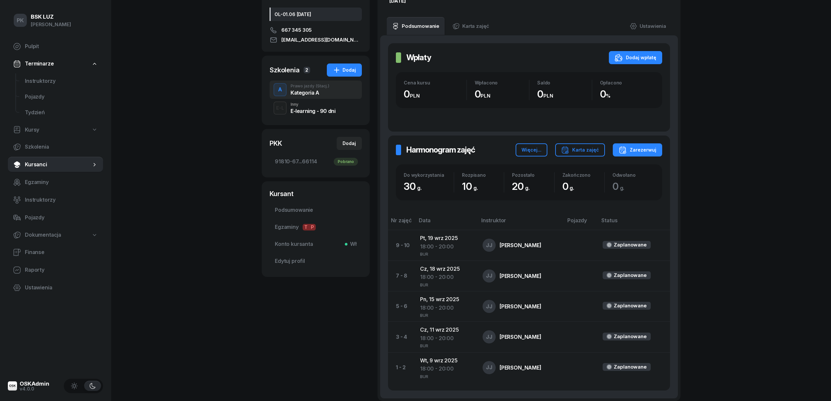
scroll to position [87, 0]
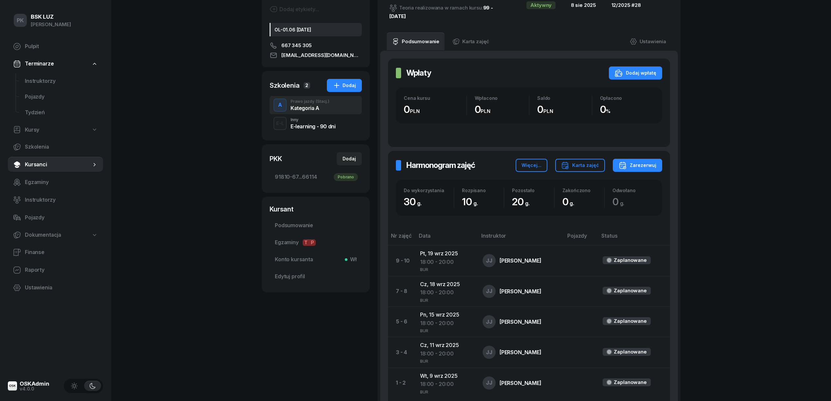
click at [651, 44] on link "Ustawienia" at bounding box center [648, 41] width 47 height 18
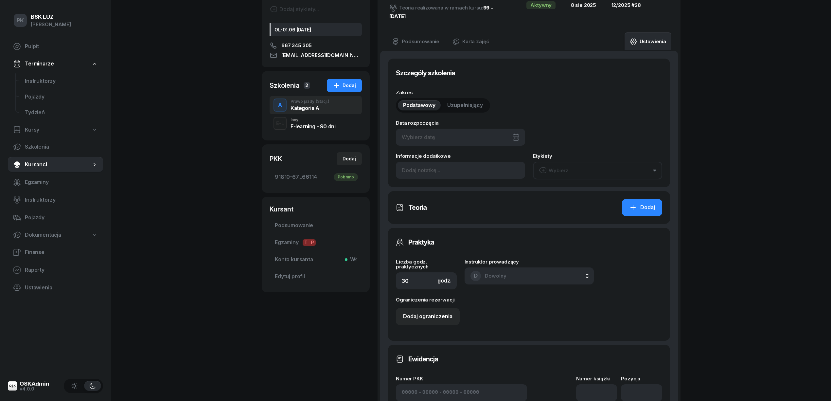
type input "08/08/2025"
type input "30h, zakoń. 30.09.2025, walidacja 2:15h"
type input "91810"
type input "67180"
type input "86753"
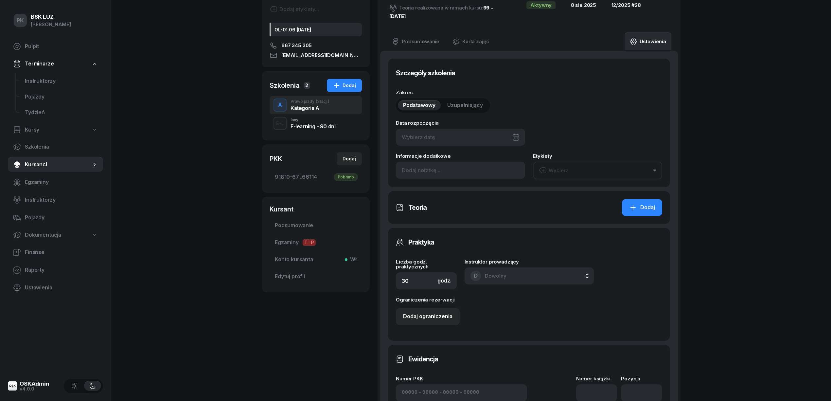
type input "66114"
type input "12/2025"
type input "28"
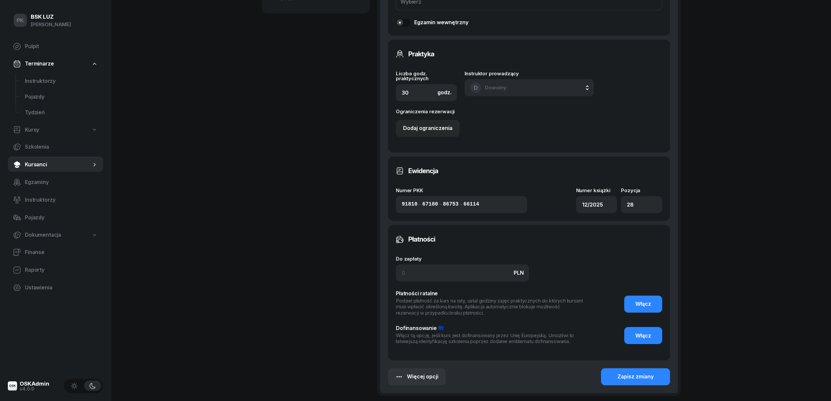
scroll to position [424, 0]
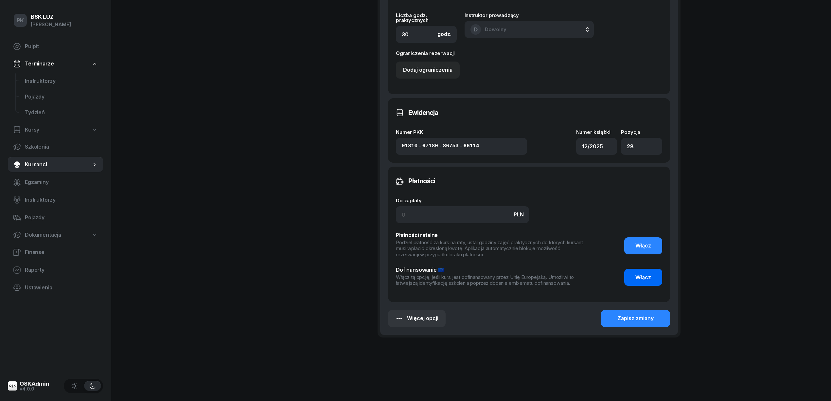
click at [651, 275] on span "Włącz" at bounding box center [644, 277] width 16 height 9
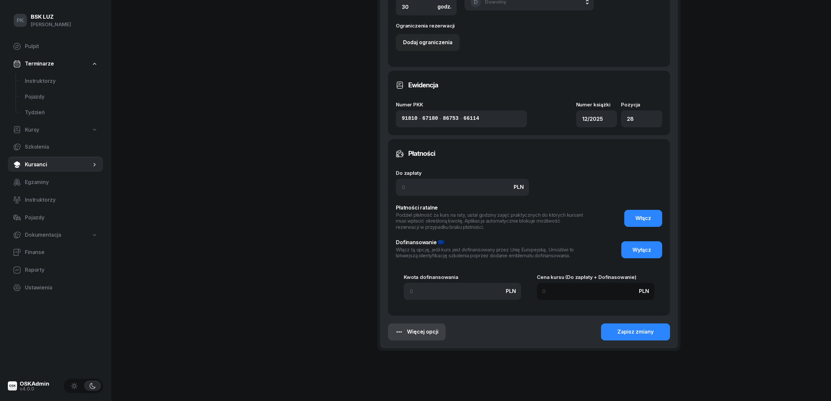
scroll to position [465, 0]
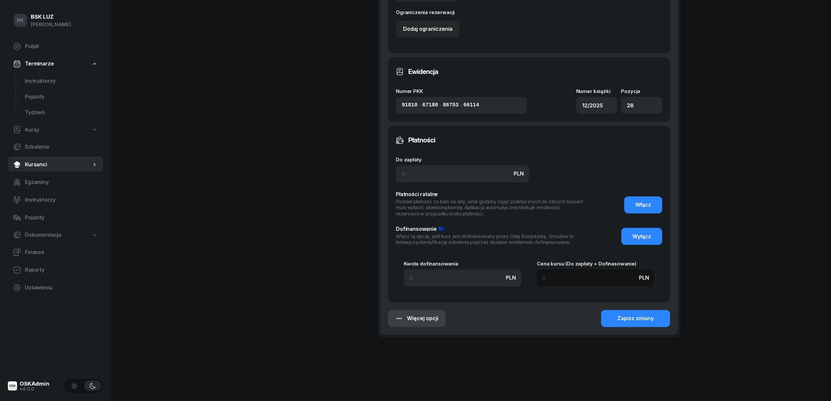
click at [443, 313] on button "Więcej opcji" at bounding box center [417, 318] width 58 height 17
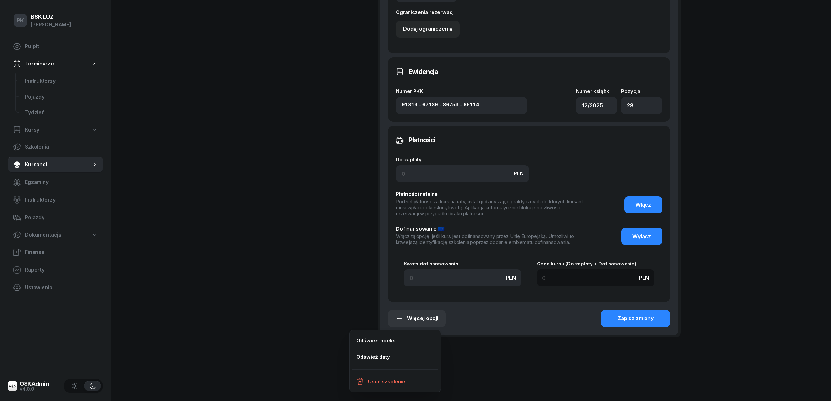
click at [567, 277] on input at bounding box center [596, 277] width 118 height 17
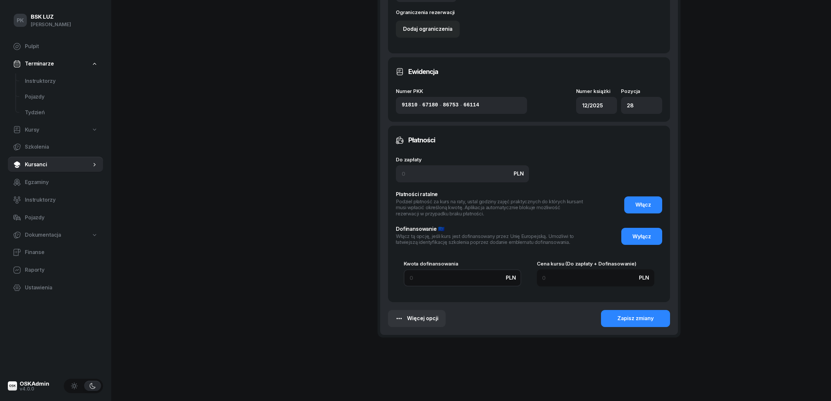
click at [454, 274] on input at bounding box center [463, 277] width 118 height 17
type input "4"
type input "48"
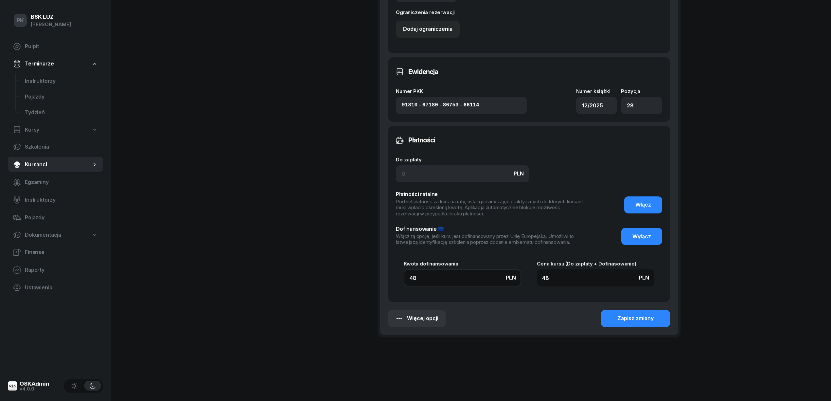
type input "486"
type input "4860"
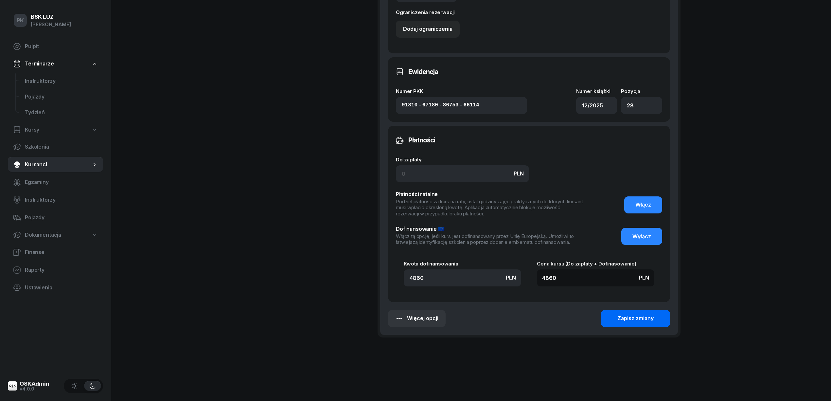
click at [658, 315] on button "Zapisz zmiany" at bounding box center [635, 318] width 69 height 17
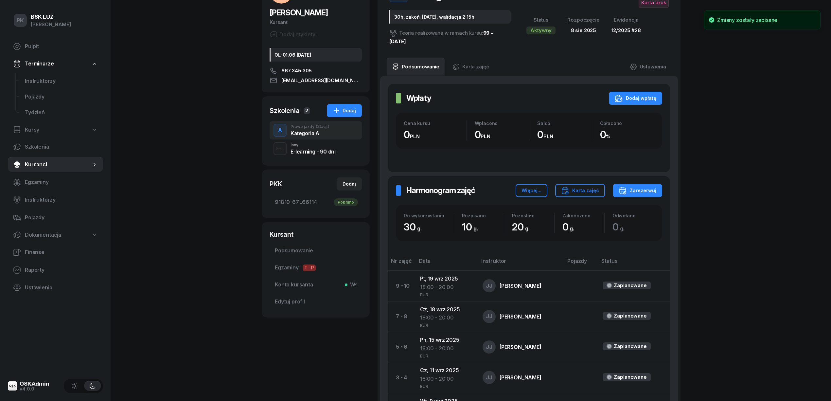
scroll to position [0, 0]
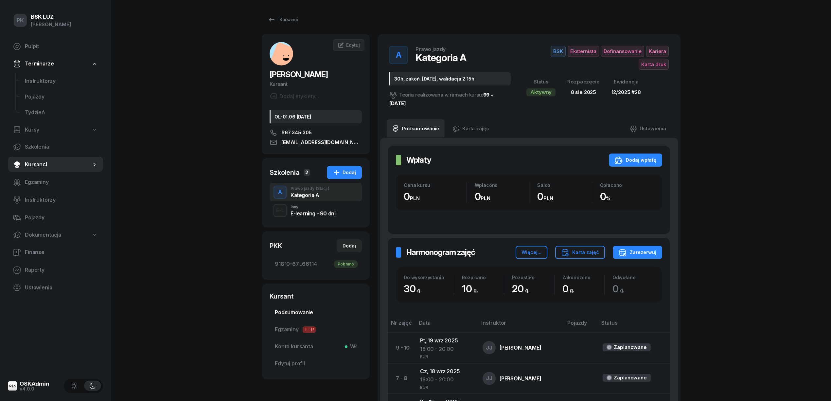
click at [311, 313] on span "Podsumowanie" at bounding box center [316, 312] width 82 height 9
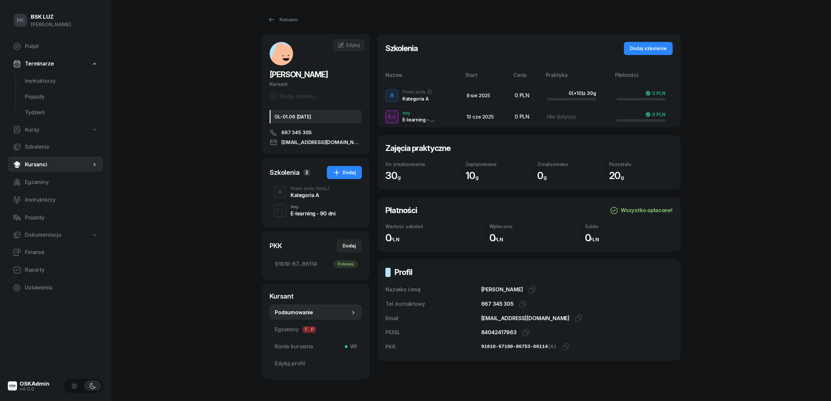
click at [296, 189] on div "Prawo jazdy (Stacj.)" at bounding box center [310, 189] width 39 height 4
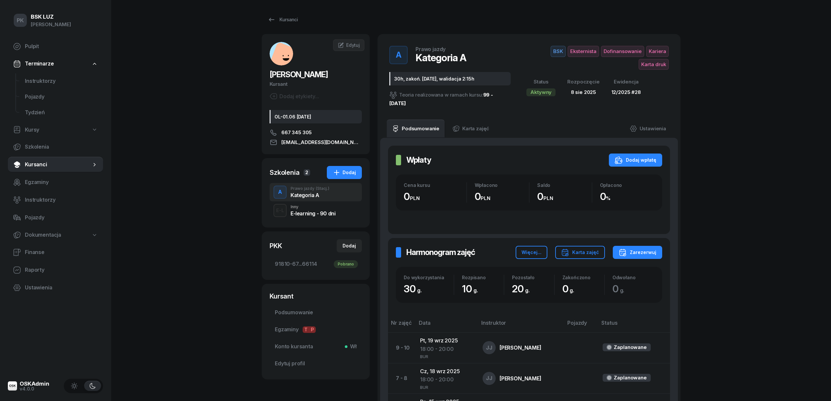
click at [285, 10] on div "Kursanci GORCZOWSKA DANUTA Kursant Dodaj etykiety... OL-01.06 2033-06-07 667 34…" at bounding box center [471, 268] width 419 height 536
click at [294, 16] on div "Kursanci" at bounding box center [283, 20] width 30 height 8
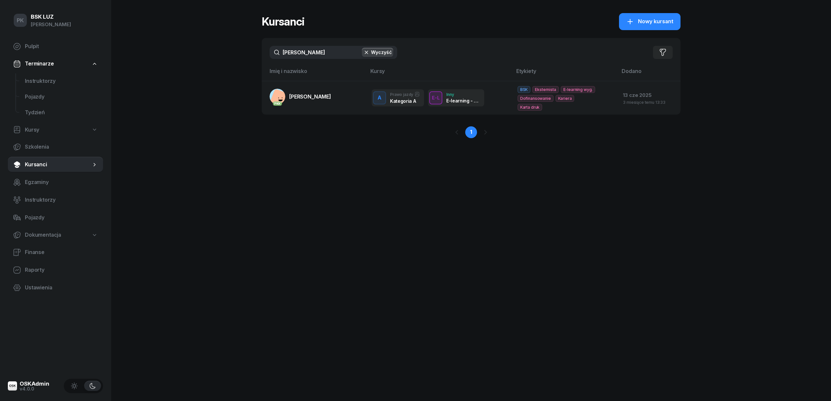
drag, startPoint x: 323, startPoint y: 47, endPoint x: 226, endPoint y: 62, distance: 98.3
click at [226, 62] on div "PK BSK LUZ Piotr Klimek Pulpit Terminarze Instruktorzy Pojazdy Tydzień Kursy Sz…" at bounding box center [415, 200] width 831 height 401
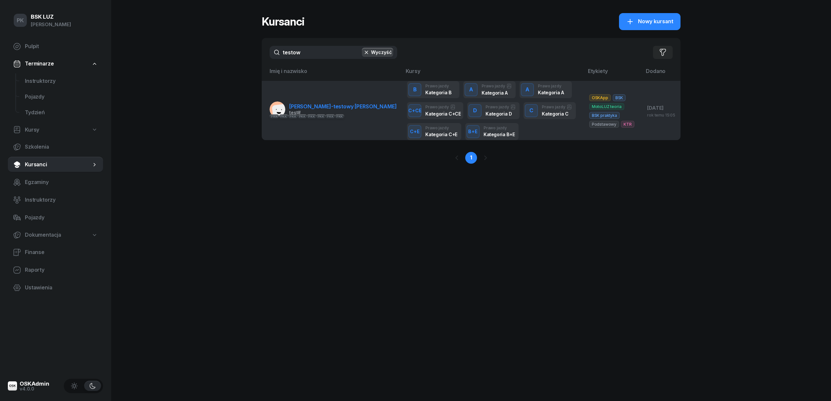
type input "testow"
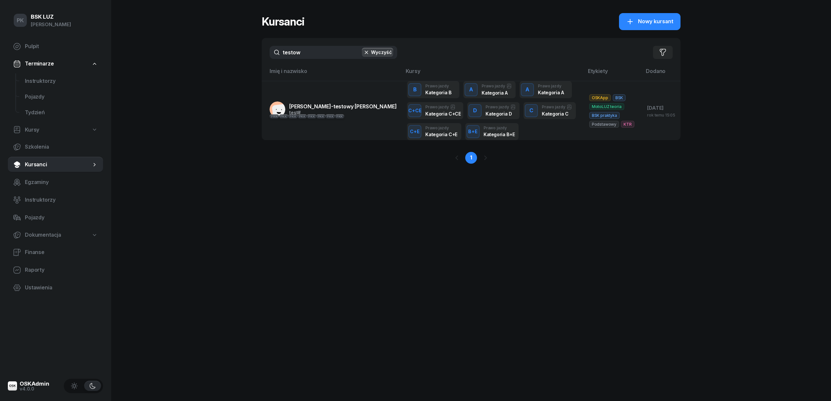
click at [311, 106] on span "NOWAK-testowy JAN" at bounding box center [342, 106] width 107 height 7
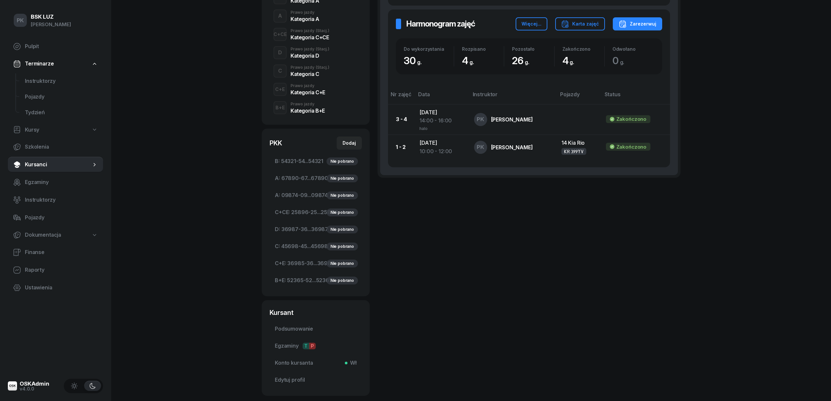
scroll to position [232, 0]
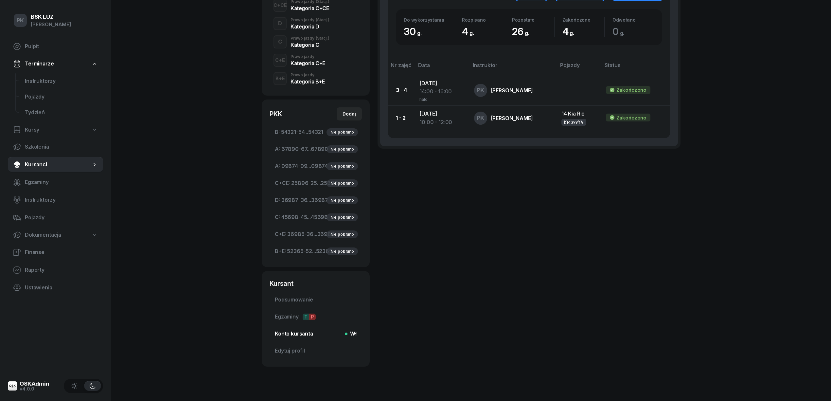
click at [297, 330] on span "Konto kursanta Wł" at bounding box center [316, 334] width 82 height 9
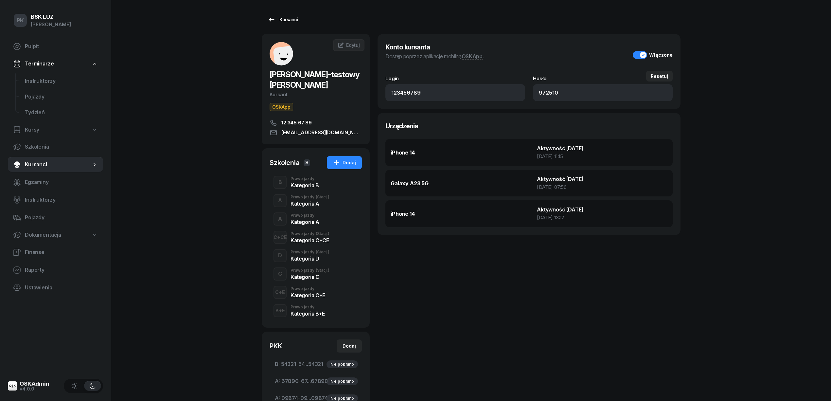
click at [278, 24] on link "Kursanci" at bounding box center [283, 19] width 42 height 13
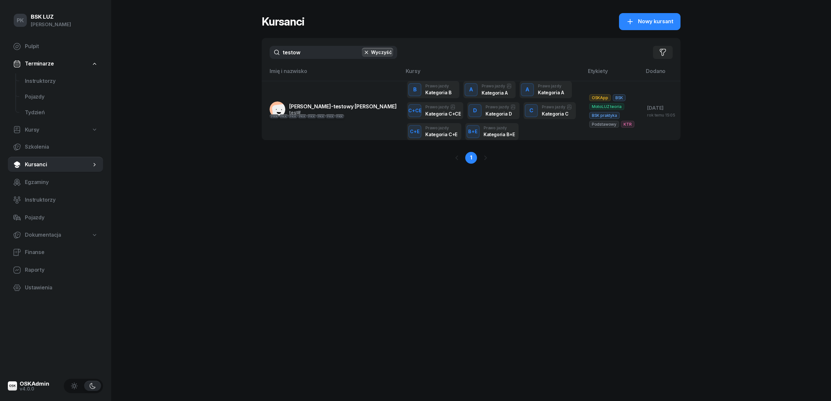
drag, startPoint x: 308, startPoint y: 54, endPoint x: 260, endPoint y: 53, distance: 48.1
click at [260, 53] on div "PK BSK LUZ Piotr Klimek Pulpit Terminarze Instruktorzy Pojazdy Tydzień Kursy Sz…" at bounding box center [415, 200] width 831 height 401
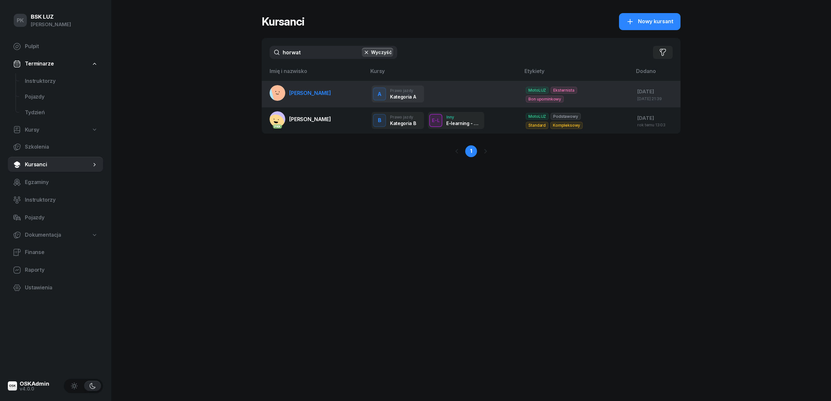
type input "horwat"
click at [320, 96] on span "[PERSON_NAME]" at bounding box center [310, 93] width 42 height 7
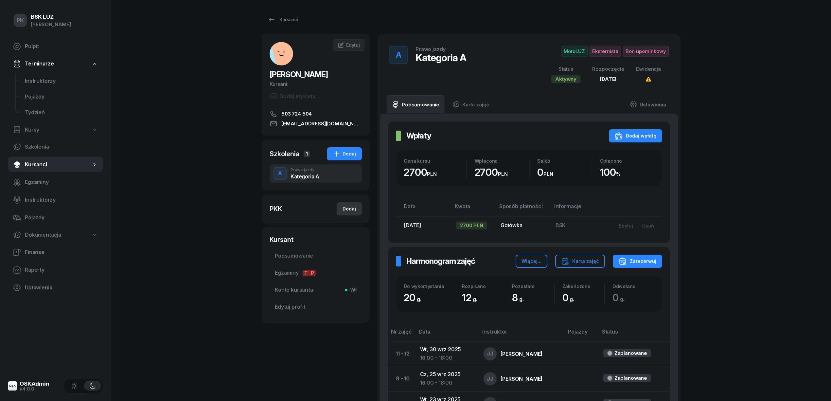
click at [353, 211] on div "Dodaj" at bounding box center [349, 209] width 13 height 8
select select
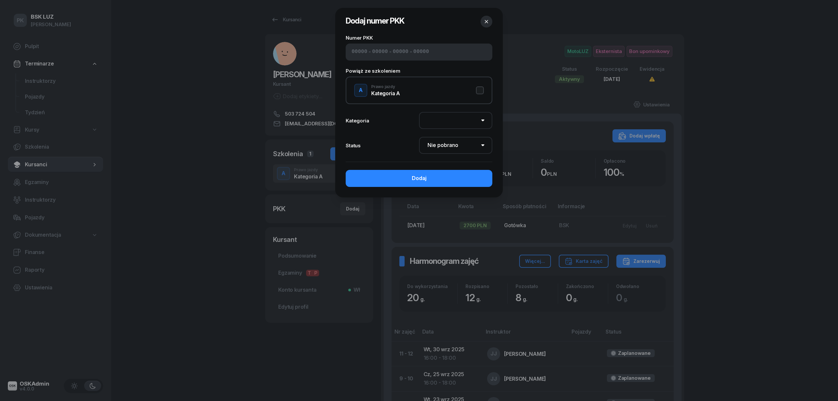
click at [357, 52] on input at bounding box center [360, 52] width 16 height 9
type input "82450"
type input "39204"
type input "52893"
type input "89114"
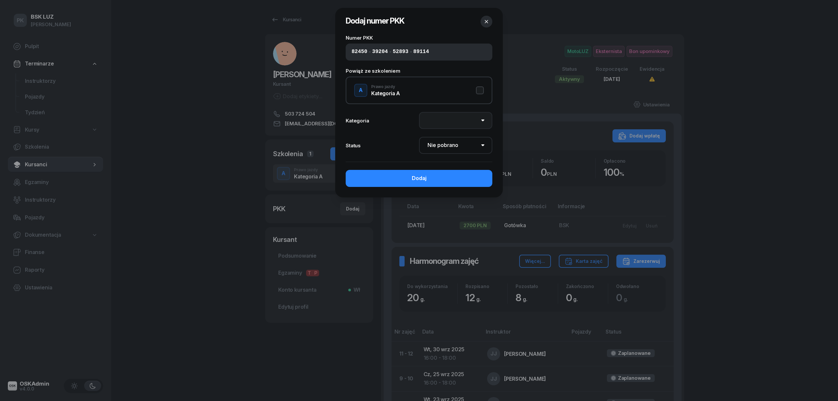
click at [460, 118] on select "AM A1 A2 A B1 B B+E C1 C1+E C C+E D1 D1+E D D+E T Tram C+CE C+D" at bounding box center [455, 120] width 73 height 17
click at [478, 90] on button "A Prawo jazdy Kategoria A" at bounding box center [419, 90] width 130 height 13
select select "A"
click at [465, 145] on select "Nie pobrano Pobrano Zwrócono Zaktualizowano" at bounding box center [455, 145] width 73 height 17
select select "Get"
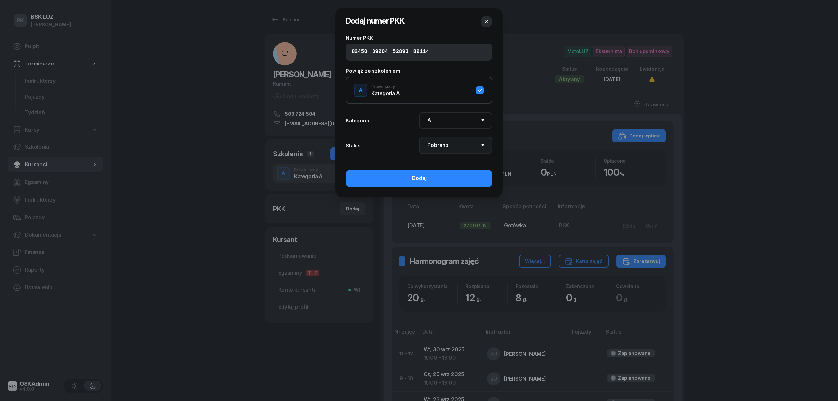
click at [419, 137] on select "Nie pobrano Pobrano Zwrócono Zaktualizowano" at bounding box center [455, 145] width 73 height 17
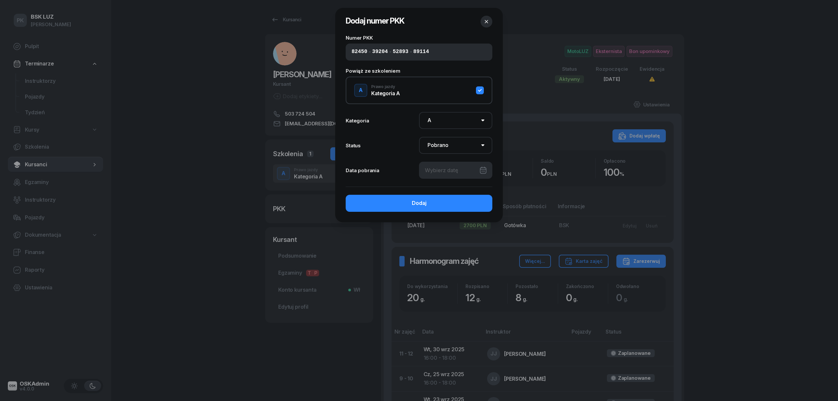
click at [461, 176] on div at bounding box center [455, 170] width 73 height 17
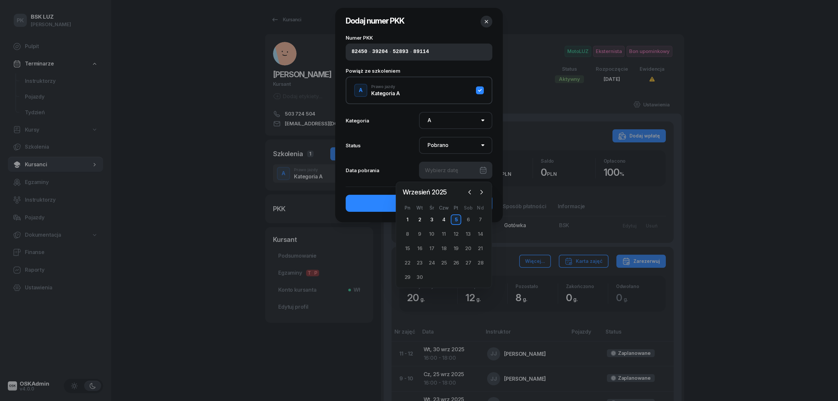
click at [454, 218] on div "5" at bounding box center [456, 219] width 10 height 10
type input "05/09/2025"
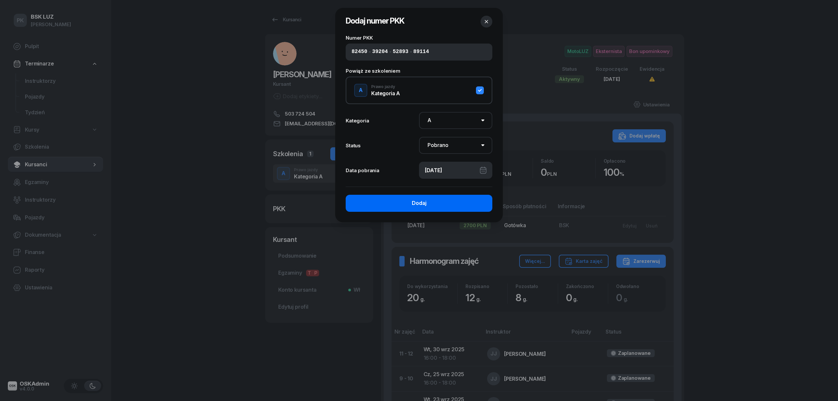
click at [455, 205] on button "Dodaj" at bounding box center [419, 203] width 147 height 17
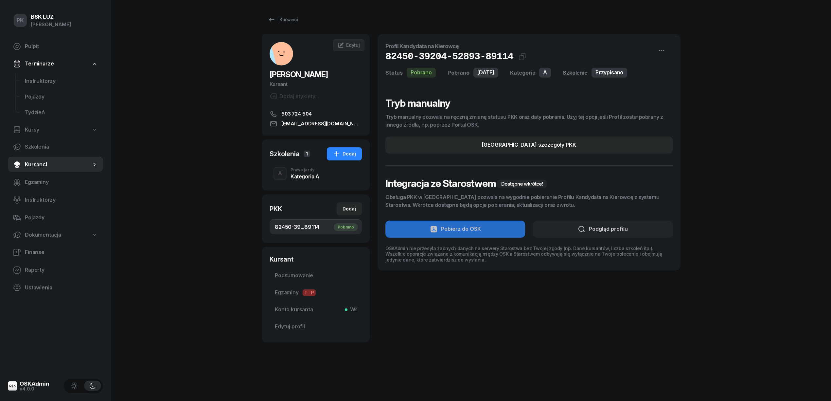
click at [299, 172] on div "Prawo jazdy" at bounding box center [305, 170] width 29 height 4
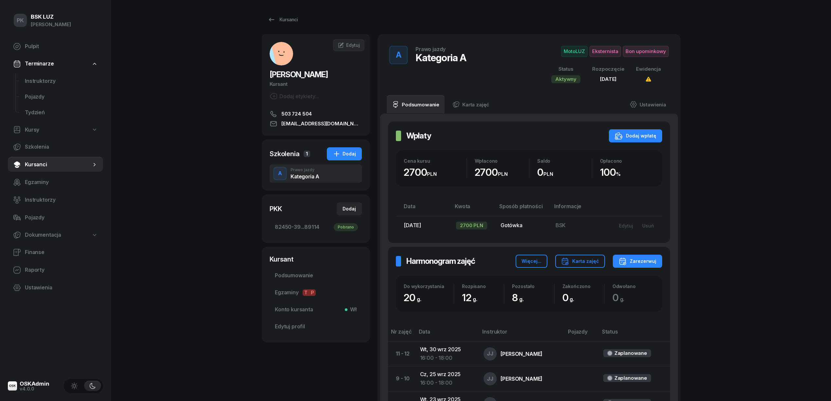
click at [317, 100] on div "Dodaj etykiety..." at bounding box center [294, 96] width 49 height 8
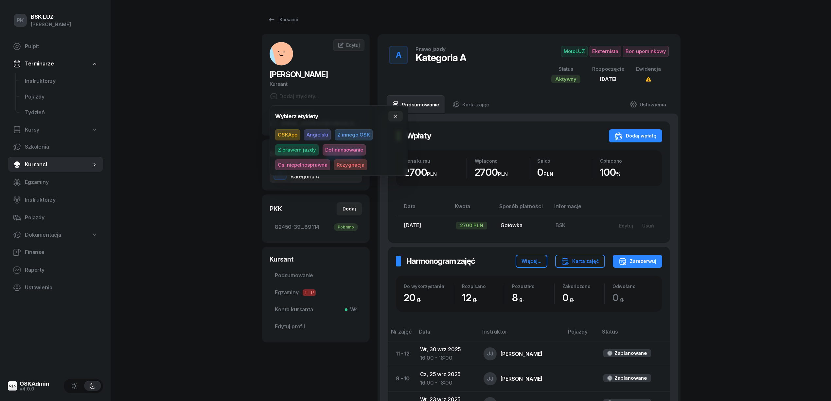
click at [317, 100] on div "Dodaj etykiety..." at bounding box center [294, 96] width 49 height 8
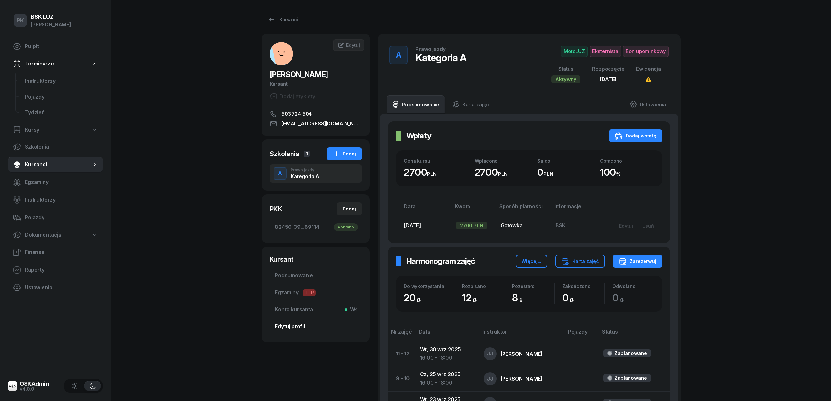
click at [308, 321] on link "Edytuj profil" at bounding box center [316, 327] width 92 height 16
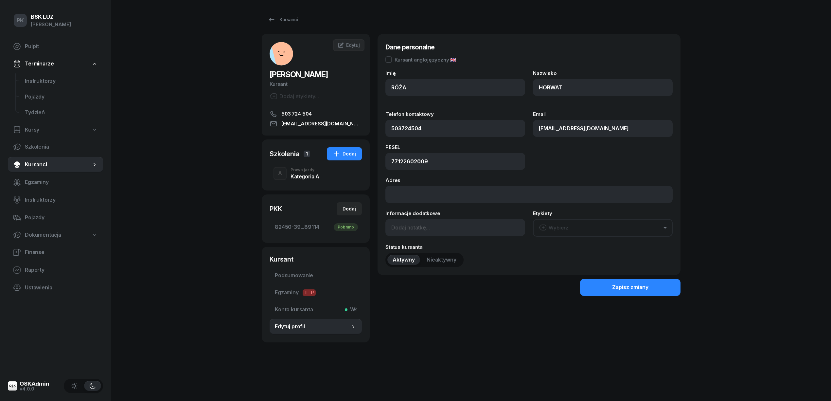
type input "503 724 504"
click at [308, 321] on link "Edytuj profil" at bounding box center [316, 327] width 92 height 16
click at [217, 268] on div "PK BSK LUZ Piotr Klimek Pulpit Terminarze Instruktorzy Pojazdy Tydzień Kursy Sz…" at bounding box center [415, 200] width 831 height 401
click at [288, 327] on span "Edytuj profil" at bounding box center [312, 326] width 75 height 9
click at [313, 172] on div "Kategoria A" at bounding box center [305, 175] width 29 height 7
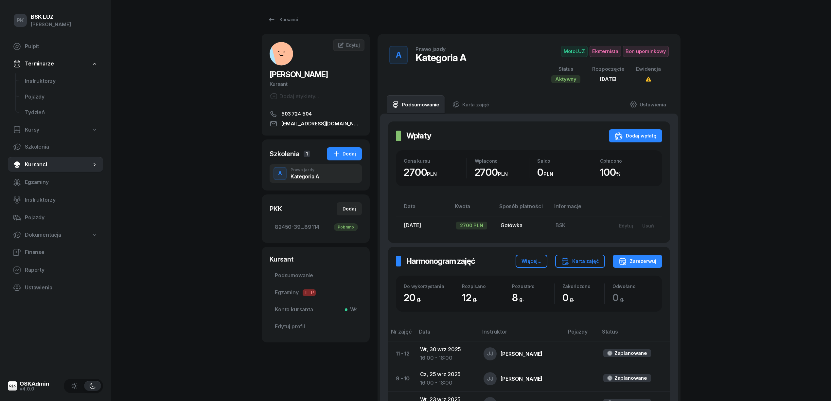
click at [182, 299] on div "PK BSK LUZ Piotr Klimek Pulpit Terminarze Instruktorzy Pojazdy Tydzień Kursy Sz…" at bounding box center [415, 286] width 831 height 573
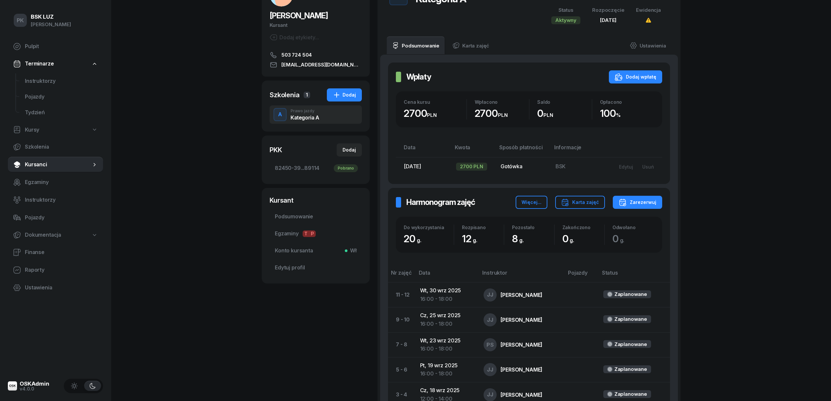
scroll to position [44, 0]
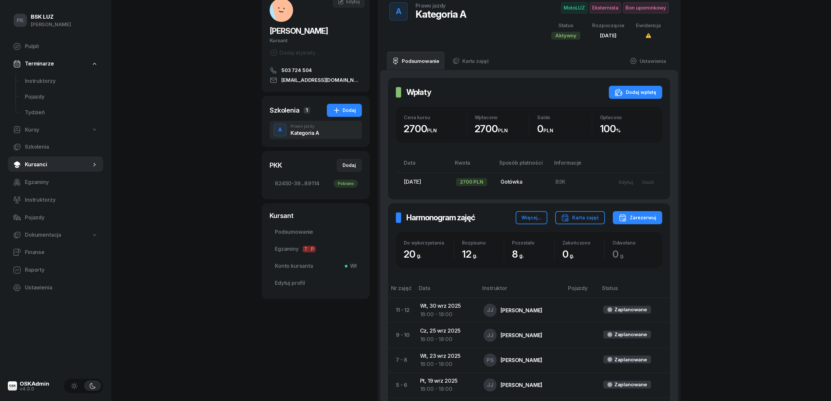
click at [190, 239] on div "PK BSK LUZ Piotr Klimek Pulpit Terminarze Instruktorzy Pojazdy Tydzień Kursy Sz…" at bounding box center [415, 242] width 831 height 573
click at [300, 229] on span "Podsumowanie" at bounding box center [316, 232] width 82 height 9
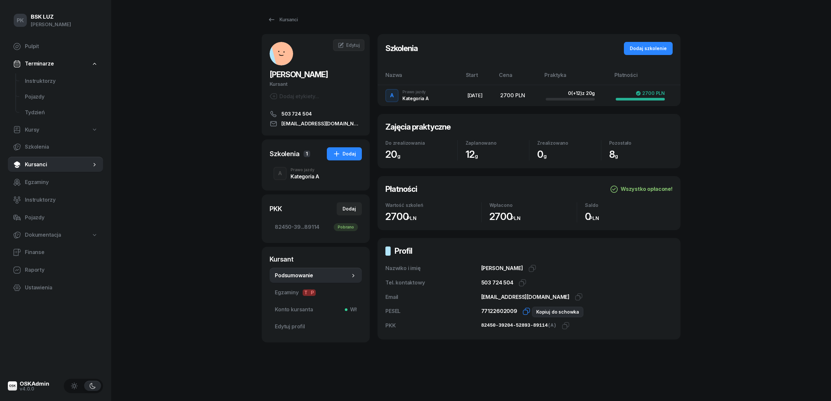
click at [525, 312] on icon "button" at bounding box center [527, 311] width 8 height 8
click at [564, 325] on icon "button" at bounding box center [566, 326] width 8 height 8
click at [303, 181] on div "A Prawo jazdy Kategoria A" at bounding box center [316, 173] width 92 height 18
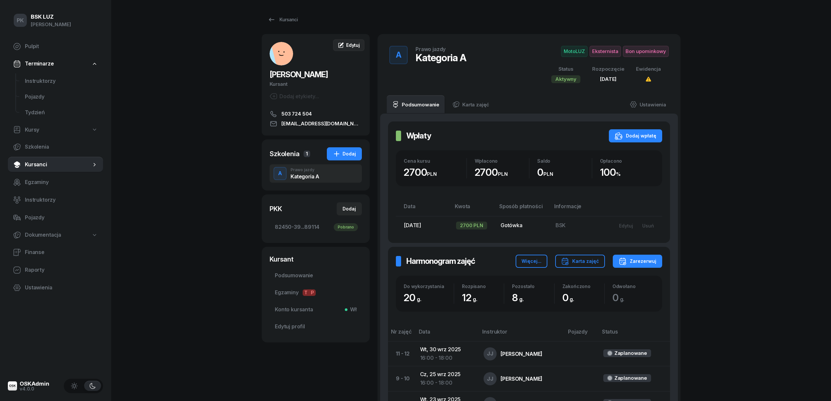
click at [352, 45] on span "Edytuj" at bounding box center [353, 45] width 14 height 6
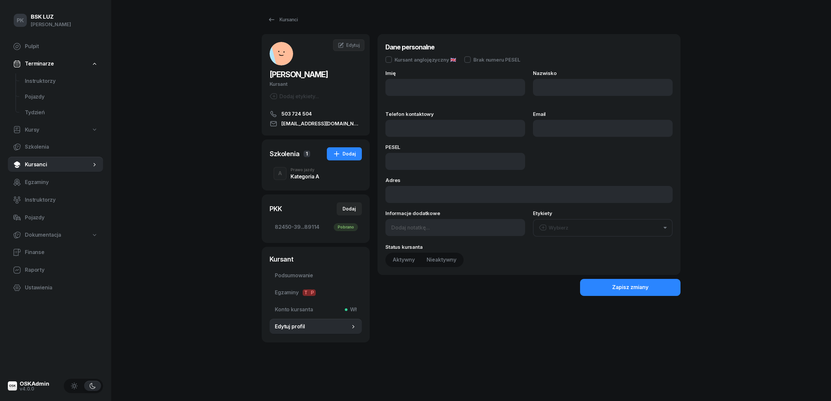
type input "RÓŻA"
type input "HORWAT"
type input "503724504"
type input "roza_horwat@op.pl"
type input "77122602009"
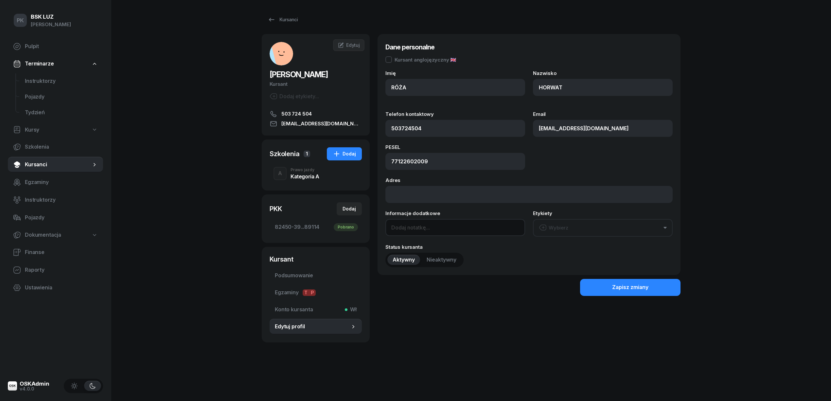
click at [419, 228] on input at bounding box center [456, 227] width 140 height 17
type input "OL-brak"
click at [626, 287] on div "Zapisz zmiany" at bounding box center [630, 287] width 36 height 9
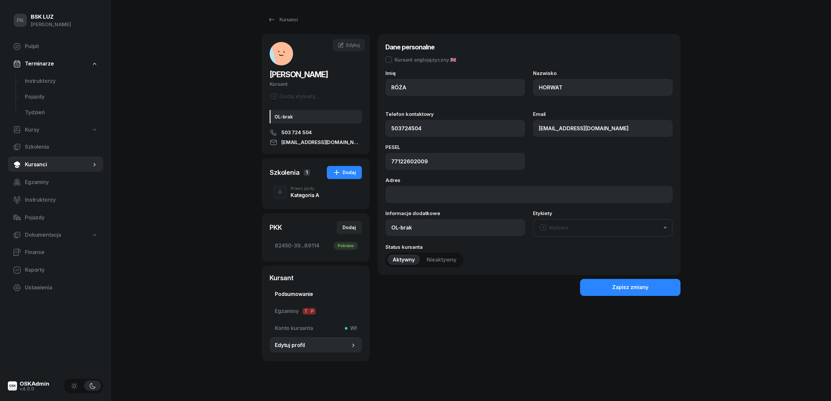
click at [305, 296] on span "Podsumowanie" at bounding box center [316, 294] width 82 height 9
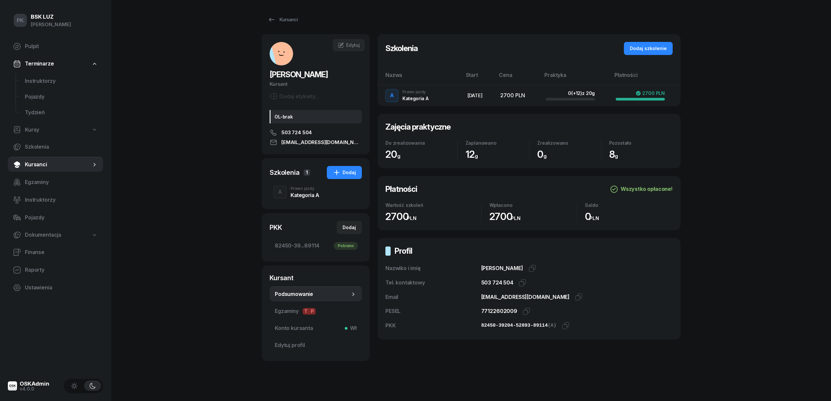
click at [315, 196] on div "Kategoria A" at bounding box center [305, 194] width 29 height 5
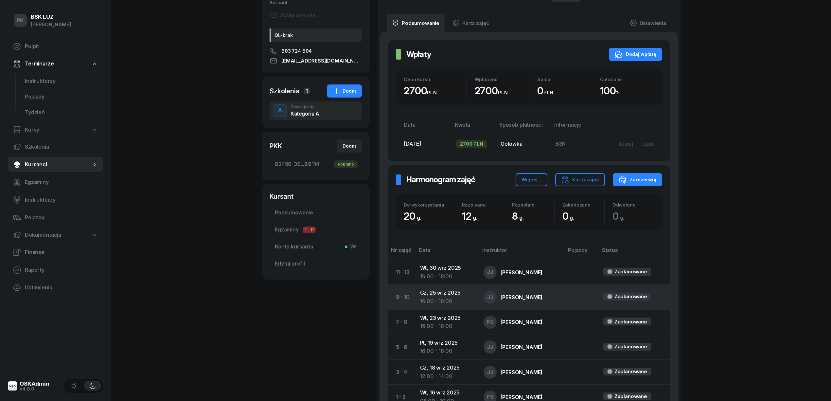
scroll to position [173, 0]
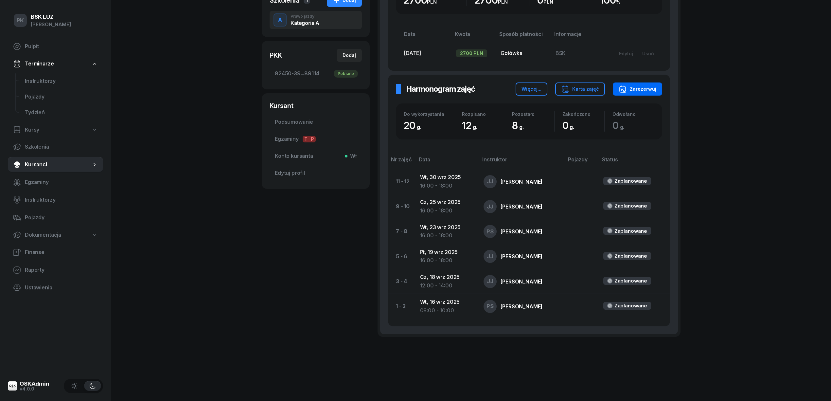
click at [648, 86] on div "Zarezerwuj" at bounding box center [638, 89] width 38 height 8
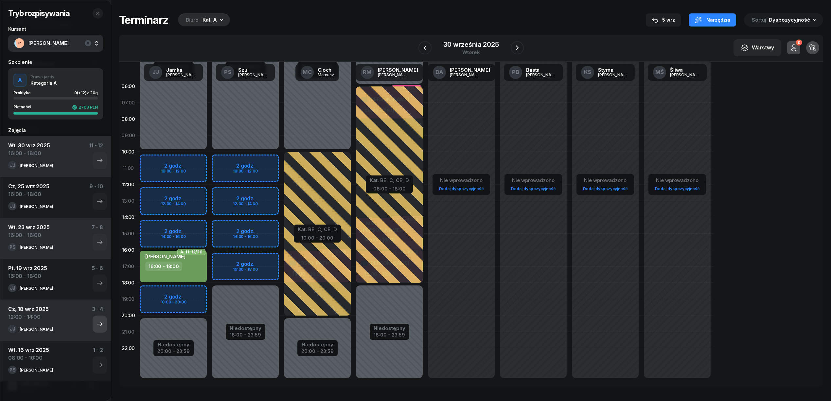
click at [93, 330] on button "button" at bounding box center [100, 324] width 14 height 17
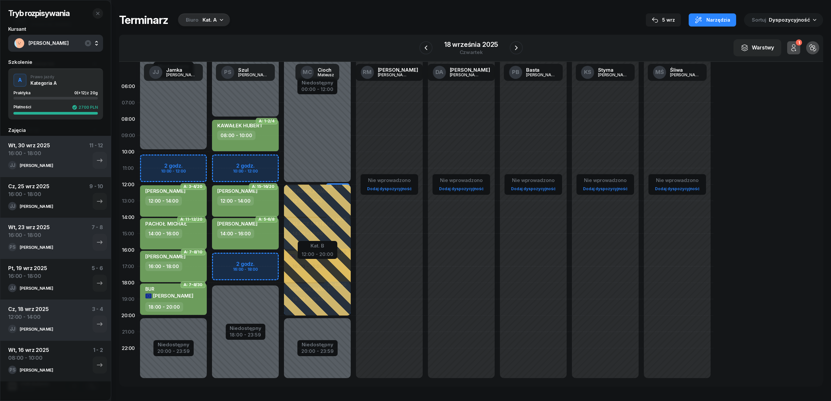
click at [202, 202] on div "12:00 - 14:00" at bounding box center [174, 200] width 58 height 9
select select "12"
select select "14"
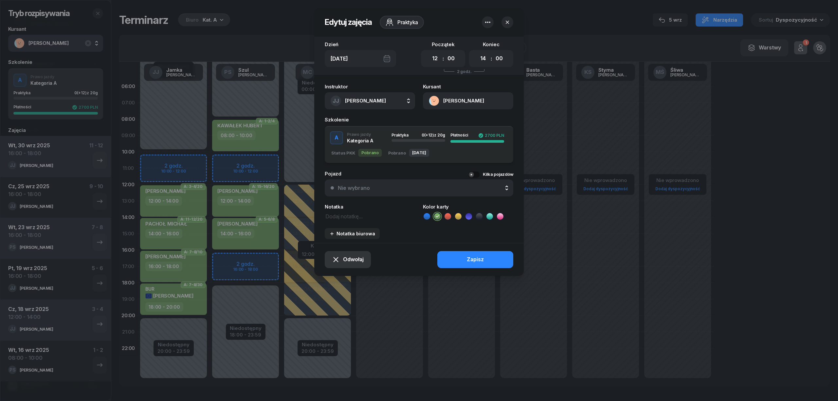
click at [345, 258] on span "Odwołaj" at bounding box center [353, 259] width 21 height 9
click at [346, 219] on div "Kursant odwołał" at bounding box center [336, 219] width 39 height 9
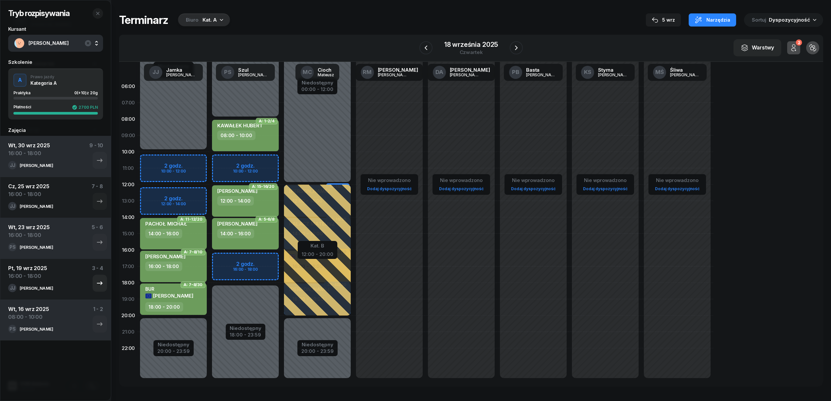
click at [64, 280] on div "Pt, 19 wrz 2025 16:00 - 18:00 3 - 4" at bounding box center [55, 274] width 95 height 20
click at [62, 286] on div "JJ Janusz Jamka" at bounding box center [46, 288] width 76 height 9
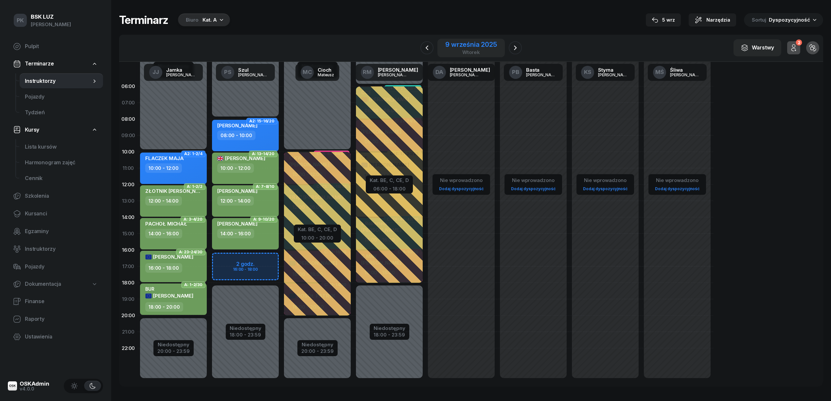
click at [460, 45] on div "9 września 2025" at bounding box center [472, 44] width 52 height 7
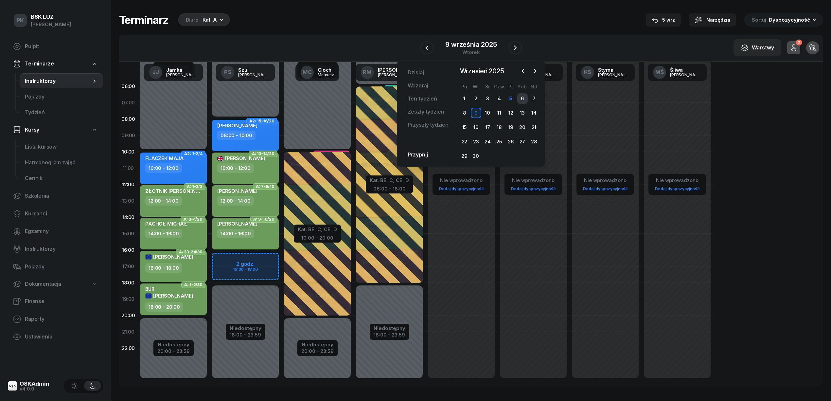
click at [524, 98] on div "6" at bounding box center [523, 98] width 10 height 10
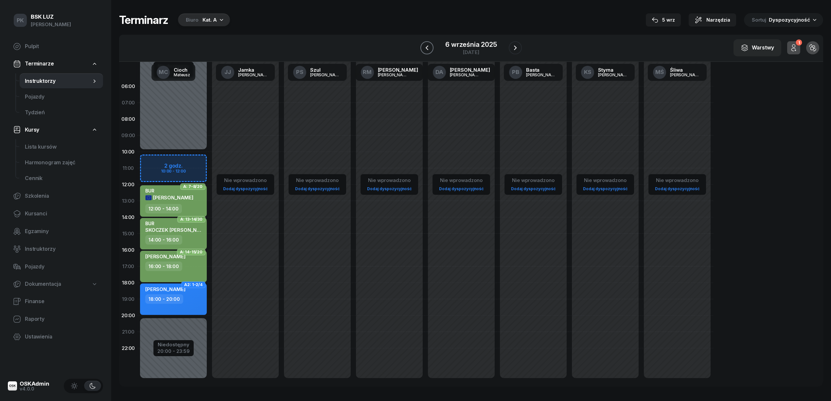
click at [430, 48] on icon "button" at bounding box center [427, 48] width 8 height 8
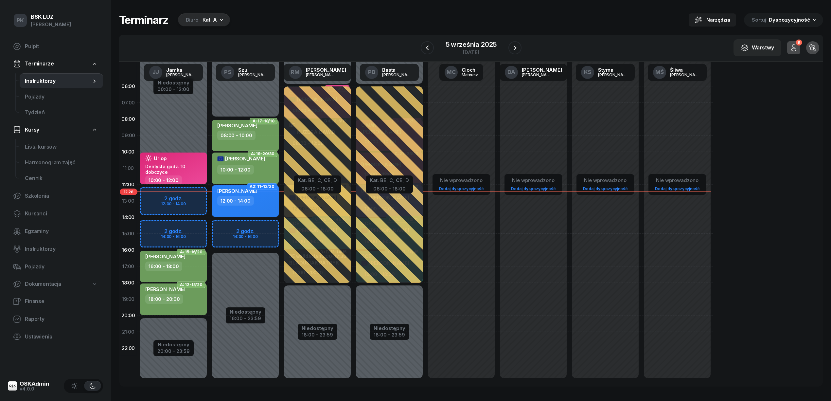
click at [51, 22] on div "[PERSON_NAME]" at bounding box center [51, 24] width 40 height 9
click at [51, 143] on span "Lista kursów" at bounding box center [61, 147] width 73 height 9
select select
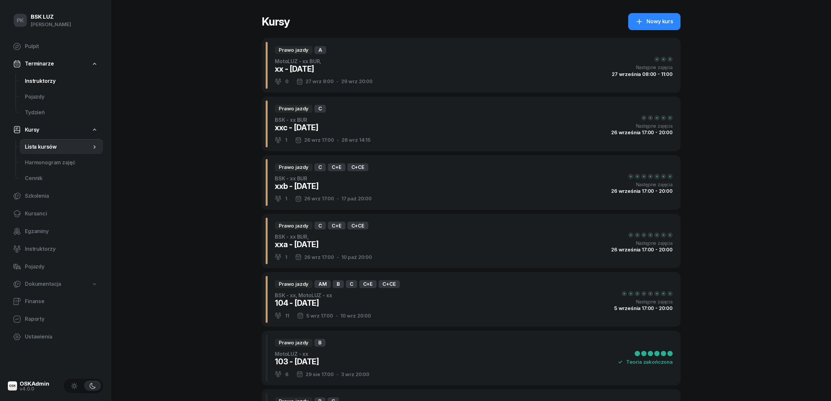
click at [51, 84] on span "Instruktorzy" at bounding box center [61, 81] width 73 height 9
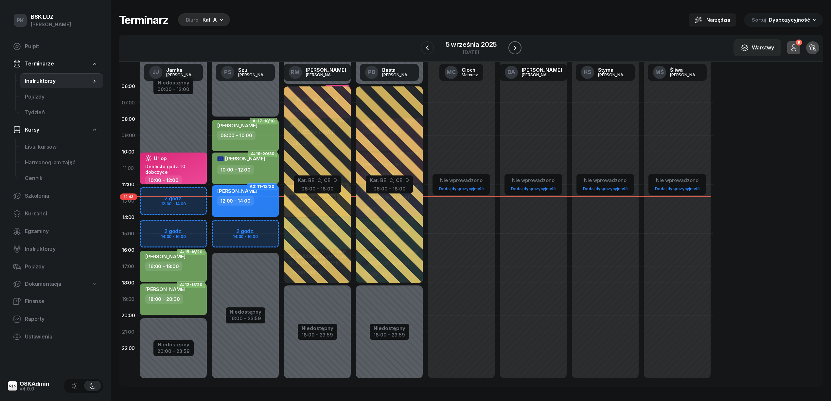
click at [512, 46] on icon "button" at bounding box center [515, 48] width 8 height 8
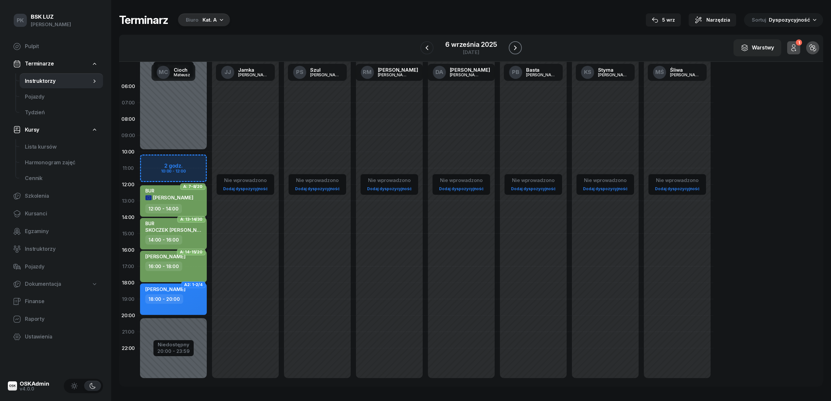
click at [512, 46] on icon "button" at bounding box center [516, 48] width 8 height 8
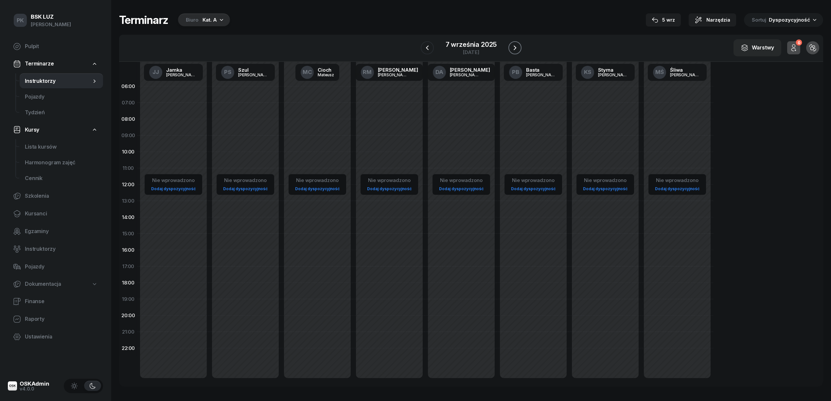
click at [512, 46] on icon "button" at bounding box center [515, 48] width 8 height 8
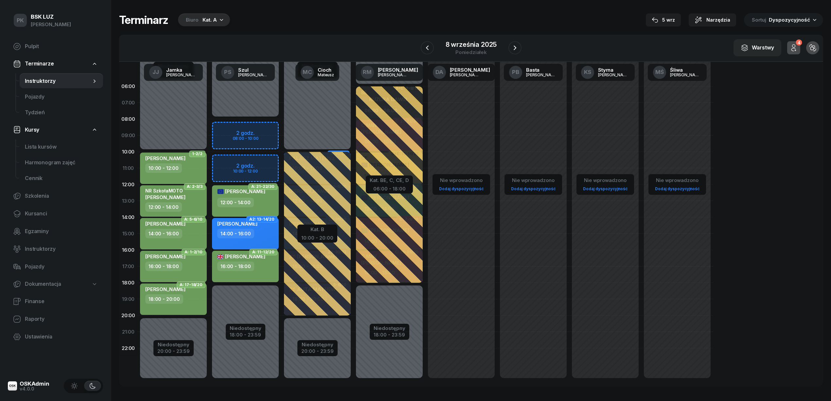
click at [270, 270] on div "16:00 - 18:00" at bounding box center [246, 266] width 58 height 9
select select "16"
select select "18"
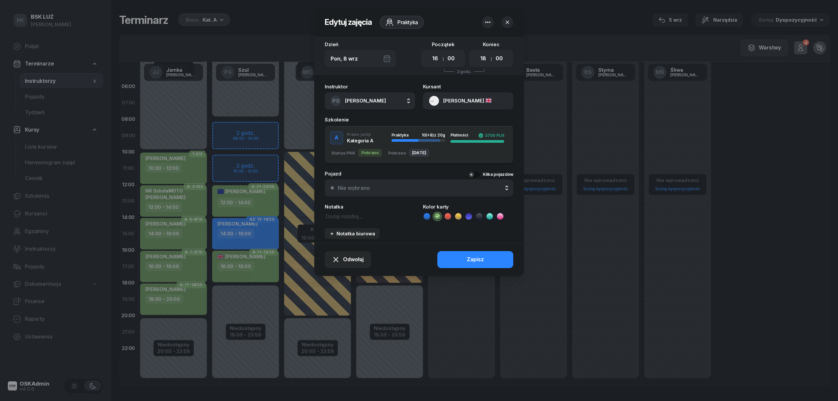
click at [443, 89] on div "[PERSON_NAME]" at bounding box center [468, 96] width 90 height 25
click at [443, 103] on button "[PERSON_NAME]" at bounding box center [468, 100] width 90 height 17
click at [459, 126] on link "Otwórz profil" at bounding box center [468, 123] width 86 height 16
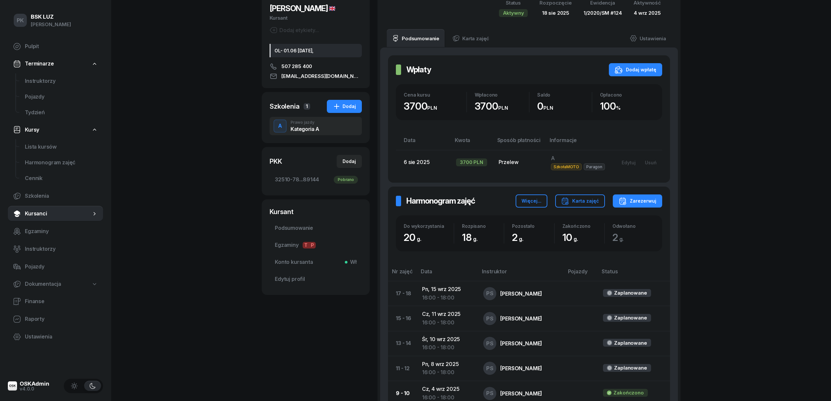
scroll to position [61, 0]
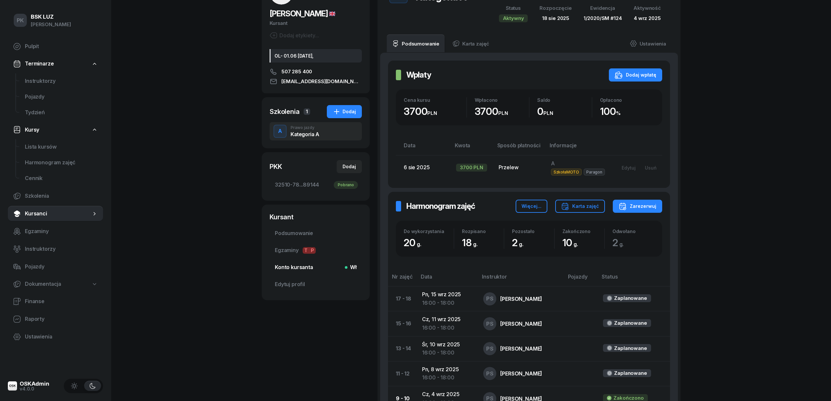
click at [289, 266] on span "Konto kursanta Wł" at bounding box center [316, 267] width 82 height 9
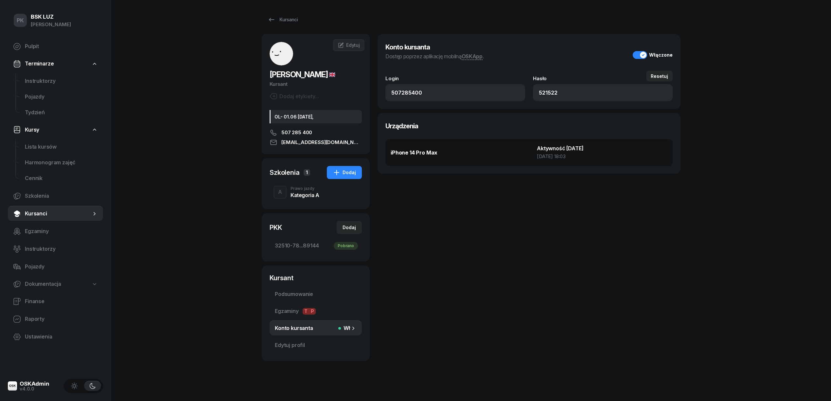
click at [296, 197] on div "Kategoria A" at bounding box center [305, 194] width 29 height 5
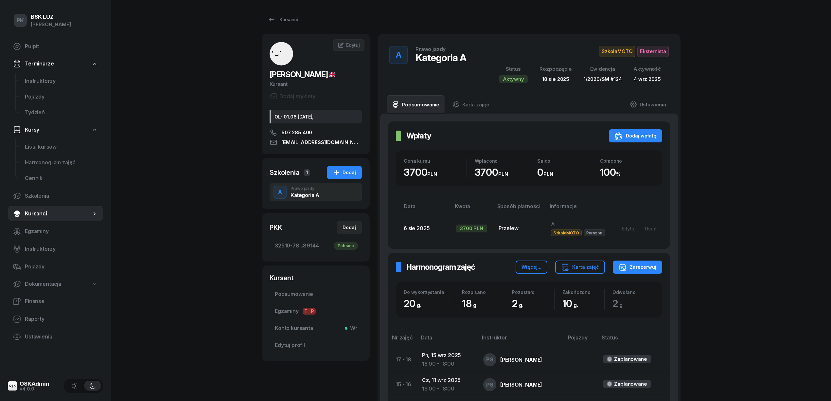
click at [302, 94] on div "Dodaj etykiety..." at bounding box center [294, 96] width 49 height 8
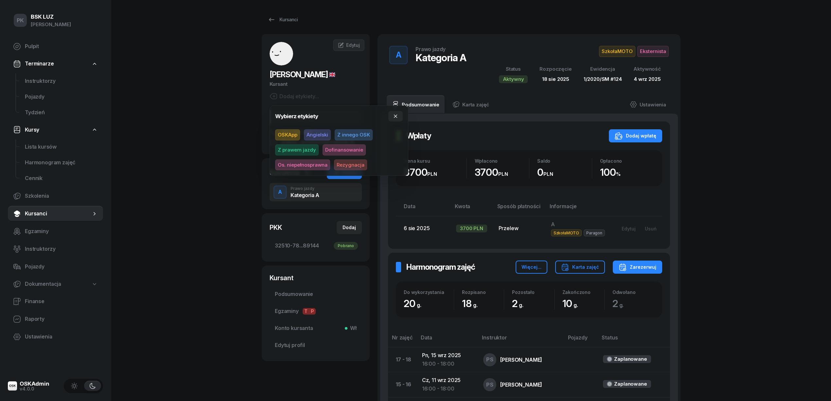
click at [285, 134] on span "OSKApp" at bounding box center [287, 134] width 25 height 11
click at [227, 139] on div "PK BSK [PERSON_NAME] Pulpit Terminarze Instruktorzy Pojazdy Tydzień Kursy Lista…" at bounding box center [415, 339] width 831 height 679
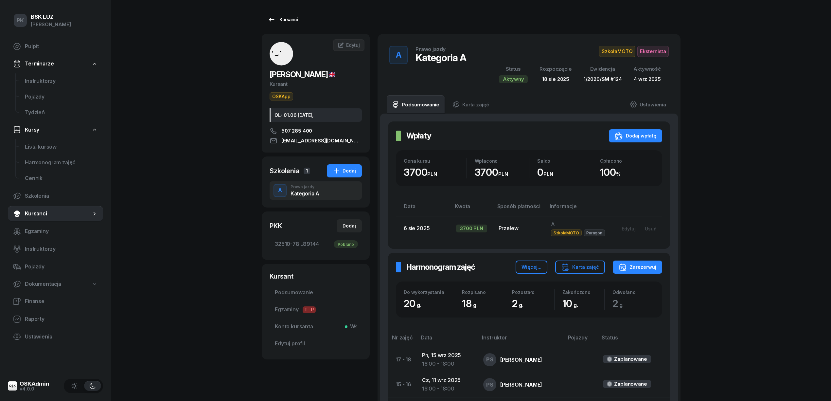
click at [287, 14] on link "Kursanci" at bounding box center [283, 19] width 42 height 13
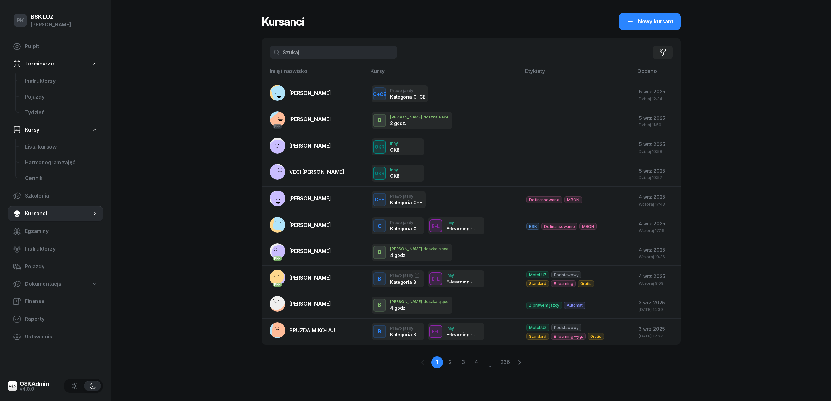
click at [321, 51] on input "text" at bounding box center [334, 52] width 128 height 13
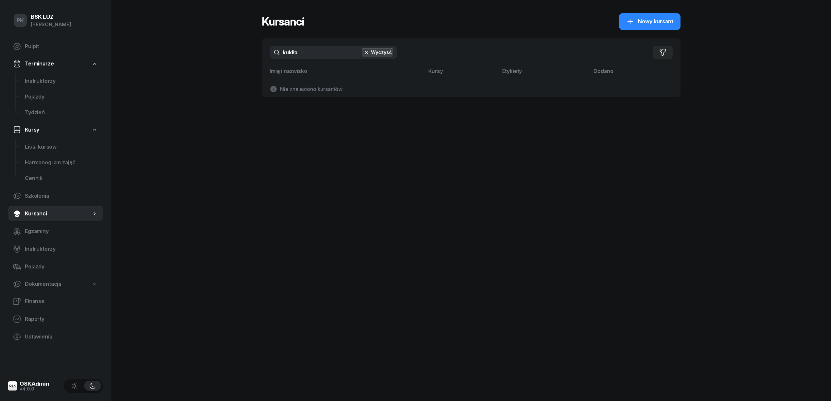
drag, startPoint x: 311, startPoint y: 52, endPoint x: 306, endPoint y: 52, distance: 5.3
click at [306, 52] on input "kukiła" at bounding box center [334, 52] width 128 height 13
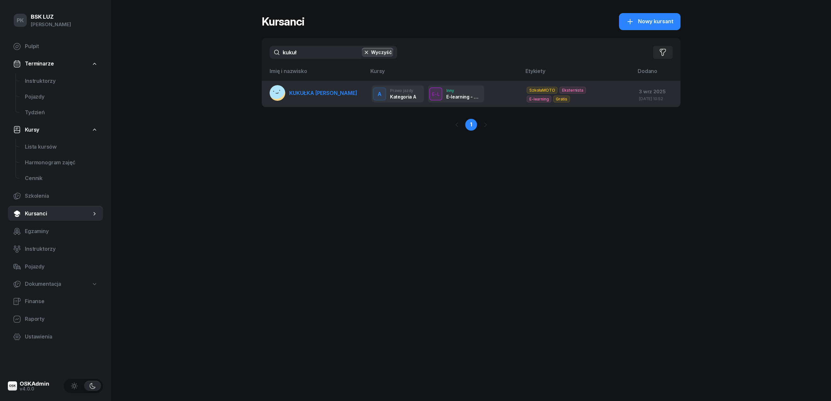
type input "kukuł"
click at [314, 90] on span "KUKUŁKA [PERSON_NAME]" at bounding box center [323, 93] width 68 height 7
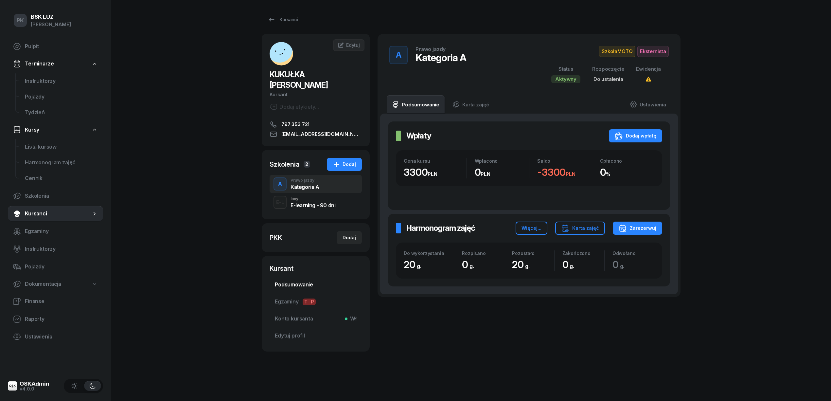
click at [296, 281] on span "Podsumowanie" at bounding box center [316, 285] width 82 height 9
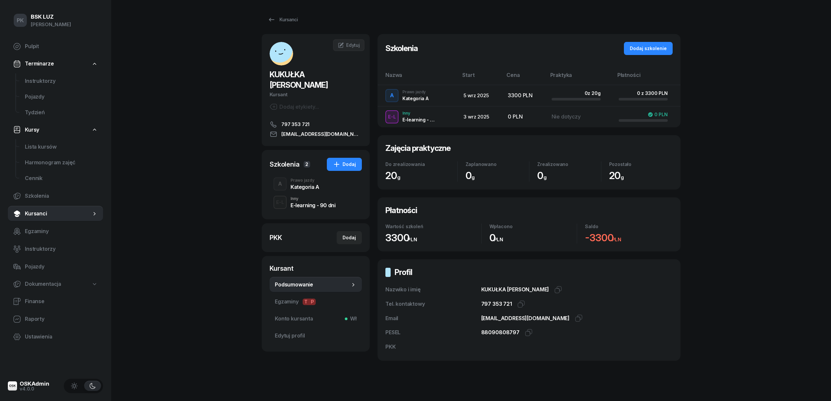
click at [322, 193] on div "E-L Inny E-learning - 90 dni" at bounding box center [316, 202] width 92 height 18
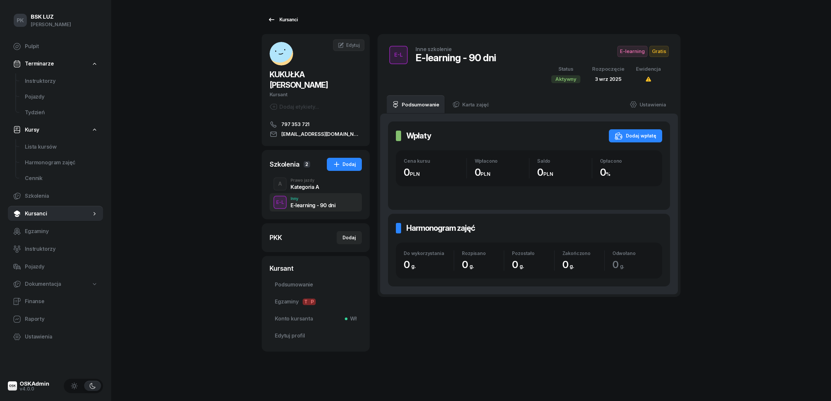
click at [287, 21] on div "Kursanci" at bounding box center [283, 20] width 30 height 8
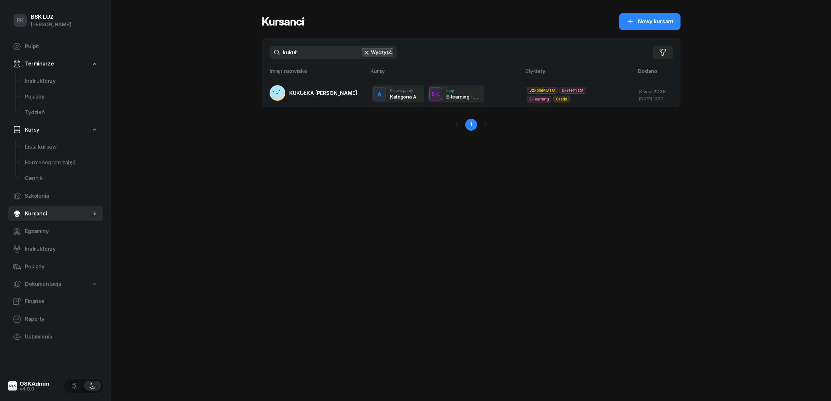
click at [368, 54] on icon "button" at bounding box center [366, 52] width 7 height 7
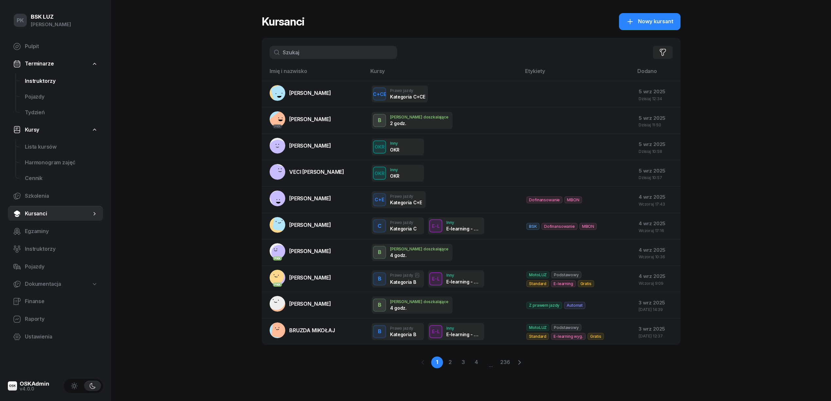
drag, startPoint x: 39, startPoint y: 80, endPoint x: 40, endPoint y: 84, distance: 4.5
click at [40, 80] on span "Instruktorzy" at bounding box center [61, 81] width 73 height 9
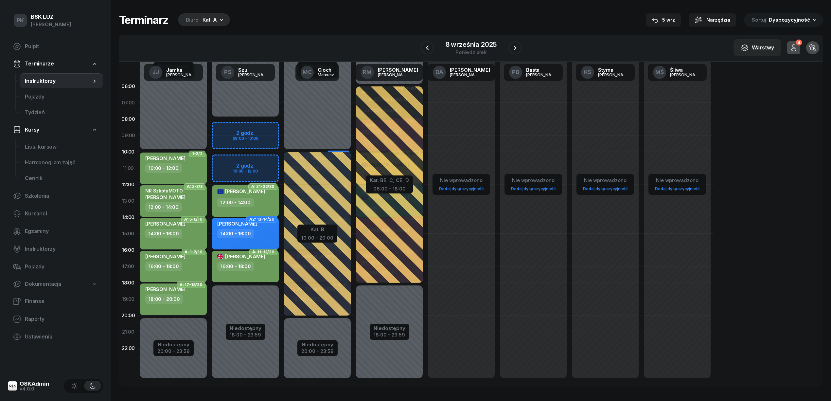
click at [265, 263] on div "16:00 - 18:00" at bounding box center [246, 266] width 58 height 9
select select "16"
select select "18"
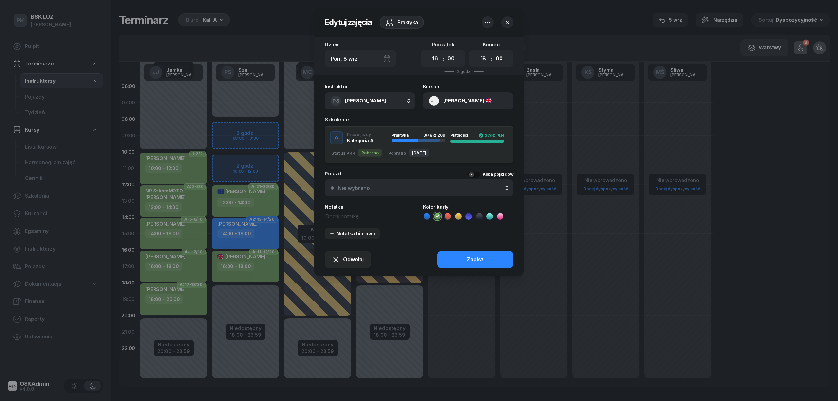
click at [485, 99] on button "[PERSON_NAME]" at bounding box center [468, 100] width 90 height 17
click at [464, 149] on div "507 285 400 [EMAIL_ADDRESS][DOMAIN_NAME]" at bounding box center [468, 143] width 86 height 25
click at [458, 126] on div "Otwórz profil" at bounding box center [444, 123] width 32 height 9
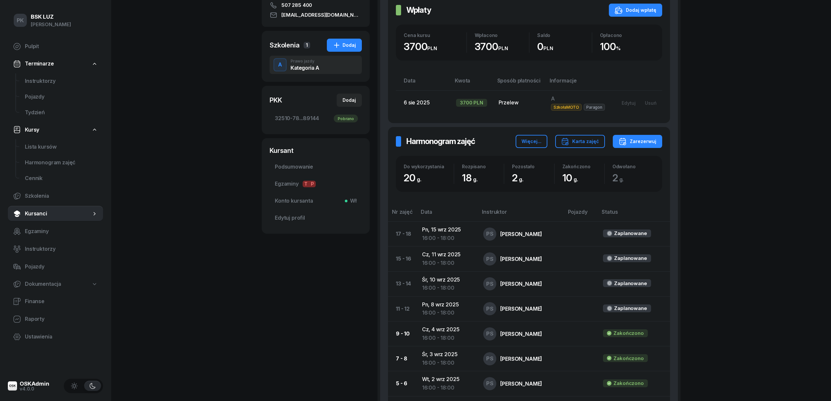
scroll to position [61, 0]
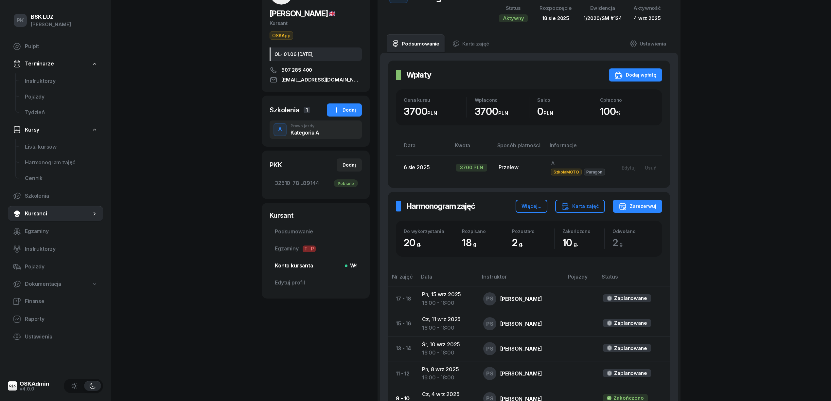
click at [294, 266] on span "Konto kursanta Wł" at bounding box center [316, 266] width 82 height 9
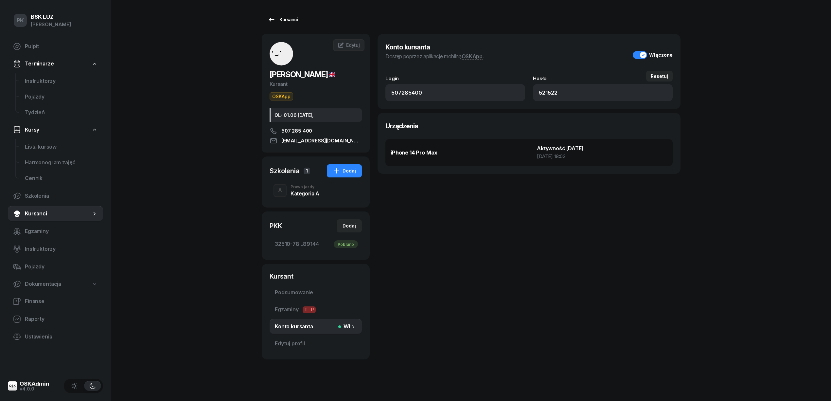
click at [288, 22] on div "Kursanci" at bounding box center [283, 20] width 30 height 8
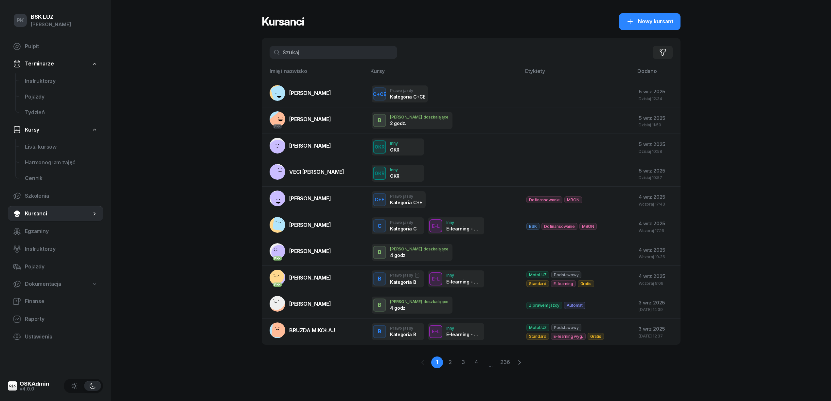
click at [309, 54] on input "text" at bounding box center [334, 52] width 128 height 13
click at [33, 77] on span "Instruktorzy" at bounding box center [61, 81] width 73 height 9
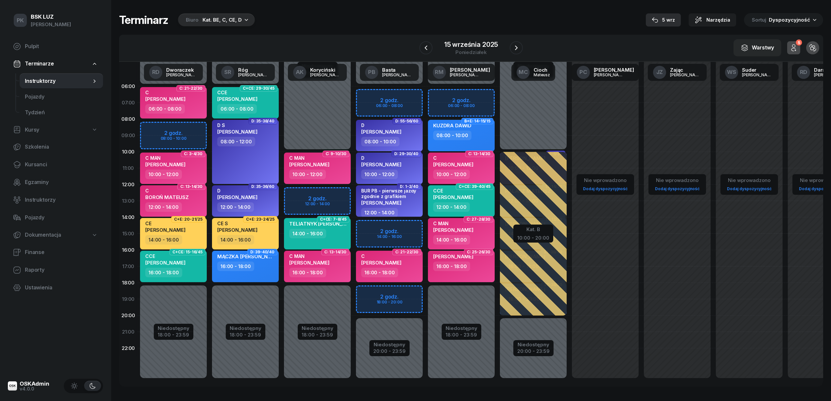
click at [659, 21] on icon "button" at bounding box center [655, 20] width 7 height 7
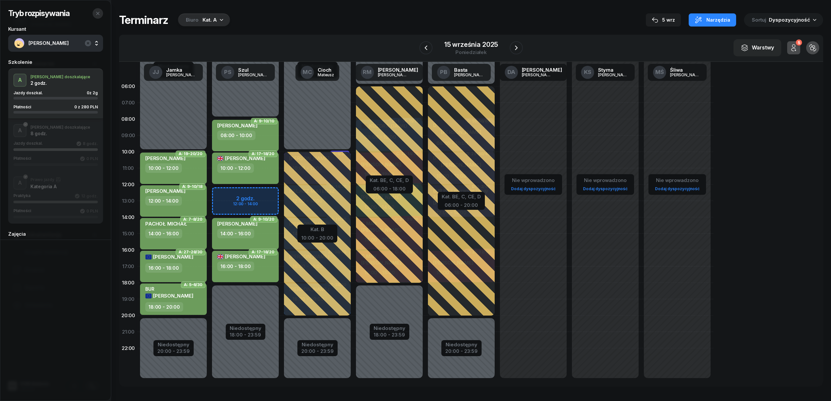
click at [96, 9] on button "button" at bounding box center [98, 13] width 10 height 10
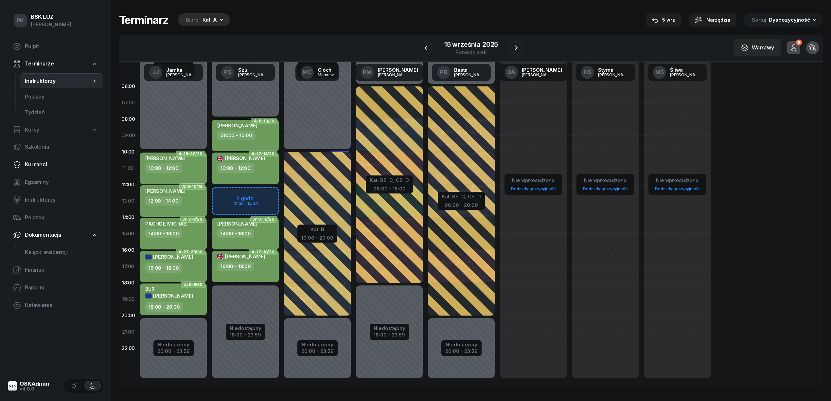
click at [43, 169] on link "Kursanci" at bounding box center [55, 165] width 95 height 16
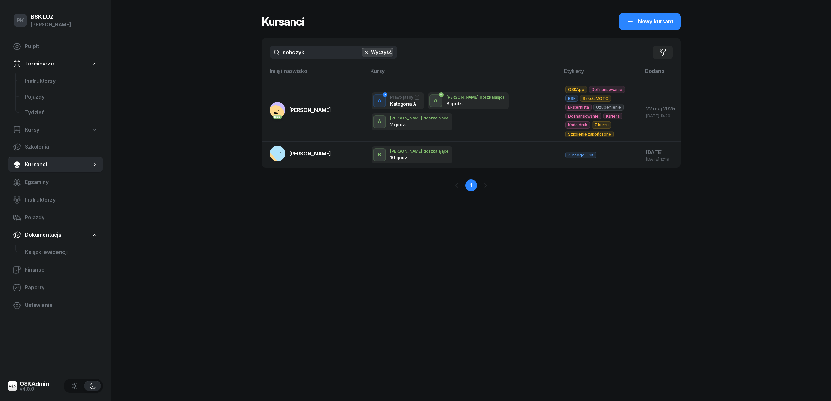
click at [306, 46] on input "sobczyk" at bounding box center [334, 52] width 128 height 13
type input "s"
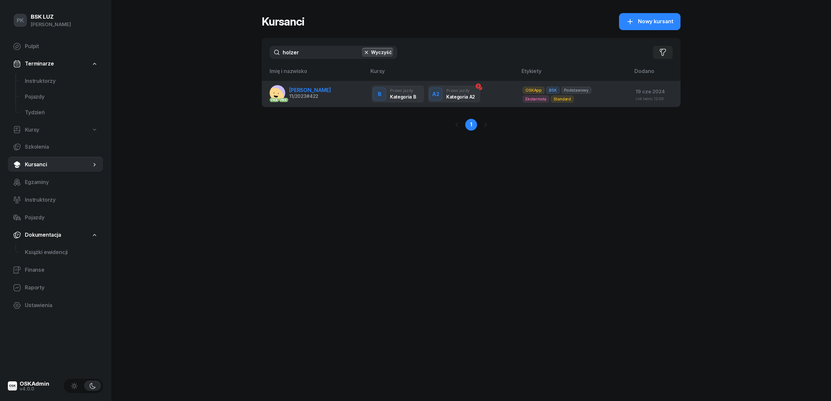
type input "holzer"
click at [316, 94] on span "#422" at bounding box center [313, 96] width 12 height 6
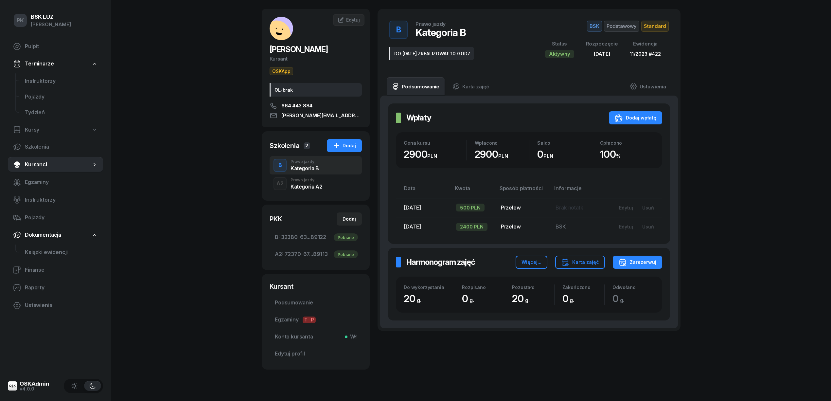
scroll to position [39, 0]
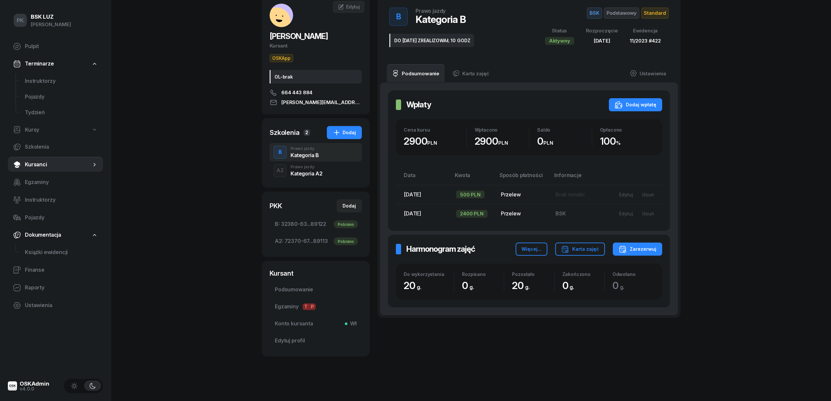
click at [303, 171] on div "Kategoria A2" at bounding box center [307, 173] width 32 height 5
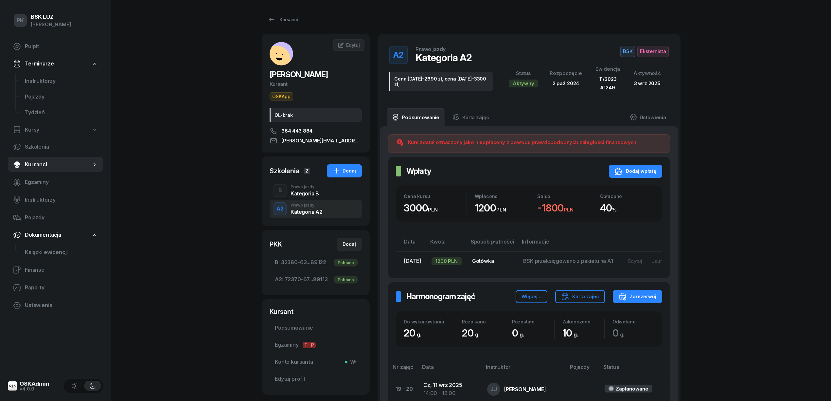
scroll to position [44, 0]
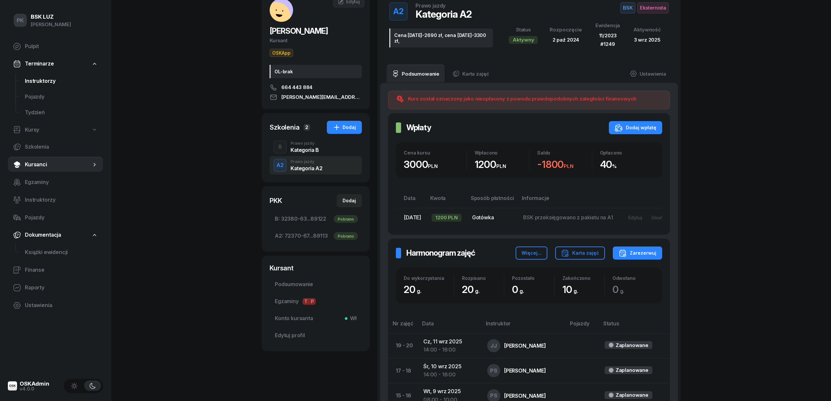
click at [39, 79] on span "Instruktorzy" at bounding box center [61, 81] width 73 height 9
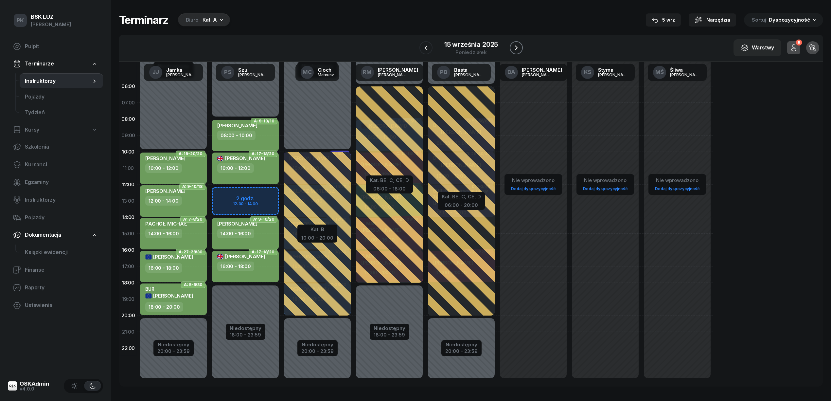
click at [515, 47] on icon "button" at bounding box center [517, 48] width 8 height 8
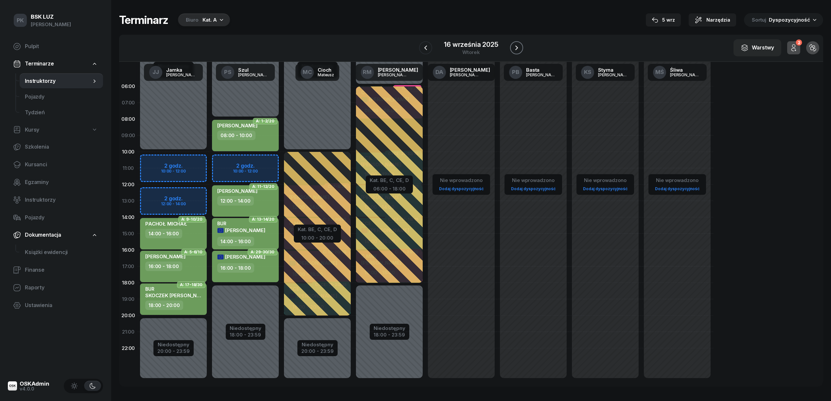
click at [515, 47] on icon "button" at bounding box center [517, 48] width 8 height 8
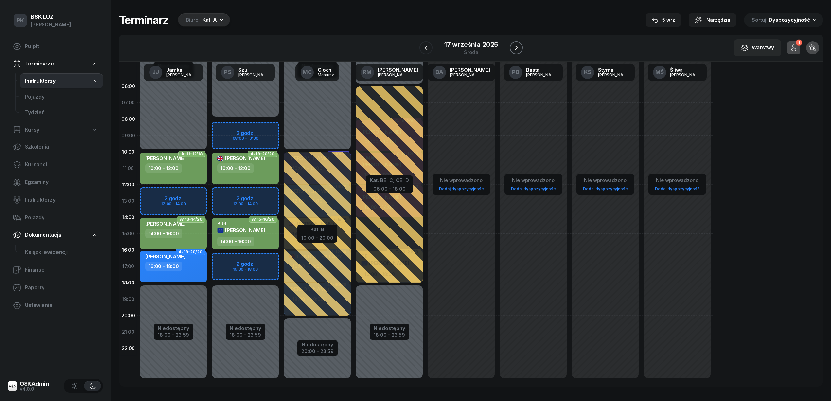
click at [515, 47] on icon "button" at bounding box center [517, 48] width 8 height 8
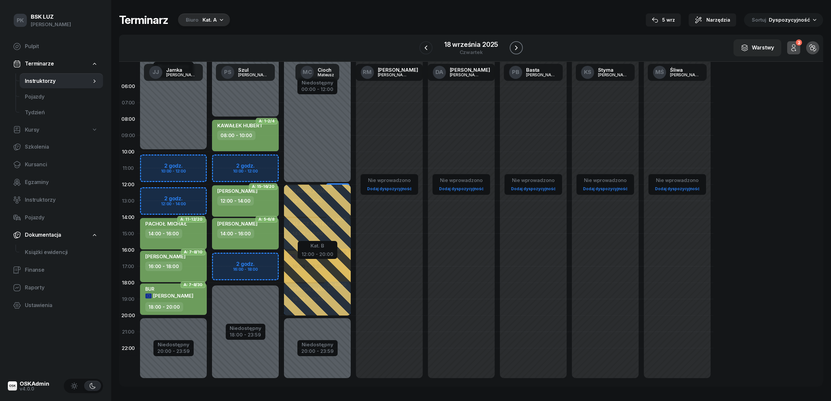
click at [516, 48] on icon "button" at bounding box center [516, 48] width 3 height 5
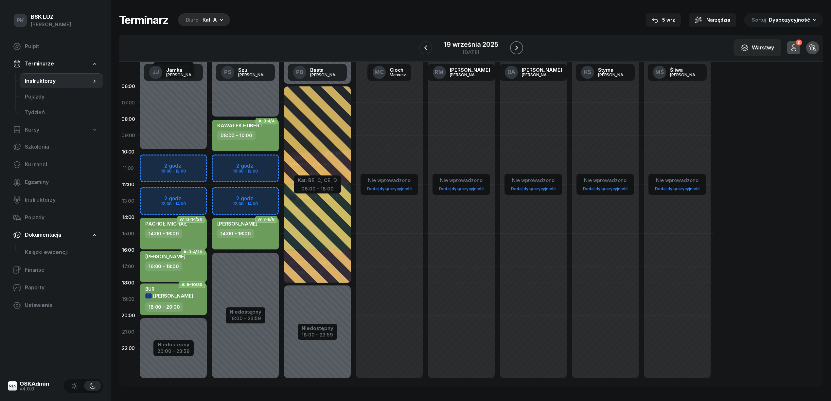
click at [516, 48] on icon "button" at bounding box center [517, 48] width 3 height 5
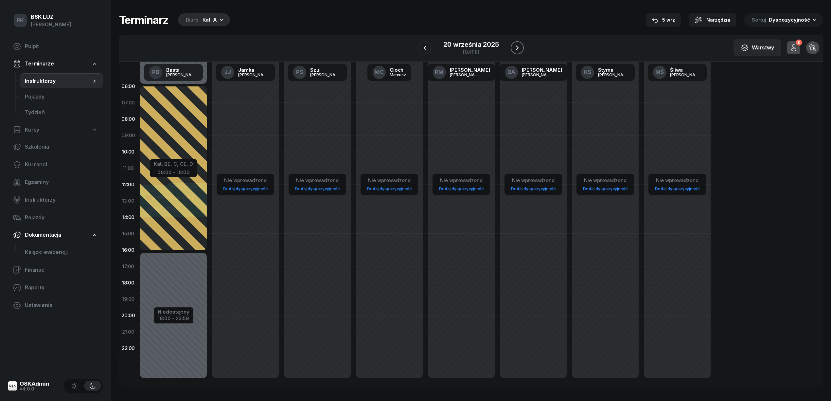
click at [516, 48] on icon "button" at bounding box center [518, 48] width 8 height 8
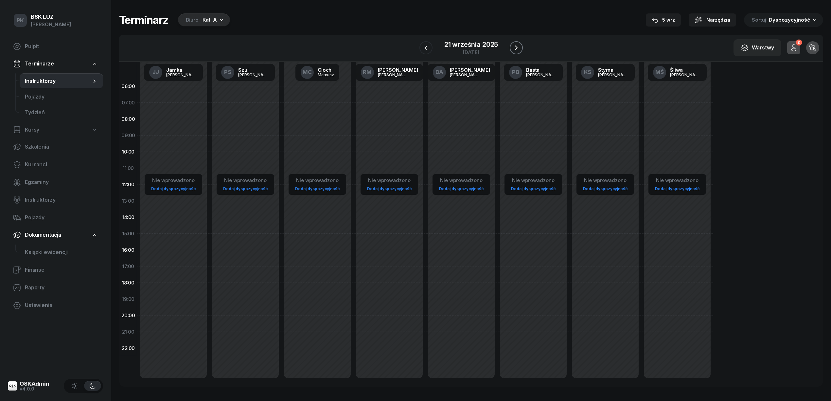
click at [516, 48] on icon "button" at bounding box center [516, 48] width 3 height 5
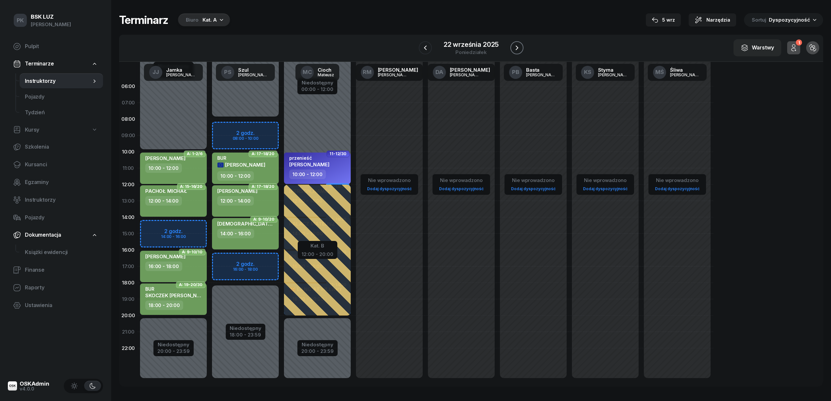
click at [515, 45] on icon "button" at bounding box center [517, 48] width 8 height 8
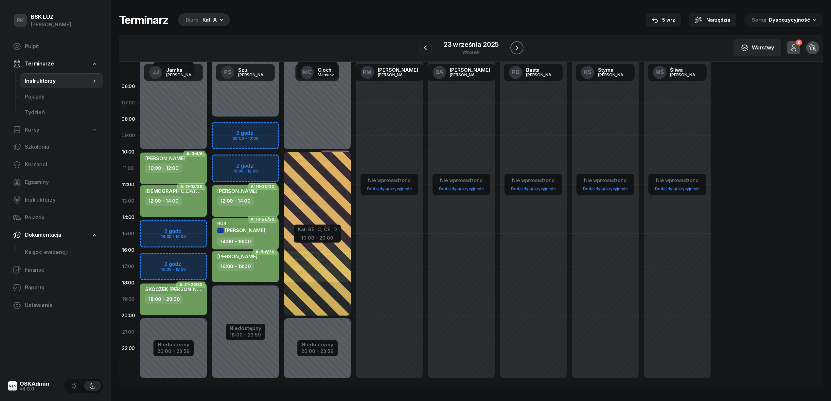
click at [515, 45] on icon "button" at bounding box center [517, 48] width 8 height 8
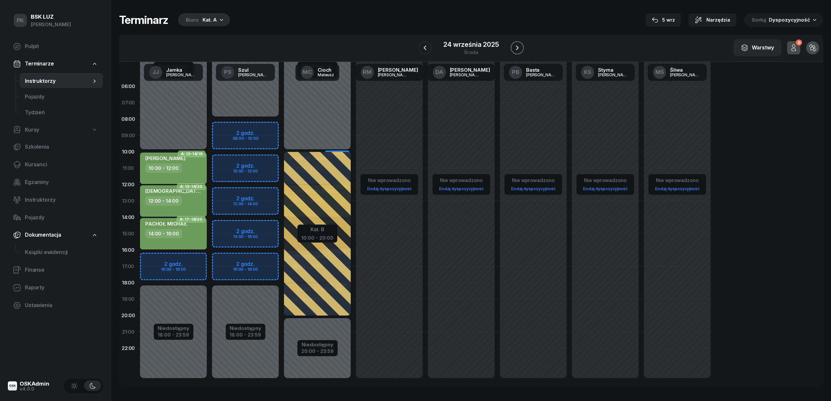
click at [515, 45] on icon "button" at bounding box center [518, 48] width 8 height 8
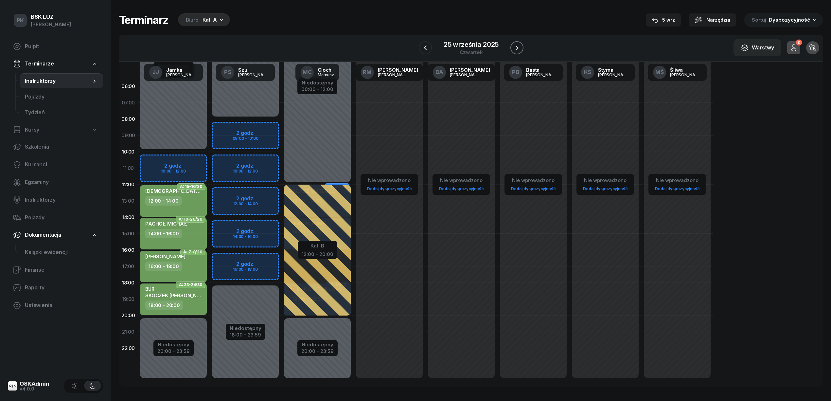
click at [515, 45] on icon "button" at bounding box center [517, 48] width 8 height 8
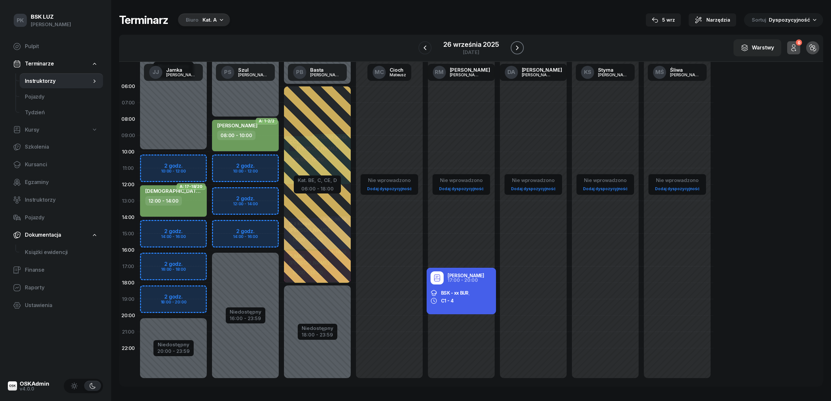
click at [515, 45] on icon "button" at bounding box center [518, 48] width 8 height 8
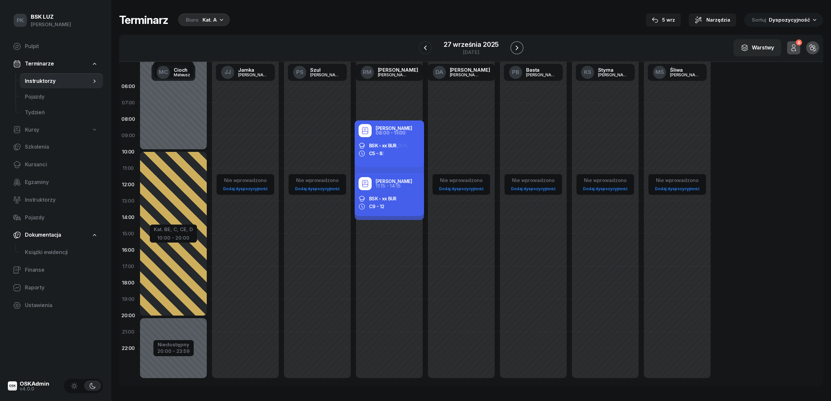
click at [515, 45] on icon "button" at bounding box center [517, 48] width 8 height 8
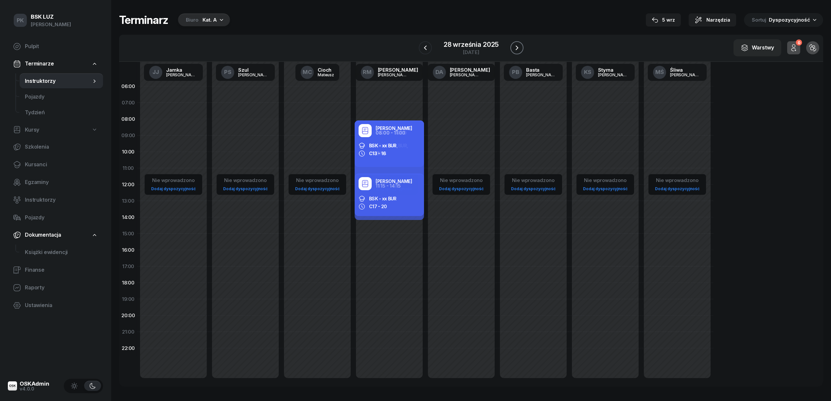
click at [515, 45] on icon "button" at bounding box center [517, 48] width 8 height 8
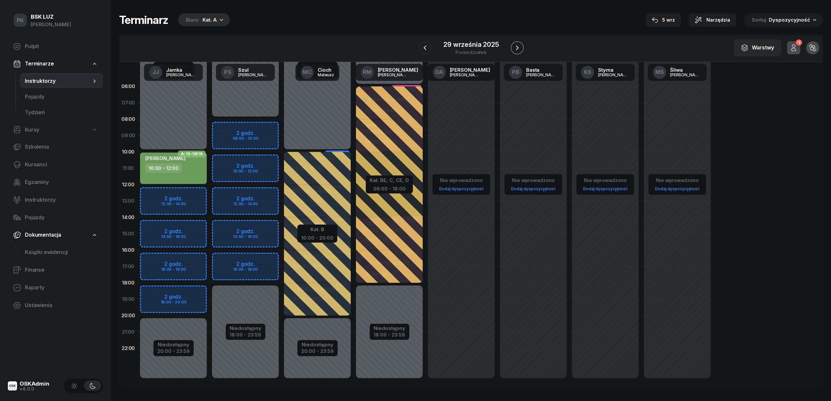
click at [515, 45] on icon "button" at bounding box center [518, 48] width 8 height 8
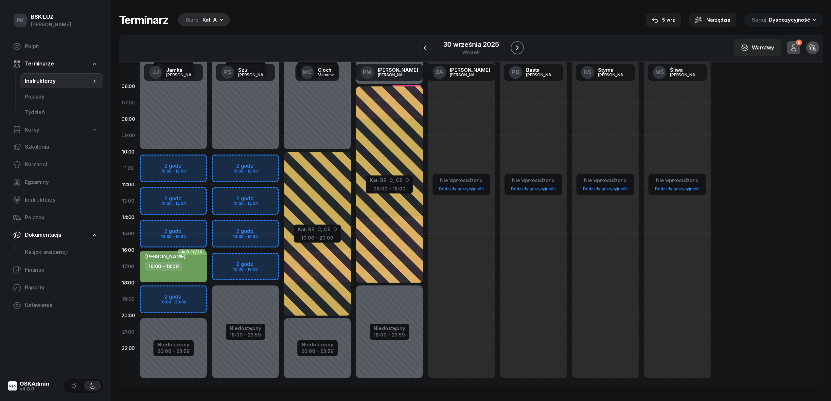
click at [515, 45] on icon "button" at bounding box center [518, 48] width 8 height 8
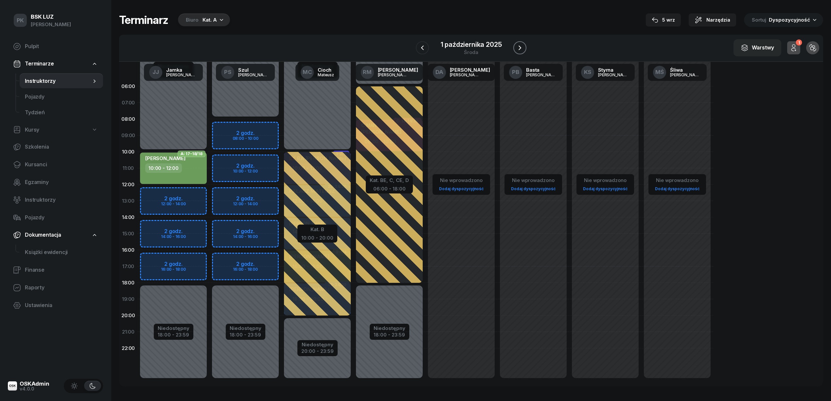
click at [515, 45] on button "button" at bounding box center [520, 47] width 13 height 13
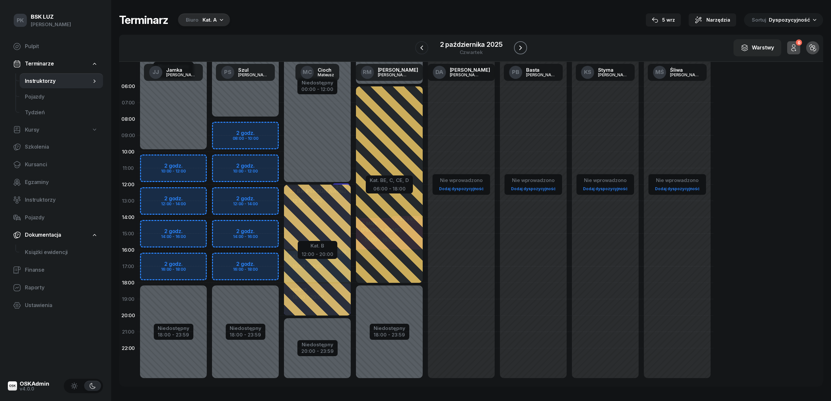
click at [515, 45] on button "button" at bounding box center [520, 47] width 13 height 13
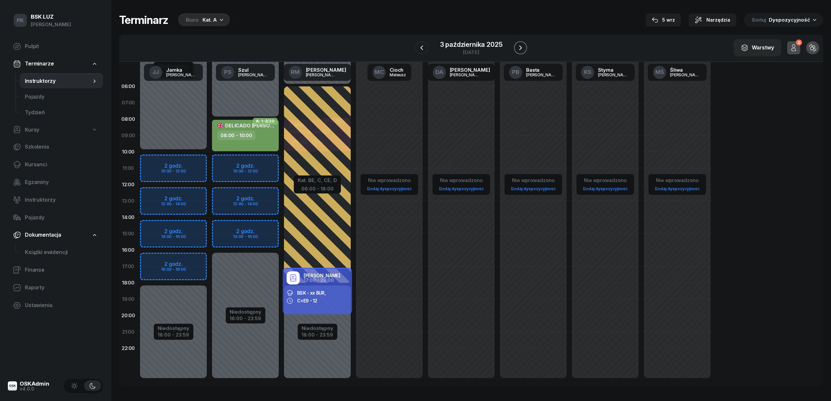
click at [515, 46] on button "button" at bounding box center [520, 47] width 13 height 13
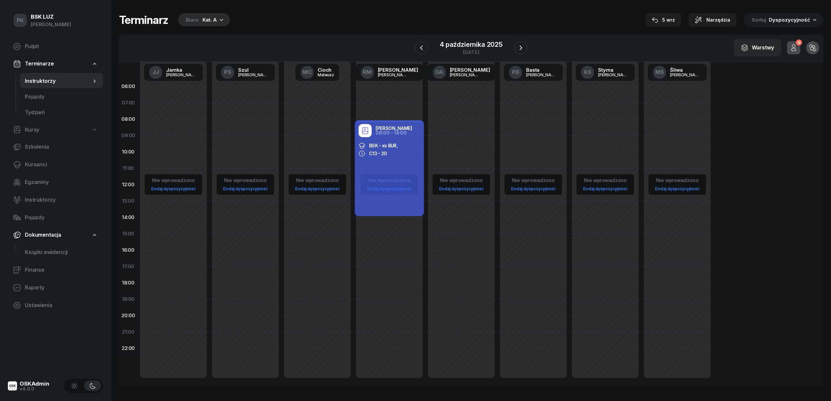
click at [515, 46] on div at bounding box center [521, 47] width 13 height 13
click at [518, 46] on icon "button" at bounding box center [521, 48] width 8 height 8
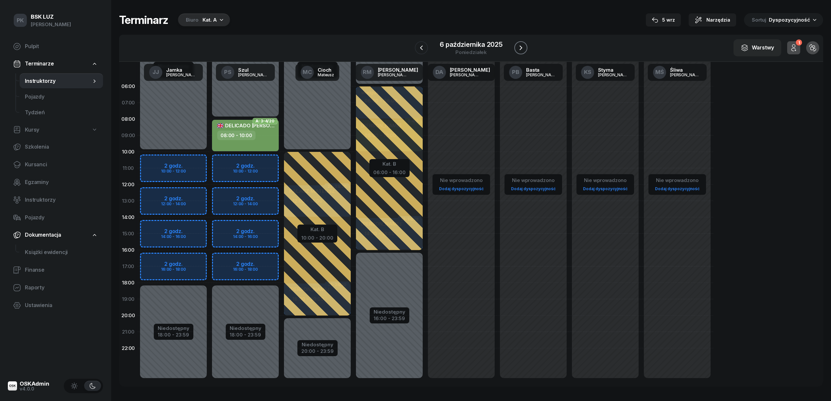
click at [518, 46] on icon "button" at bounding box center [521, 48] width 8 height 8
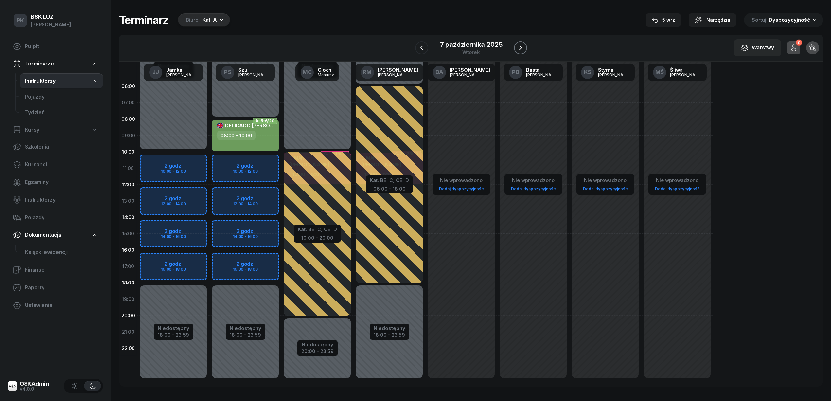
click at [518, 46] on icon "button" at bounding box center [521, 48] width 8 height 8
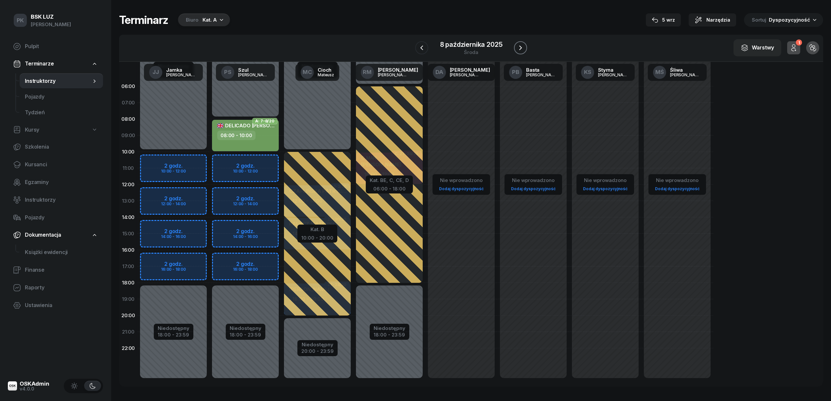
click at [518, 46] on icon "button" at bounding box center [521, 48] width 8 height 8
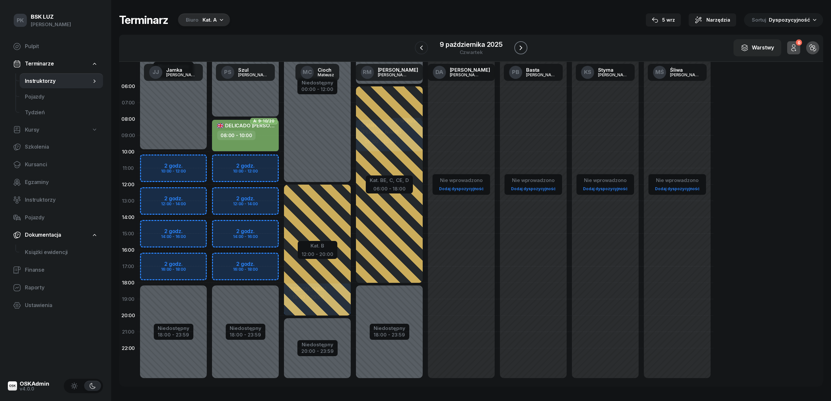
click at [518, 46] on icon "button" at bounding box center [521, 48] width 8 height 8
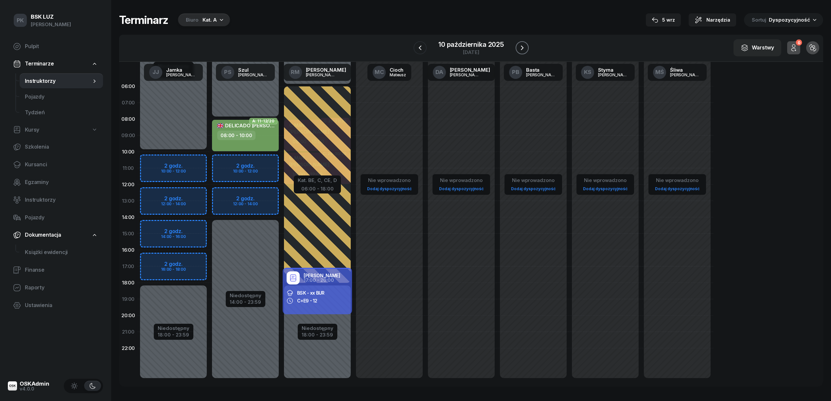
click at [519, 46] on icon "button" at bounding box center [523, 48] width 8 height 8
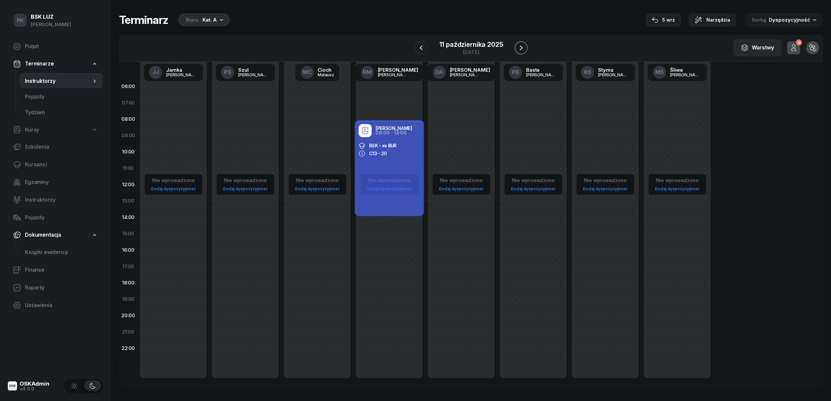
click at [518, 46] on icon "button" at bounding box center [522, 48] width 8 height 8
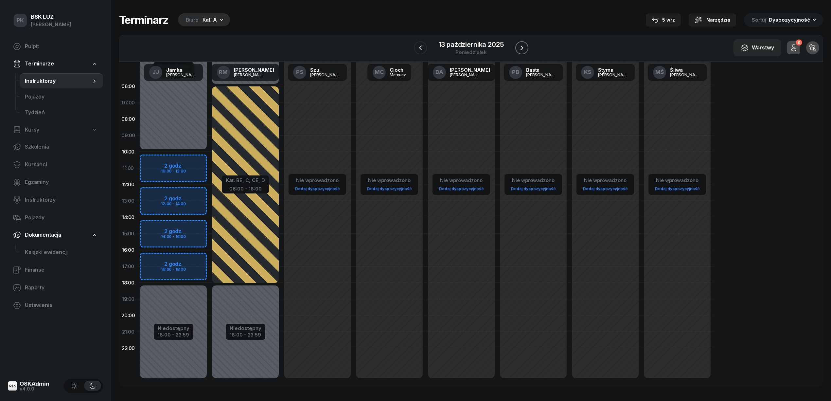
click at [522, 45] on icon "button" at bounding box center [522, 48] width 8 height 8
click at [521, 45] on icon "button" at bounding box center [523, 48] width 8 height 8
click at [521, 45] on icon "button" at bounding box center [522, 48] width 8 height 8
click at [418, 48] on icon "button" at bounding box center [420, 48] width 8 height 8
click at [414, 48] on button "button" at bounding box center [420, 47] width 13 height 13
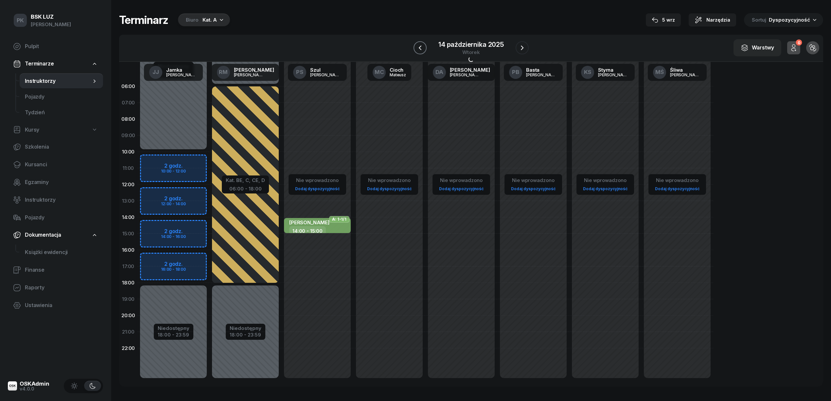
click at [414, 48] on button "button" at bounding box center [420, 47] width 13 height 13
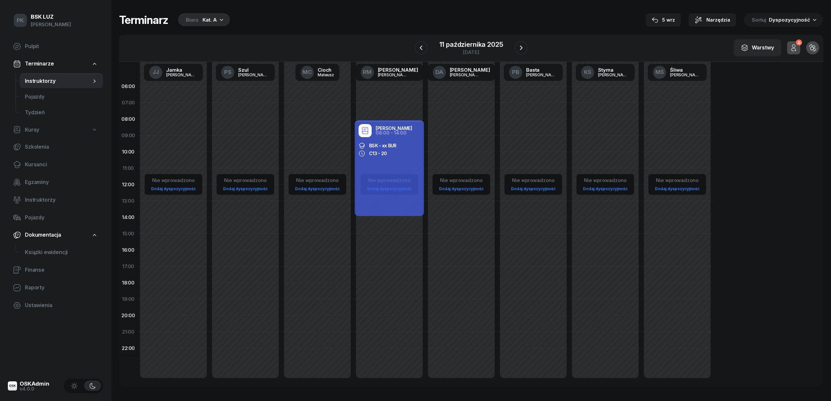
click at [413, 48] on div "W Wybierz AK Koryciński Artur BP Pająk Bogusław DA Arendarczyk Damian DP Pawłow…" at bounding box center [471, 48] width 704 height 27
click at [425, 48] on icon "button" at bounding box center [421, 48] width 8 height 8
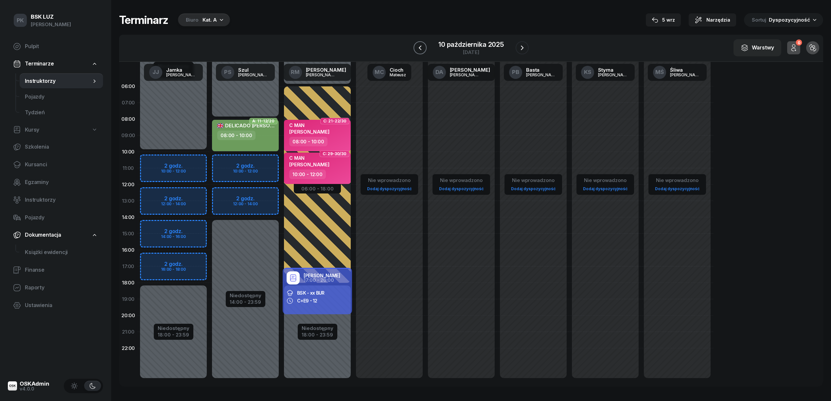
click at [422, 48] on icon "button" at bounding box center [420, 48] width 8 height 8
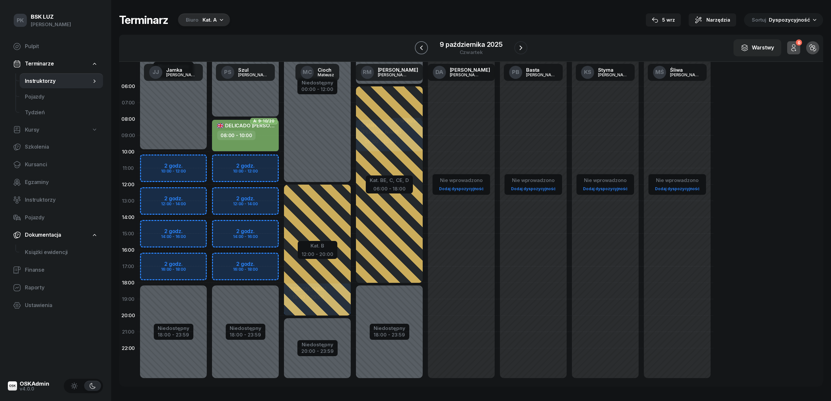
click at [421, 48] on icon "button" at bounding box center [421, 48] width 3 height 5
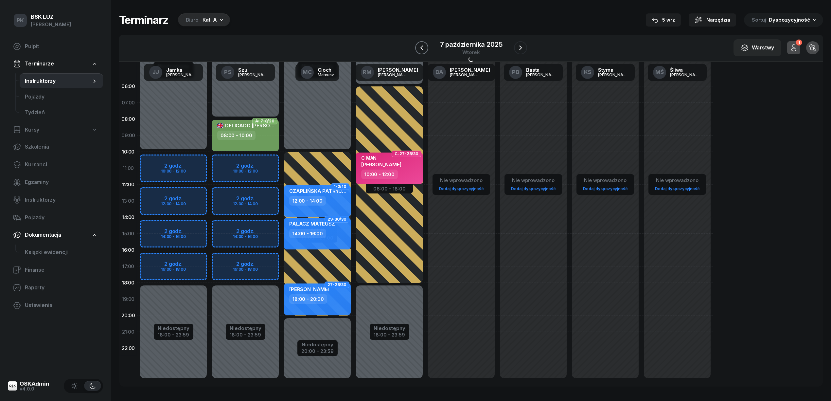
click at [421, 48] on icon "button" at bounding box center [421, 48] width 3 height 5
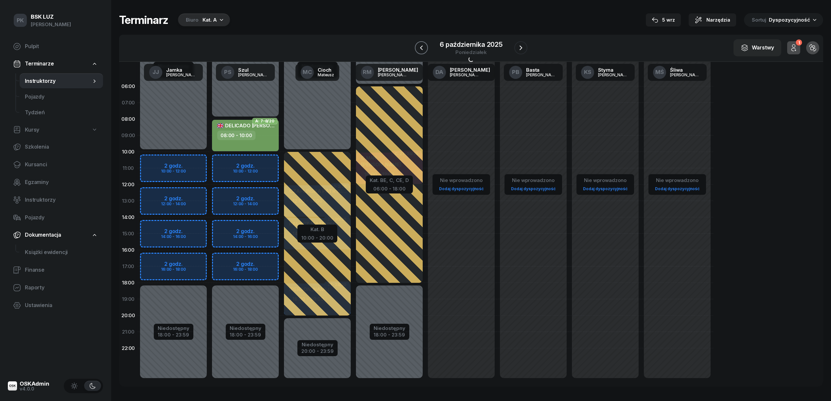
click at [421, 48] on icon "button" at bounding box center [421, 48] width 3 height 5
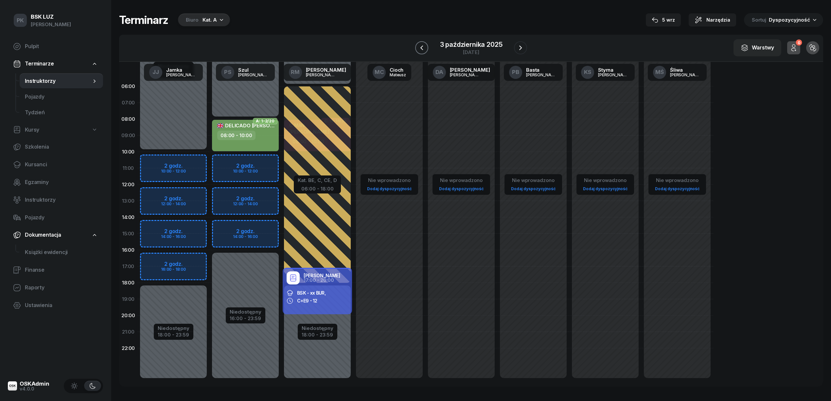
click at [421, 48] on icon "button" at bounding box center [421, 48] width 3 height 5
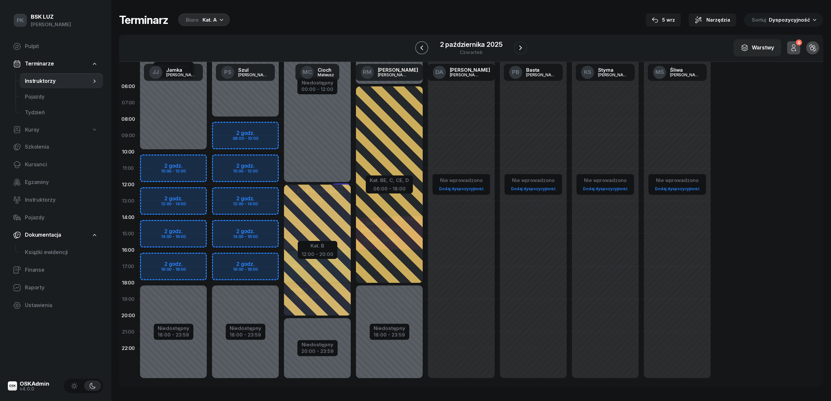
click at [421, 48] on icon "button" at bounding box center [421, 48] width 3 height 5
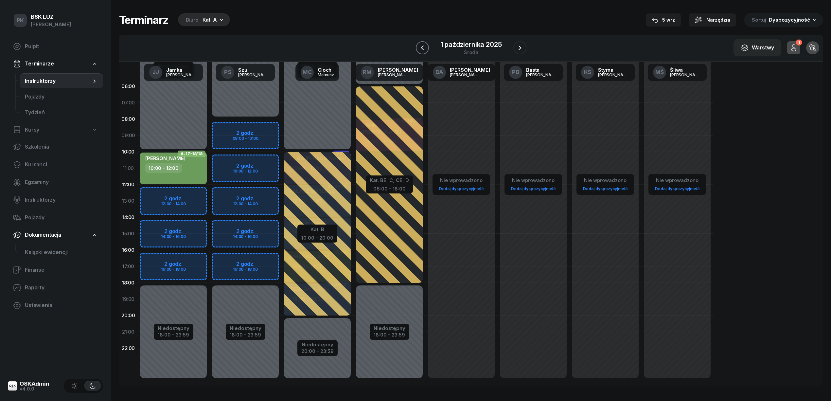
click at [421, 48] on icon "button" at bounding box center [423, 48] width 8 height 8
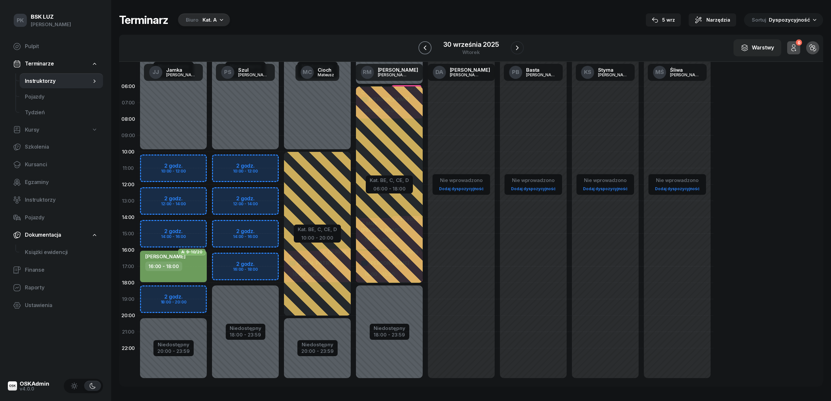
click at [421, 48] on button "button" at bounding box center [425, 47] width 13 height 13
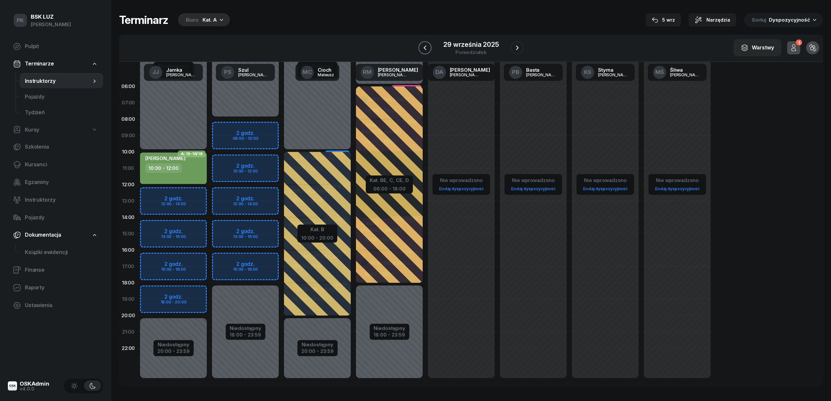
click at [421, 48] on button "button" at bounding box center [425, 47] width 13 height 13
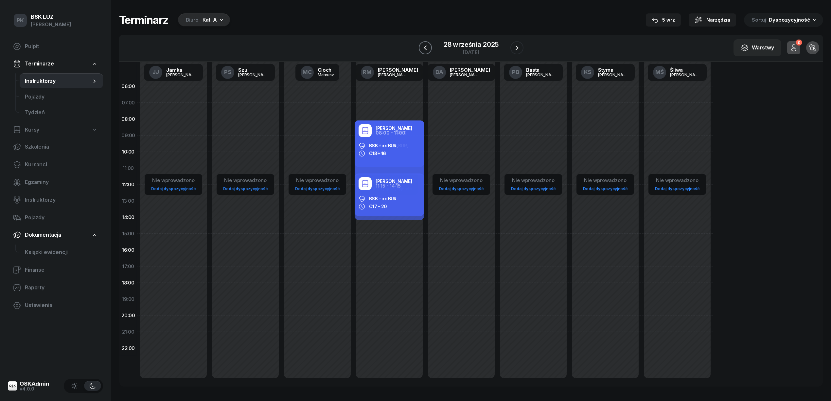
click at [421, 48] on button "button" at bounding box center [425, 47] width 13 height 13
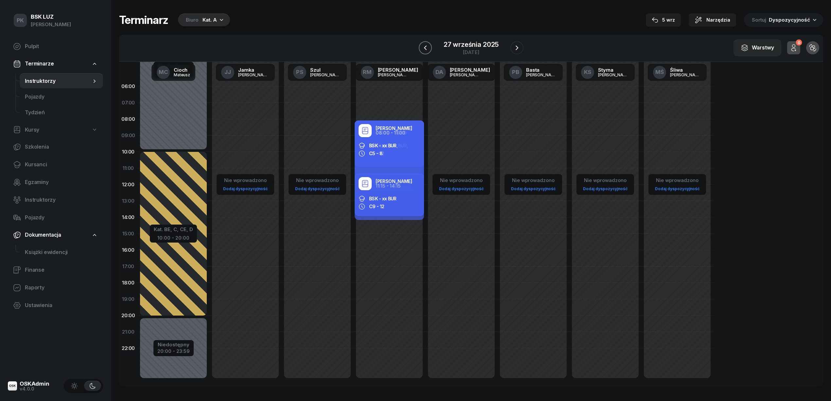
click at [422, 48] on icon "button" at bounding box center [426, 48] width 8 height 8
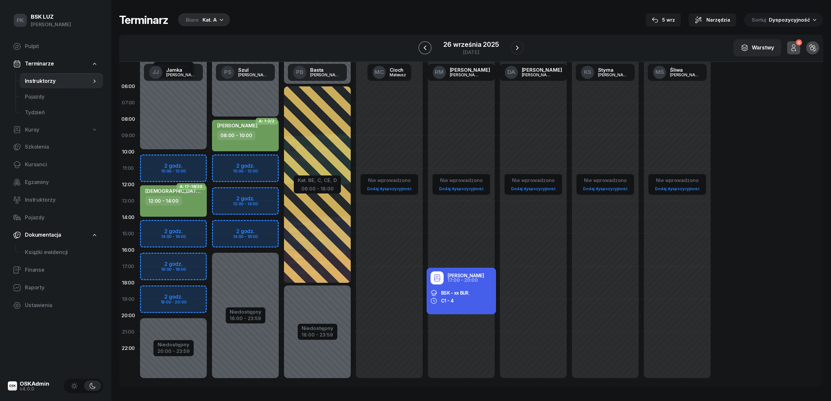
click at [422, 48] on icon "button" at bounding box center [425, 48] width 8 height 8
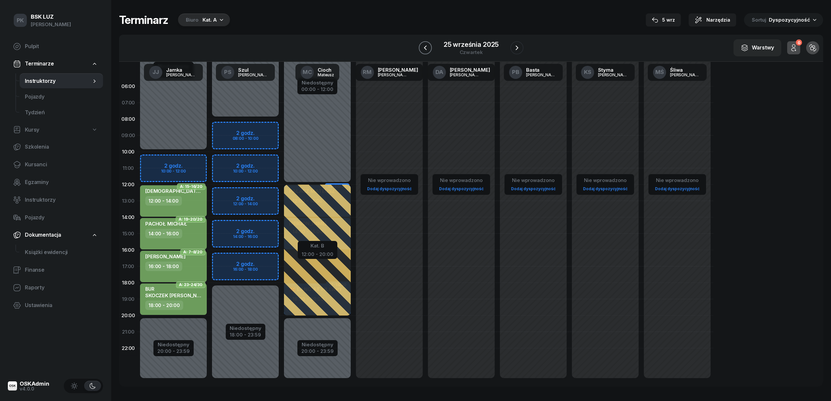
click at [422, 48] on icon "button" at bounding box center [426, 48] width 8 height 8
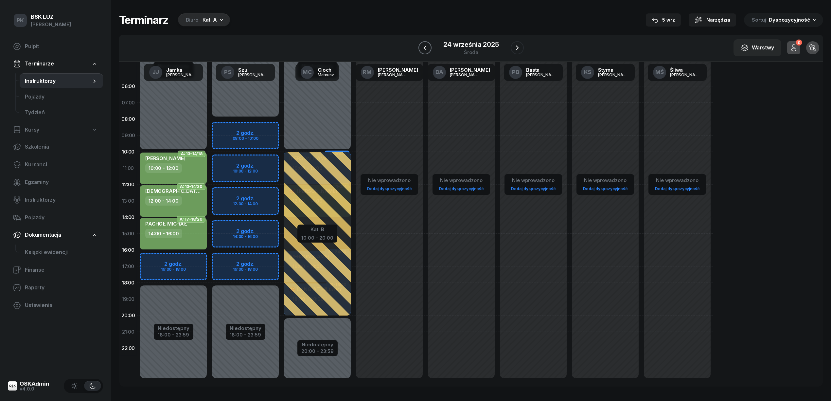
click at [422, 48] on icon "button" at bounding box center [425, 48] width 8 height 8
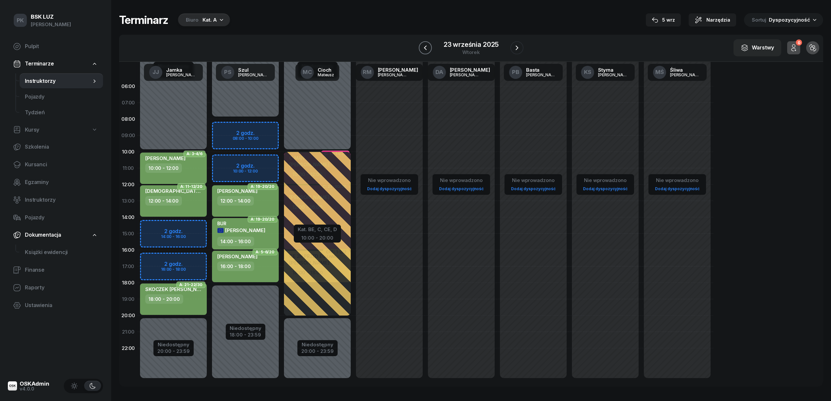
click at [422, 48] on icon "button" at bounding box center [426, 48] width 8 height 8
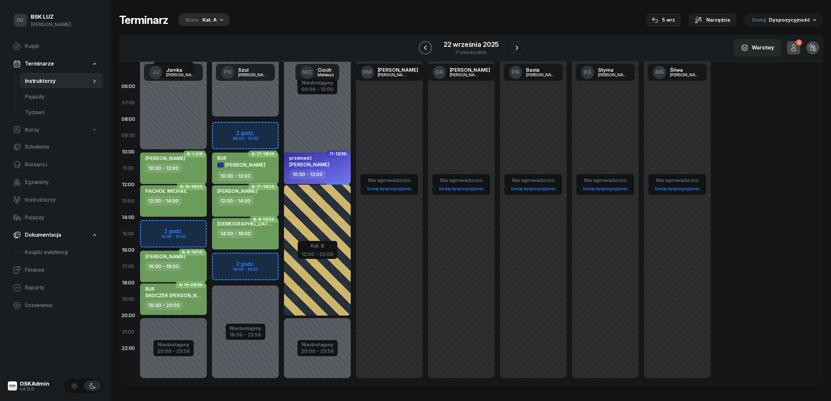
click at [422, 48] on icon "button" at bounding box center [426, 48] width 8 height 8
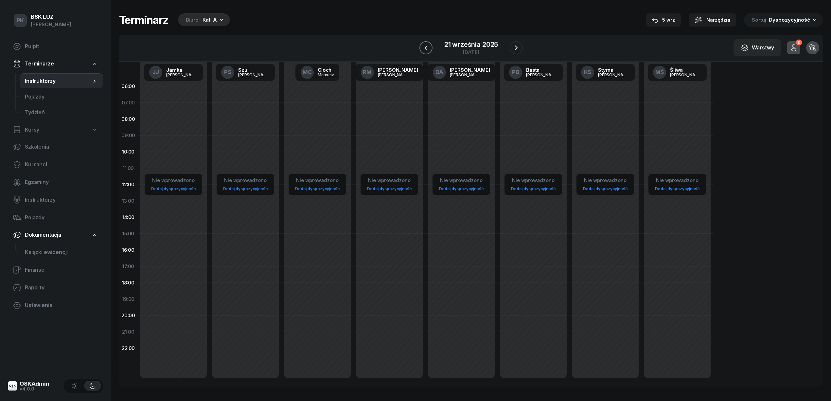
click at [422, 48] on button "button" at bounding box center [426, 47] width 13 height 13
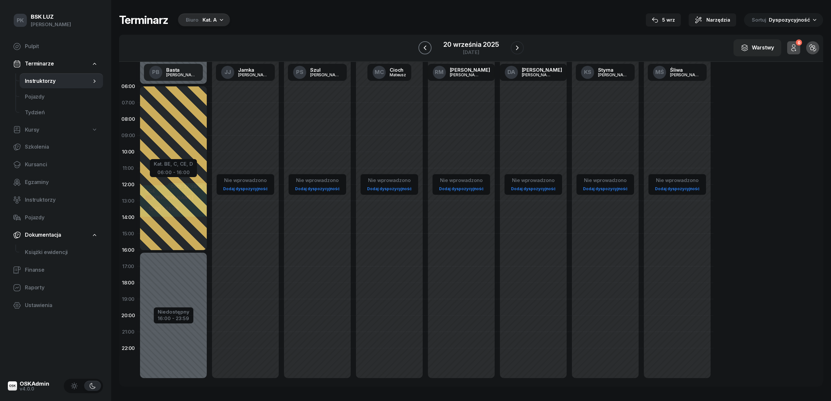
click at [422, 48] on icon "button" at bounding box center [425, 48] width 8 height 8
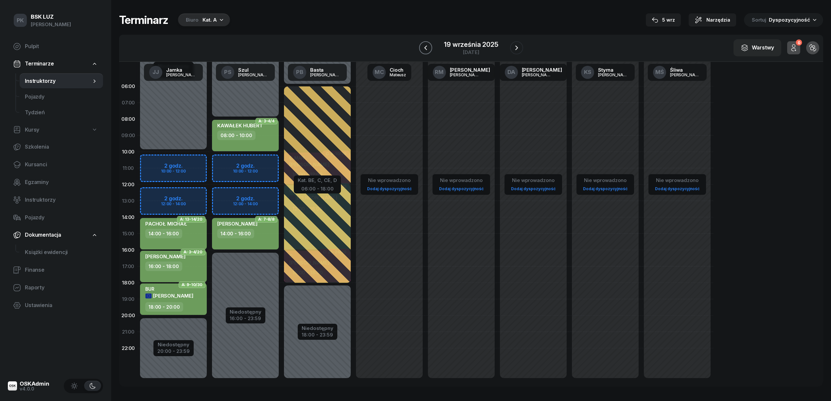
click at [422, 48] on icon "button" at bounding box center [426, 48] width 8 height 8
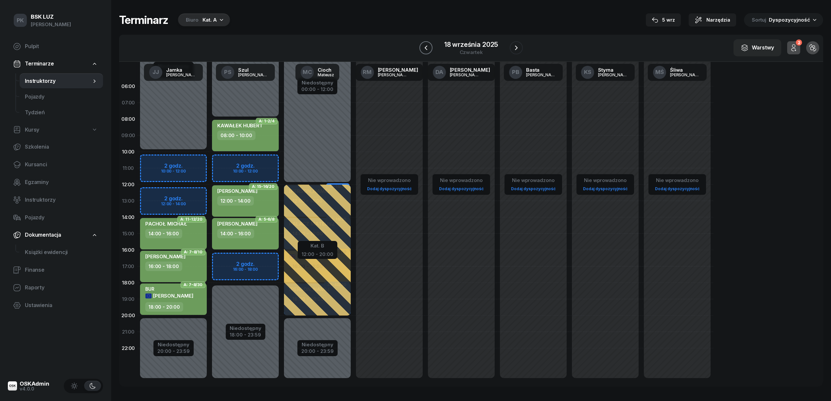
click at [422, 46] on button "button" at bounding box center [426, 47] width 13 height 13
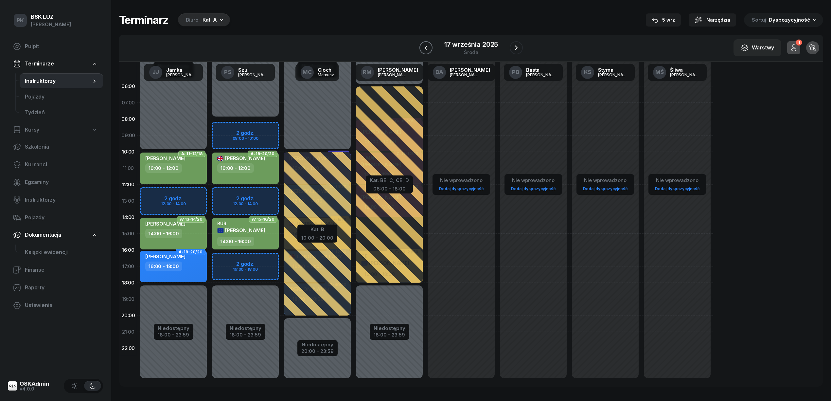
click at [422, 46] on button "button" at bounding box center [426, 47] width 13 height 13
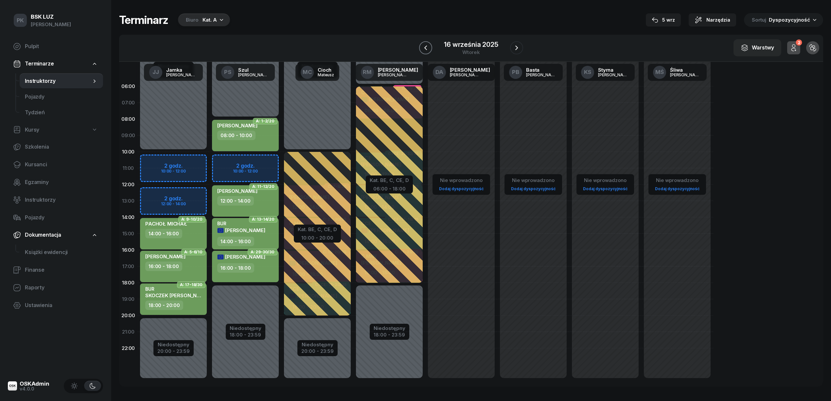
click at [422, 46] on button "button" at bounding box center [425, 47] width 13 height 13
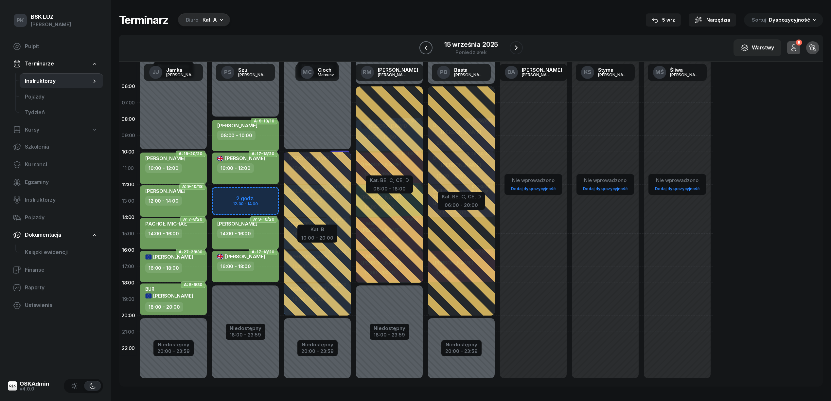
click at [422, 46] on button "button" at bounding box center [426, 47] width 13 height 13
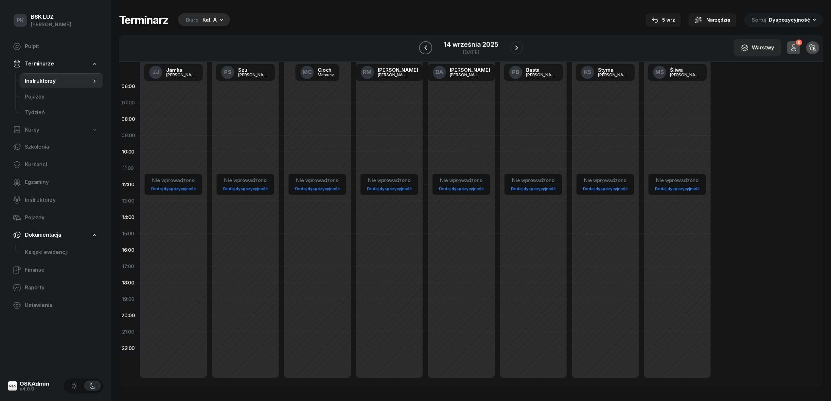
click at [422, 46] on button "button" at bounding box center [425, 47] width 13 height 13
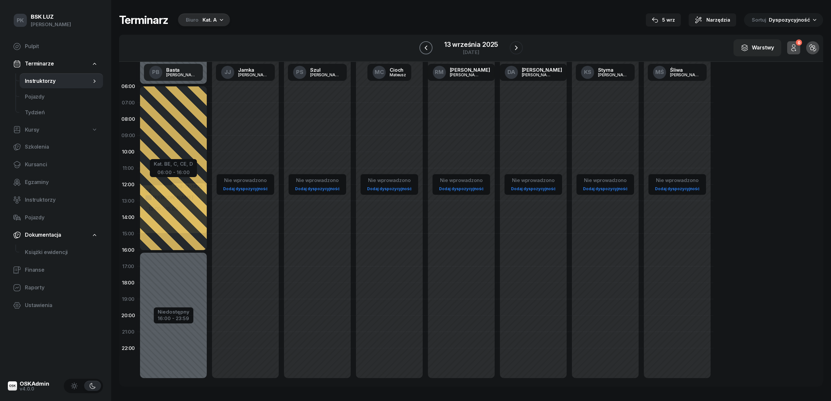
click at [422, 46] on button "button" at bounding box center [426, 47] width 13 height 13
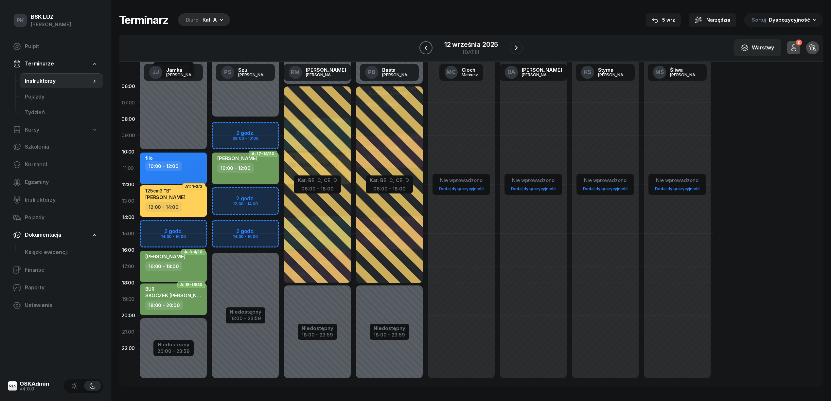
click at [422, 46] on button "button" at bounding box center [426, 47] width 13 height 13
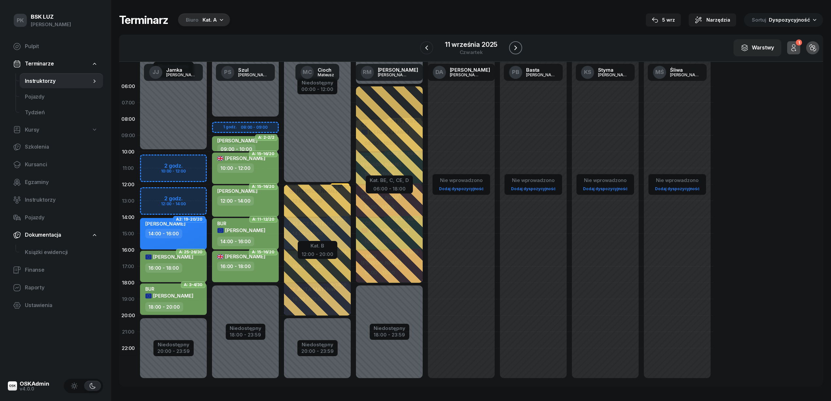
click at [517, 46] on icon "button" at bounding box center [516, 48] width 8 height 8
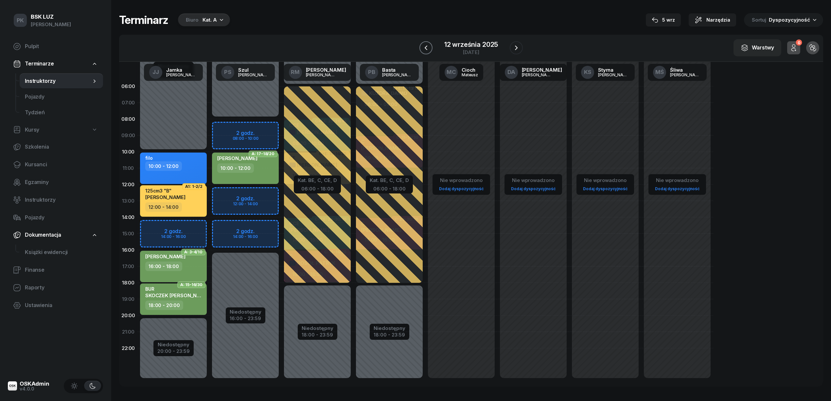
click at [427, 48] on icon "button" at bounding box center [426, 48] width 8 height 8
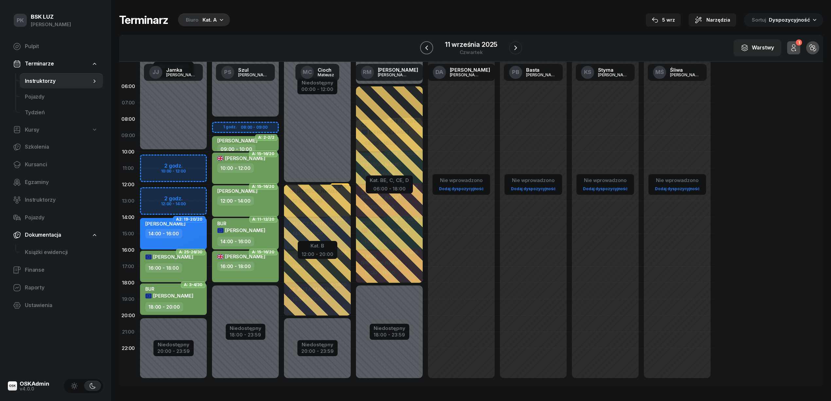
click at [427, 48] on icon "button" at bounding box center [427, 48] width 8 height 8
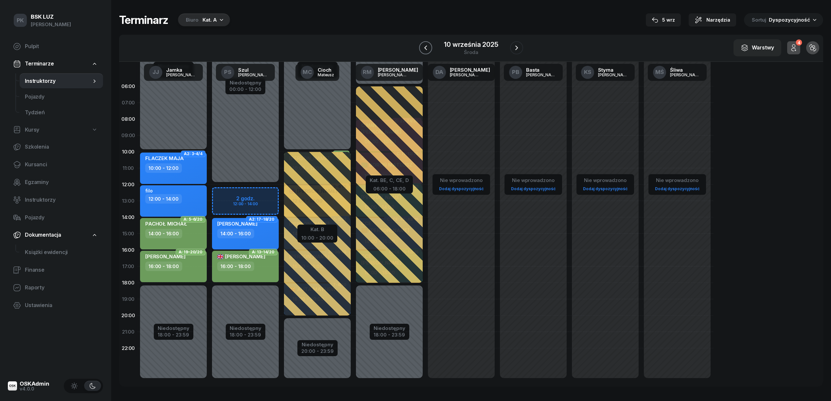
click at [427, 48] on icon "button" at bounding box center [426, 48] width 8 height 8
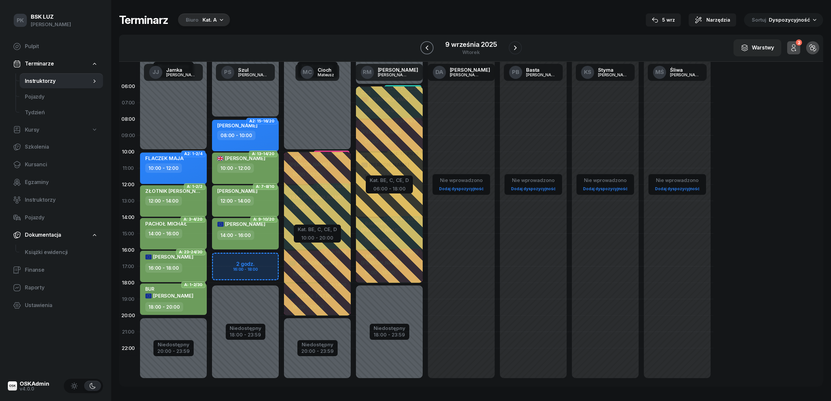
click at [427, 48] on icon "button" at bounding box center [427, 48] width 3 height 5
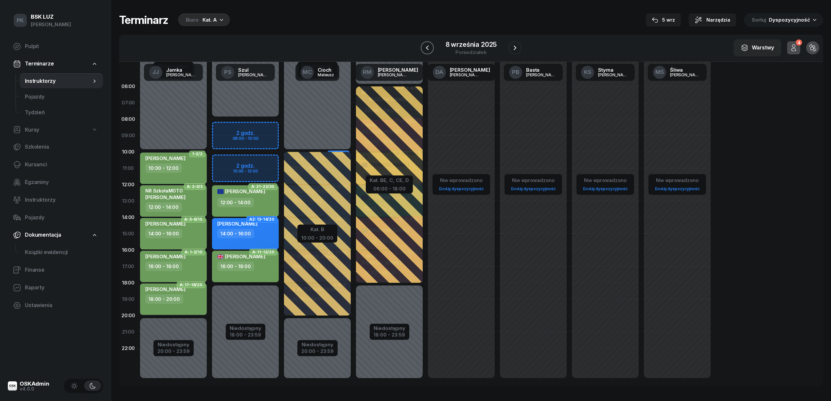
click at [427, 48] on icon "button" at bounding box center [427, 48] width 3 height 5
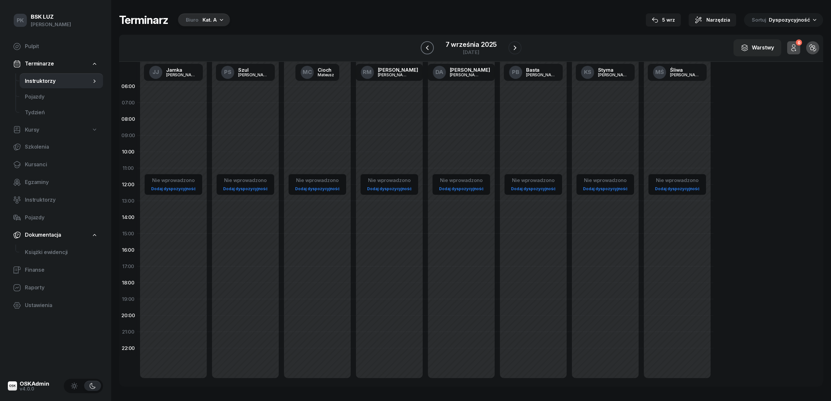
click at [427, 48] on icon "button" at bounding box center [427, 48] width 3 height 5
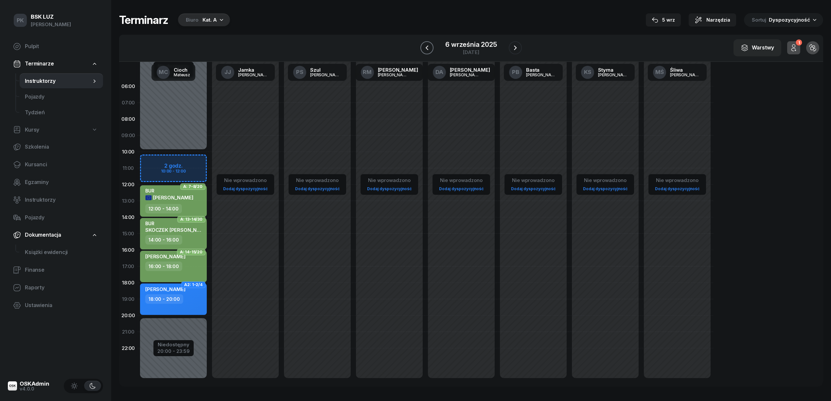
click at [427, 48] on icon "button" at bounding box center [427, 48] width 3 height 5
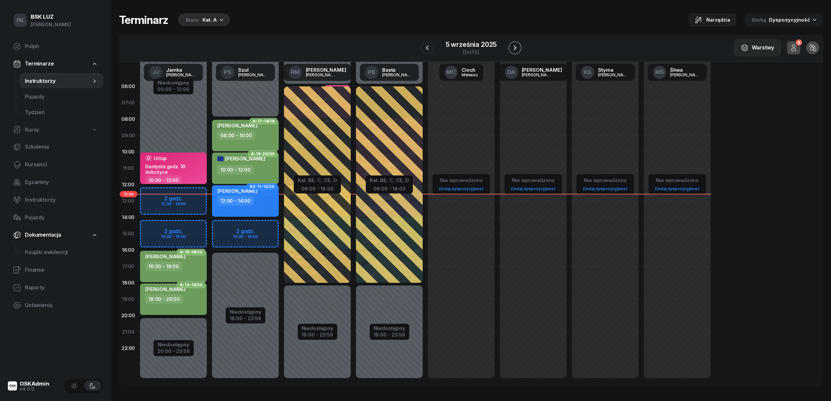
click at [516, 44] on icon "button" at bounding box center [515, 48] width 8 height 8
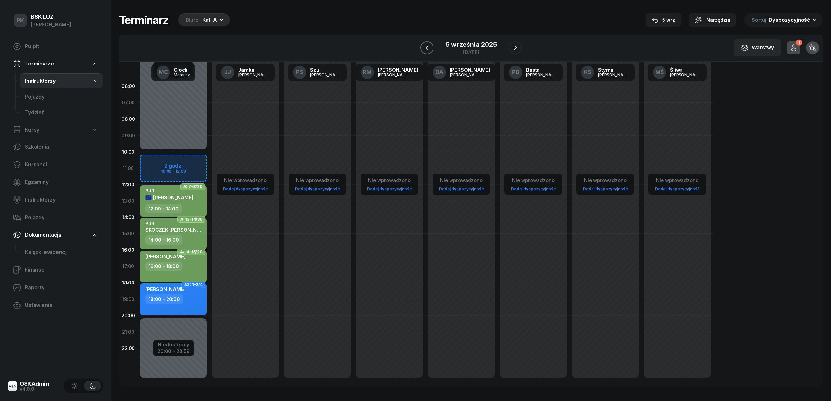
click at [426, 46] on icon "button" at bounding box center [427, 48] width 8 height 8
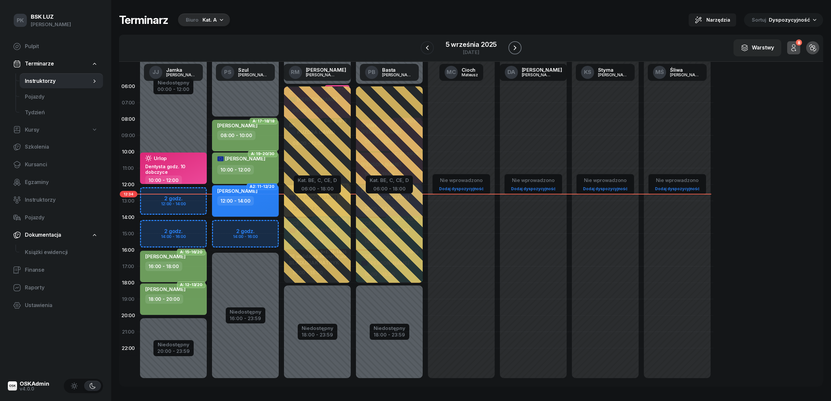
click at [511, 45] on icon "button" at bounding box center [515, 48] width 8 height 8
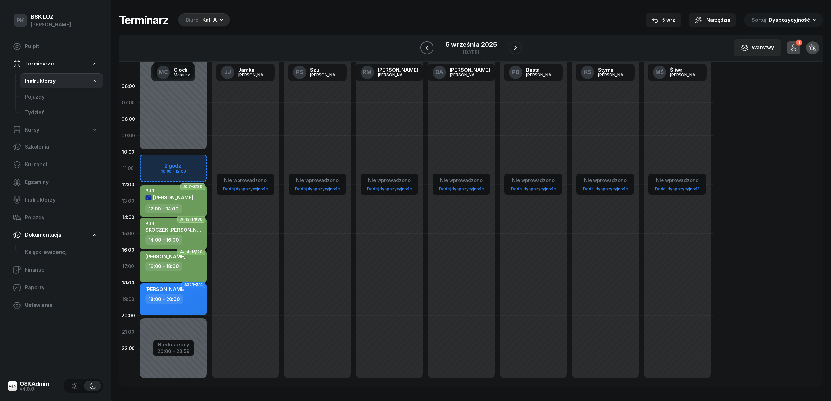
click at [427, 49] on icon "button" at bounding box center [427, 48] width 3 height 5
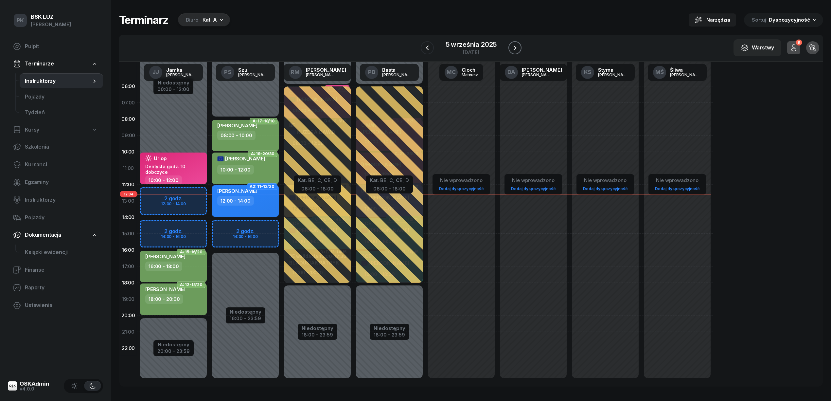
click at [518, 47] on icon "button" at bounding box center [515, 48] width 8 height 8
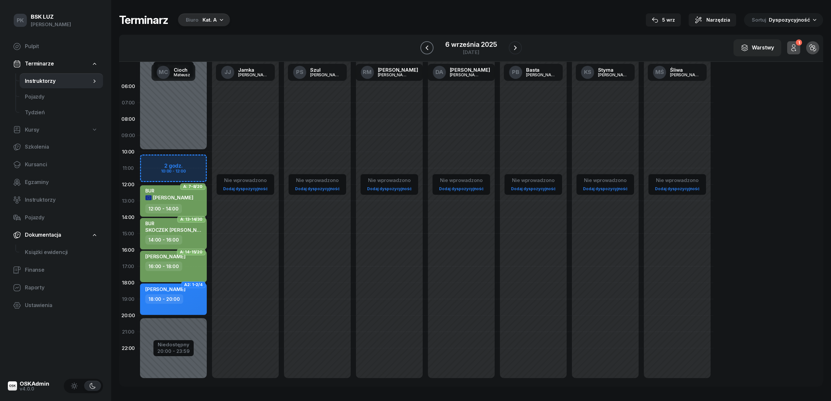
click at [430, 52] on button "button" at bounding box center [427, 47] width 13 height 13
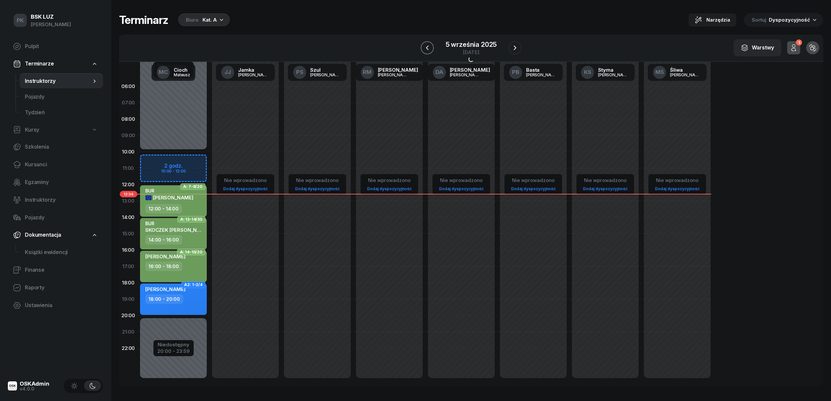
click at [430, 52] on button "button" at bounding box center [427, 47] width 13 height 13
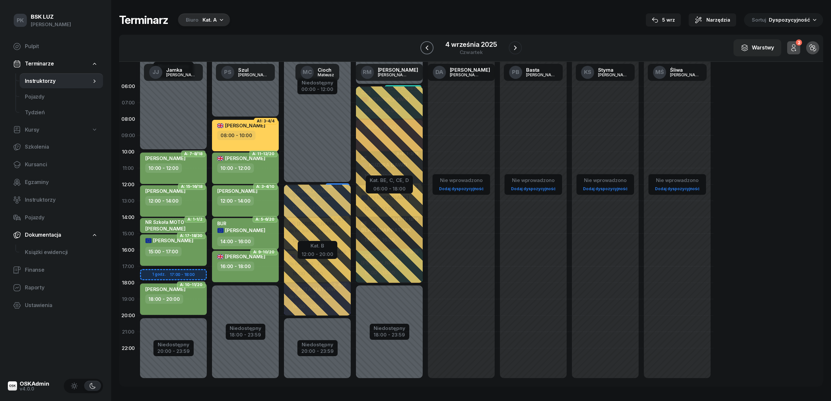
click at [430, 52] on button "button" at bounding box center [427, 47] width 13 height 13
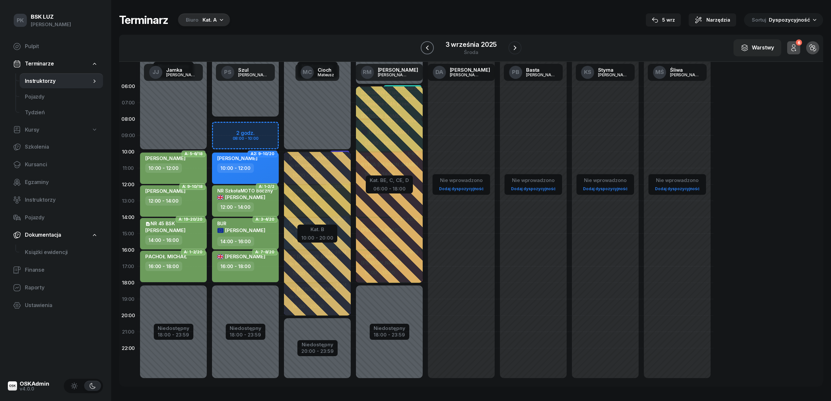
click at [426, 49] on icon "button" at bounding box center [428, 48] width 8 height 8
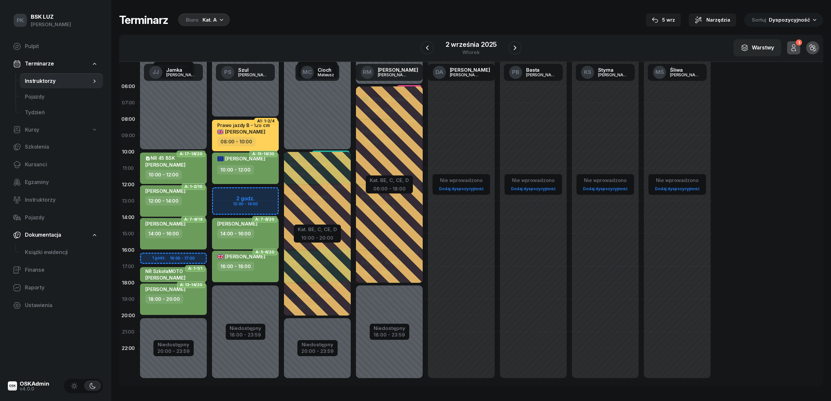
click at [258, 268] on div "16:00 - 18:00" at bounding box center [246, 266] width 58 height 9
select select "16"
select select "18"
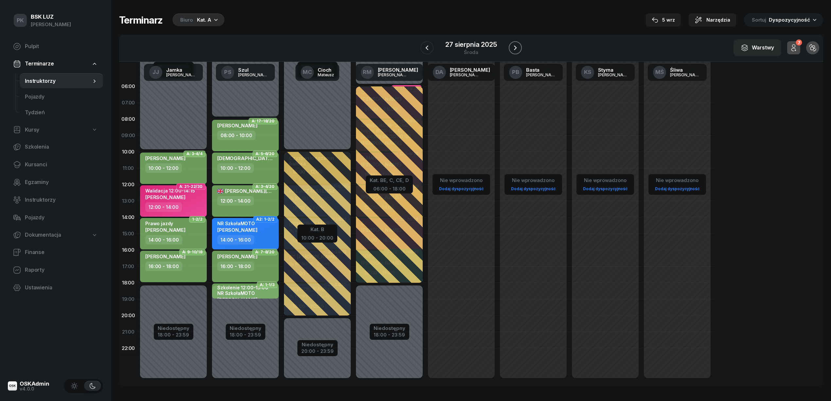
click at [519, 48] on button "button" at bounding box center [515, 47] width 13 height 13
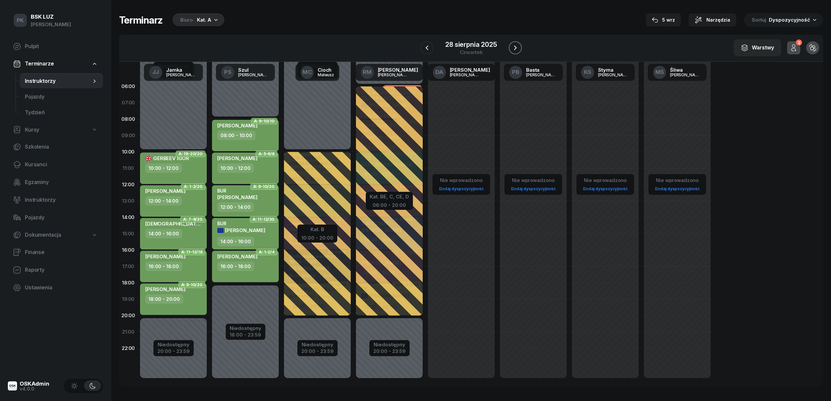
click at [519, 48] on button "button" at bounding box center [515, 47] width 13 height 13
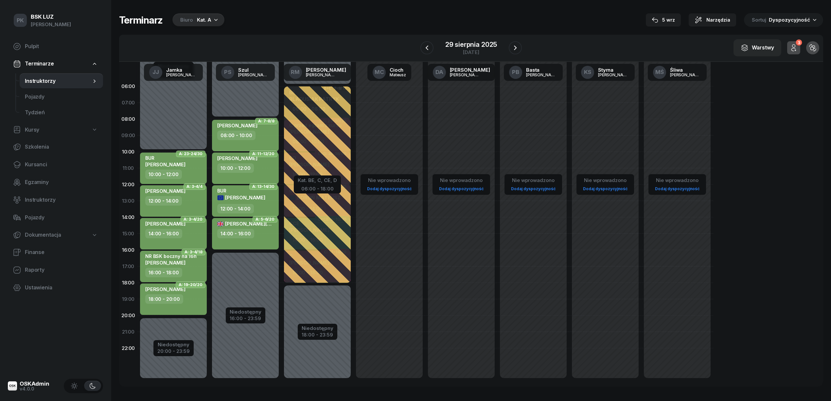
click at [271, 236] on div "14:00 - 16:00" at bounding box center [246, 233] width 58 height 9
select select "14"
select select "16"
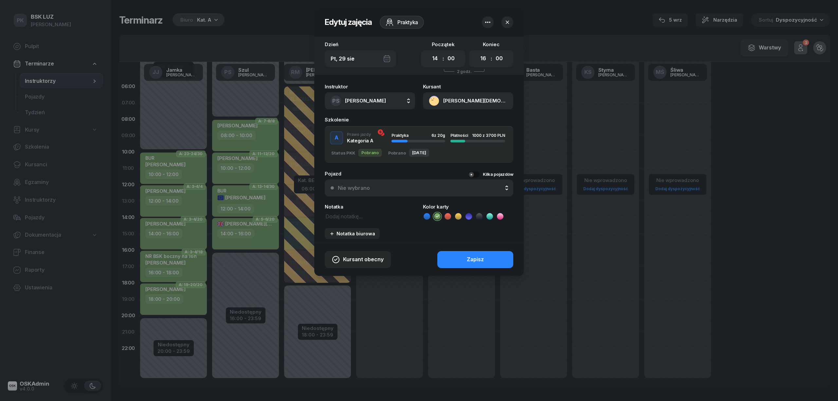
click at [473, 101] on button "[PERSON_NAME][DEMOGRAPHIC_DATA]" at bounding box center [468, 100] width 90 height 17
click at [465, 127] on link "Otwórz profil" at bounding box center [468, 123] width 86 height 16
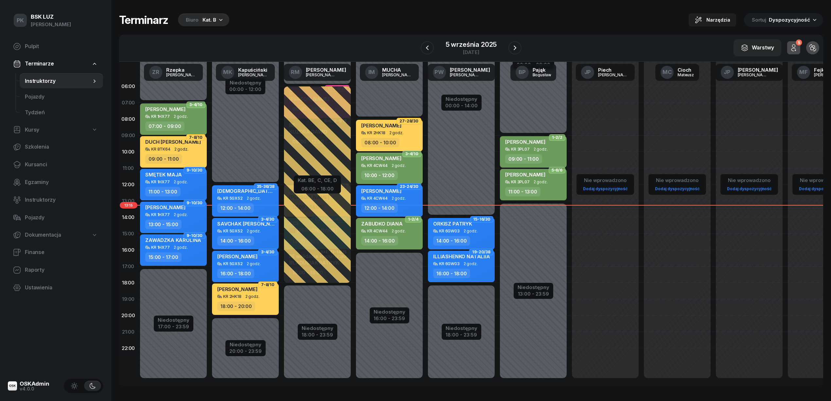
click at [460, 44] on div "5 września 2025" at bounding box center [471, 44] width 51 height 7
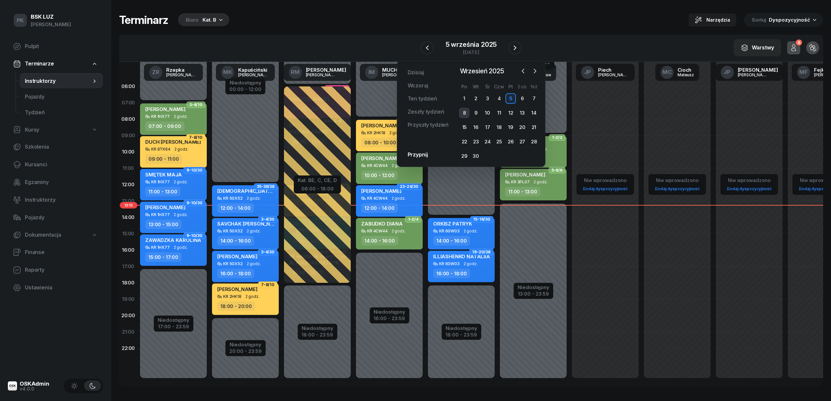
click at [465, 112] on div "8" at bounding box center [464, 113] width 10 height 10
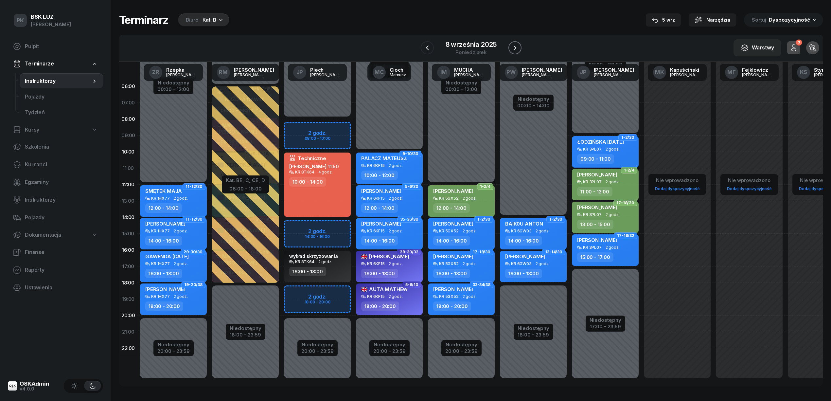
click at [516, 45] on button "button" at bounding box center [515, 47] width 13 height 13
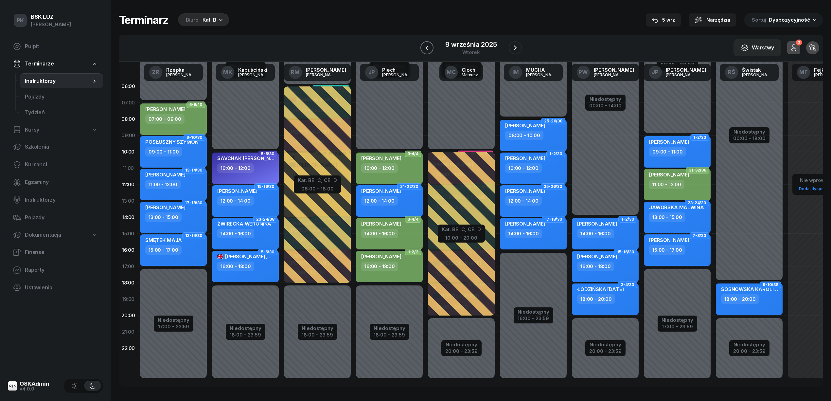
click at [429, 46] on icon "button" at bounding box center [427, 48] width 8 height 8
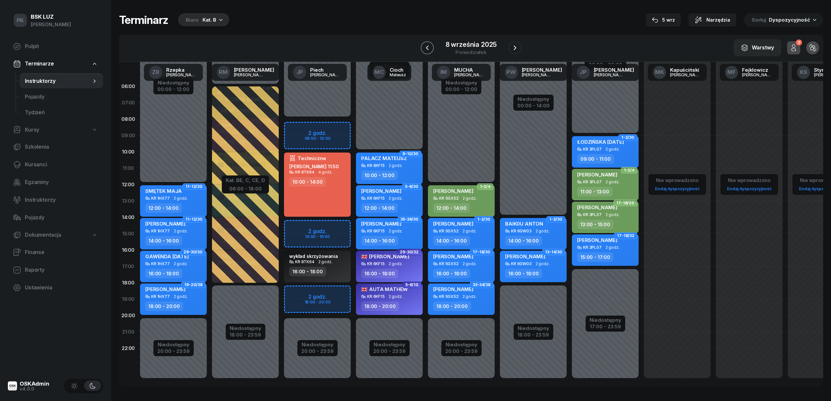
click at [429, 46] on icon "button" at bounding box center [428, 48] width 8 height 8
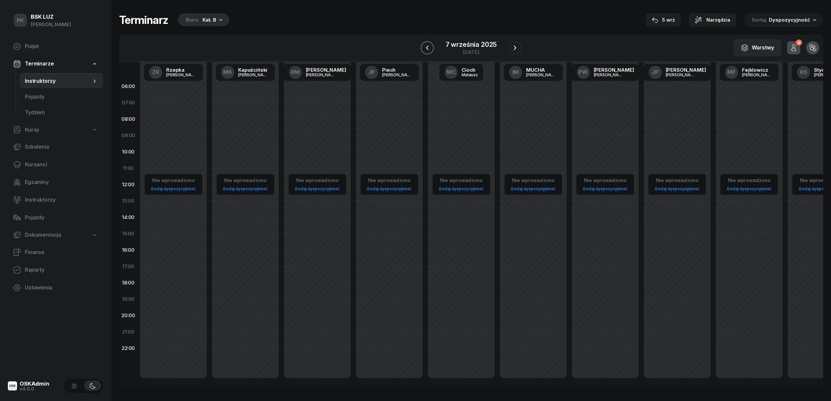
click at [428, 47] on icon "button" at bounding box center [428, 48] width 8 height 8
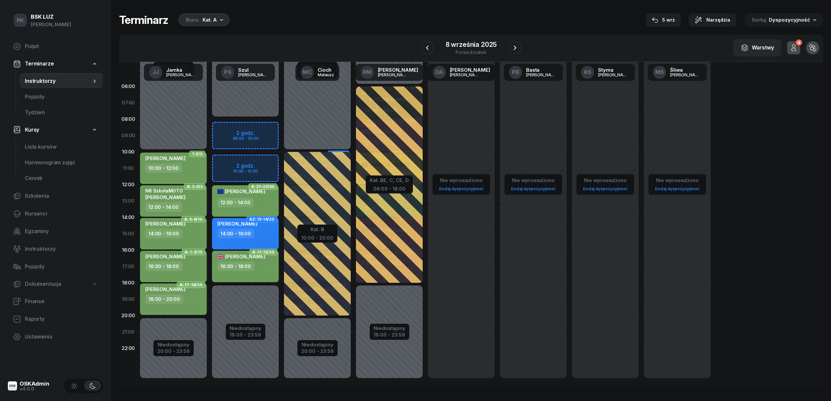
click at [523, 47] on div "W Wybierz AK [PERSON_NAME] BP [PERSON_NAME] DP [PERSON_NAME] GS [PERSON_NAME] I…" at bounding box center [471, 48] width 704 height 27
click at [515, 45] on icon "button" at bounding box center [515, 48] width 8 height 8
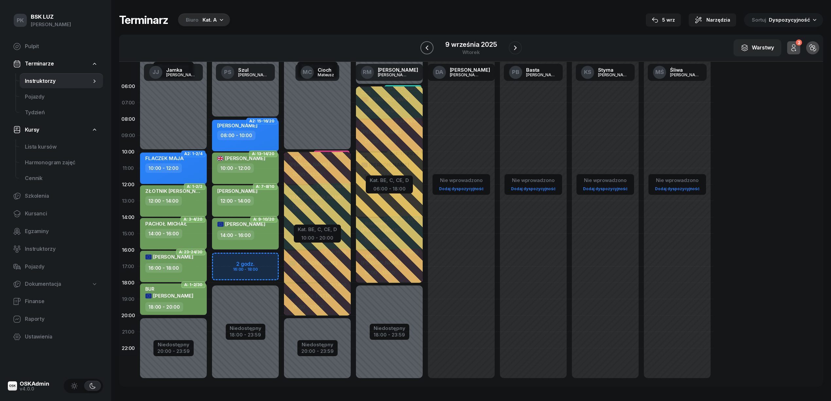
click at [431, 45] on icon "button" at bounding box center [427, 48] width 8 height 8
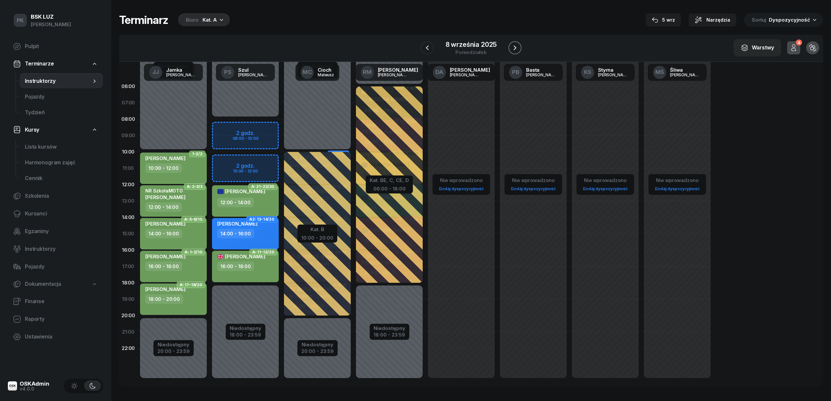
click at [513, 46] on icon "button" at bounding box center [515, 48] width 8 height 8
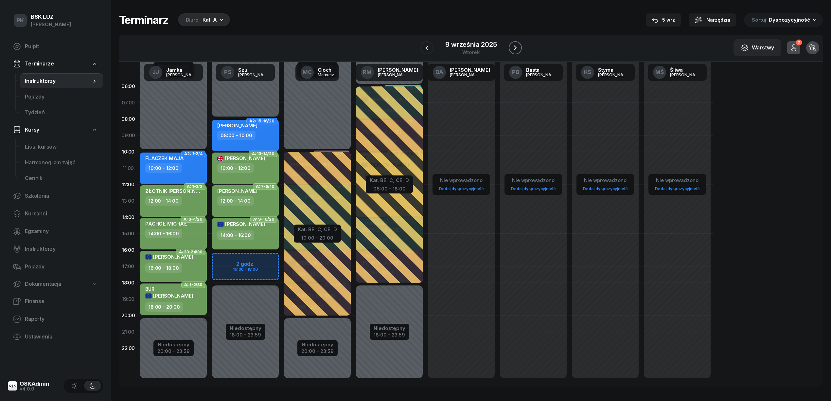
click at [513, 46] on icon "button" at bounding box center [516, 48] width 8 height 8
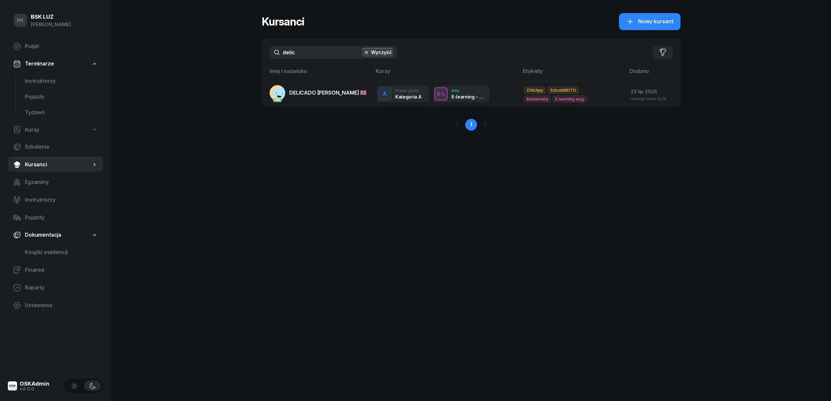
drag, startPoint x: 283, startPoint y: 57, endPoint x: 232, endPoint y: 64, distance: 51.3
click at [232, 64] on div "PK BSK [PERSON_NAME] Pulpit Terminarze Instruktorzy Pojazdy Tydzień Kursy Szkol…" at bounding box center [415, 200] width 831 height 401
click at [40, 130] on link "Kursy" at bounding box center [55, 129] width 95 height 15
select select
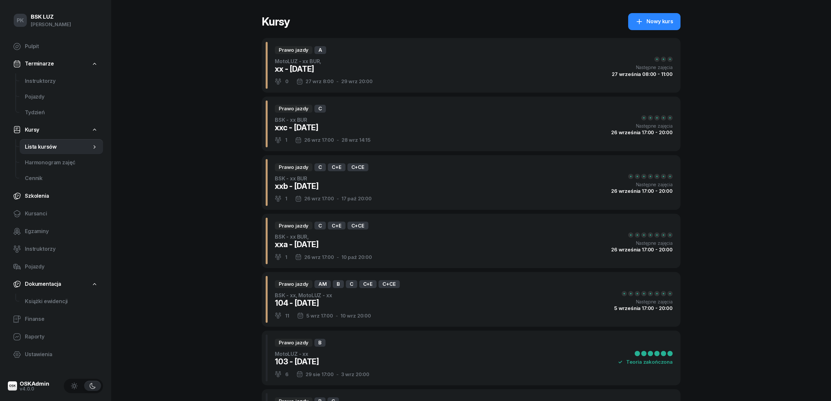
click at [39, 196] on span "Szkolenia" at bounding box center [61, 196] width 73 height 9
select select "createdAt-desc"
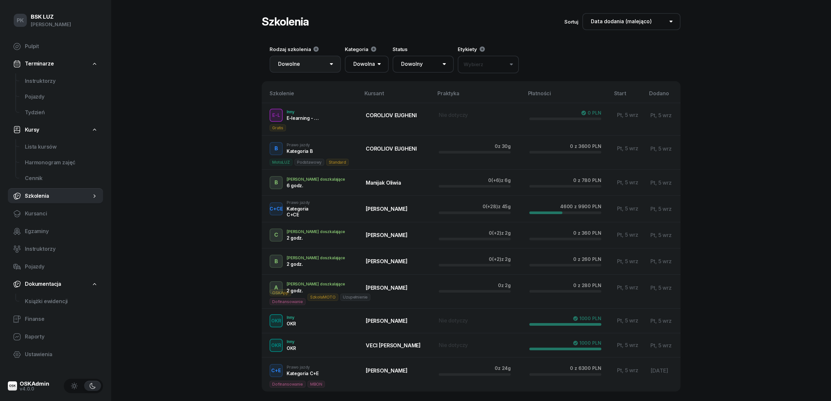
click at [307, 64] on select "Dowolne Prawo Jazdy Jazdy doszkalające E-learning - 90 dni E-learning - 60 dni …" at bounding box center [305, 64] width 71 height 17
select select "100"
click at [270, 56] on select "Dowolne Prawo Jazdy Jazdy doszkalające E-learning - 90 dni E-learning - 60 dni …" at bounding box center [305, 64] width 71 height 17
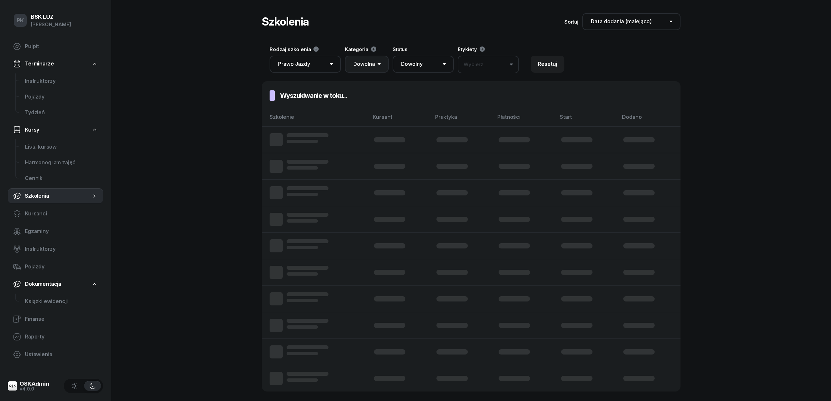
drag, startPoint x: 363, startPoint y: 59, endPoint x: 368, endPoint y: 67, distance: 9.0
click at [363, 59] on select "Dowolna AM A1 A2 A B1 B B+E C1 C1+E C C+E D1 D1+E D D+E T Tram C+CE C+D" at bounding box center [367, 64] width 44 height 17
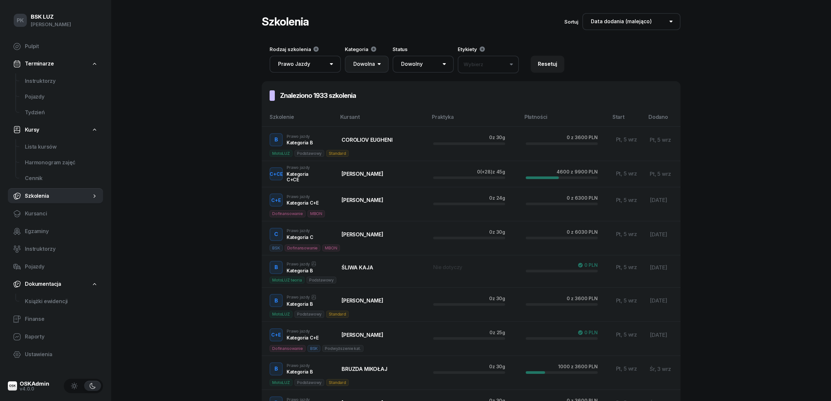
select select "AM"
click at [345, 56] on select "Dowolna AM A1 A2 A B1 B B+E C1 C1+E C C+E D1 D1+E D D+E T Tram C+CE C+D" at bounding box center [367, 64] width 44 height 17
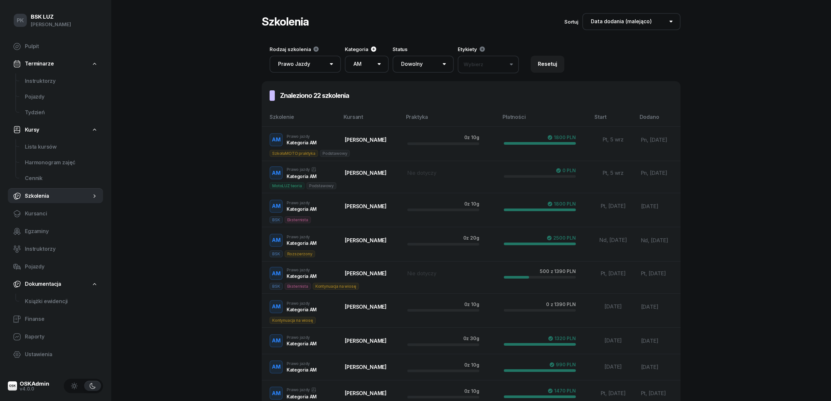
click at [372, 49] on icon at bounding box center [374, 49] width 7 height 7
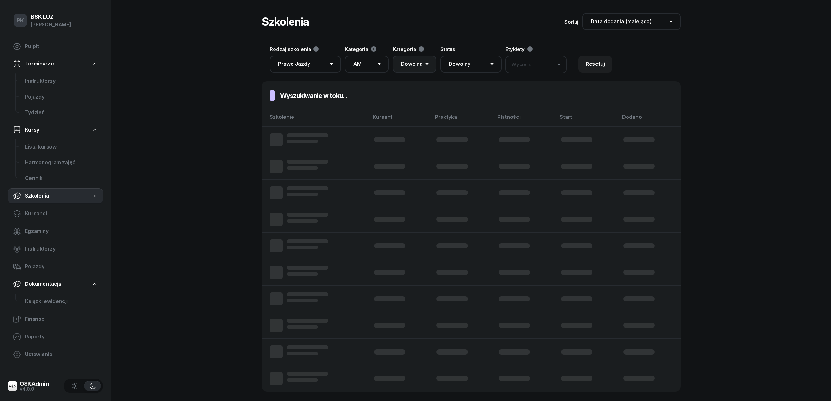
click at [414, 65] on select "Dowolna AM A1 A2 A B1 B B+E C1 C1+E C C+E D1 D1+E D D+E T Tram C+CE C+D" at bounding box center [415, 64] width 44 height 17
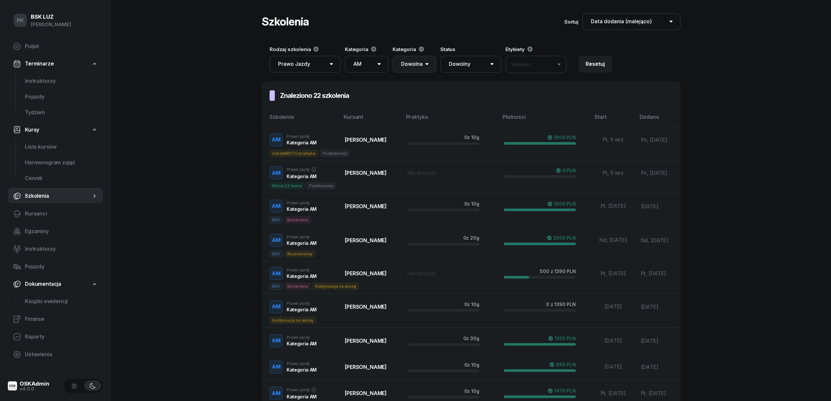
select select "A1"
click at [393, 56] on select "Dowolna AM A1 A2 A B1 B B+E C1 C1+E C C+E D1 D1+E D D+E T Tram C+CE C+D" at bounding box center [415, 64] width 44 height 17
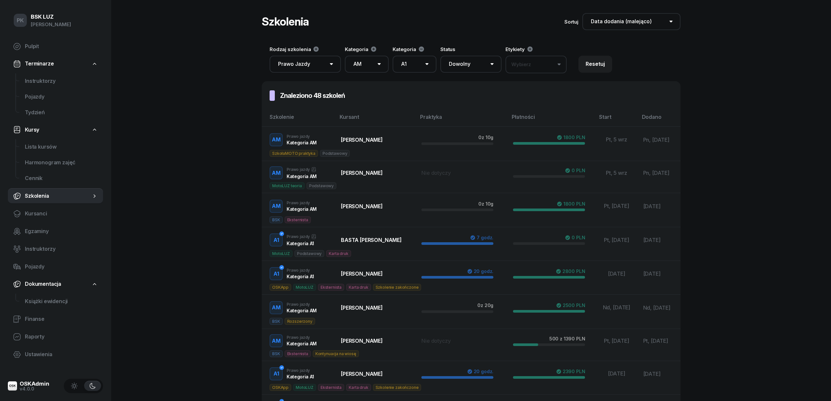
click at [225, 332] on div "PK BSK [PERSON_NAME] Pulpit Terminarze Instruktorzy Pojazdy Tydzień Kursy Lista…" at bounding box center [415, 255] width 831 height 511
